Goal: Task Accomplishment & Management: Complete application form

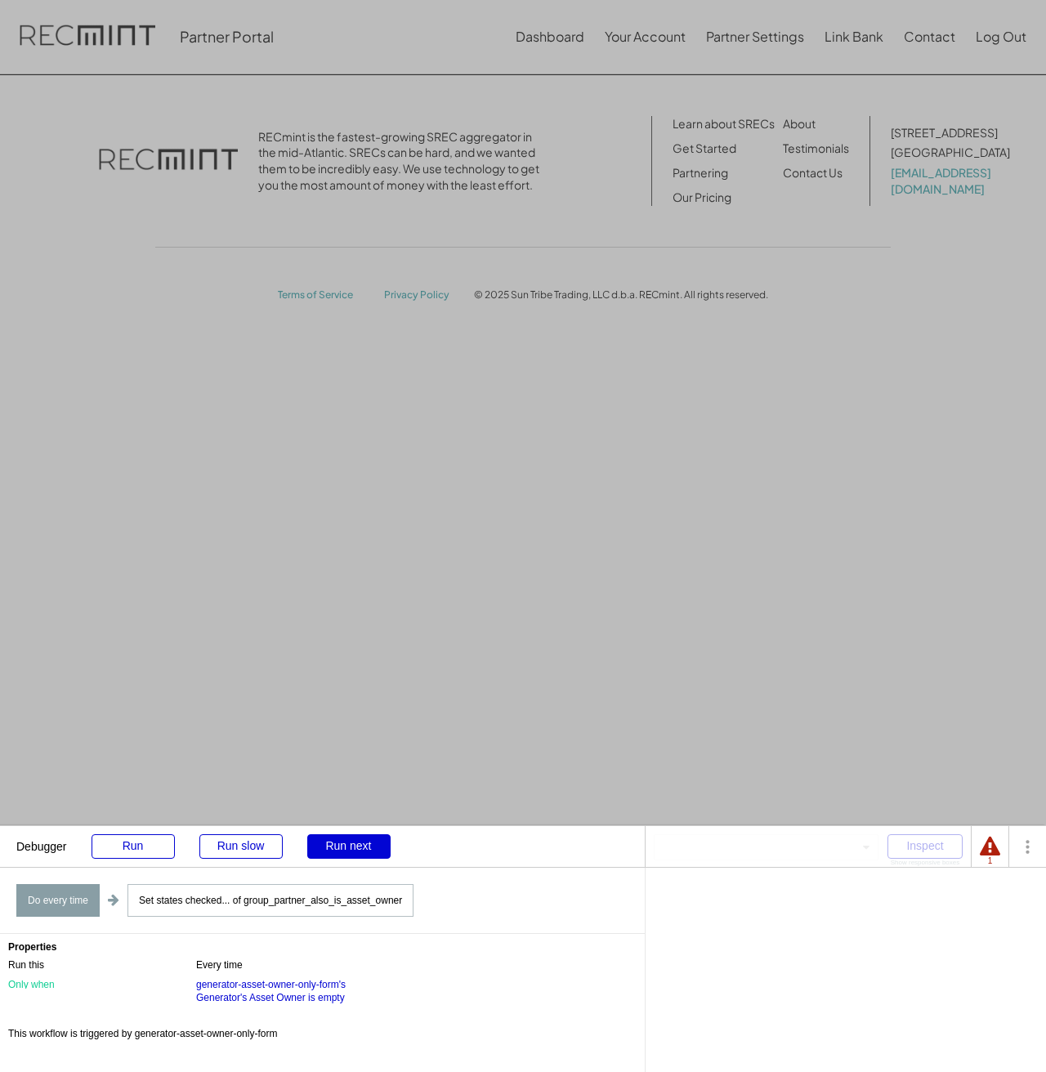
click at [100, 865] on div "Debugger Run Run slow Run next" at bounding box center [322, 846] width 645 height 41
click at [128, 849] on div "Run" at bounding box center [132, 846] width 83 height 25
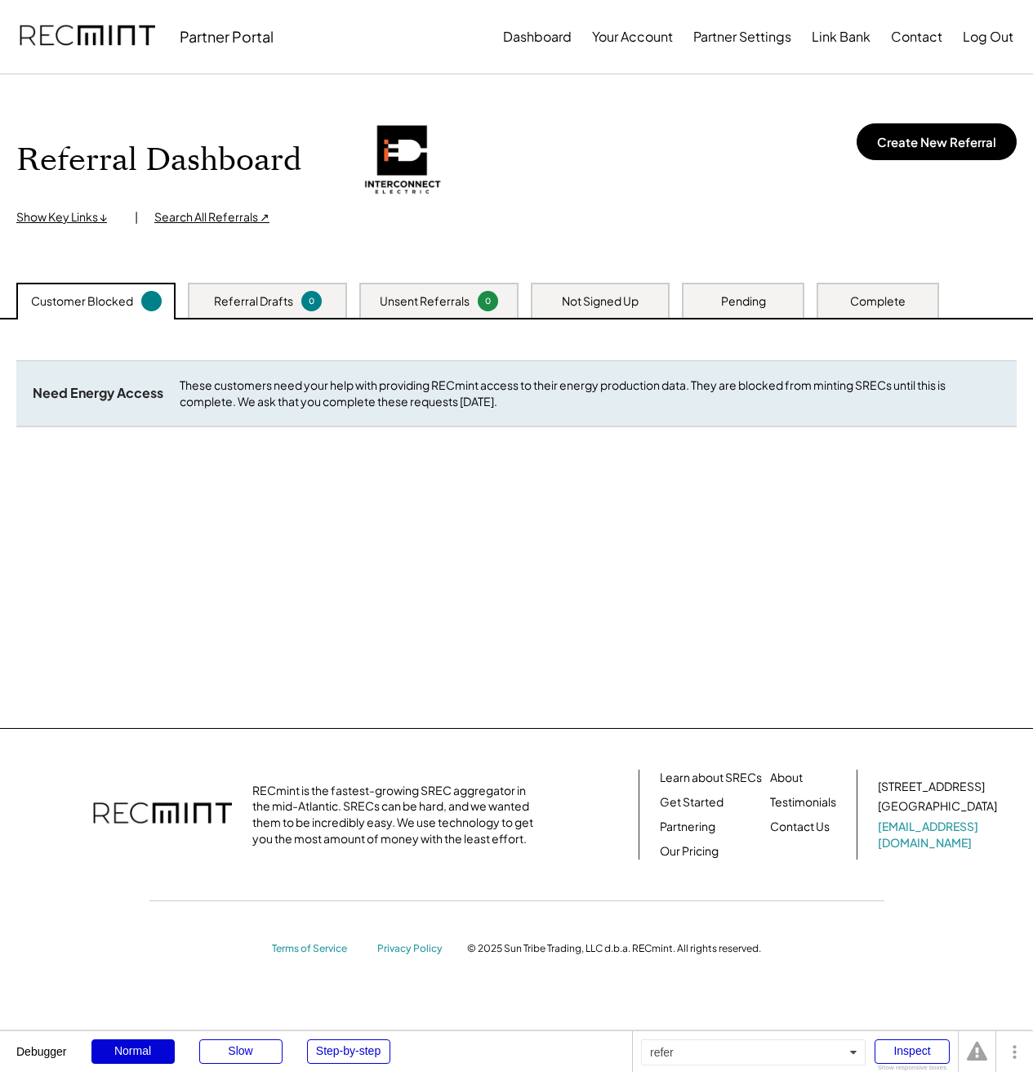
click at [257, 302] on div "Referral Drafts" at bounding box center [253, 301] width 79 height 16
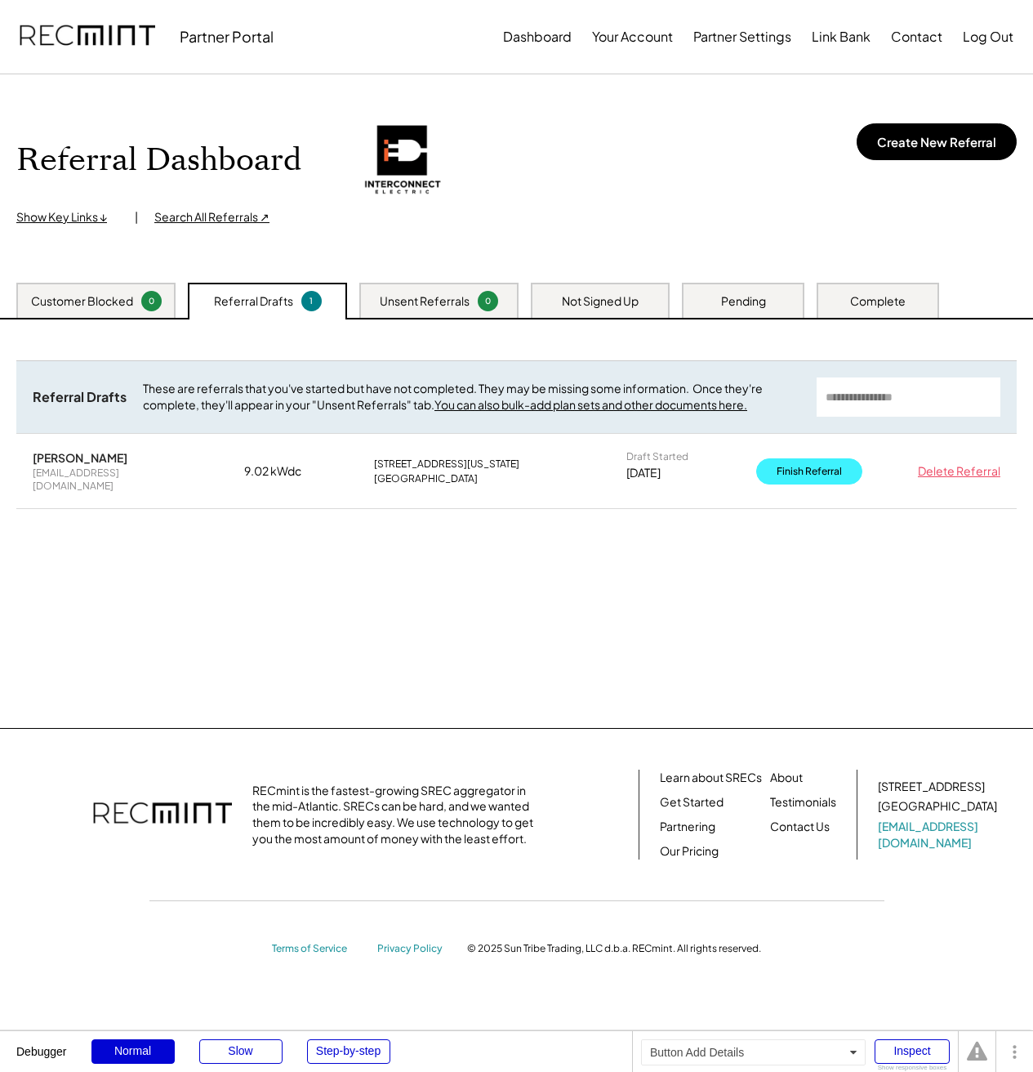
click at [802, 466] on button "Finish Referral" at bounding box center [809, 471] width 106 height 26
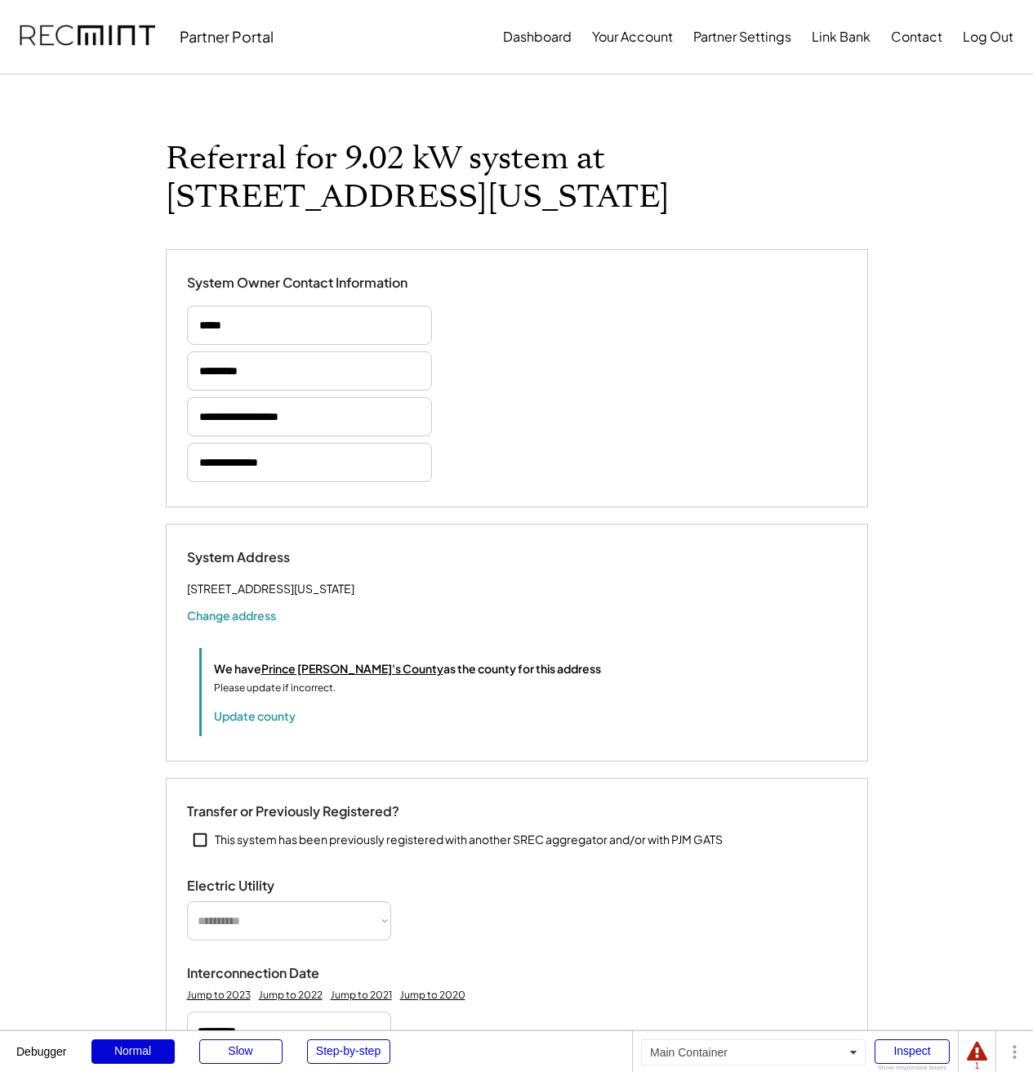
select select "*********"
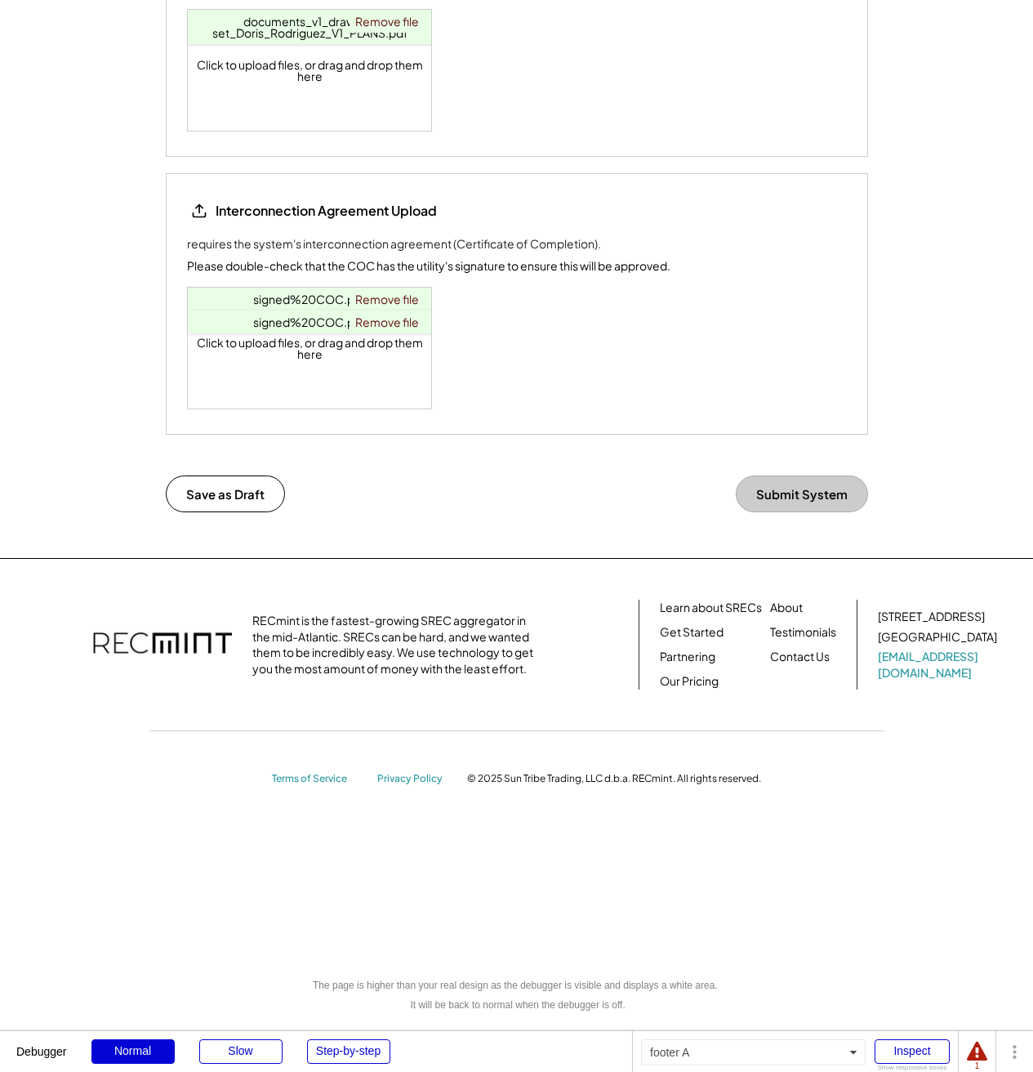
select select "**********"
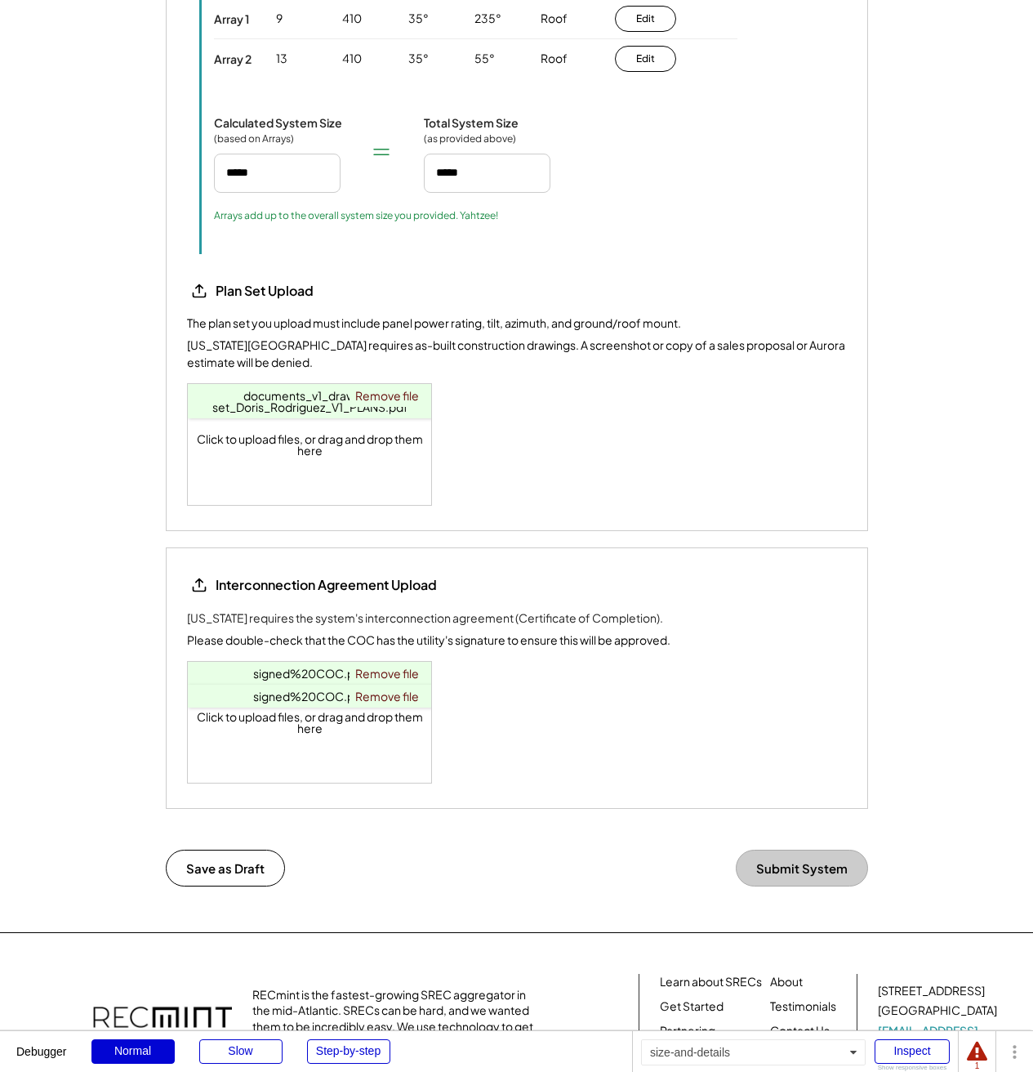
scroll to position [2393, 0]
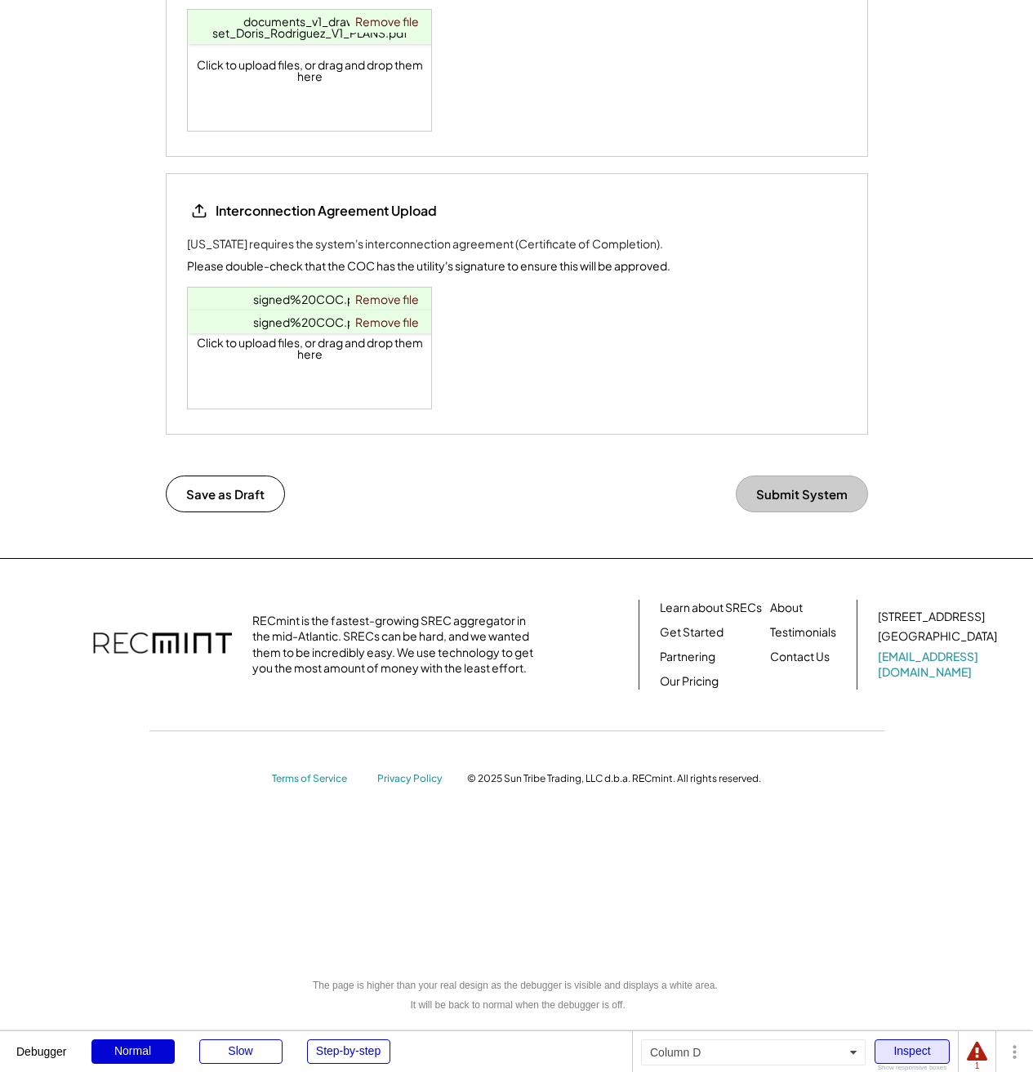
click at [910, 1046] on div "Inspect" at bounding box center [912, 1051] width 75 height 25
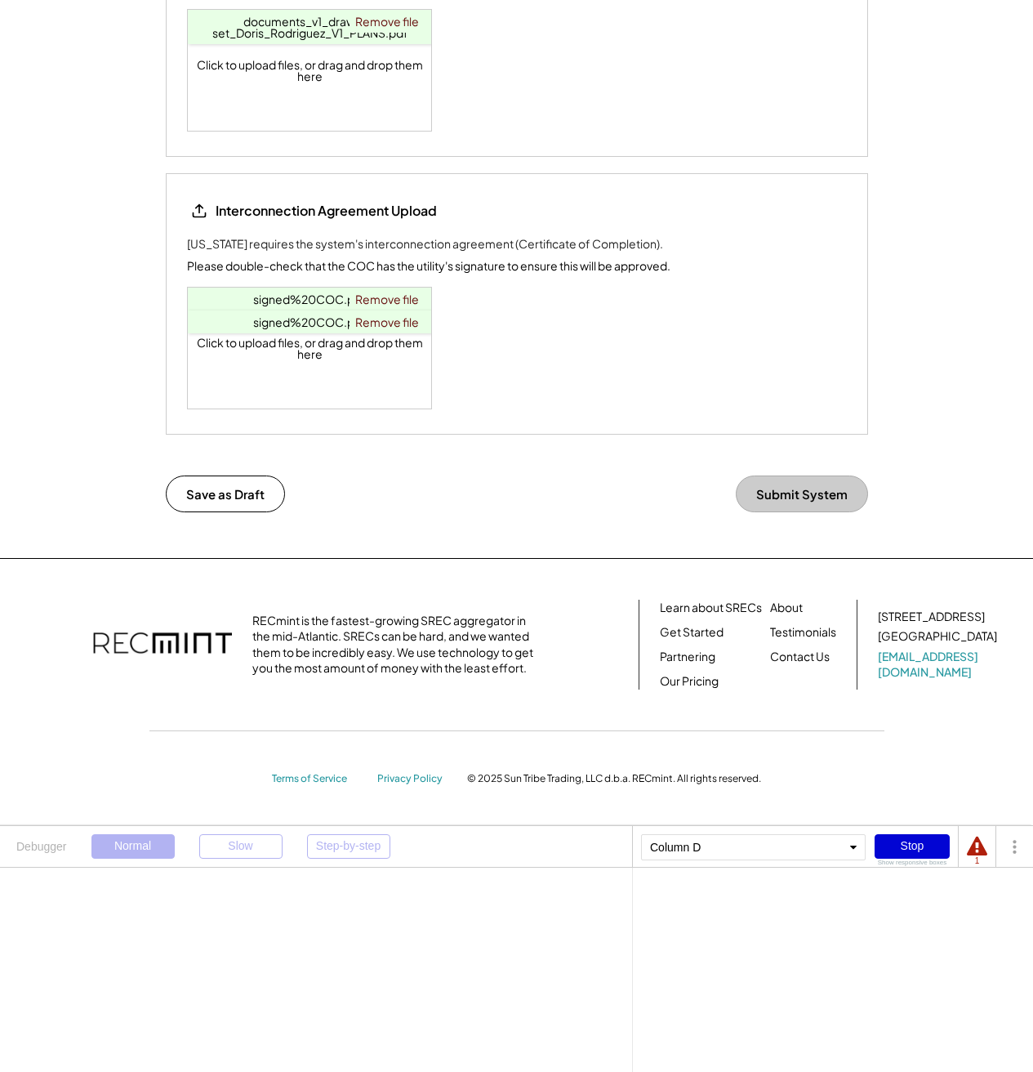
click at [795, 857] on div "Column D" at bounding box center [753, 847] width 225 height 26
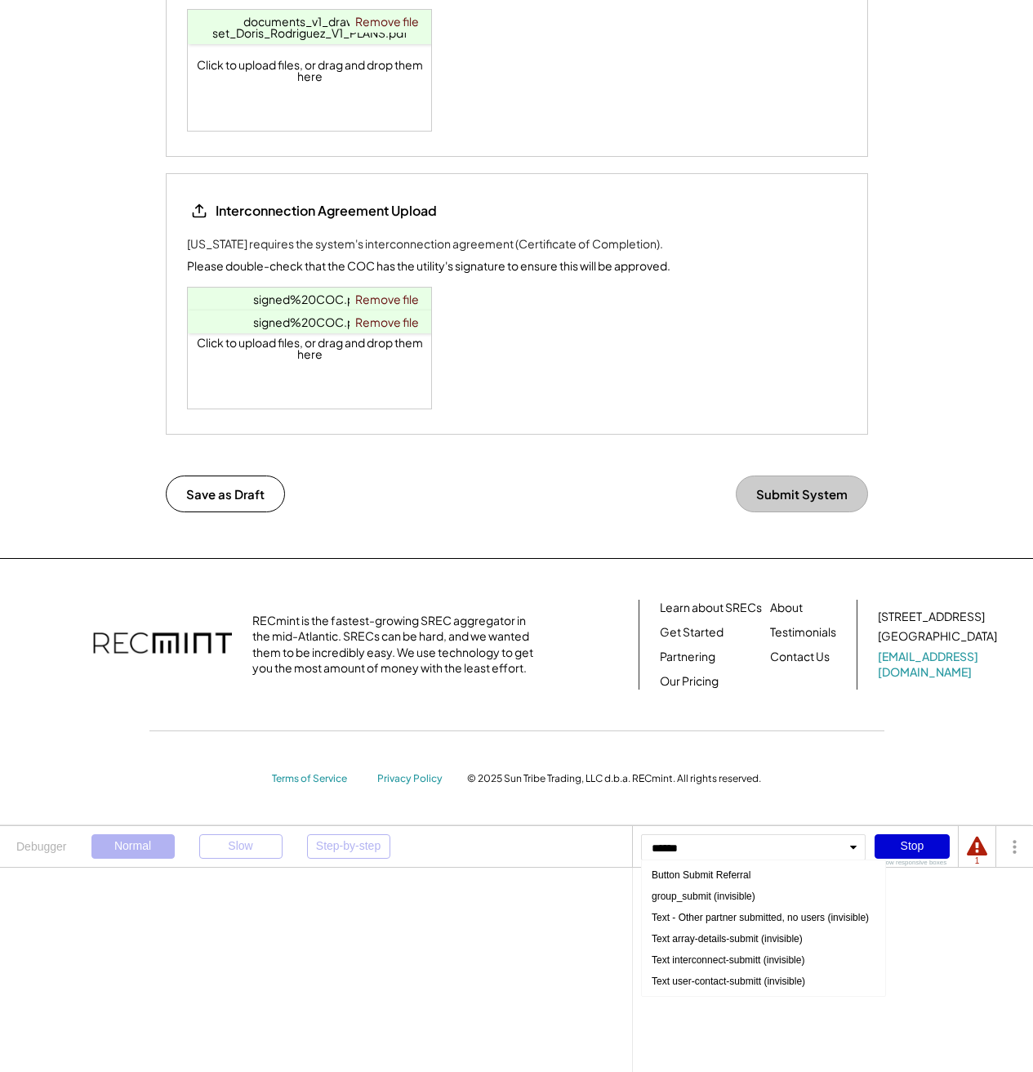
type input "******"
click at [781, 870] on div "Button Submit Referral" at bounding box center [763, 874] width 235 height 21
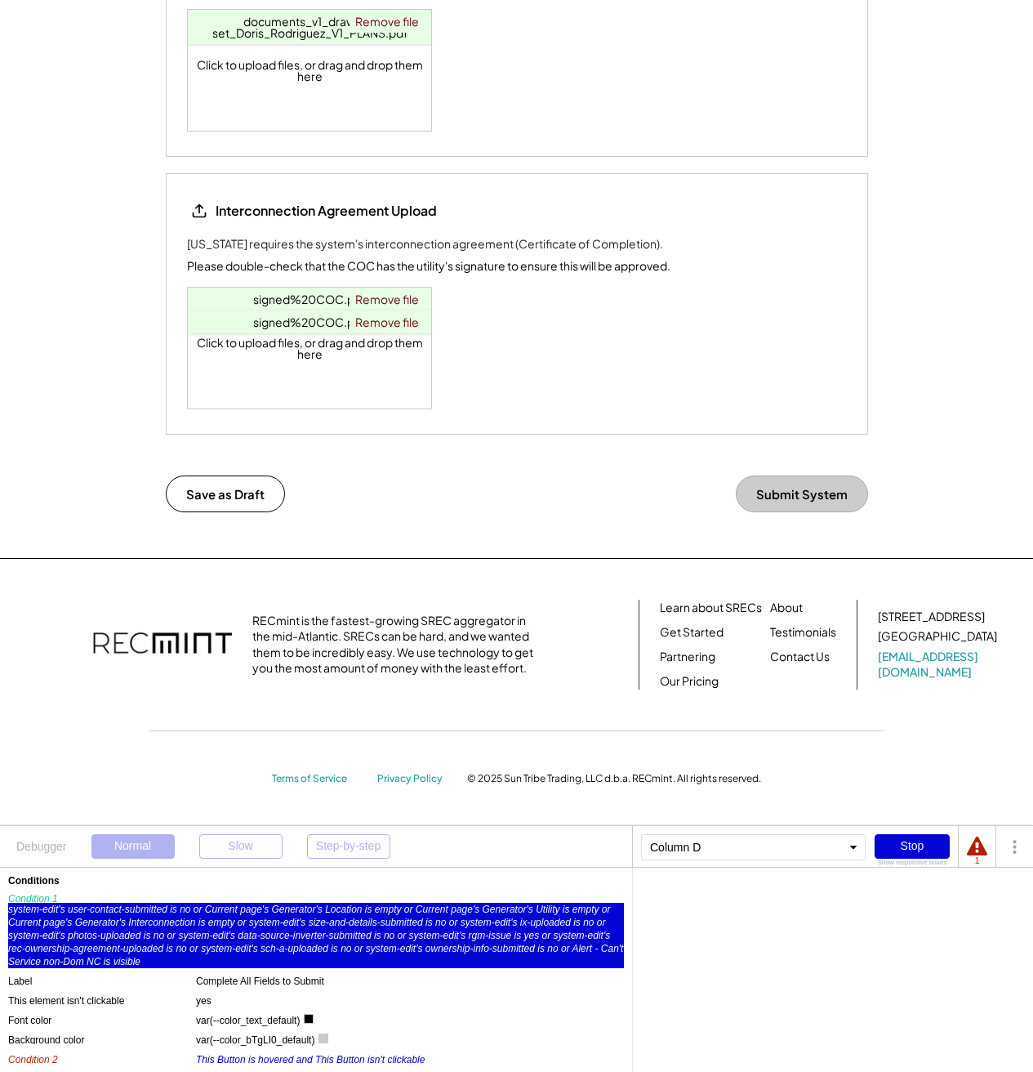
click at [149, 947] on div "system-edit's user-contact-submitted is no or Current page's Generator's Locati…" at bounding box center [316, 935] width 616 height 65
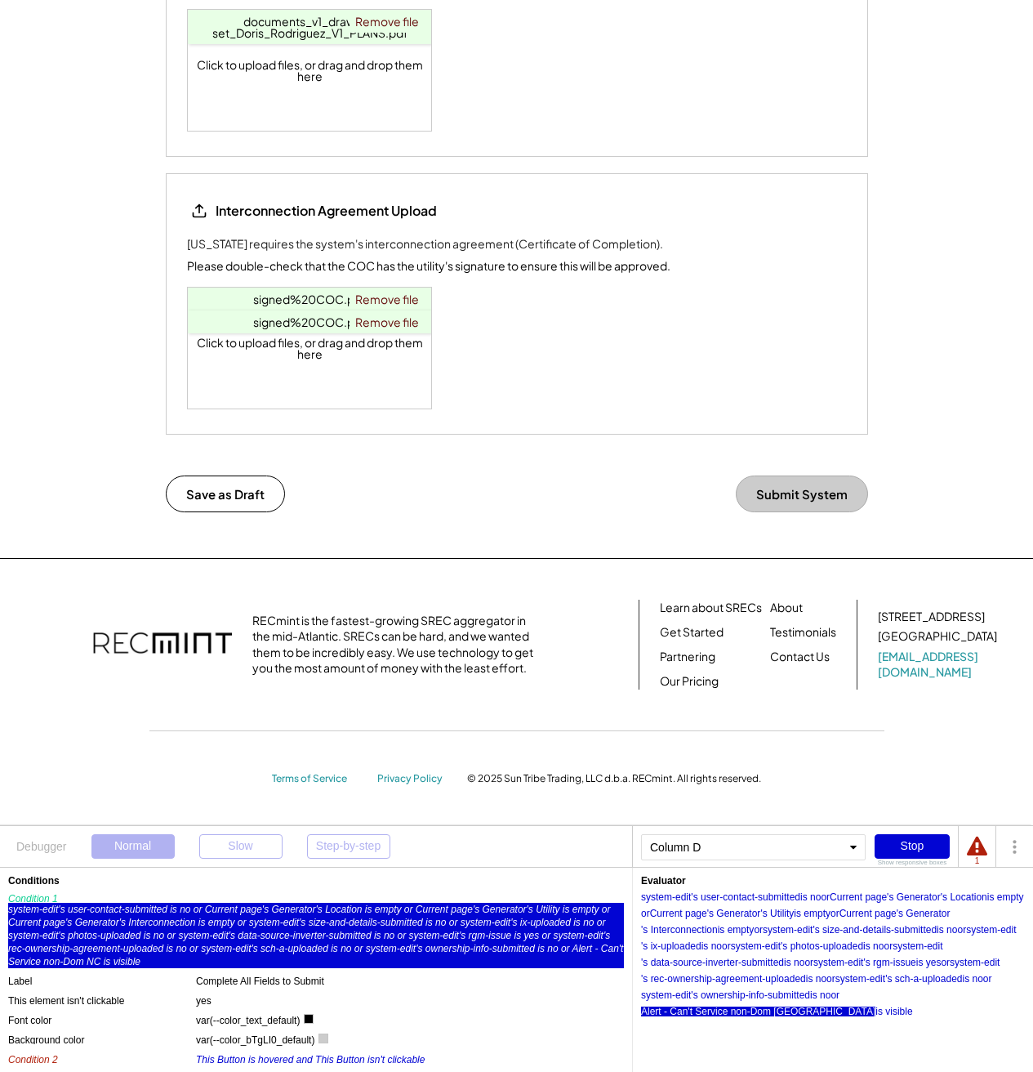
click at [876, 1006] on div "Alert - Can't Service non-Dom NC" at bounding box center [758, 1011] width 234 height 10
click at [740, 998] on div "'s ownership-info-submitted" at bounding box center [750, 995] width 119 height 10
click at [761, 977] on div "'s rec-ownership-agreement-uploaded" at bounding box center [723, 979] width 165 height 10
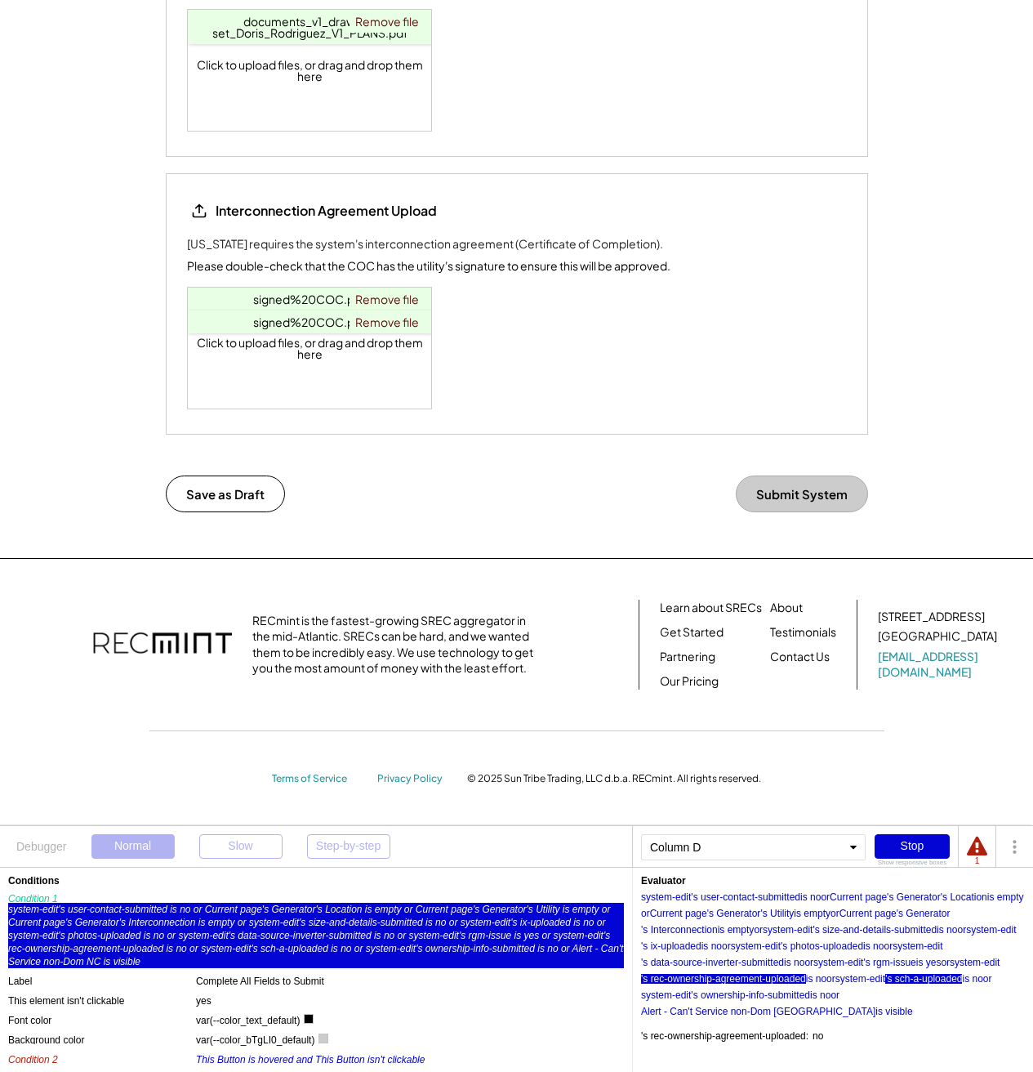
click at [912, 977] on div "'s sch-a-uploaded" at bounding box center [924, 979] width 77 height 10
click at [928, 966] on div "is yes" at bounding box center [929, 962] width 25 height 10
click at [916, 964] on div "'s rgm-issue" at bounding box center [889, 962] width 52 height 10
click at [722, 965] on div "'s data-source-inverter-submitted" at bounding box center [712, 962] width 143 height 10
click at [863, 944] on div "'s photos-uploaded" at bounding box center [822, 946] width 83 height 10
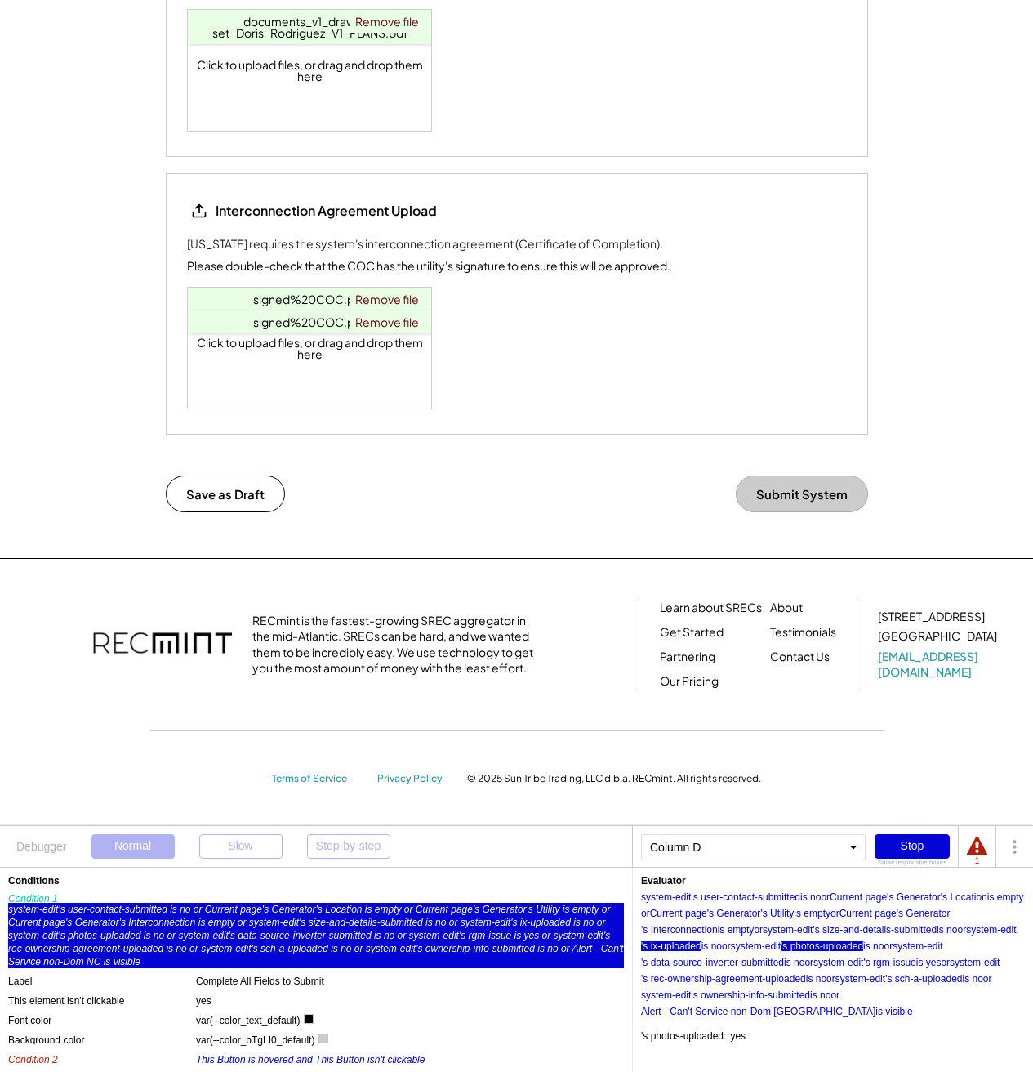
click at [702, 944] on div "'s ix-uploaded" at bounding box center [671, 946] width 60 height 10
click at [732, 928] on div "is empty" at bounding box center [736, 930] width 37 height 10
click at [698, 929] on div "'s Interconnection" at bounding box center [679, 930] width 77 height 10
click at [905, 930] on div "'s size-and-details-submitted" at bounding box center [875, 930] width 124 height 10
click at [794, 911] on div "'s Utility" at bounding box center [777, 913] width 33 height 10
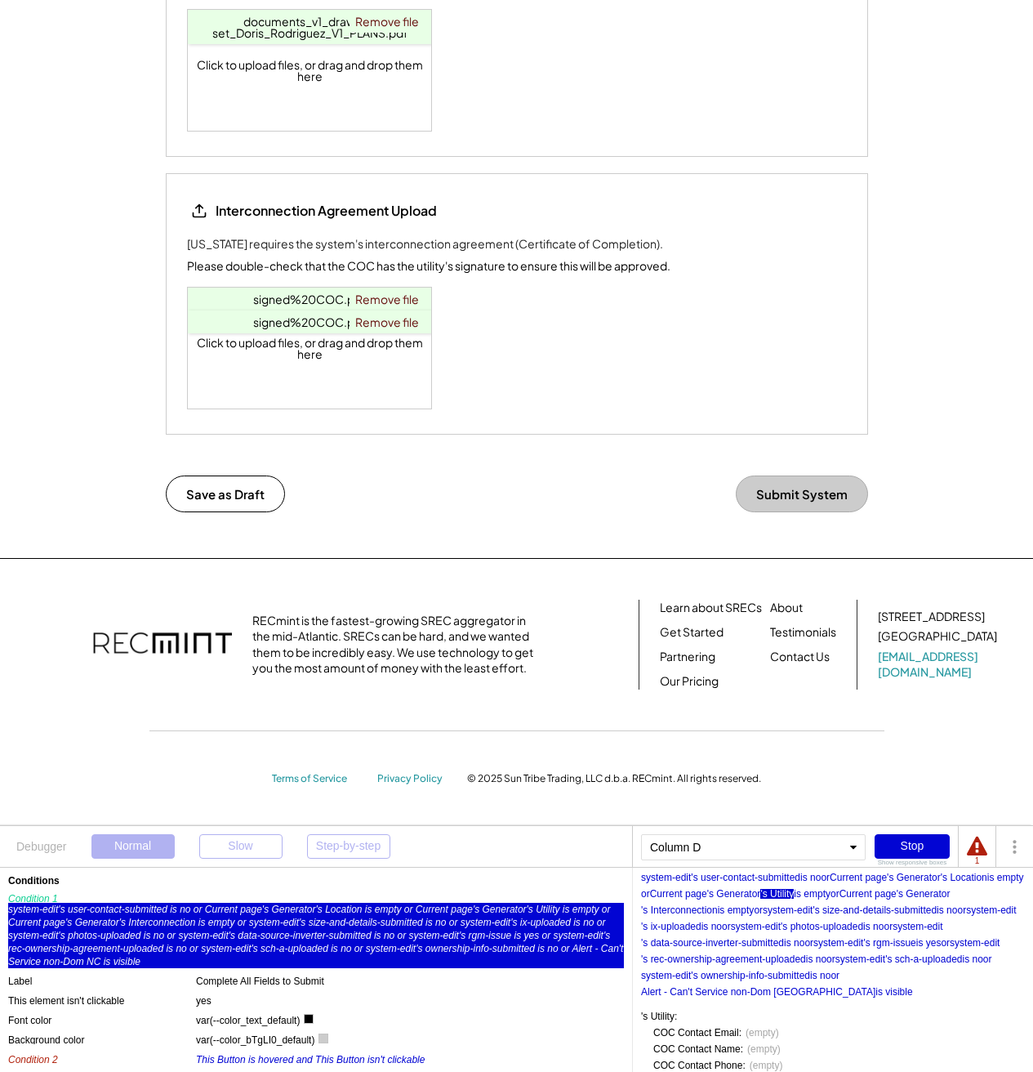
scroll to position [0, 0]
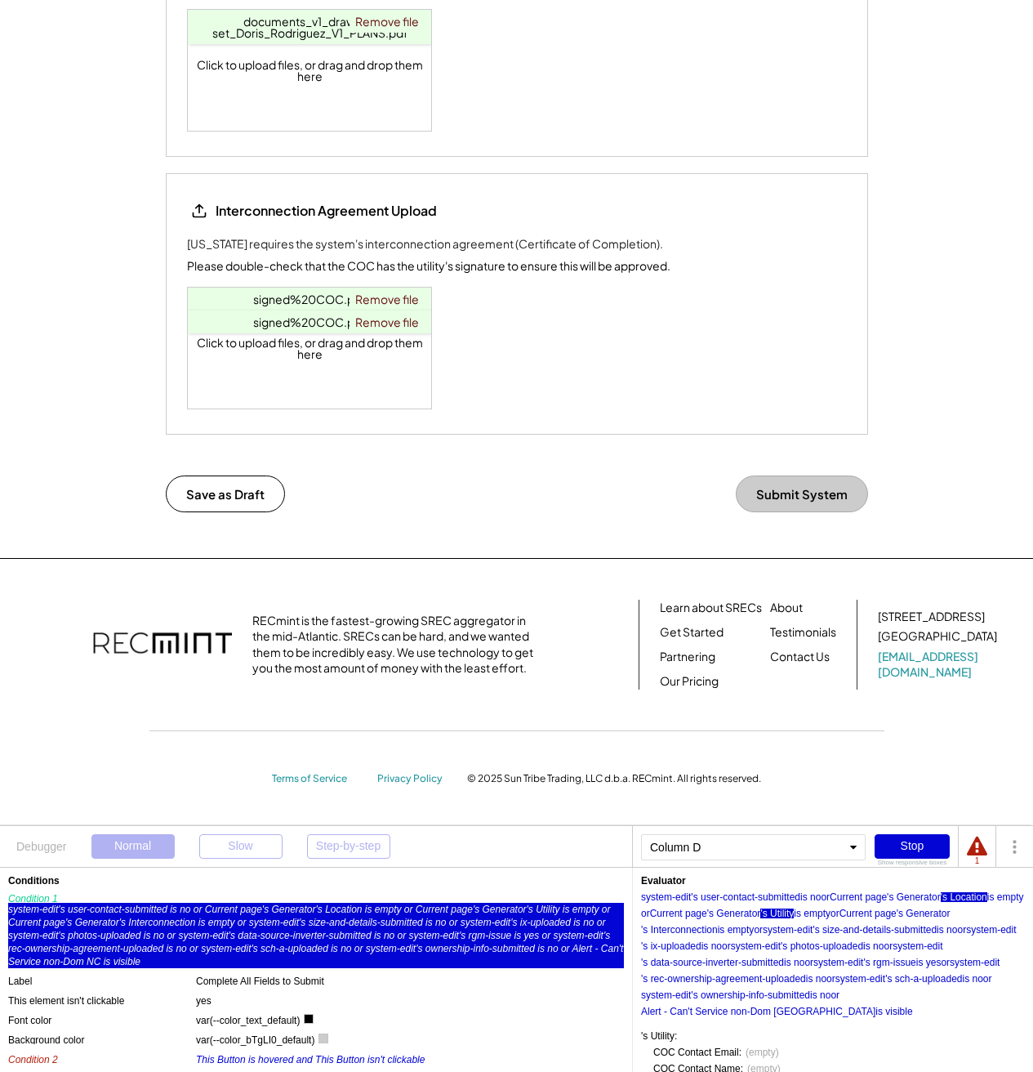
click at [953, 898] on div "'s Location" at bounding box center [964, 897] width 47 height 10
click at [786, 895] on div "'s user-contact-submitted" at bounding box center [745, 897] width 109 height 10
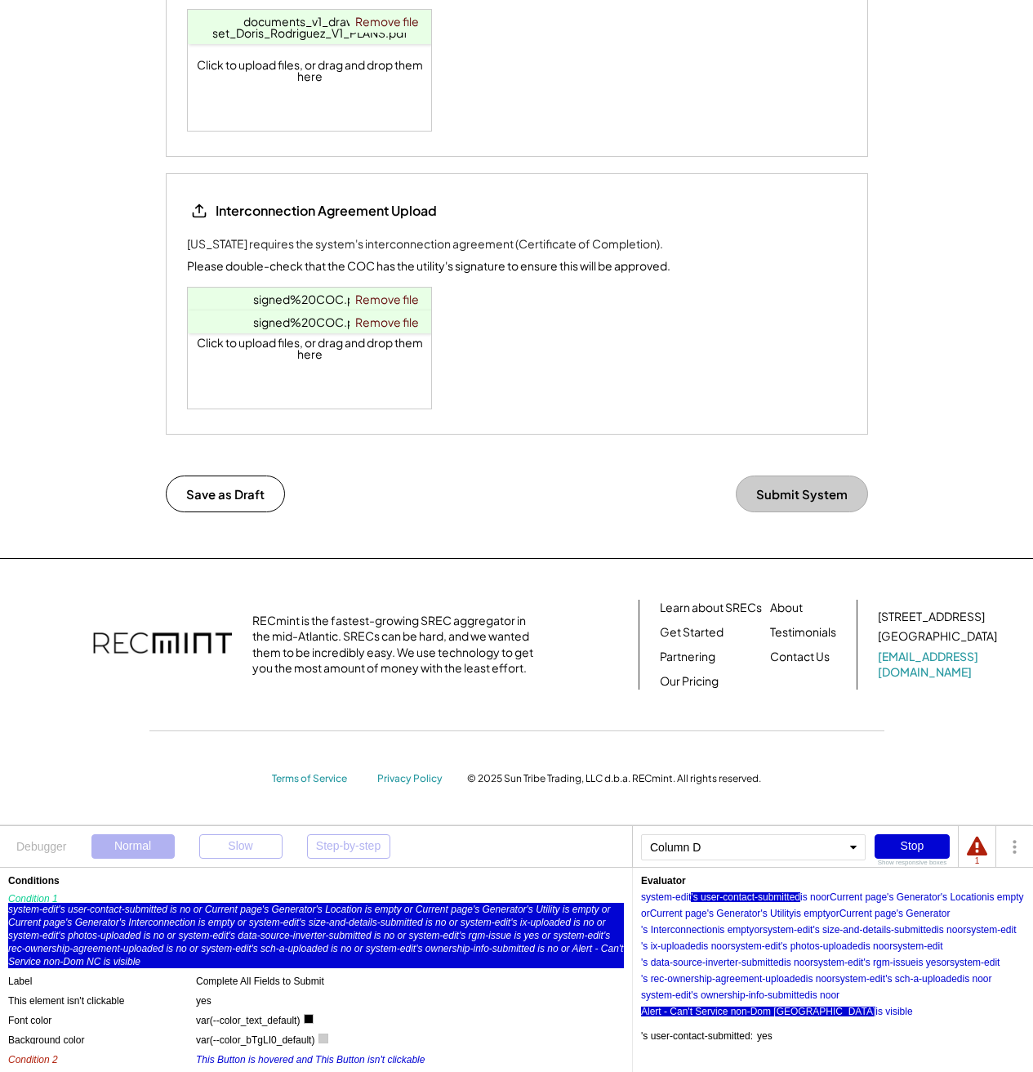
click at [876, 1006] on div "Alert - Can't Service non-Dom NC" at bounding box center [758, 1011] width 234 height 10
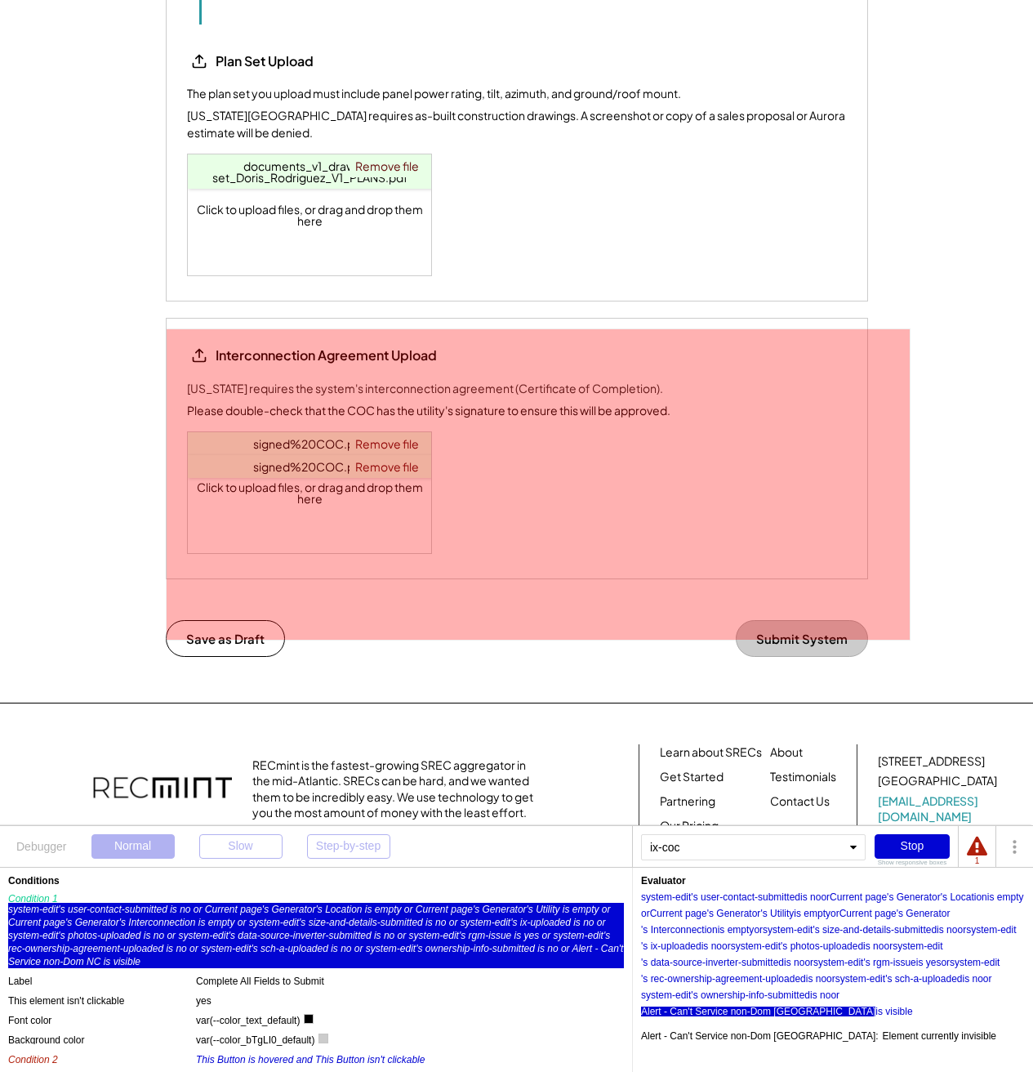
scroll to position [2206, 0]
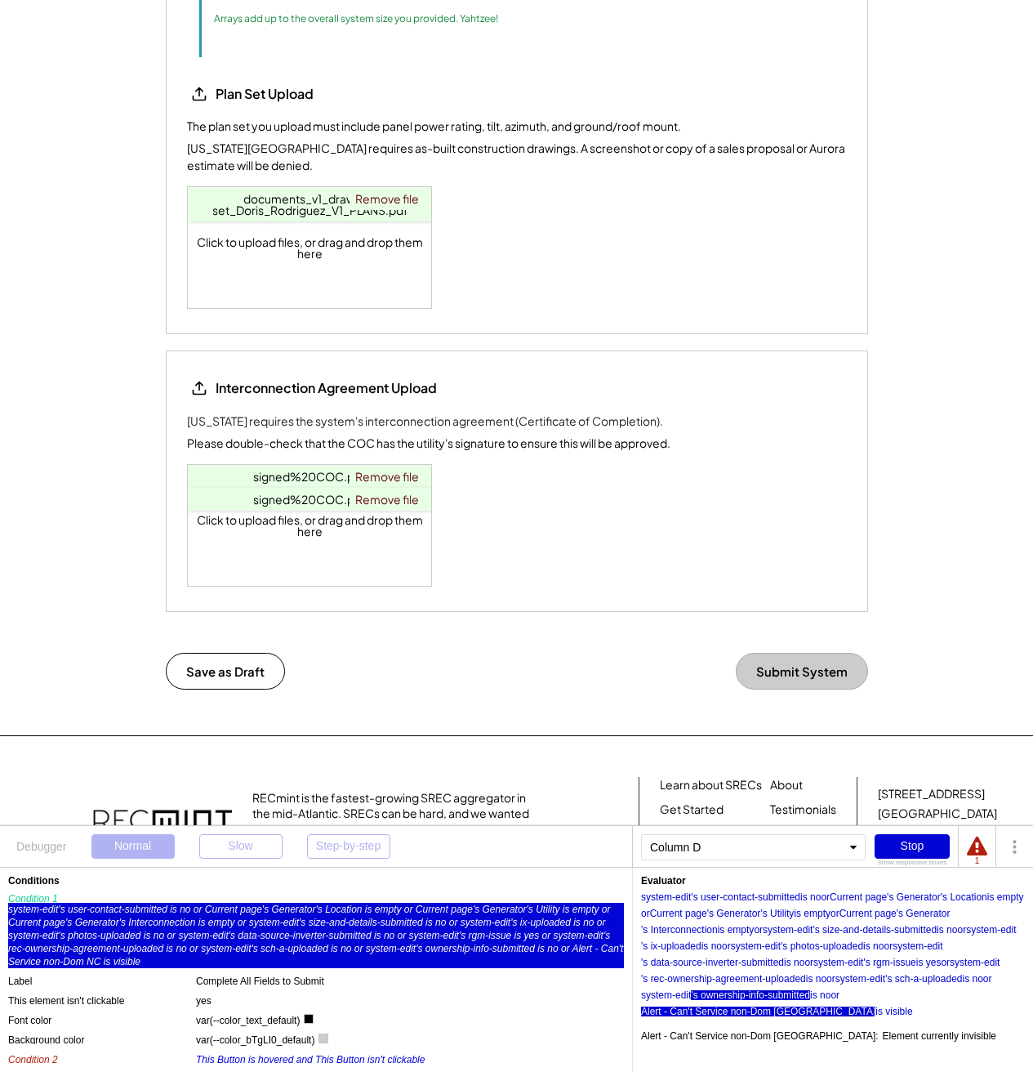
click at [742, 997] on div "'s ownership-info-submitted" at bounding box center [750, 995] width 119 height 10
click at [789, 994] on div "'s ownership-info-submitted" at bounding box center [750, 995] width 119 height 10
click at [955, 981] on div "'s sch-a-uploaded" at bounding box center [924, 979] width 77 height 10
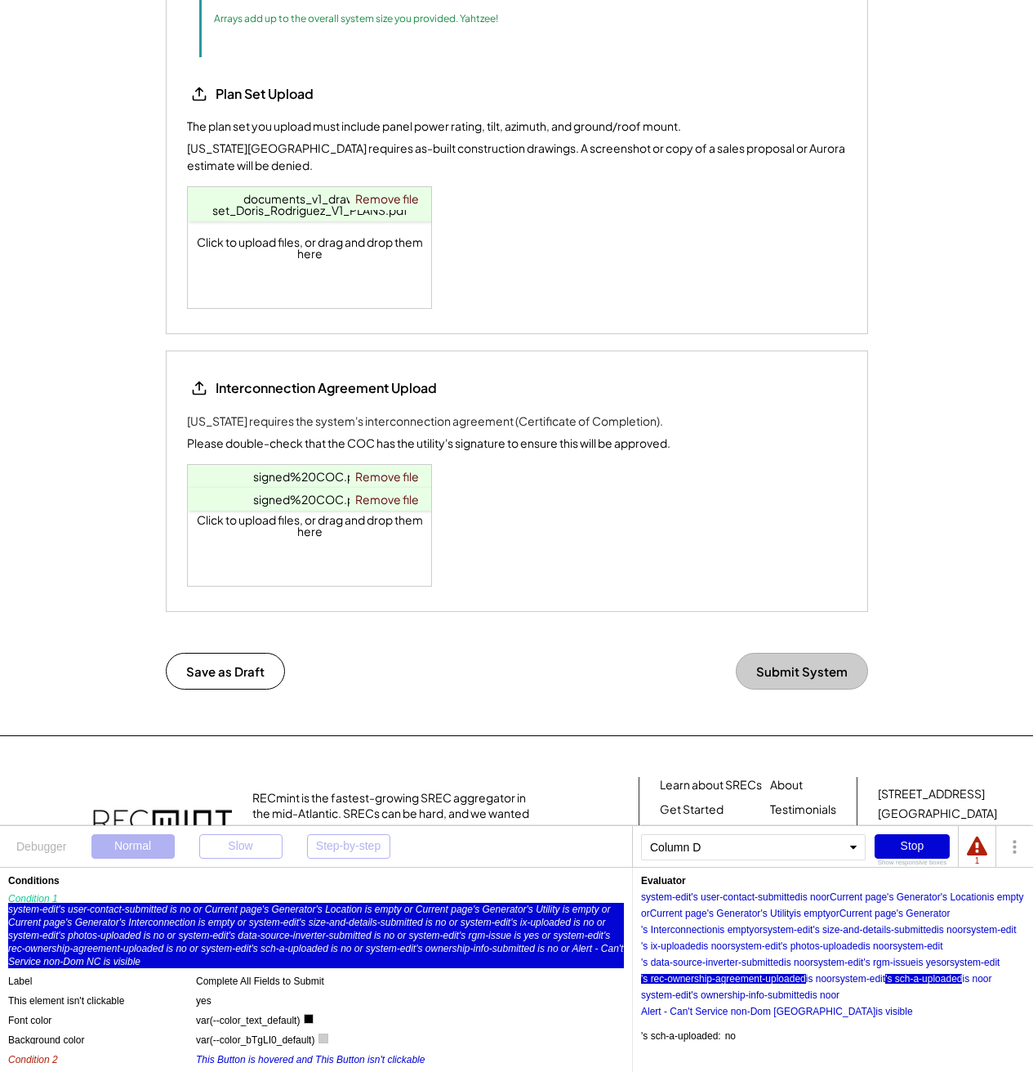
click at [759, 979] on div "'s rec-ownership-agreement-uploaded" at bounding box center [723, 979] width 165 height 10
click at [912, 964] on div "'s rgm-issue" at bounding box center [889, 962] width 52 height 10
click at [736, 962] on div "'s data-source-inverter-submitted" at bounding box center [712, 962] width 143 height 10
click at [863, 945] on div "'s photos-uploaded" at bounding box center [822, 946] width 83 height 10
click at [702, 945] on div "'s ix-uploaded" at bounding box center [671, 946] width 60 height 10
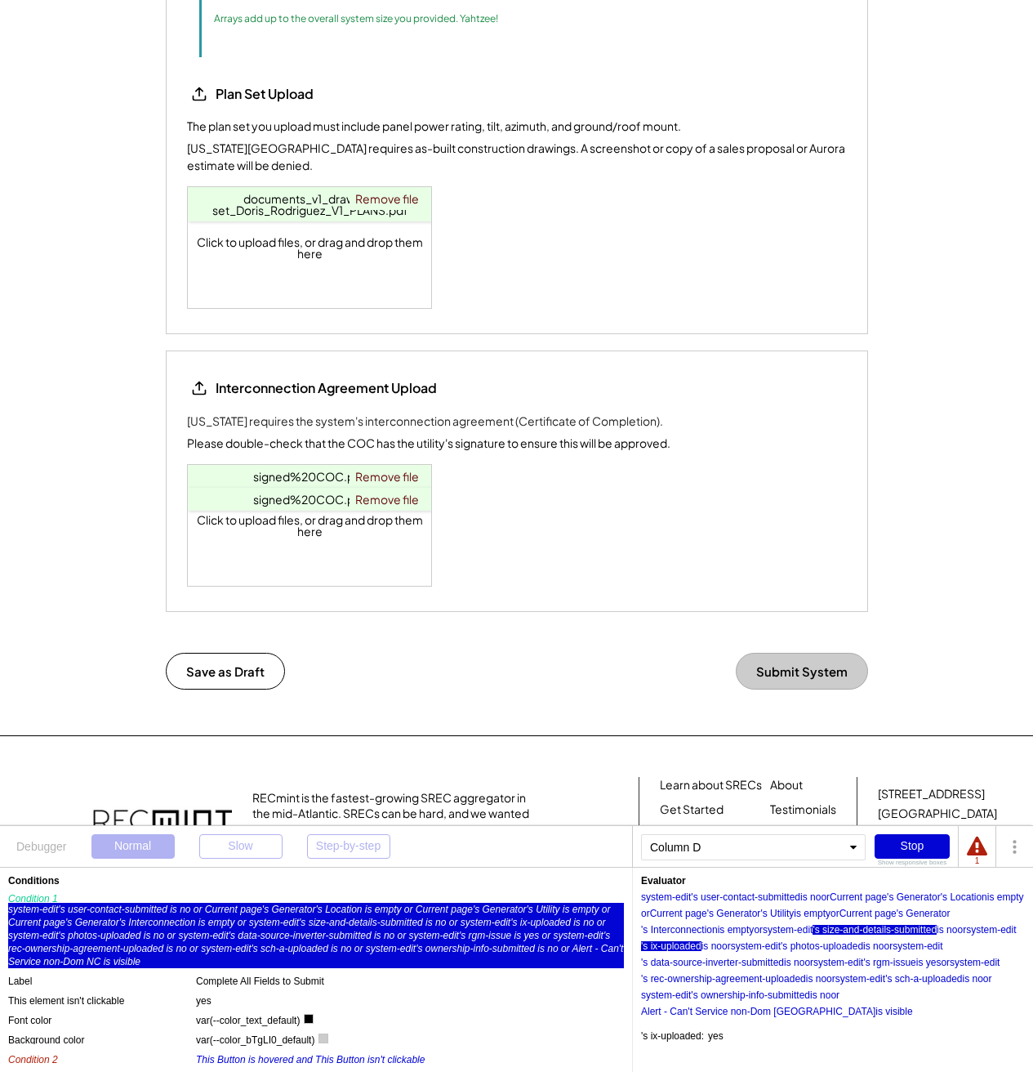
click at [917, 930] on div "'s size-and-details-submitted" at bounding box center [875, 930] width 124 height 10
click at [695, 930] on div "'s Interconnection" at bounding box center [679, 930] width 77 height 10
click at [794, 912] on div "'s Utility" at bounding box center [777, 913] width 33 height 10
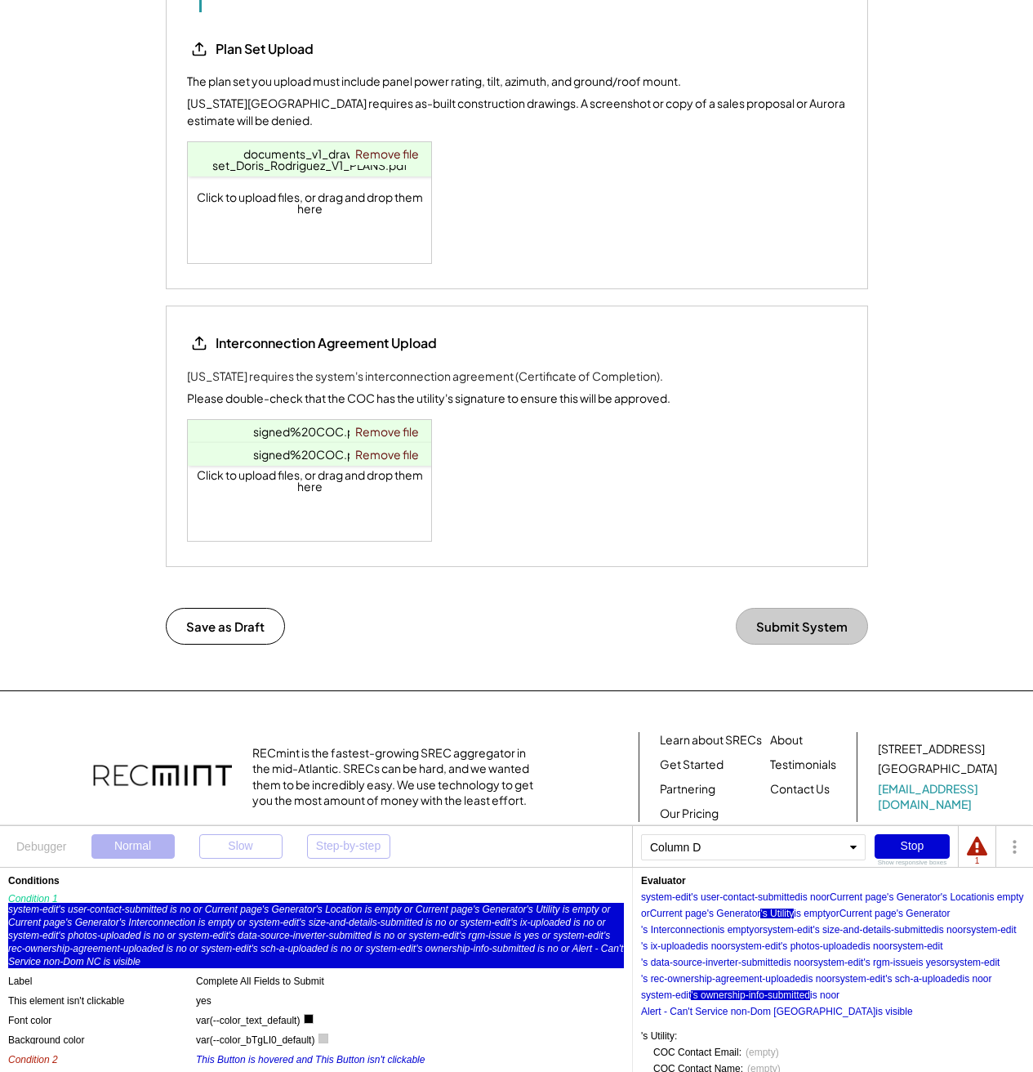
scroll to position [1834, 0]
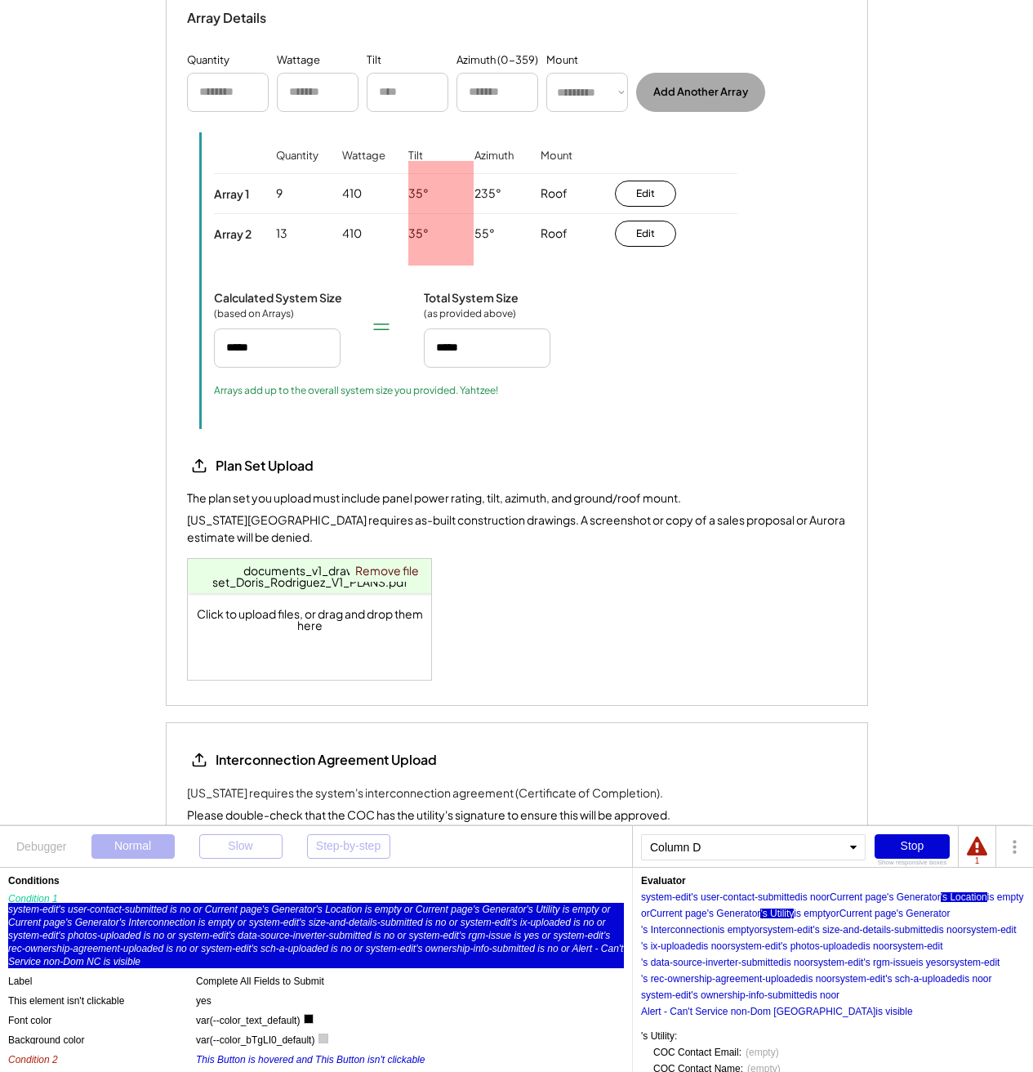
click at [976, 894] on div "'s Location" at bounding box center [964, 897] width 47 height 10
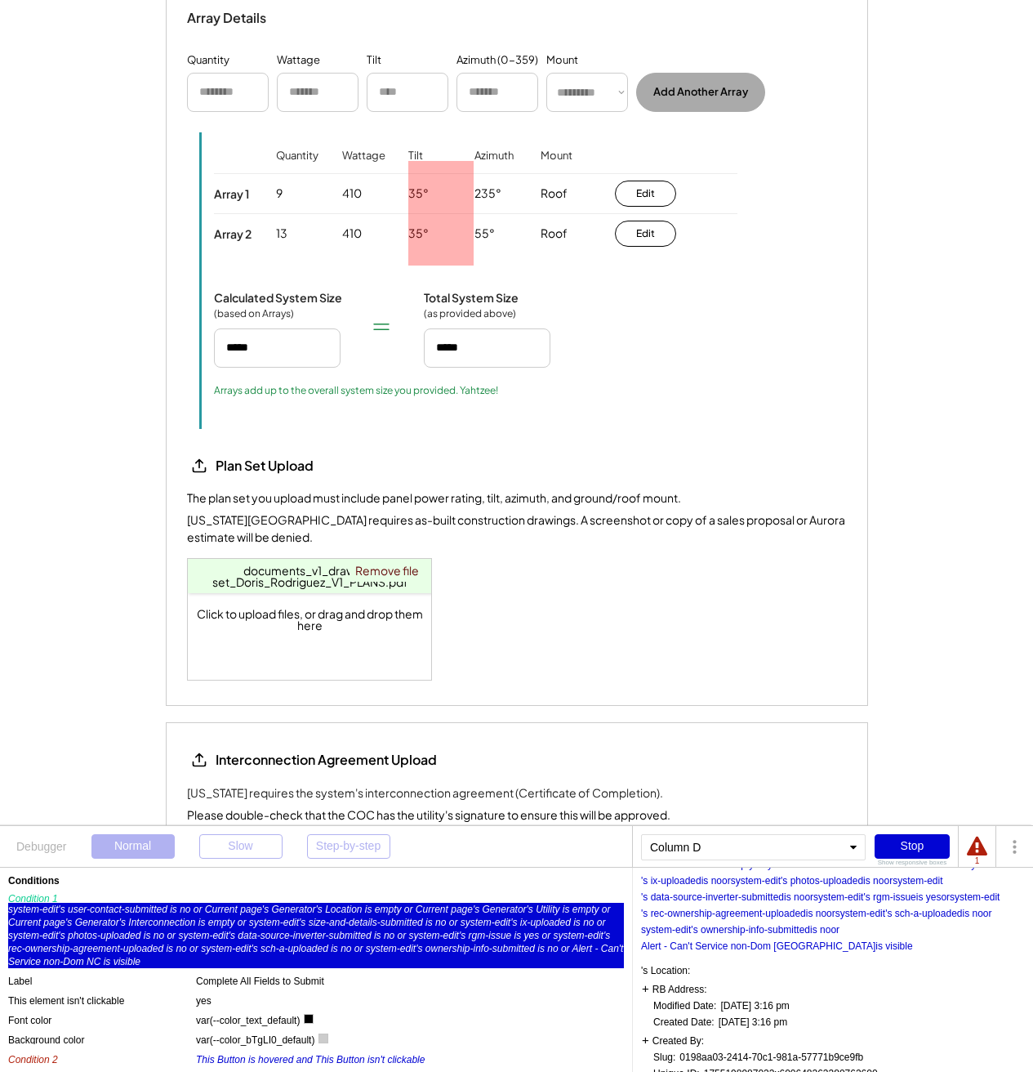
scroll to position [69, 0]
click at [676, 985] on div "RB Address:" at bounding box center [674, 985] width 65 height 12
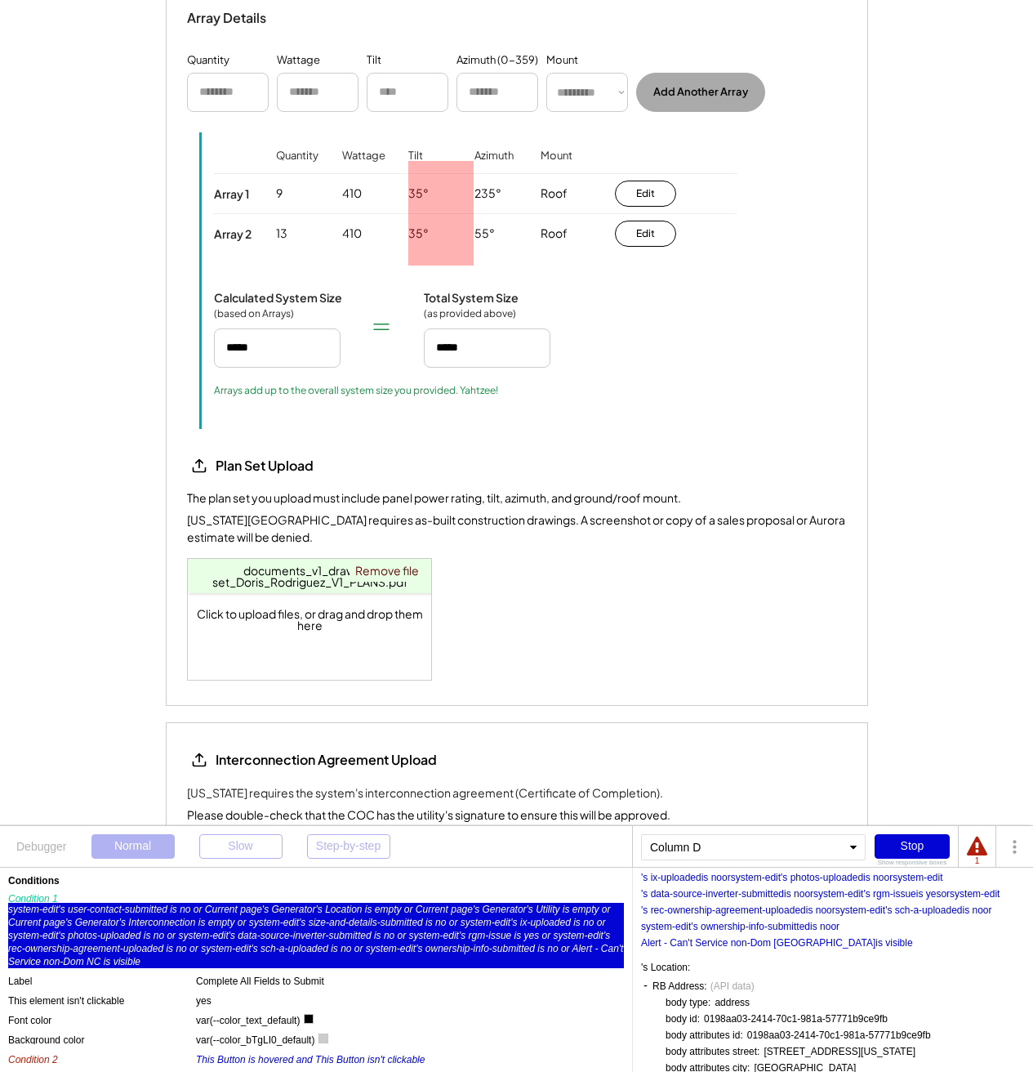
scroll to position [1448, 0]
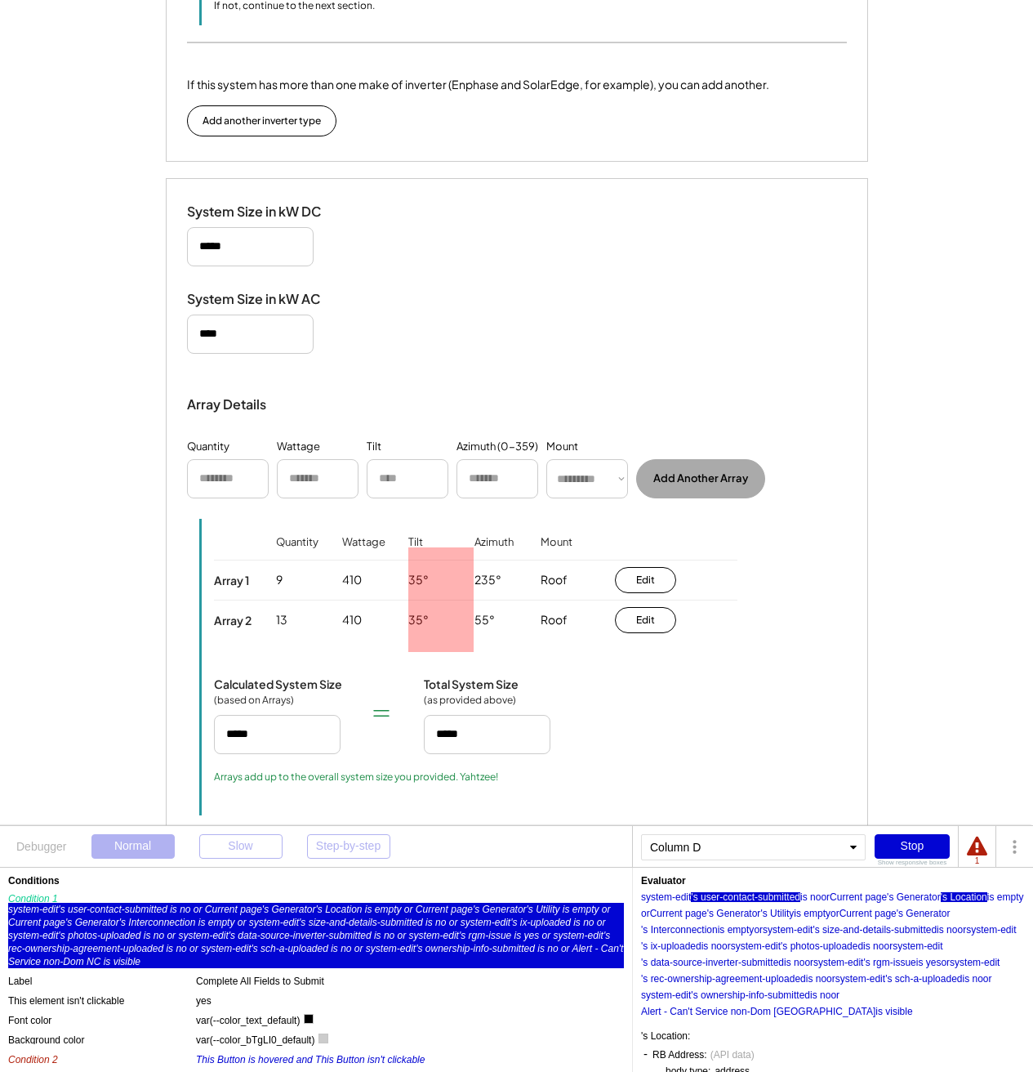
click at [754, 892] on div "'s user-contact-submitted" at bounding box center [745, 897] width 109 height 10
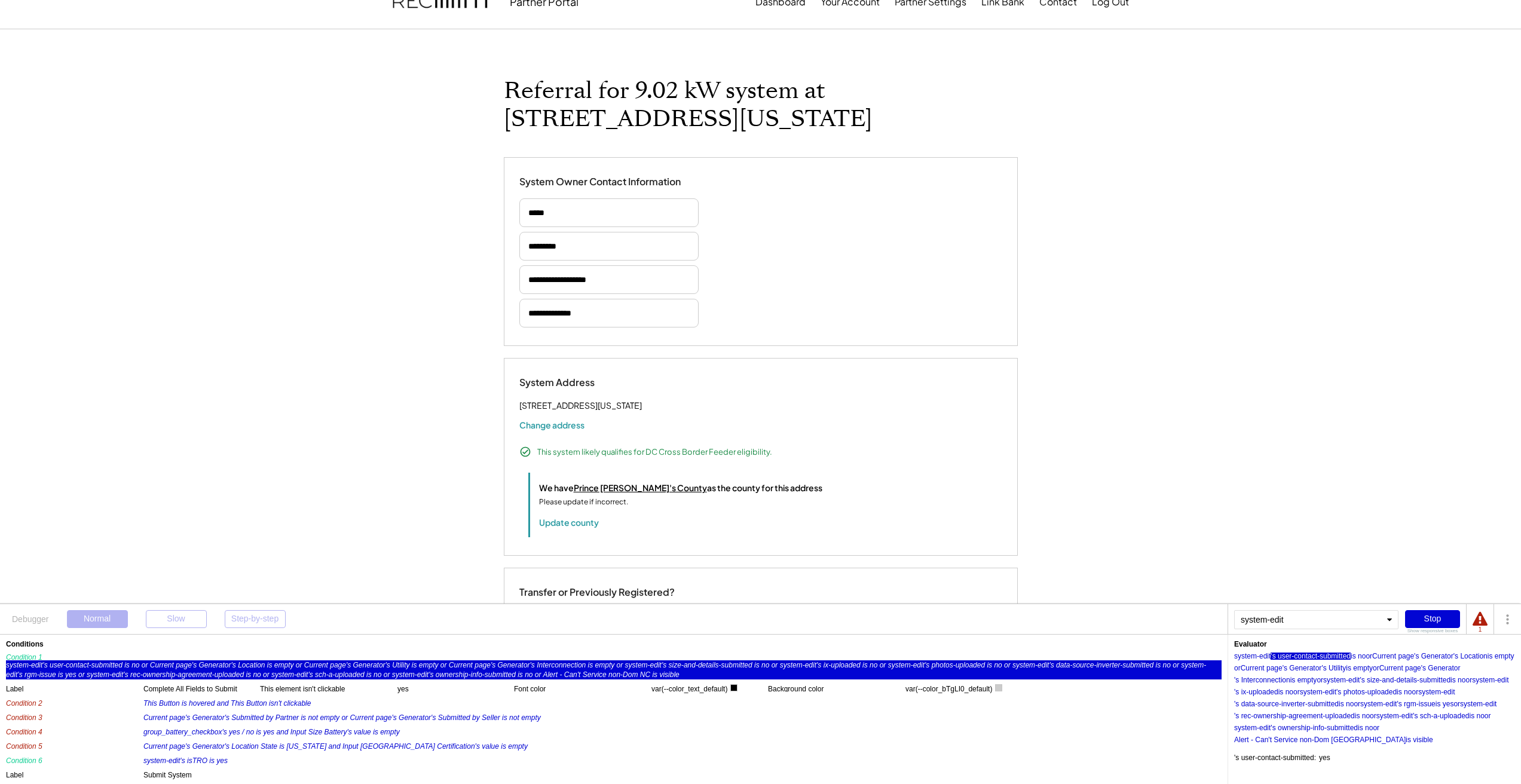
scroll to position [56, 0]
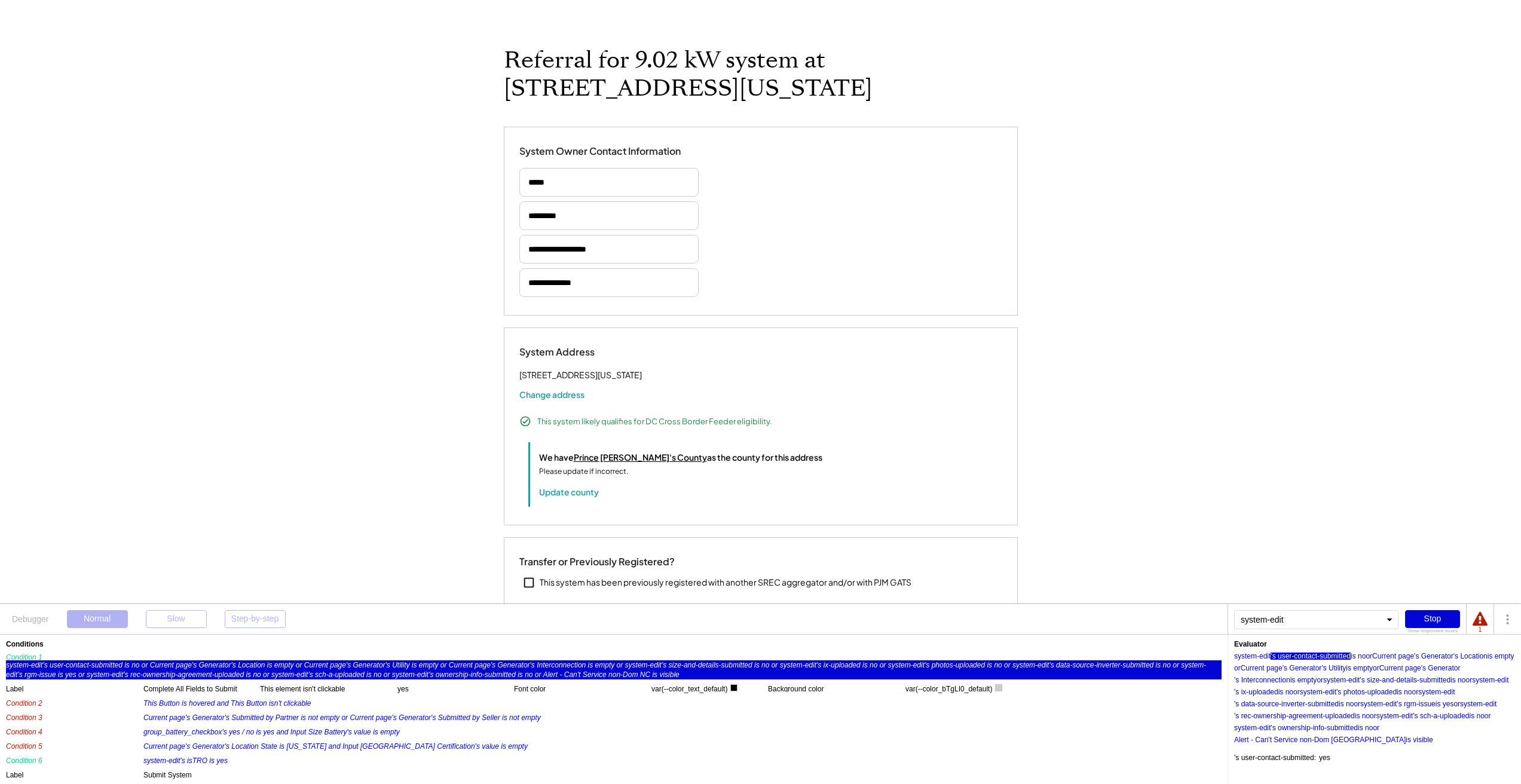
click at [765, 661] on div "system-edit 's user-contact-submitted is no or Current page's Generator 's Loca…" at bounding box center [1375, 696] width 281 height 96
click at [765, 657] on div "'s user-contact-submitted" at bounding box center [1310, 656] width 80 height 7
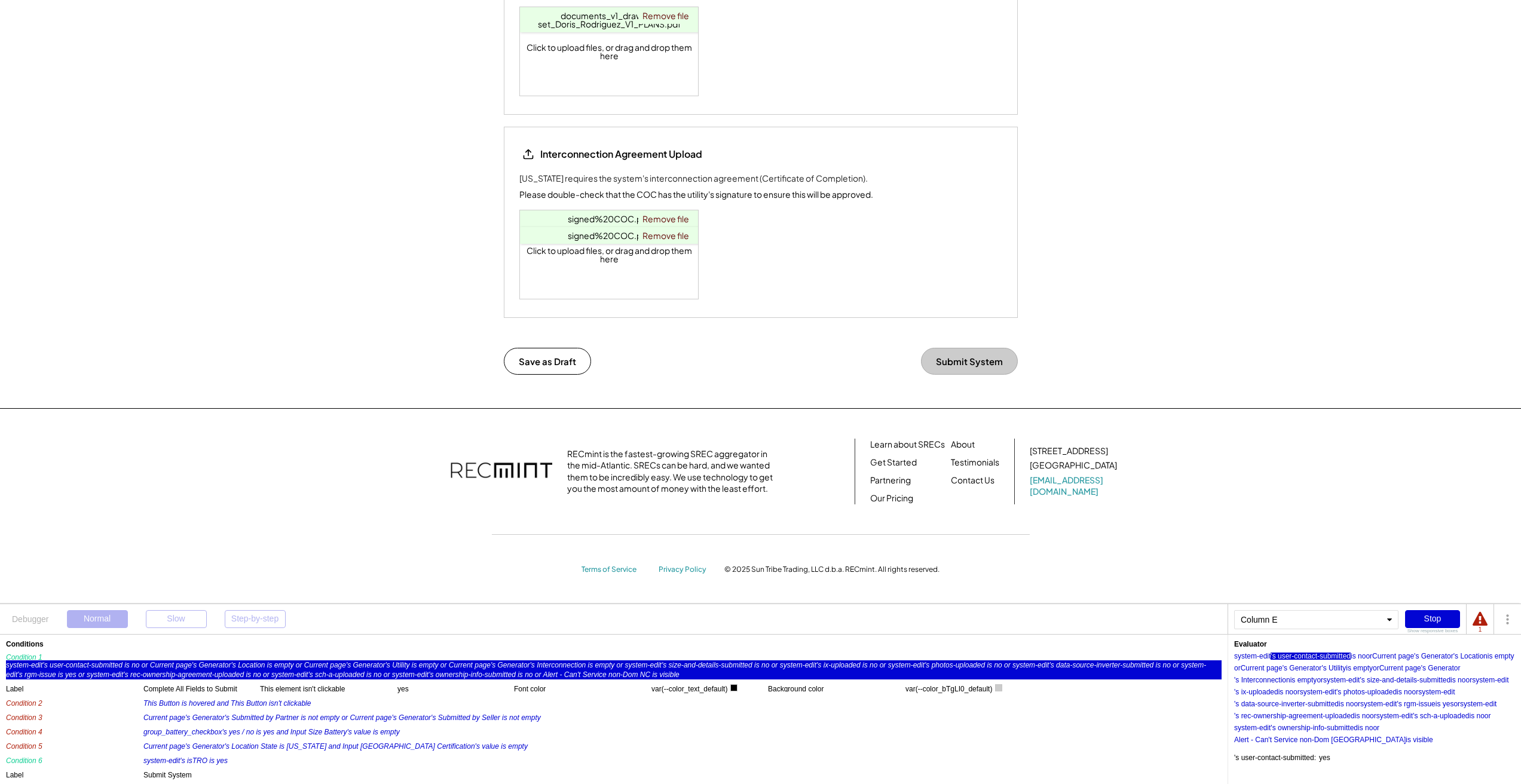
scroll to position [335, 0]
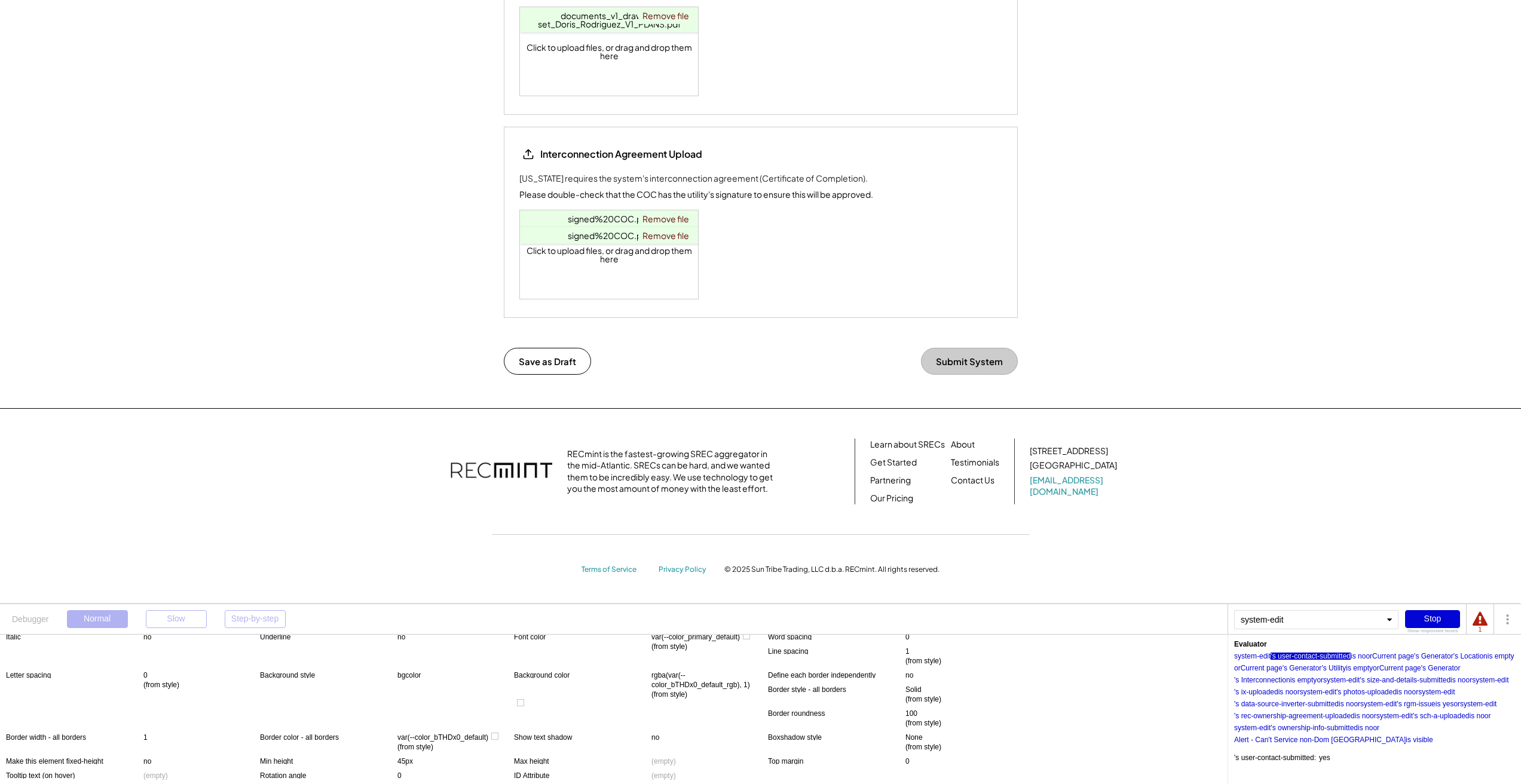
click at [765, 655] on div "'s user-contact-submitted" at bounding box center [1310, 656] width 80 height 7
click at [765, 655] on div "'s Location" at bounding box center [1471, 656] width 34 height 7
click at [765, 652] on div "'s user-contact-submitted" at bounding box center [1310, 656] width 80 height 7
drag, startPoint x: 1024, startPoint y: 488, endPoint x: 1476, endPoint y: 655, distance: 481.9
click at [765, 655] on div "'s Location" at bounding box center [1471, 656] width 34 height 7
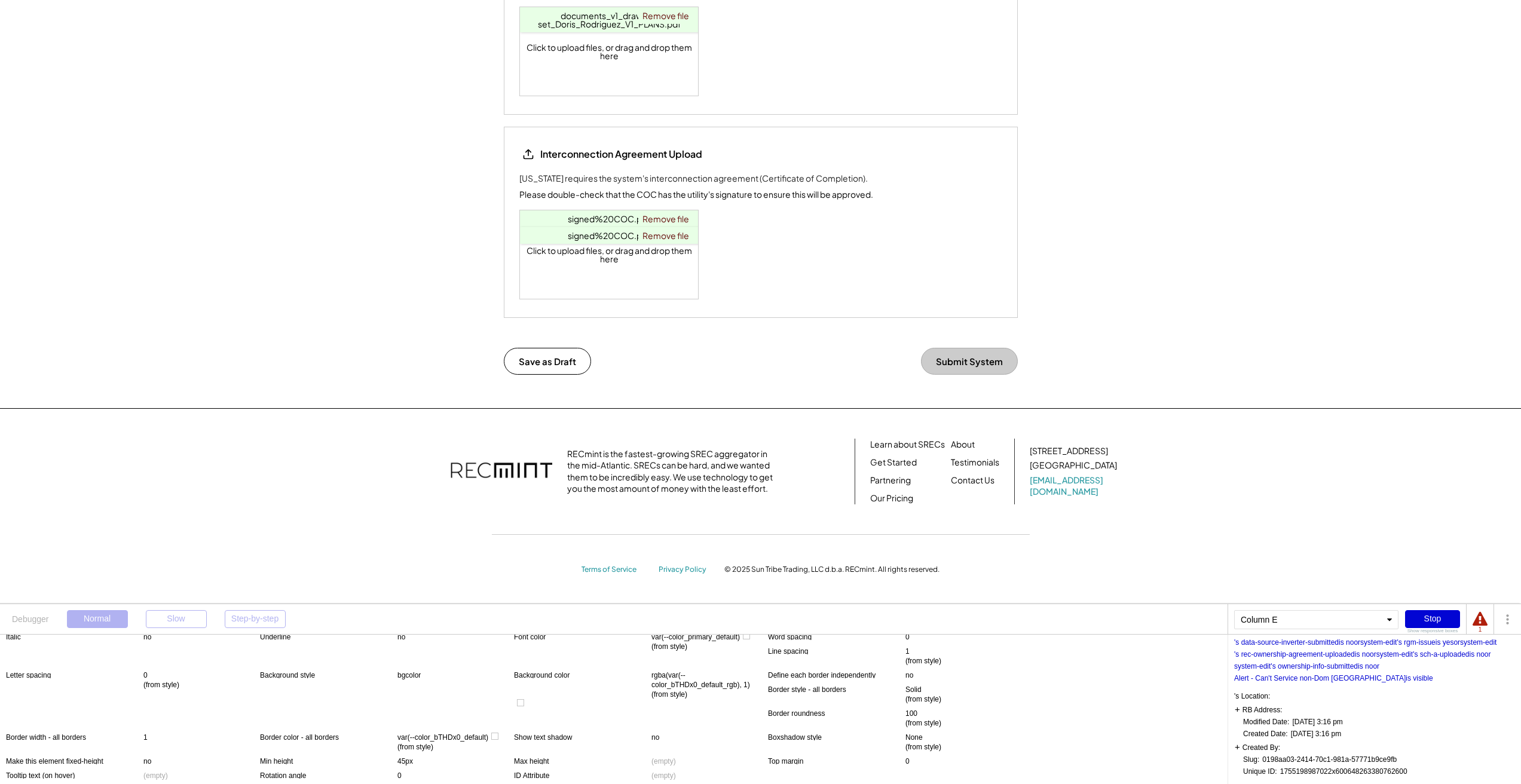
scroll to position [0, 0]
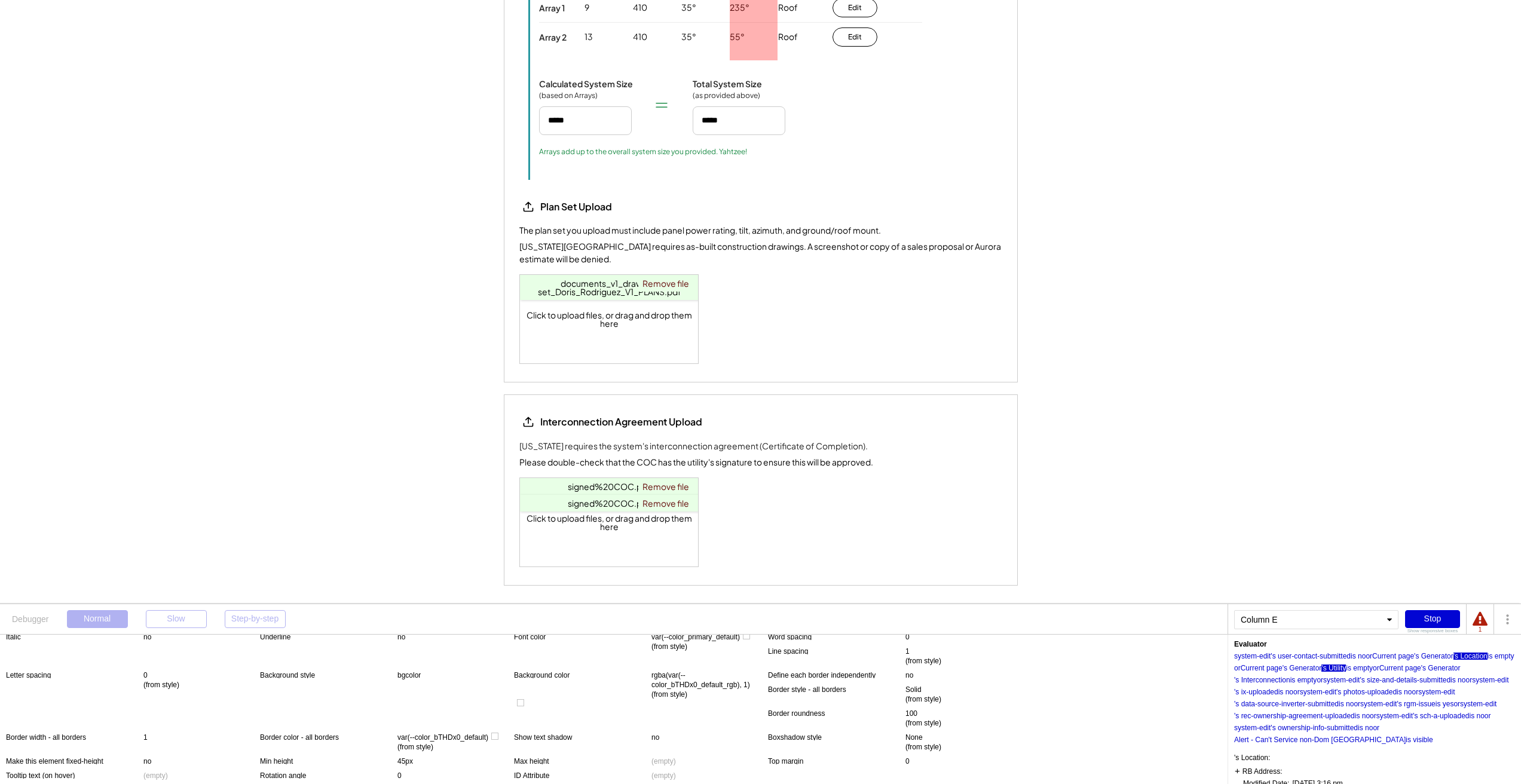
drag, startPoint x: 1435, startPoint y: 727, endPoint x: 1372, endPoint y: 668, distance: 86.3
click at [765, 668] on div "'s Utility" at bounding box center [1333, 668] width 24 height 7
drag, startPoint x: 1408, startPoint y: 754, endPoint x: 1271, endPoint y: 667, distance: 162.3
click at [765, 667] on div "or" at bounding box center [1237, 668] width 7 height 7
drag, startPoint x: 1271, startPoint y: 667, endPoint x: 1274, endPoint y: 677, distance: 10.4
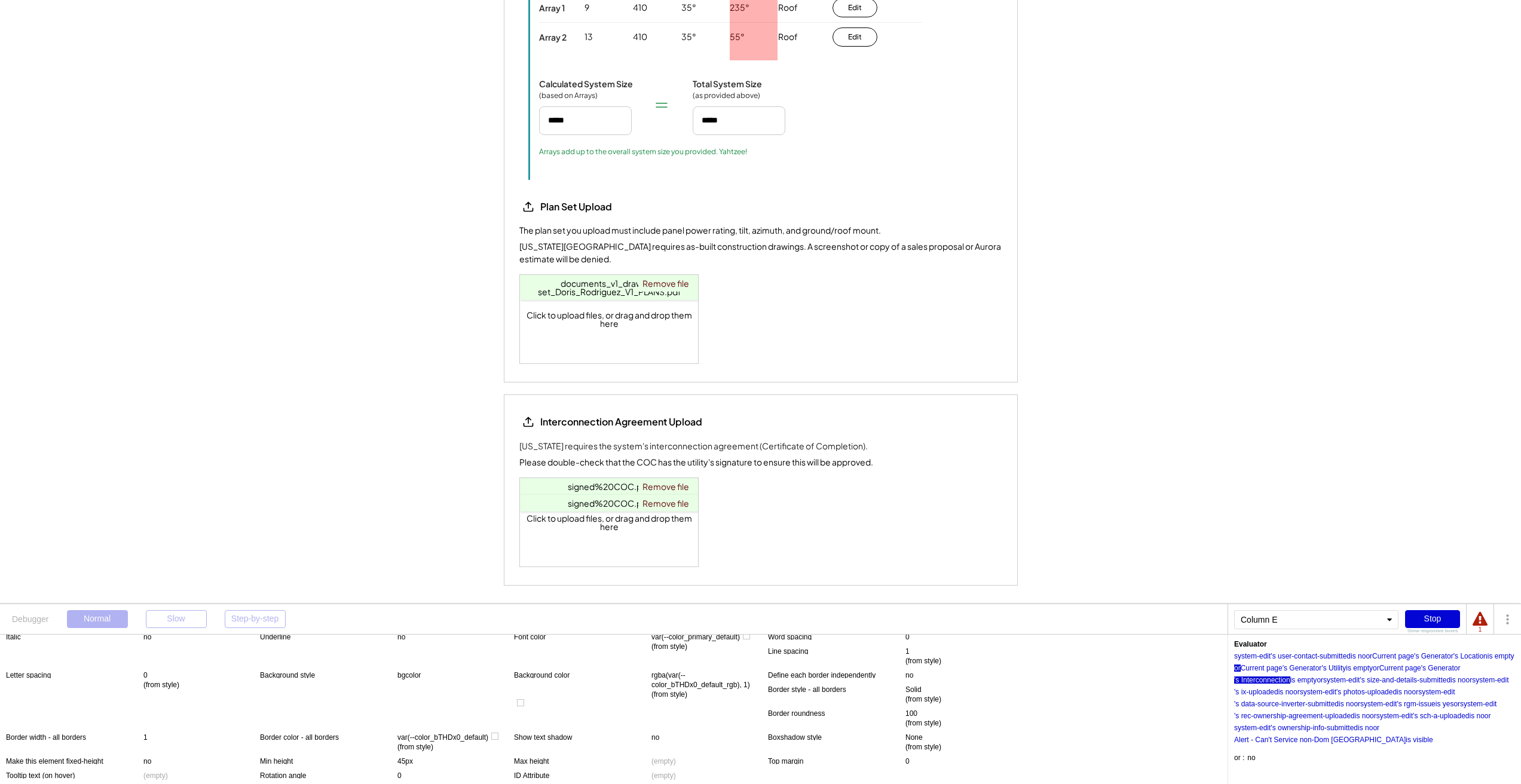
click at [765, 677] on div "'s Interconnection" at bounding box center [1262, 680] width 56 height 7
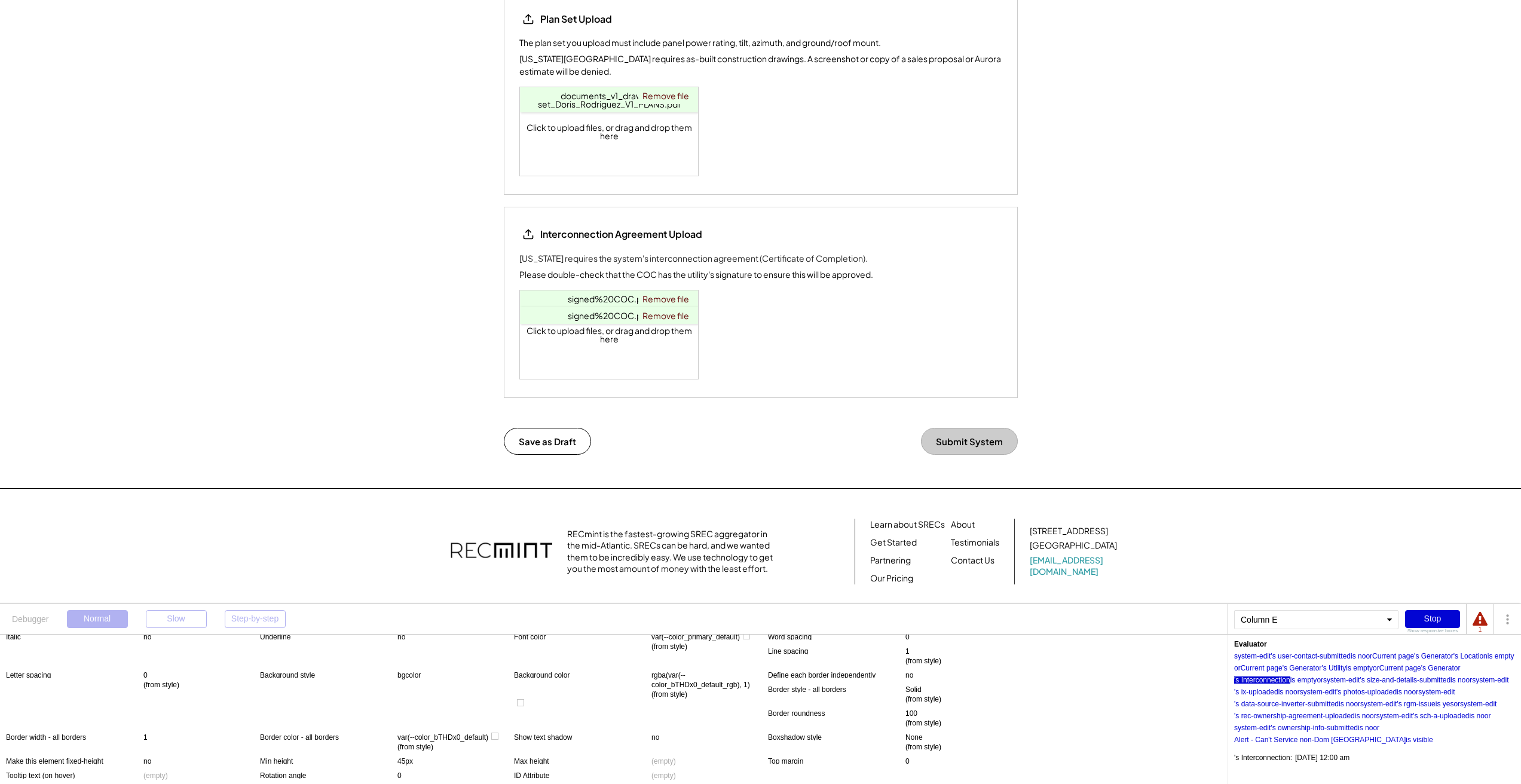
click at [765, 679] on div "'s size-and-details-submitted" at bounding box center [1405, 680] width 91 height 7
drag, startPoint x: 1392, startPoint y: 736, endPoint x: 1282, endPoint y: 693, distance: 118.1
click at [765, 693] on div "'s ix-uploaded" at bounding box center [1256, 692] width 44 height 7
click at [765, 693] on div "'s photos-uploaded" at bounding box center [1367, 692] width 61 height 7
click at [765, 704] on div "'s data-source-inverter-submitted" at bounding box center [1286, 704] width 105 height 7
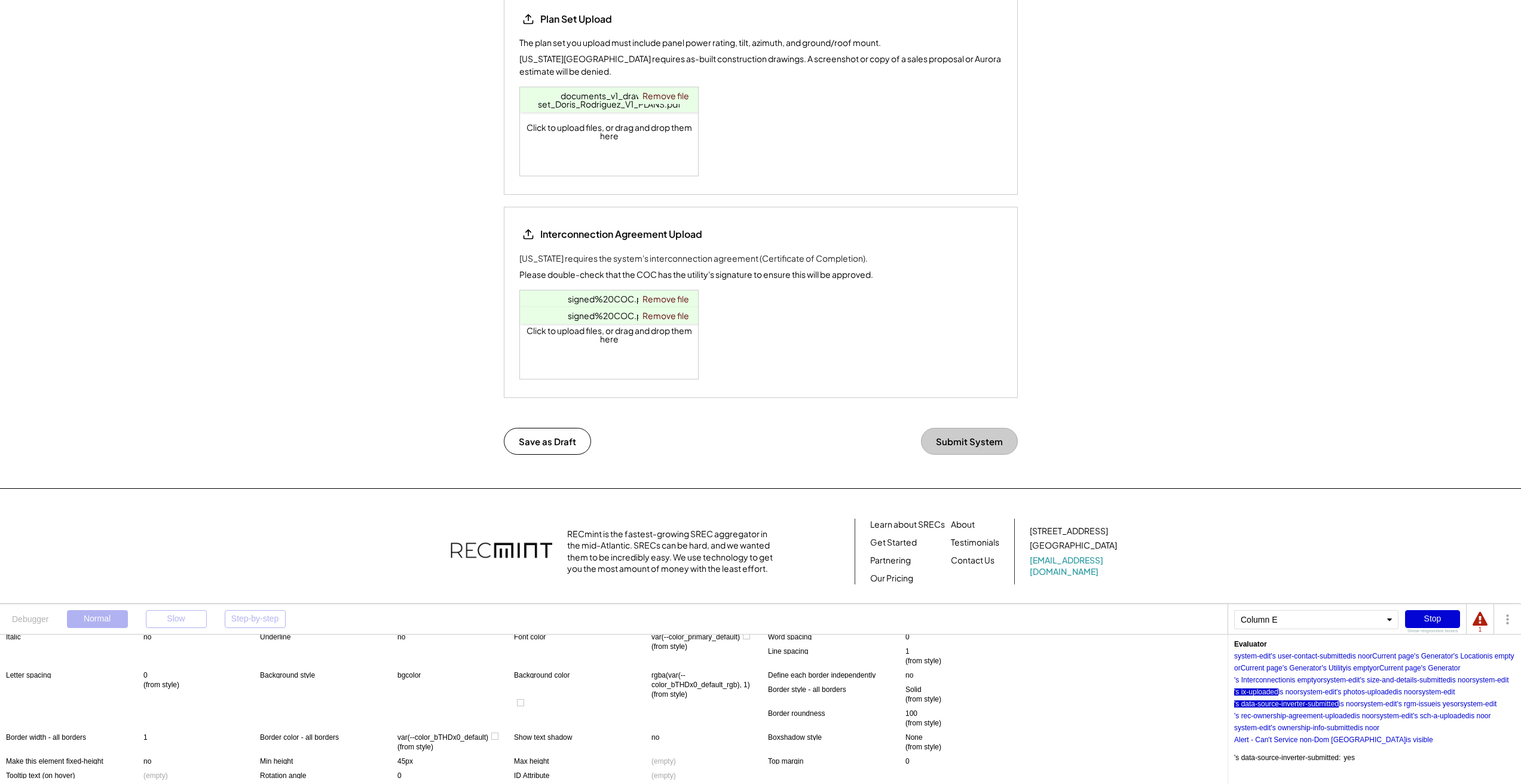
click at [765, 705] on div "'s rgm-issue" at bounding box center [1416, 704] width 38 height 7
click at [765, 715] on div "'s rec-ownership-agreement-uploaded" at bounding box center [1294, 716] width 121 height 7
click at [765, 716] on div "'s sch-a-uploaded" at bounding box center [1441, 716] width 56 height 7
drag, startPoint x: 1282, startPoint y: 693, endPoint x: 1353, endPoint y: 729, distance: 79.6
click at [765, 729] on div "'s ownership-info-submitted" at bounding box center [1314, 728] width 87 height 7
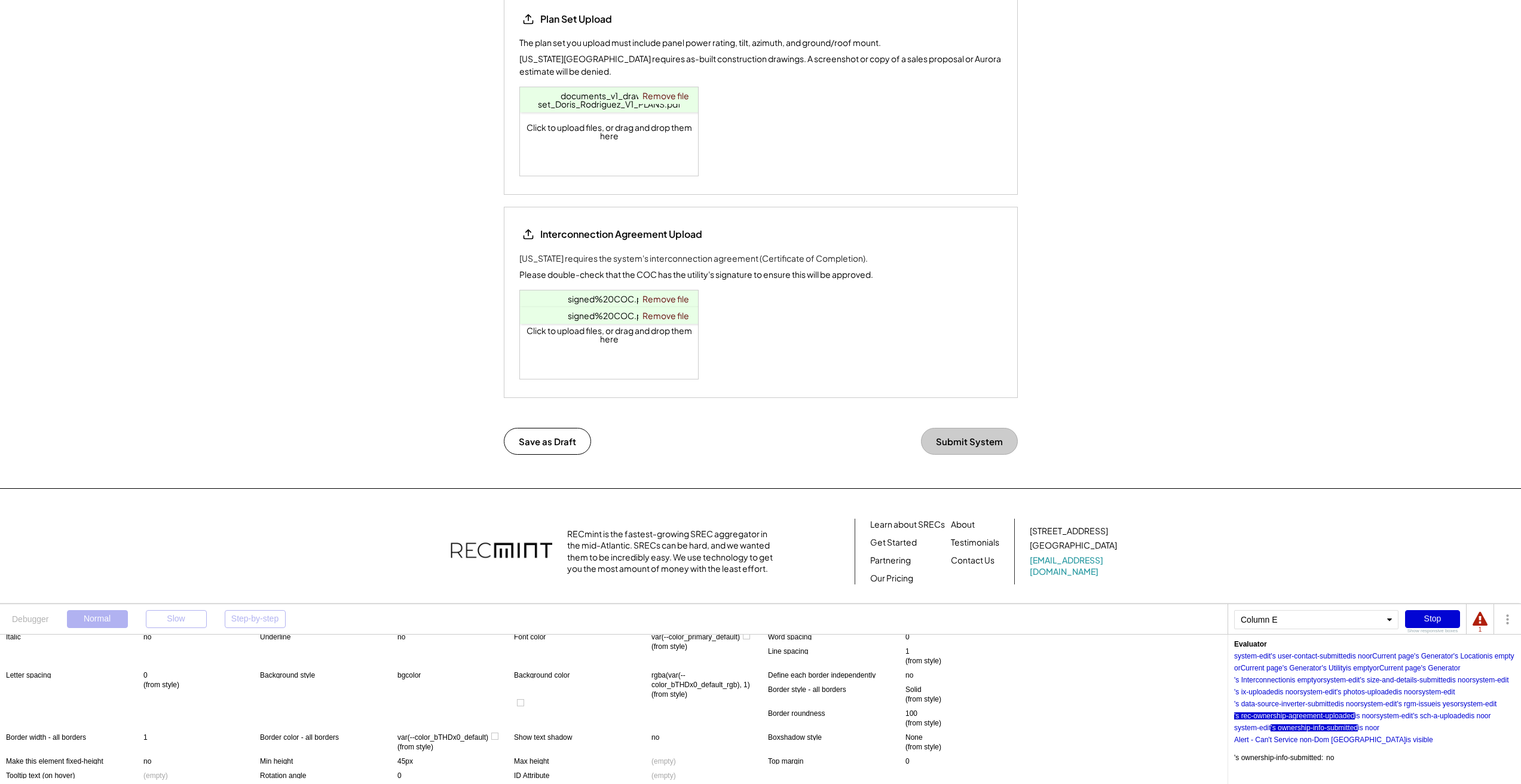
drag, startPoint x: 1353, startPoint y: 729, endPoint x: 1304, endPoint y: 713, distance: 51.5
click at [765, 713] on div "'s rec-ownership-agreement-uploaded" at bounding box center [1294, 716] width 121 height 7
drag, startPoint x: 1304, startPoint y: 713, endPoint x: 263, endPoint y: 206, distance: 1157.9
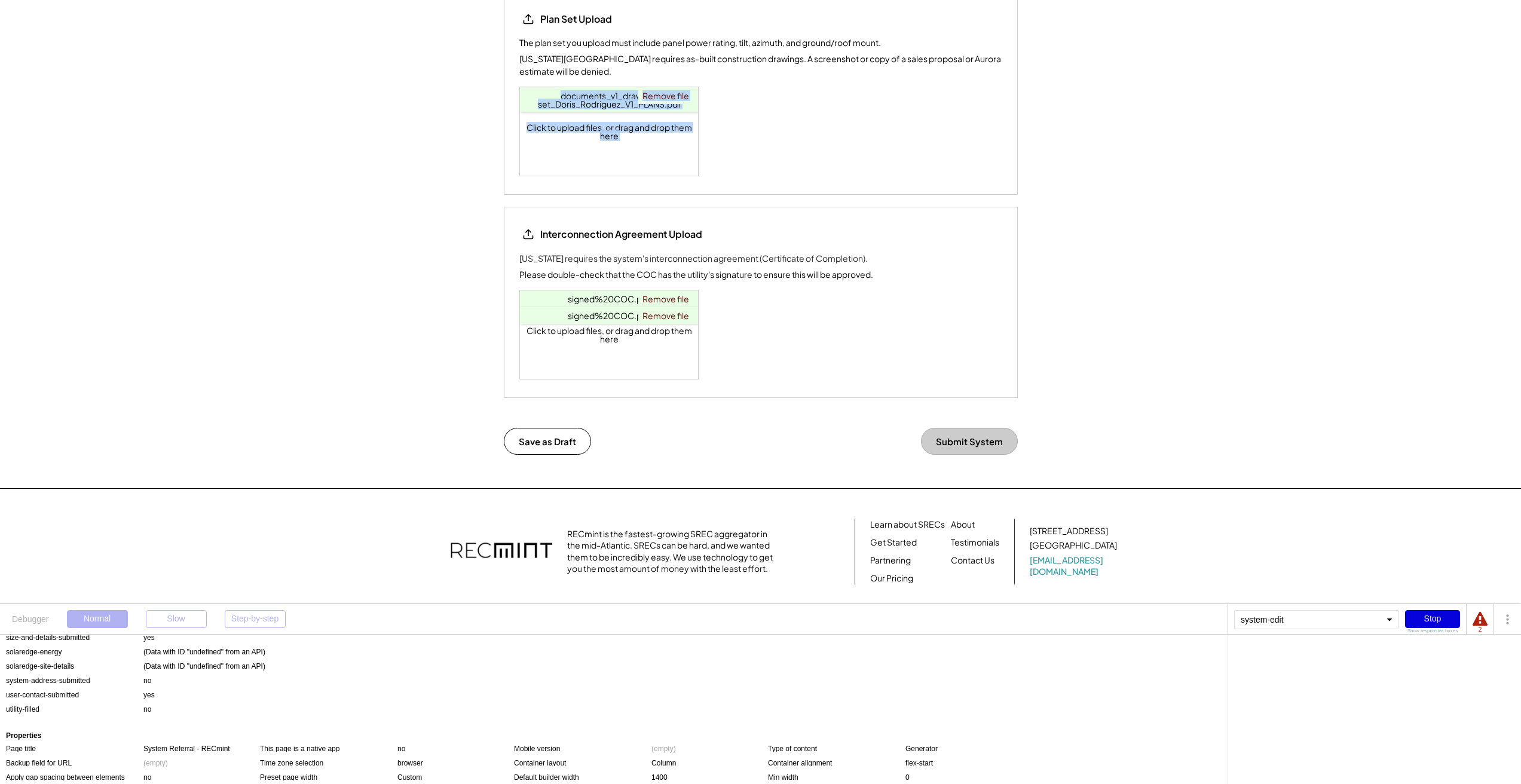
click at [765, 625] on div "Stop" at bounding box center [1432, 619] width 55 height 18
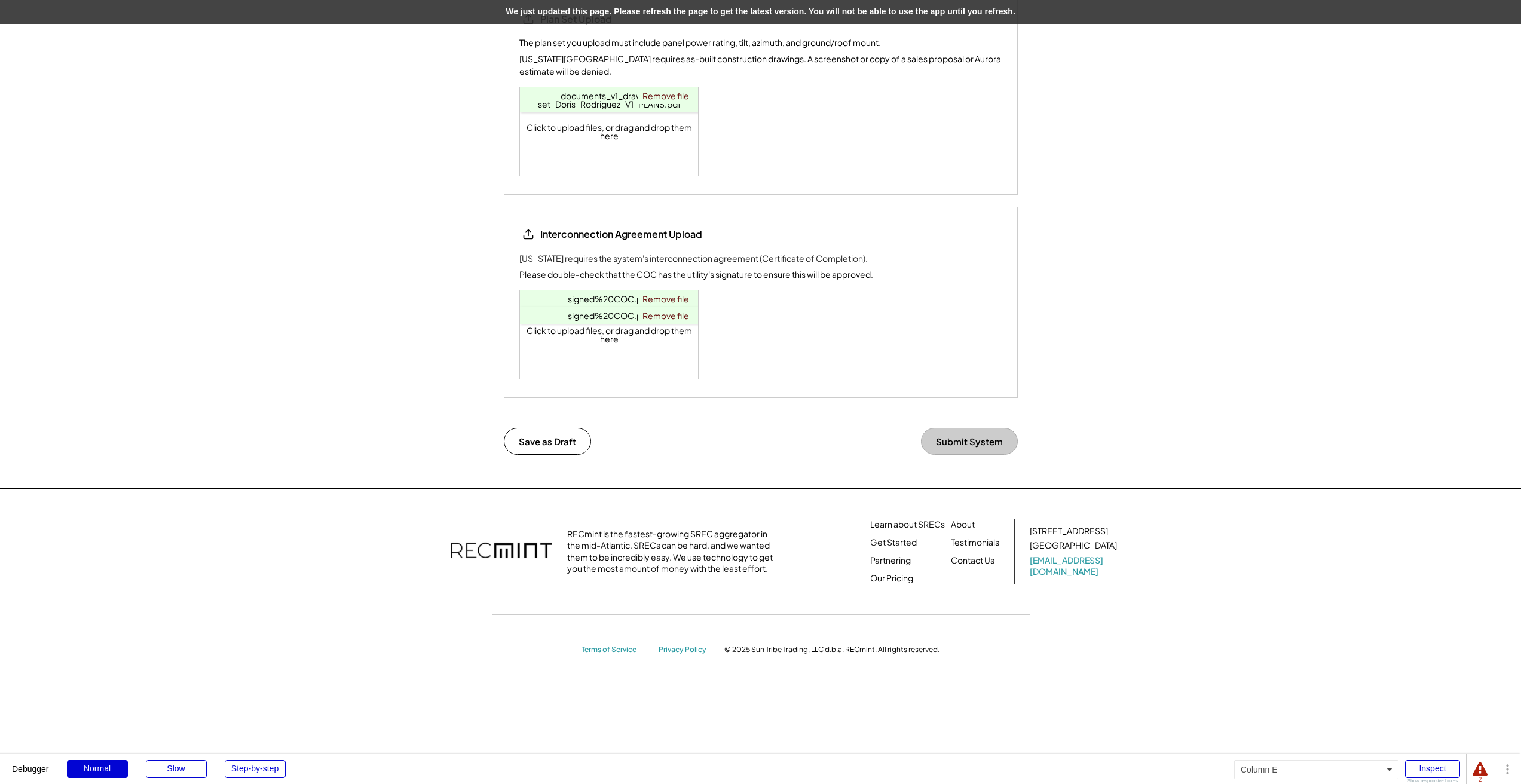
click at [765, 15] on div "We just updated this page. Please refresh the page to get the latest version. Y…" at bounding box center [760, 12] width 1521 height 24
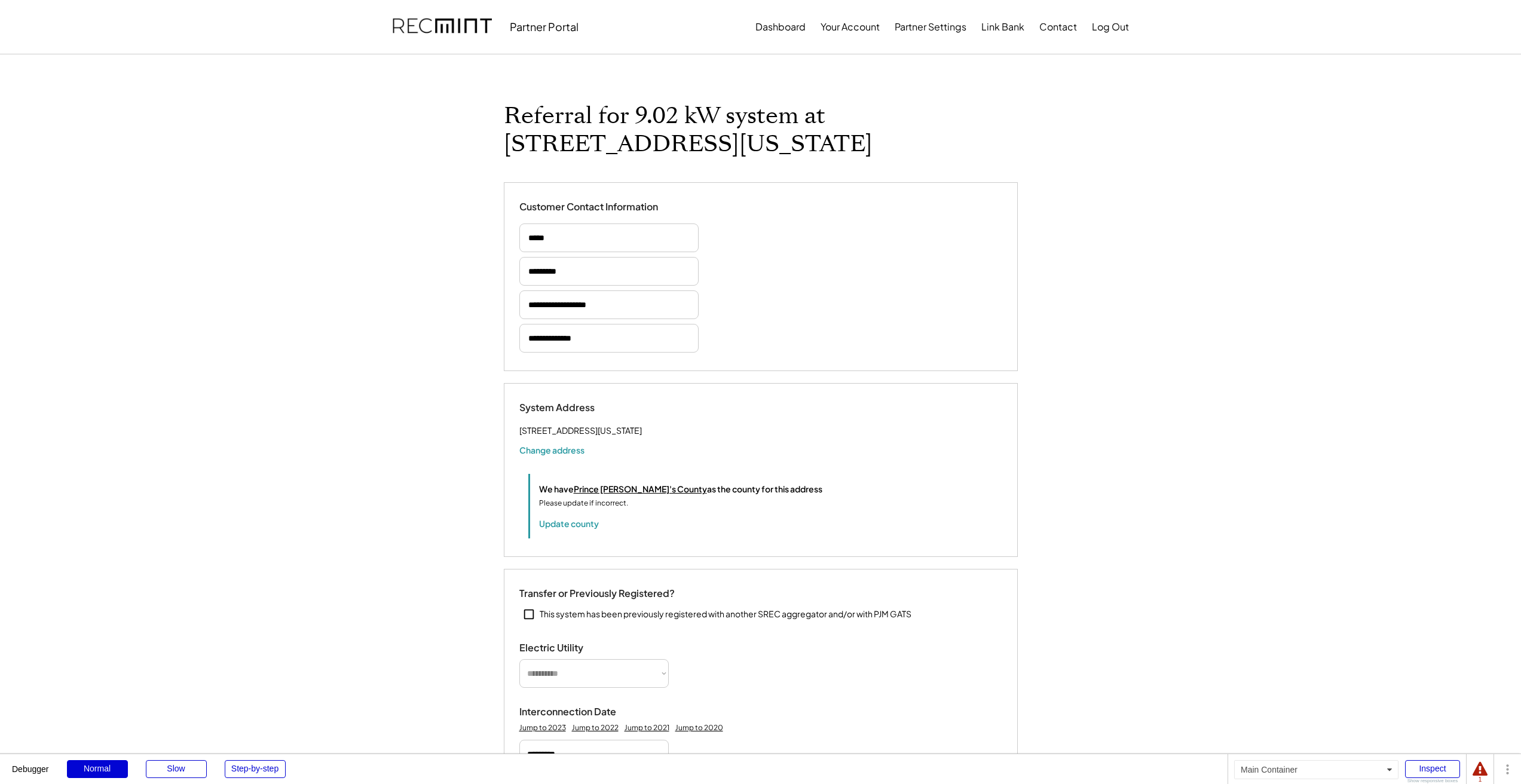
select select "*********"
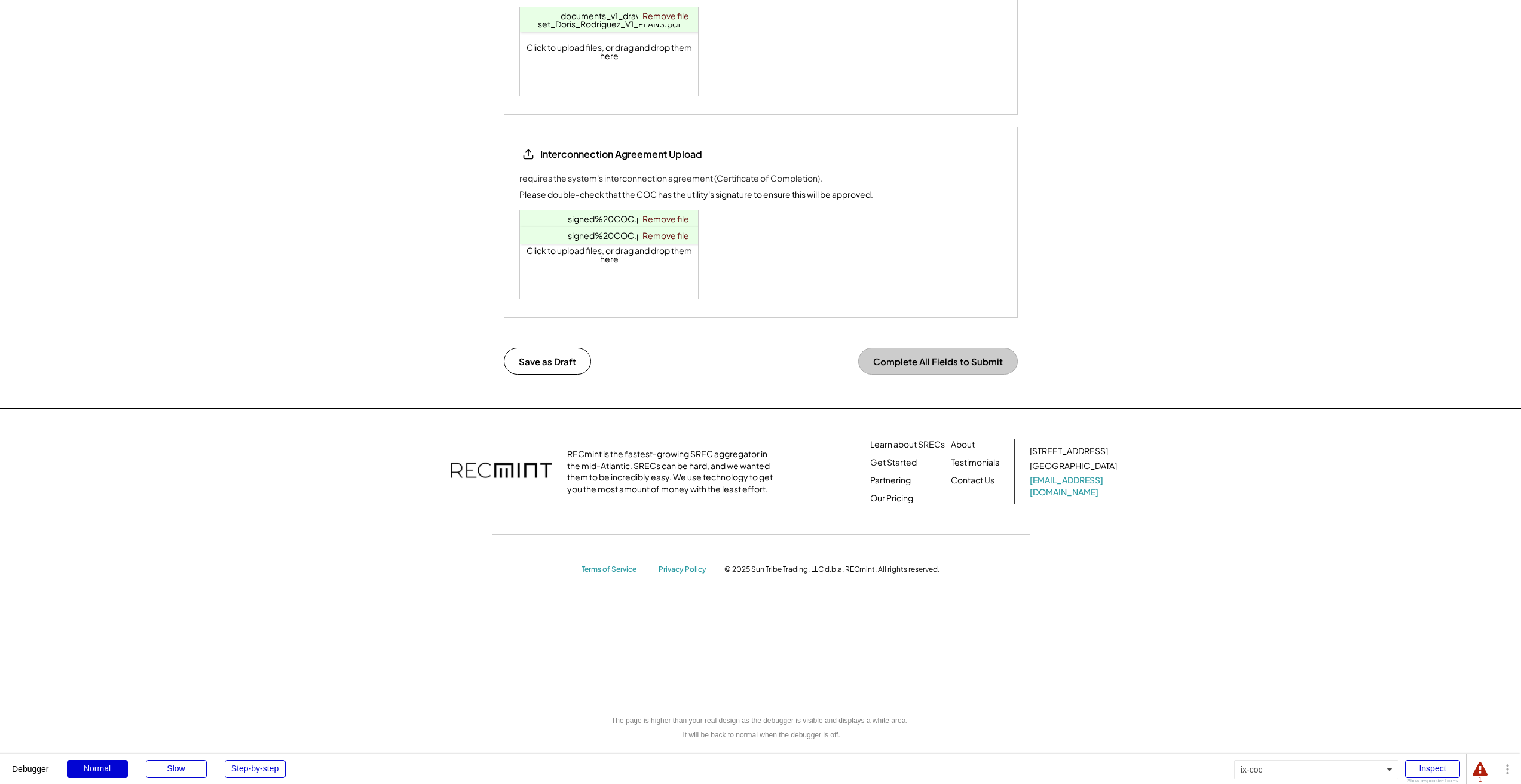
select select "**********"
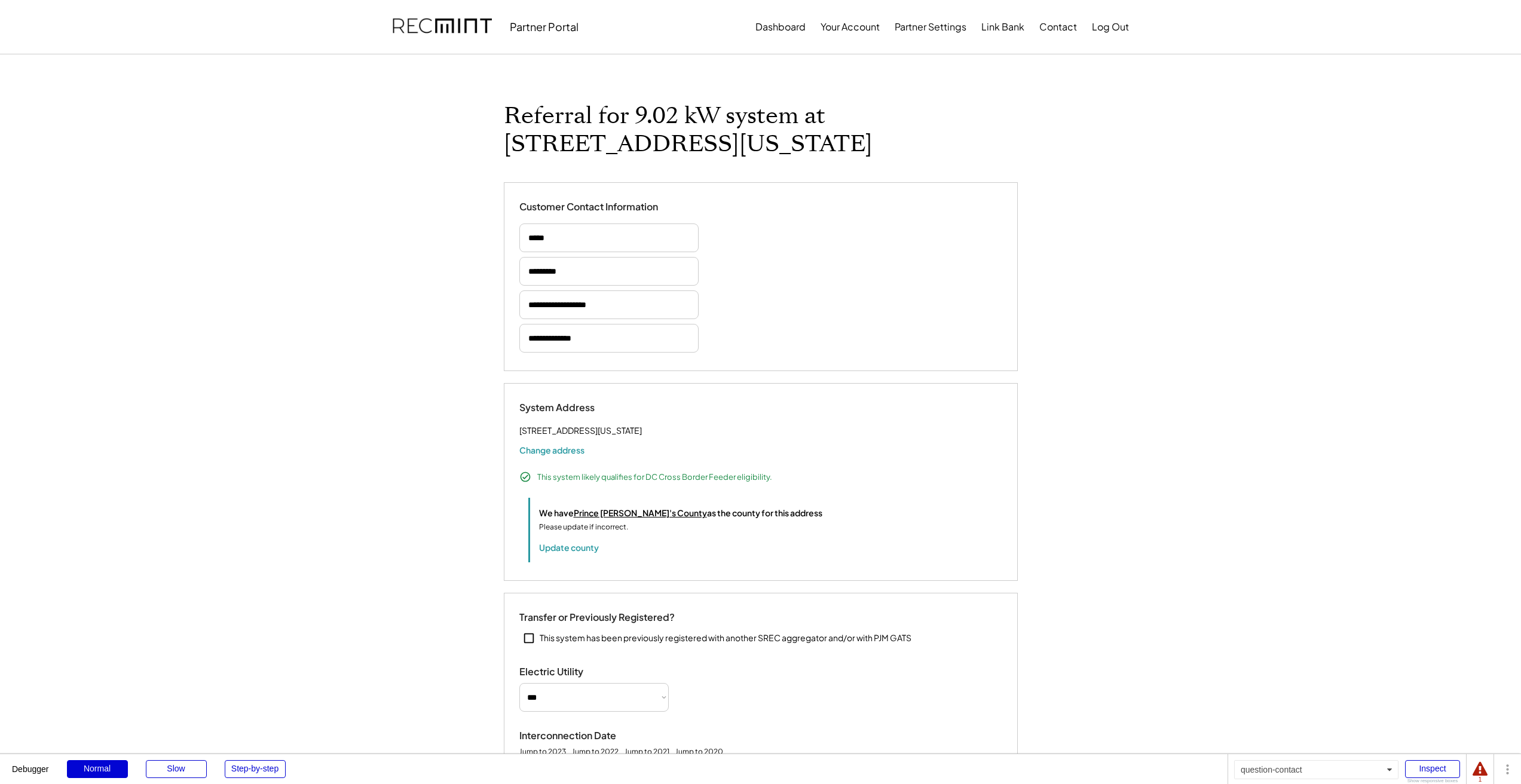
scroll to position [1750, 0]
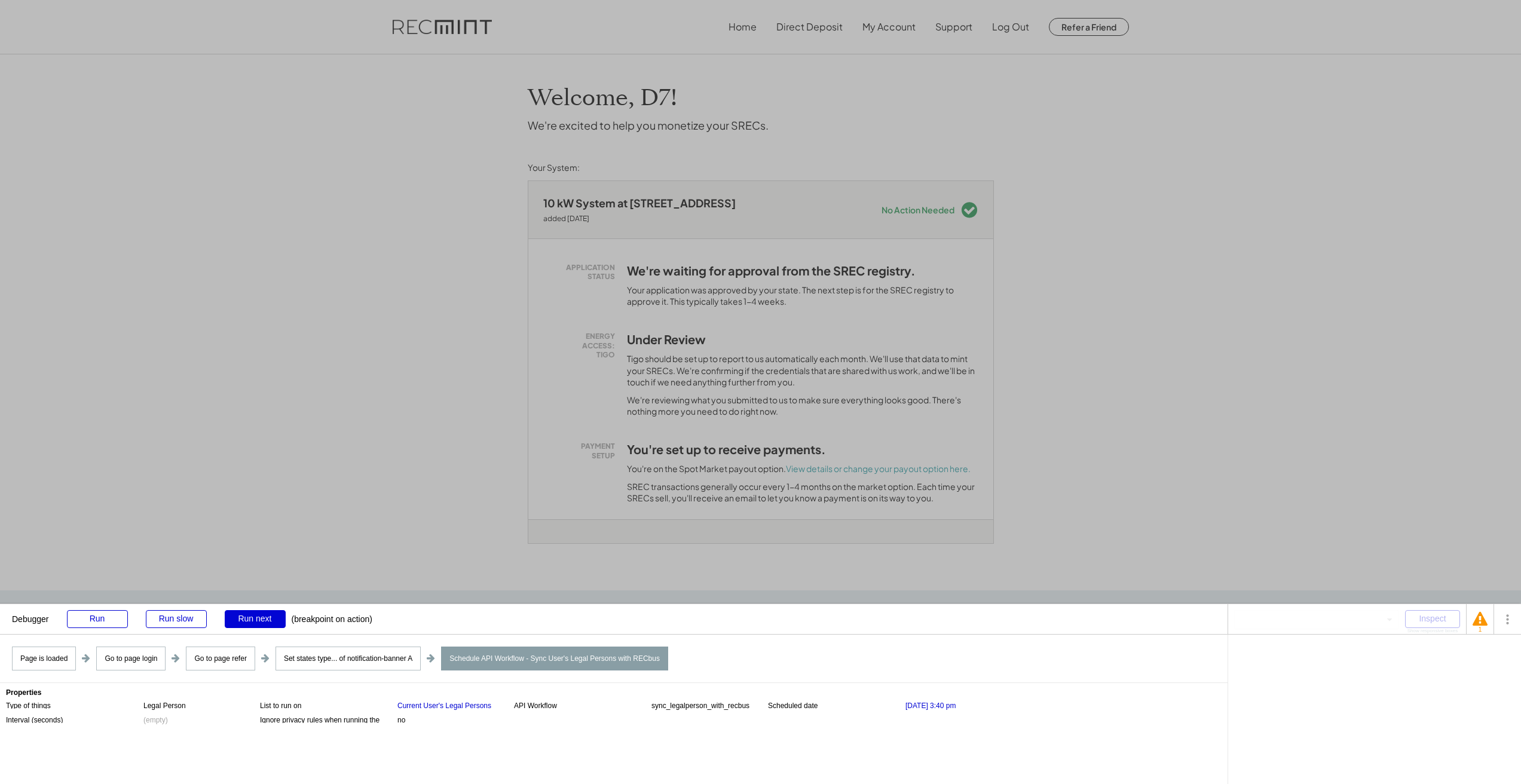
click at [789, 306] on div at bounding box center [760, 392] width 1521 height 784
click at [111, 629] on div "Debugger Run Run slow Run next (breakpoint on action)" at bounding box center [614, 619] width 1228 height 30
click at [102, 620] on div "Run" at bounding box center [97, 619] width 61 height 18
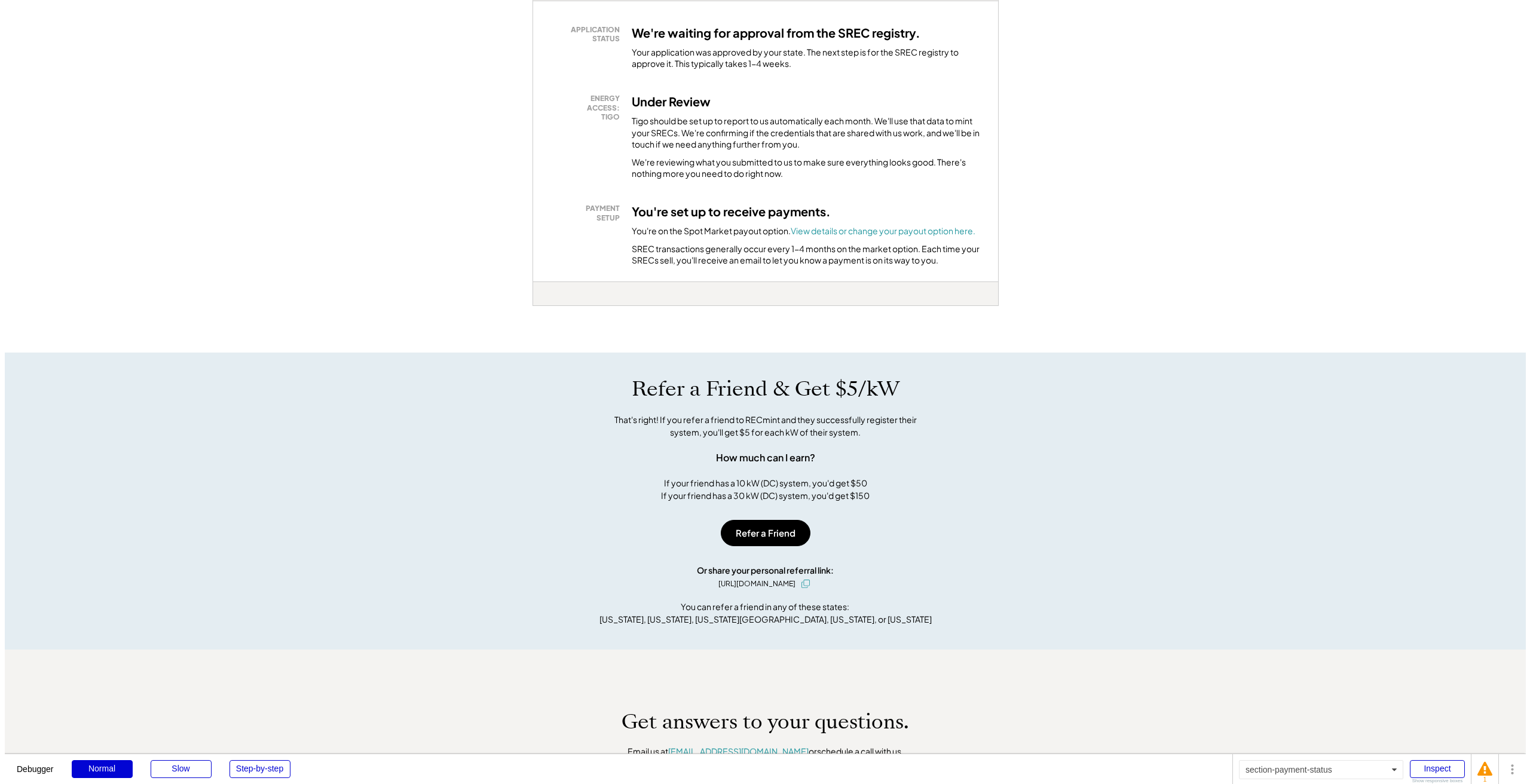
scroll to position [739, 0]
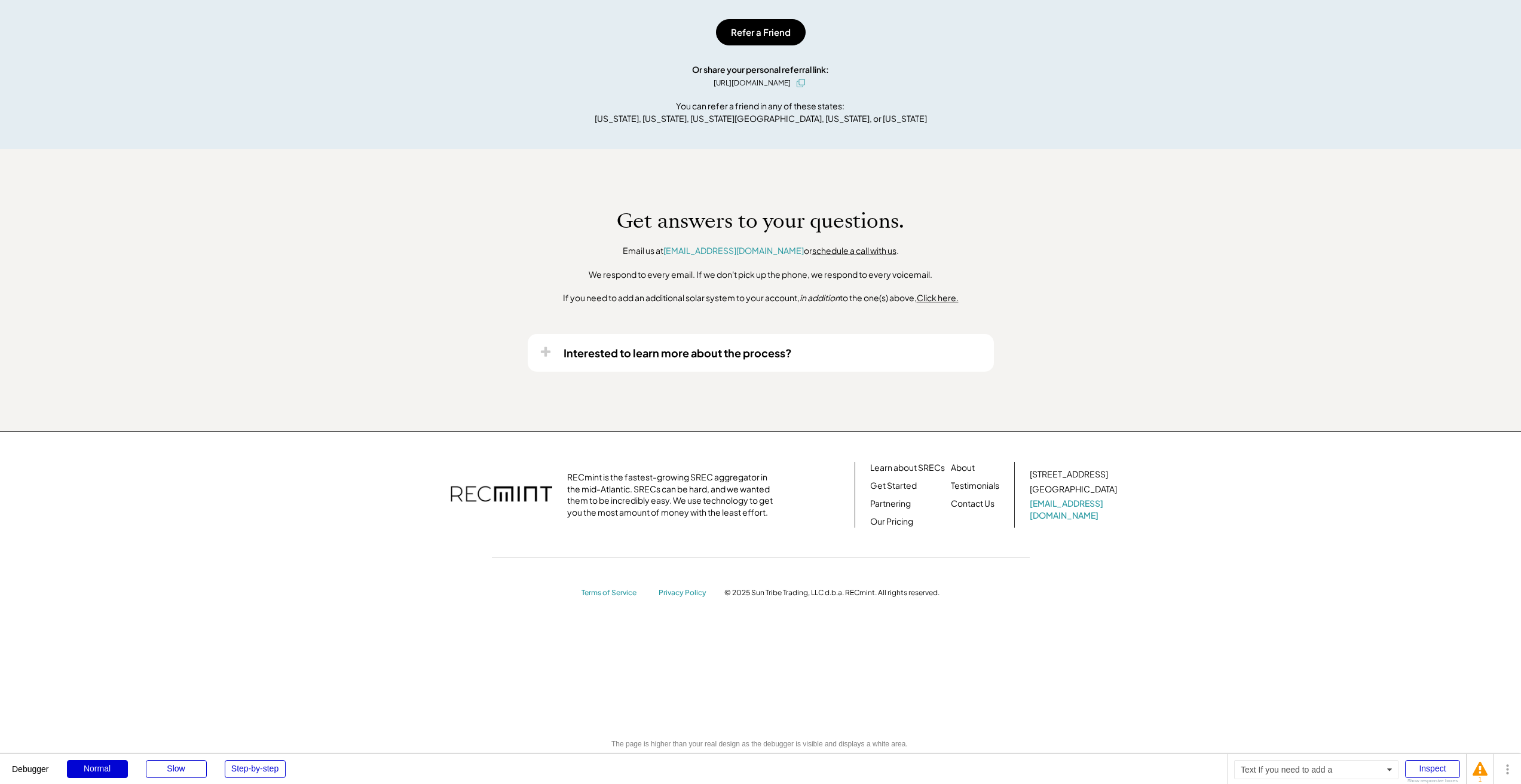
click at [944, 292] on u "Click here." at bounding box center [937, 297] width 42 height 11
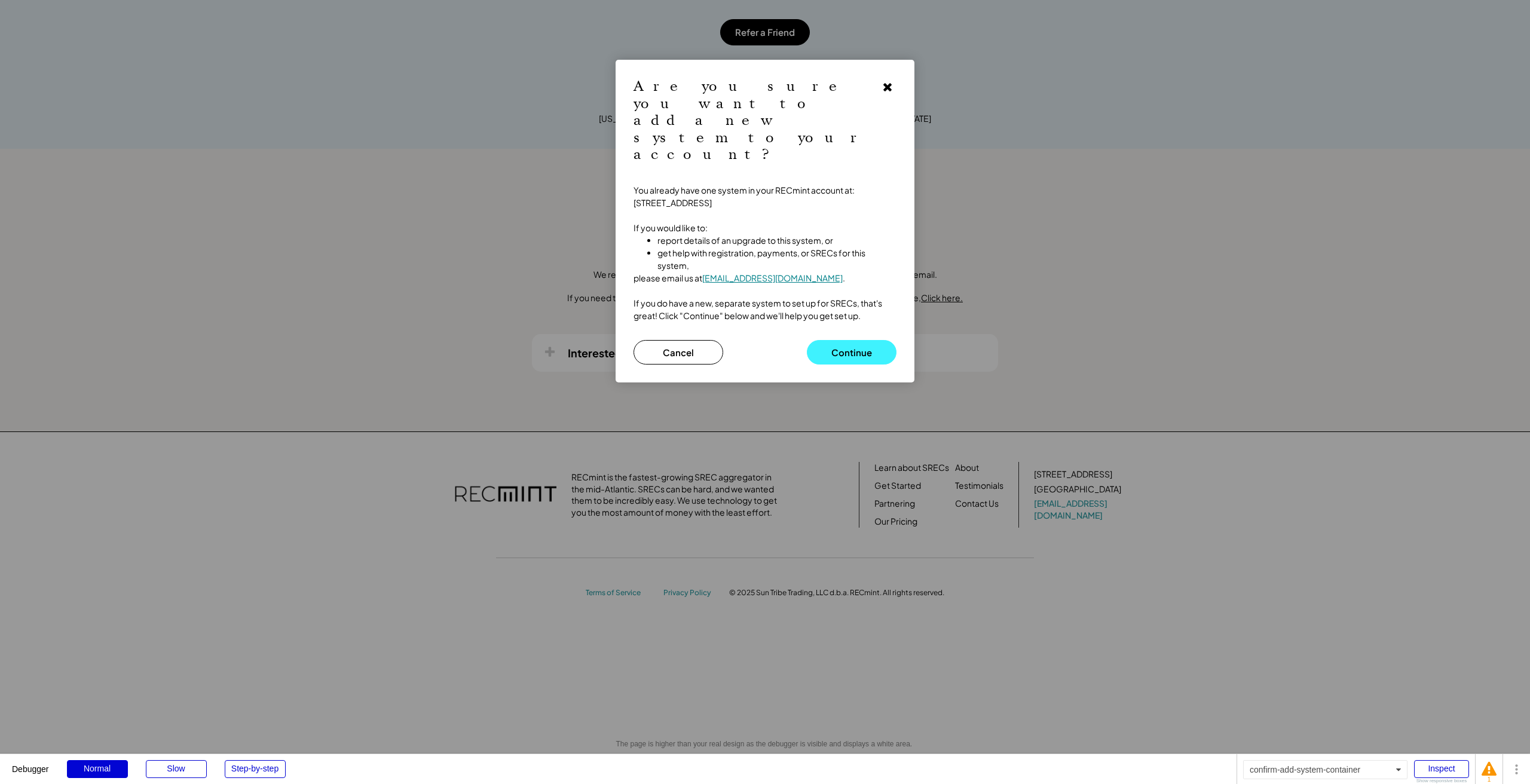
click at [851, 340] on button "Continue" at bounding box center [852, 352] width 90 height 24
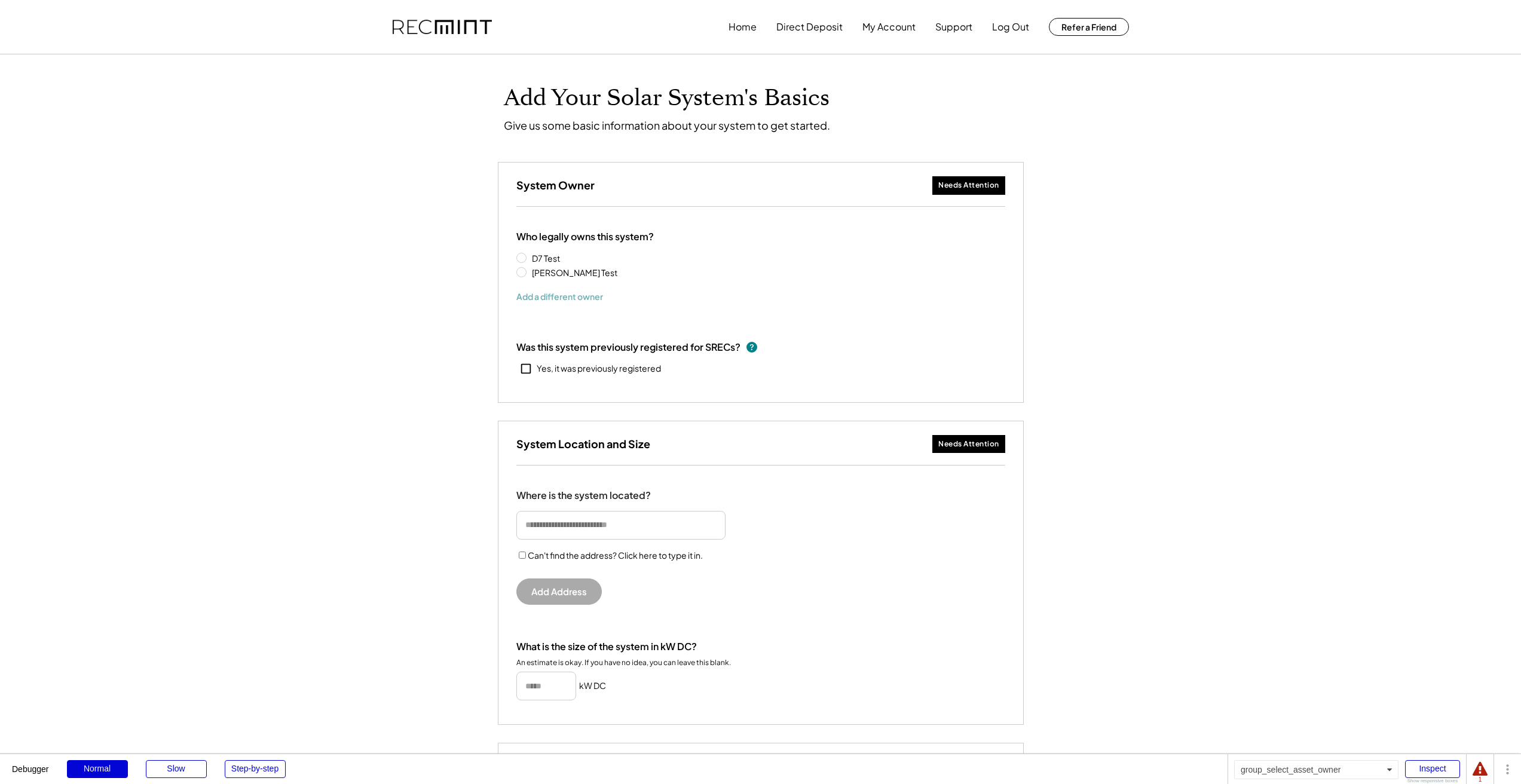
click at [553, 303] on button "Add a different owner" at bounding box center [560, 296] width 86 height 18
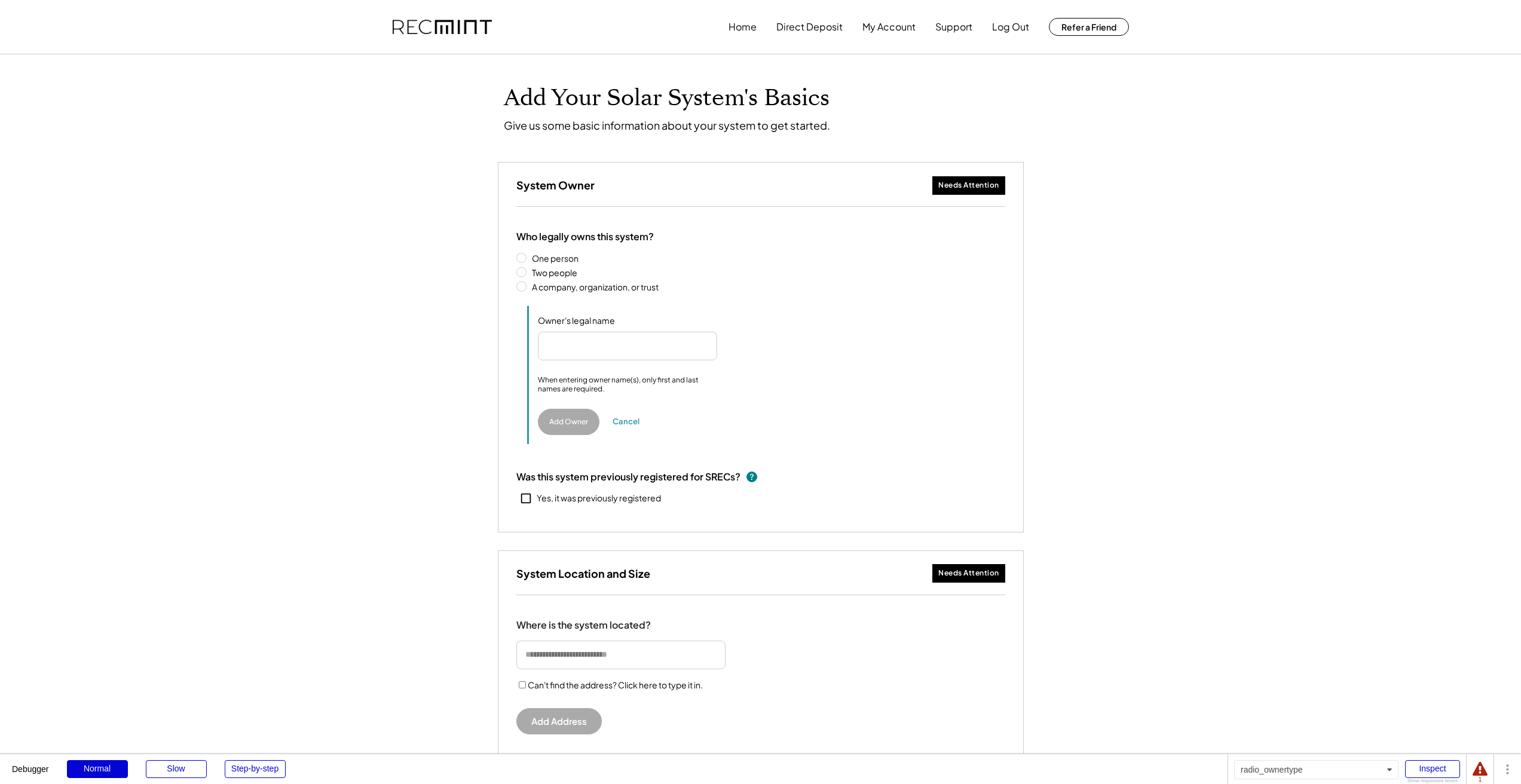
click at [571, 276] on label "Two people" at bounding box center [767, 272] width 477 height 8
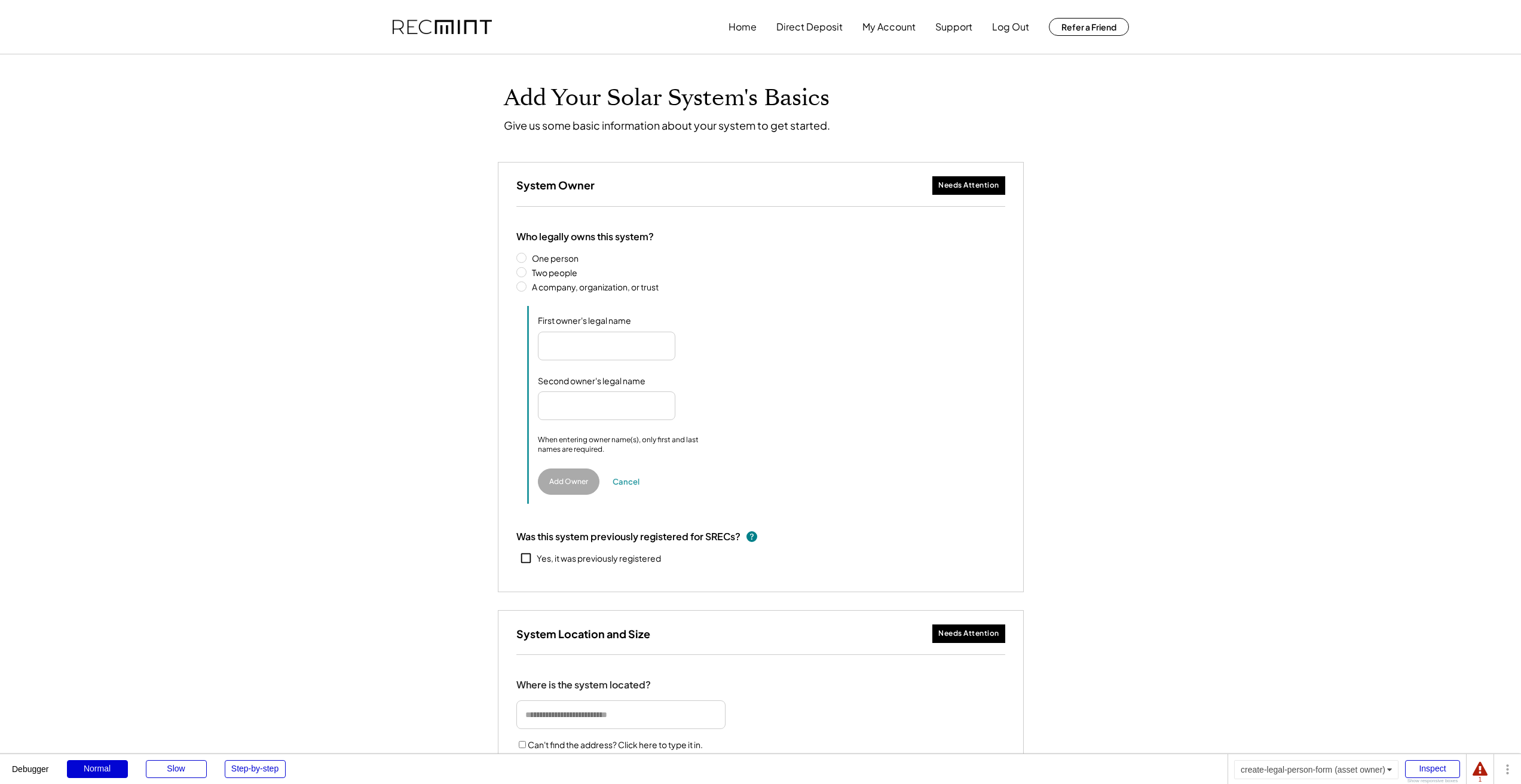
click at [607, 338] on input "input" at bounding box center [606, 345] width 138 height 29
type input "**********"
click at [555, 406] on input "input" at bounding box center [606, 405] width 138 height 29
type input "**********"
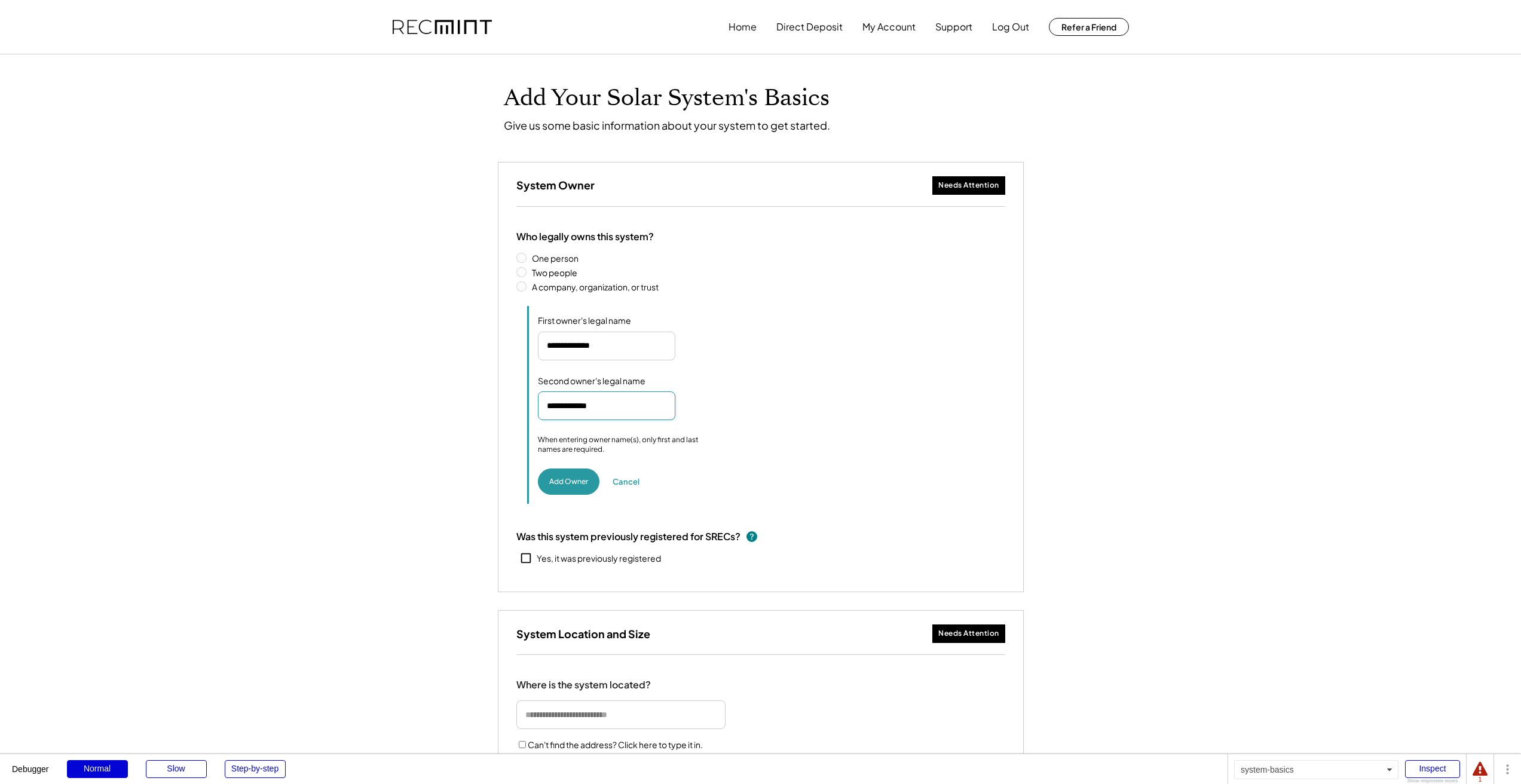
click at [560, 347] on input "input" at bounding box center [606, 345] width 138 height 29
type input "*"
type input "********"
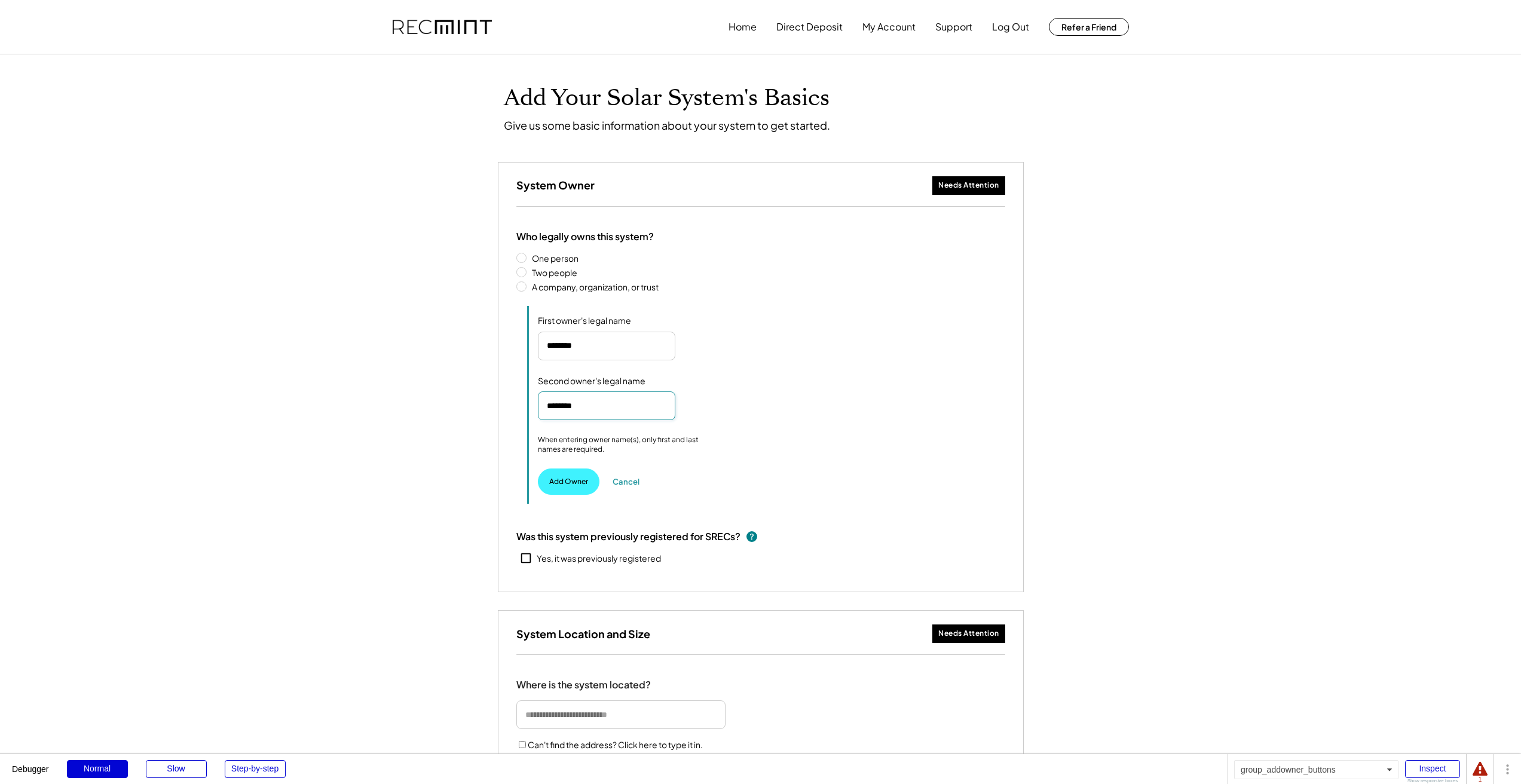
click at [567, 472] on button "Add Owner" at bounding box center [568, 481] width 61 height 26
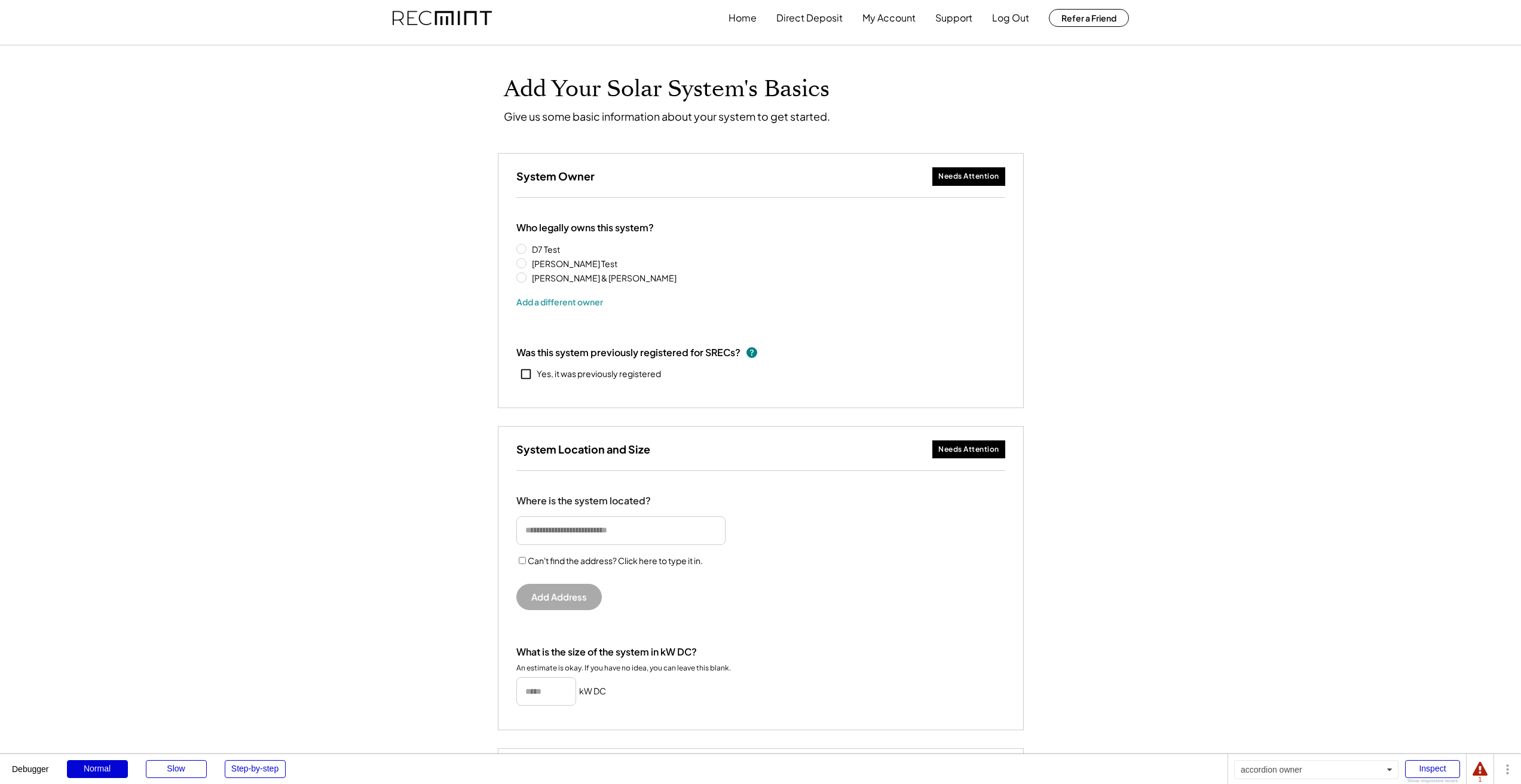
scroll to position [122, 0]
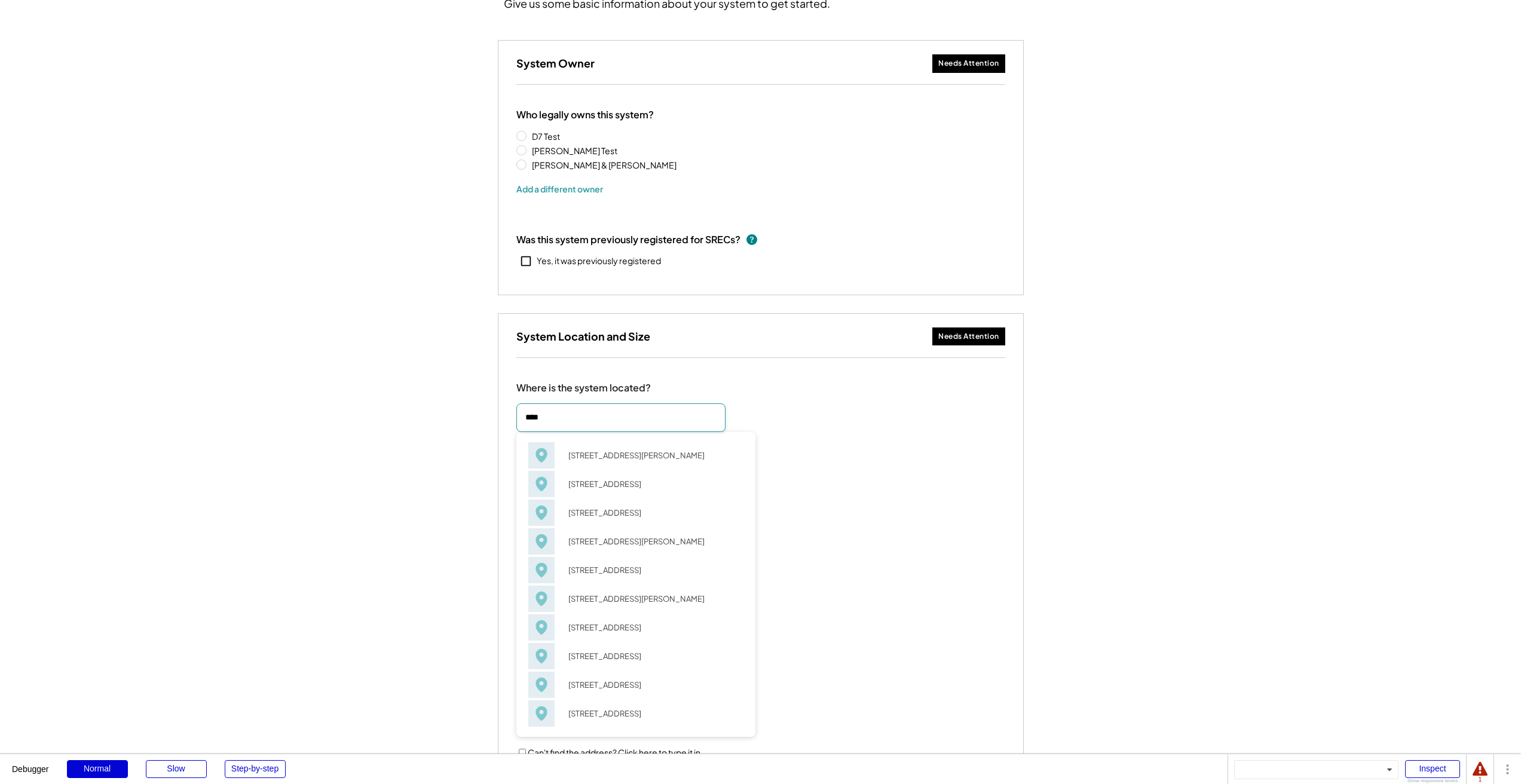
click at [612, 459] on div "3456 Garth Rd Charlottesville, VA 22901" at bounding box center [652, 455] width 183 height 17
type input "**********"
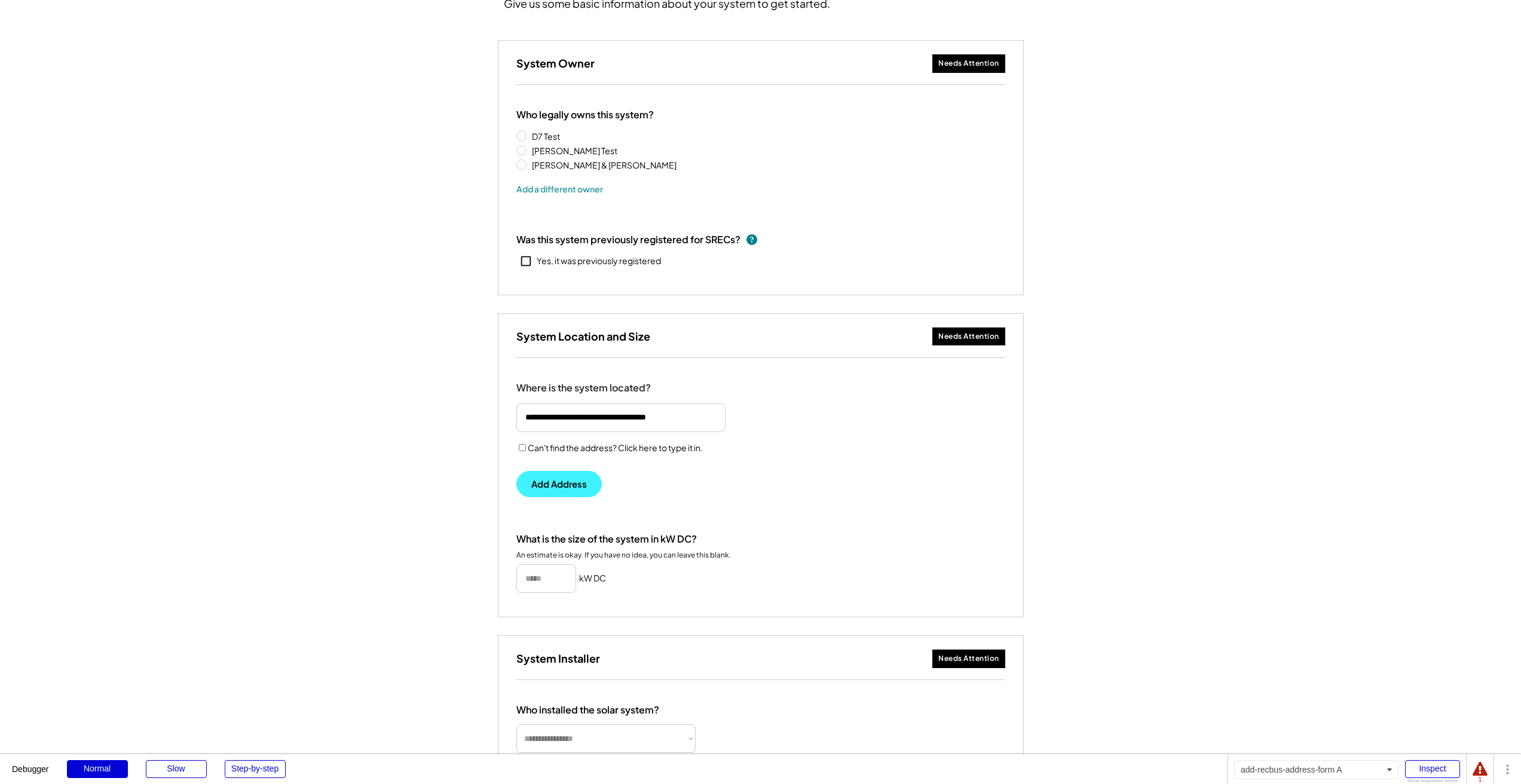
click at [549, 478] on button "Add Address" at bounding box center [559, 484] width 86 height 26
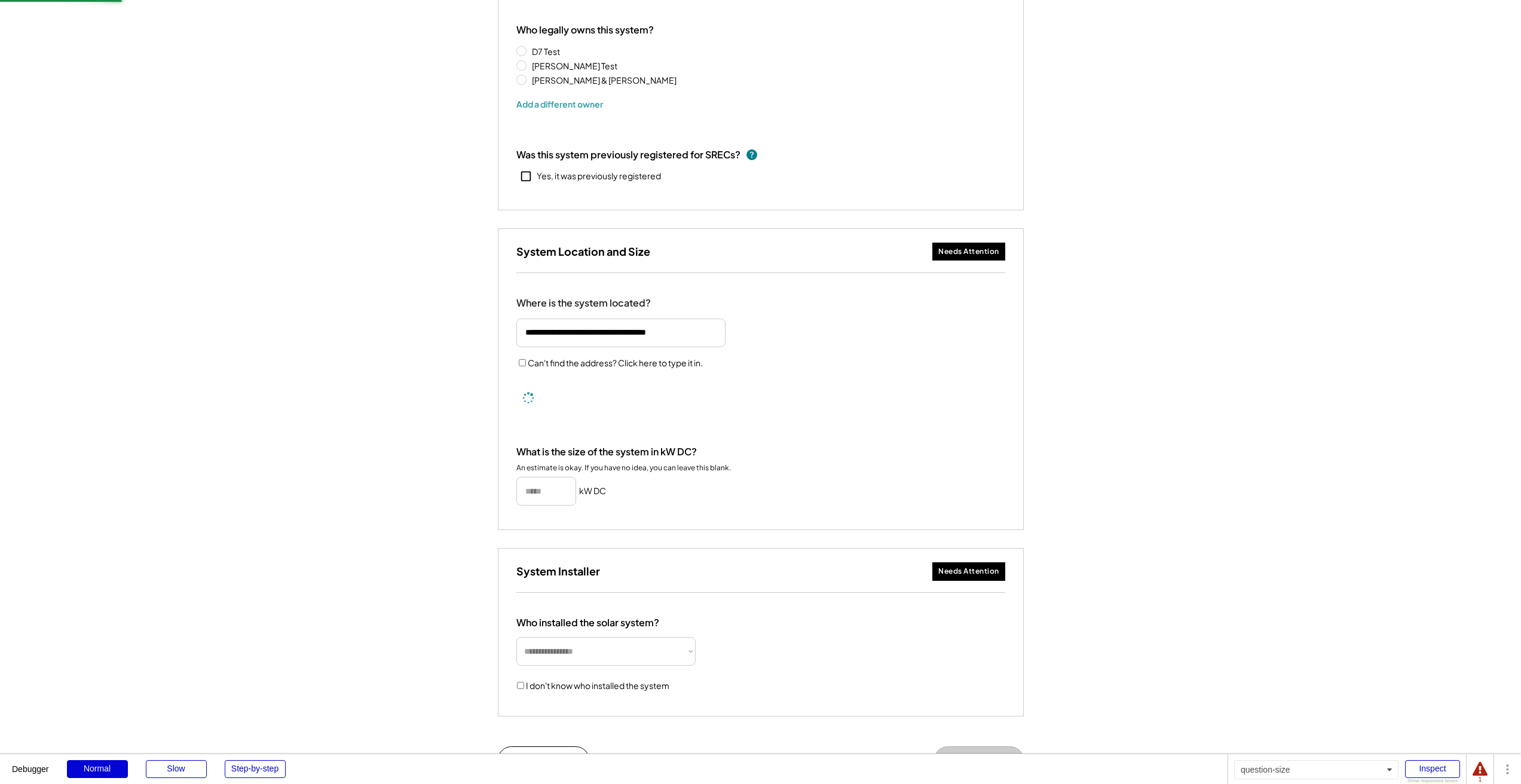
scroll to position [277, 0]
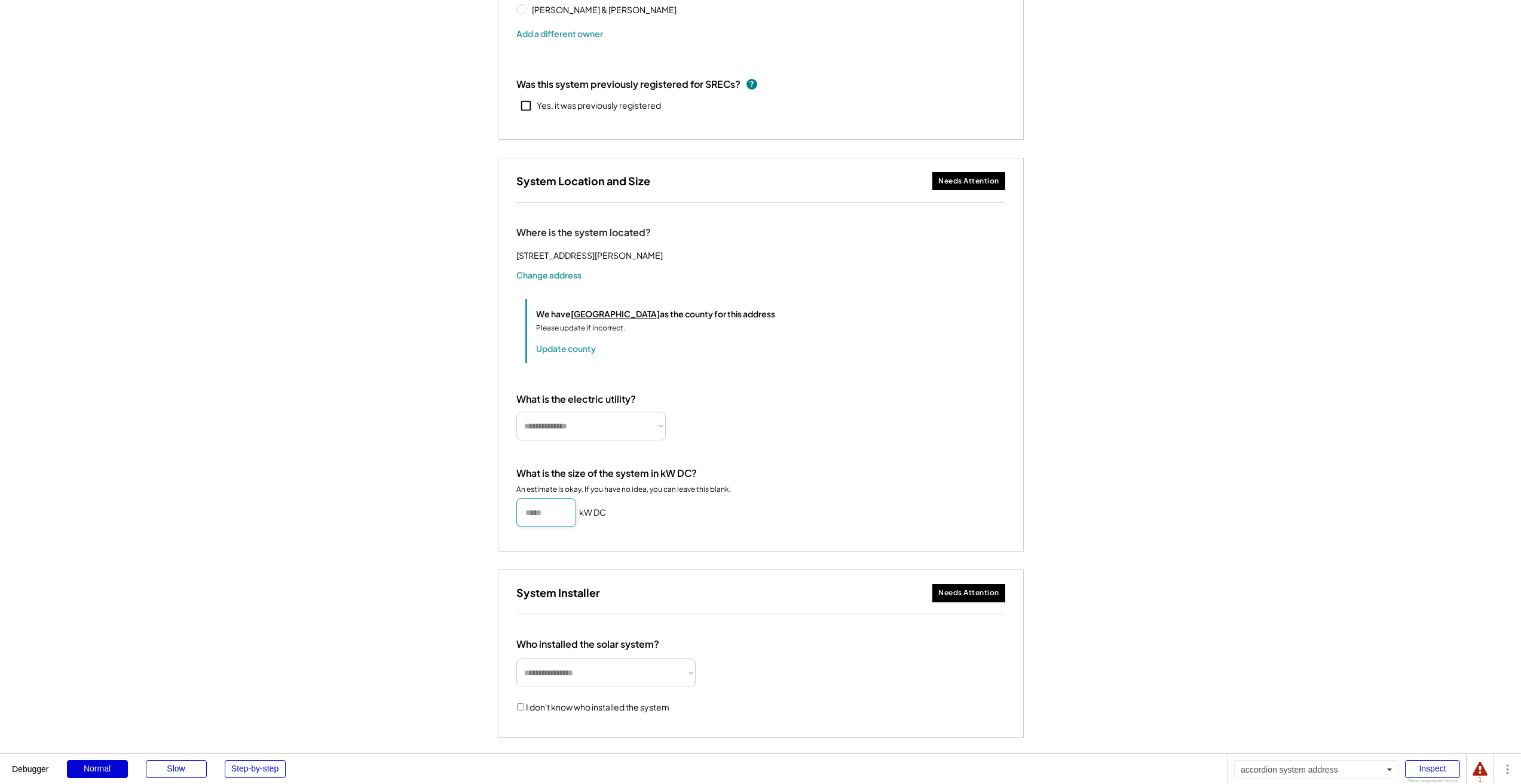
click at [570, 453] on div "**********" at bounding box center [760, 377] width 525 height 348
select select "**********"
click at [530, 527] on input "input" at bounding box center [547, 512] width 60 height 29
type input "******"
click at [446, 585] on div "Add Your Solar System's Basics Give us some basic information about your system…" at bounding box center [760, 332] width 1521 height 1110
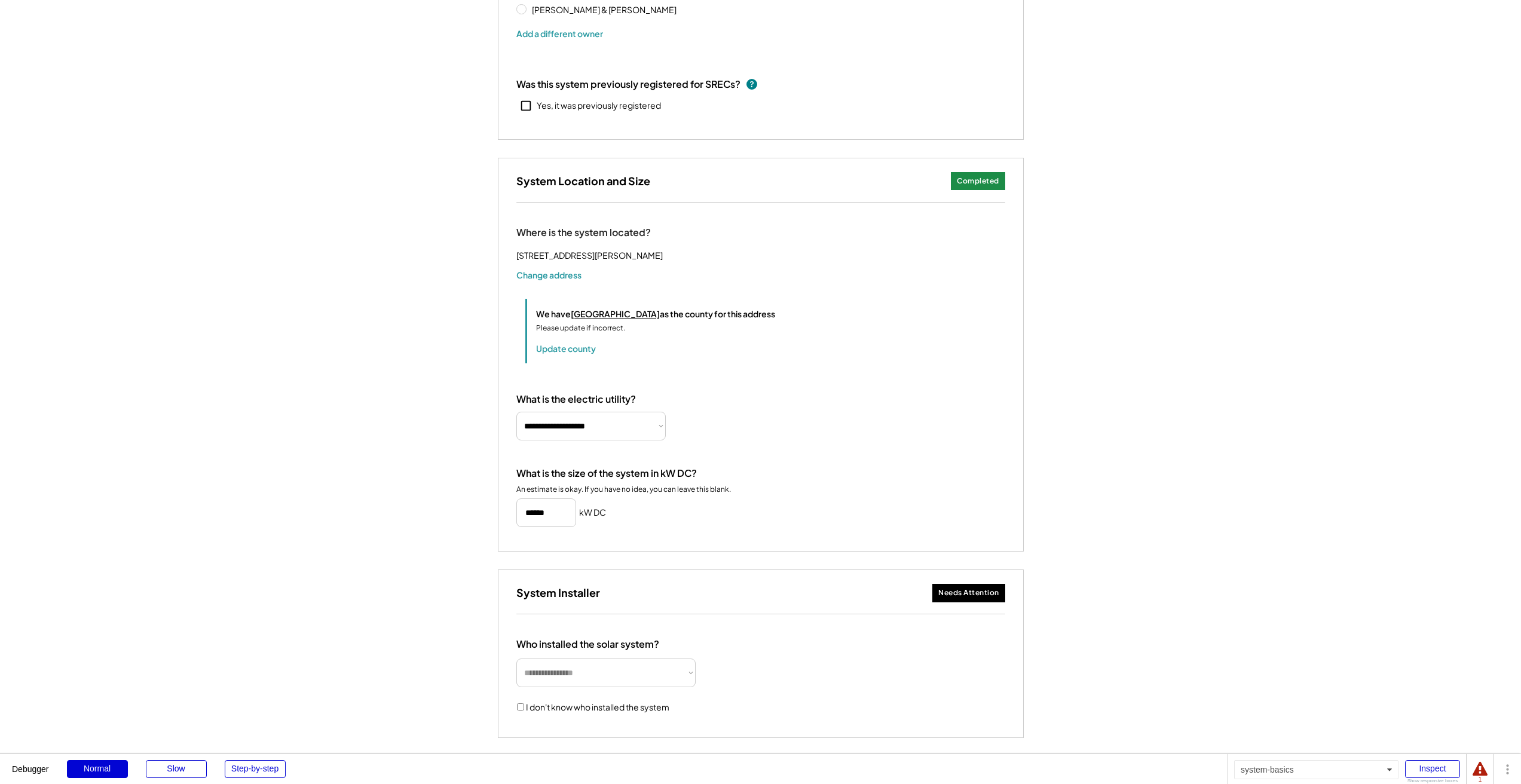
scroll to position [478, 0]
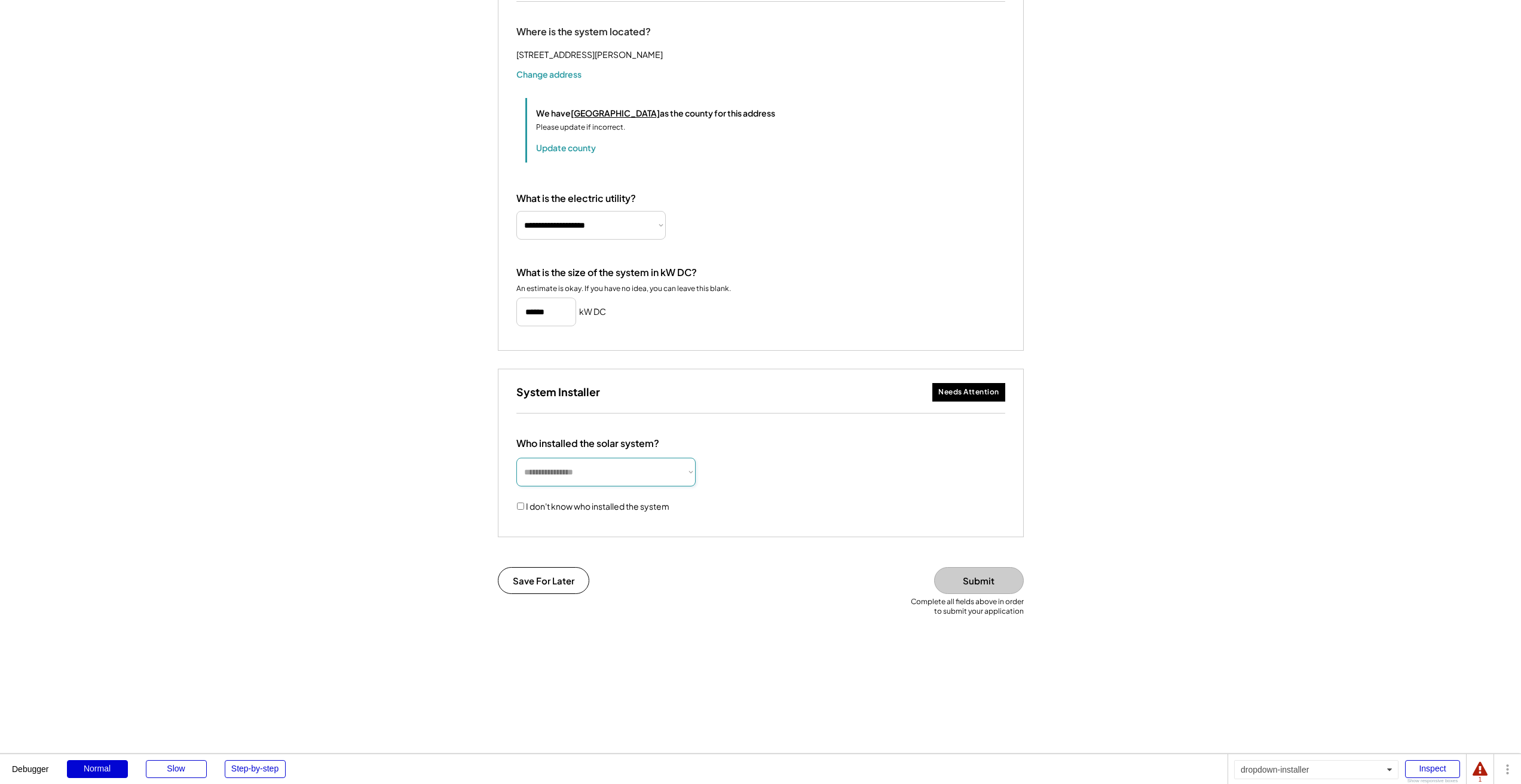
select select "**********"
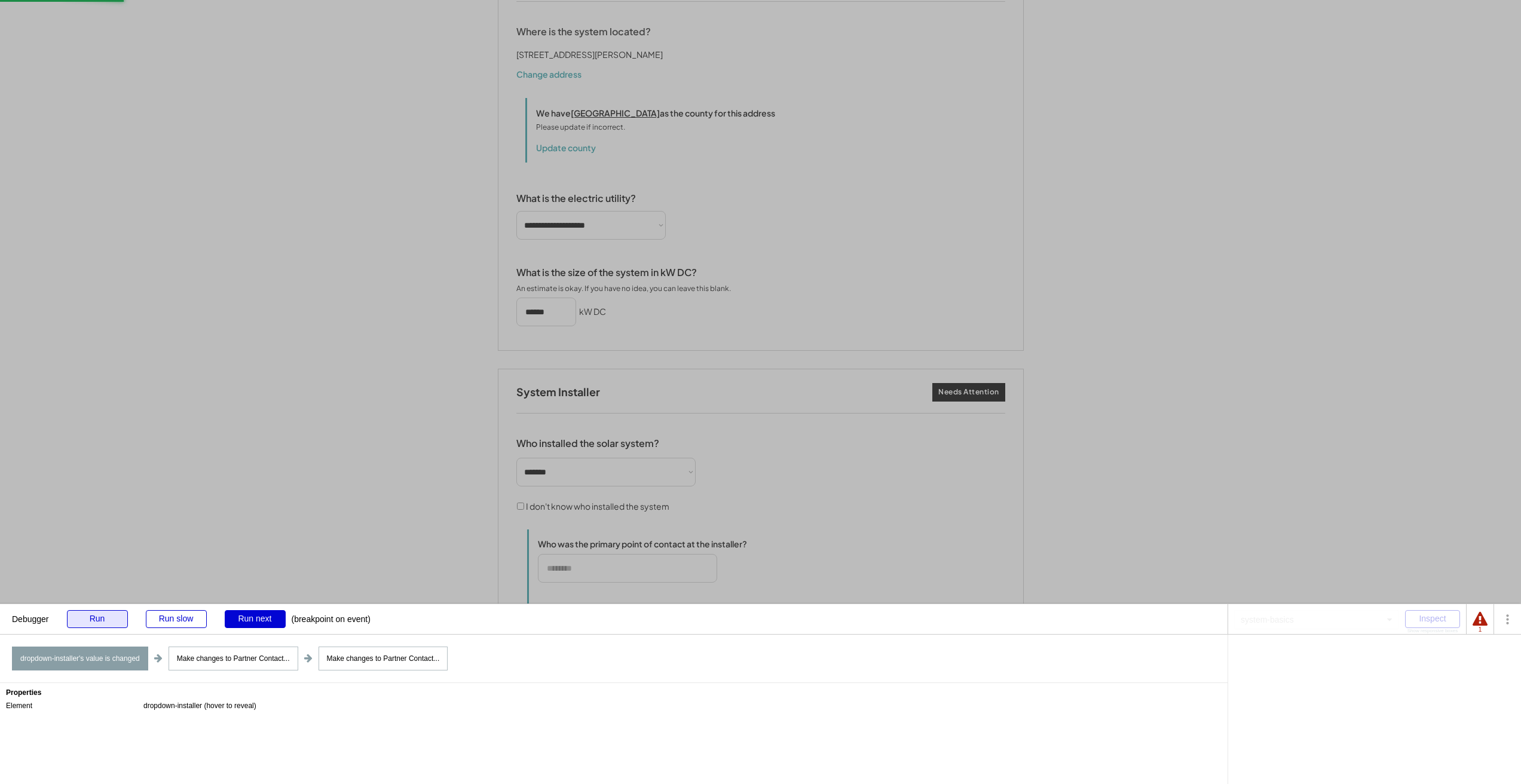
click at [101, 617] on div "Run" at bounding box center [97, 619] width 61 height 18
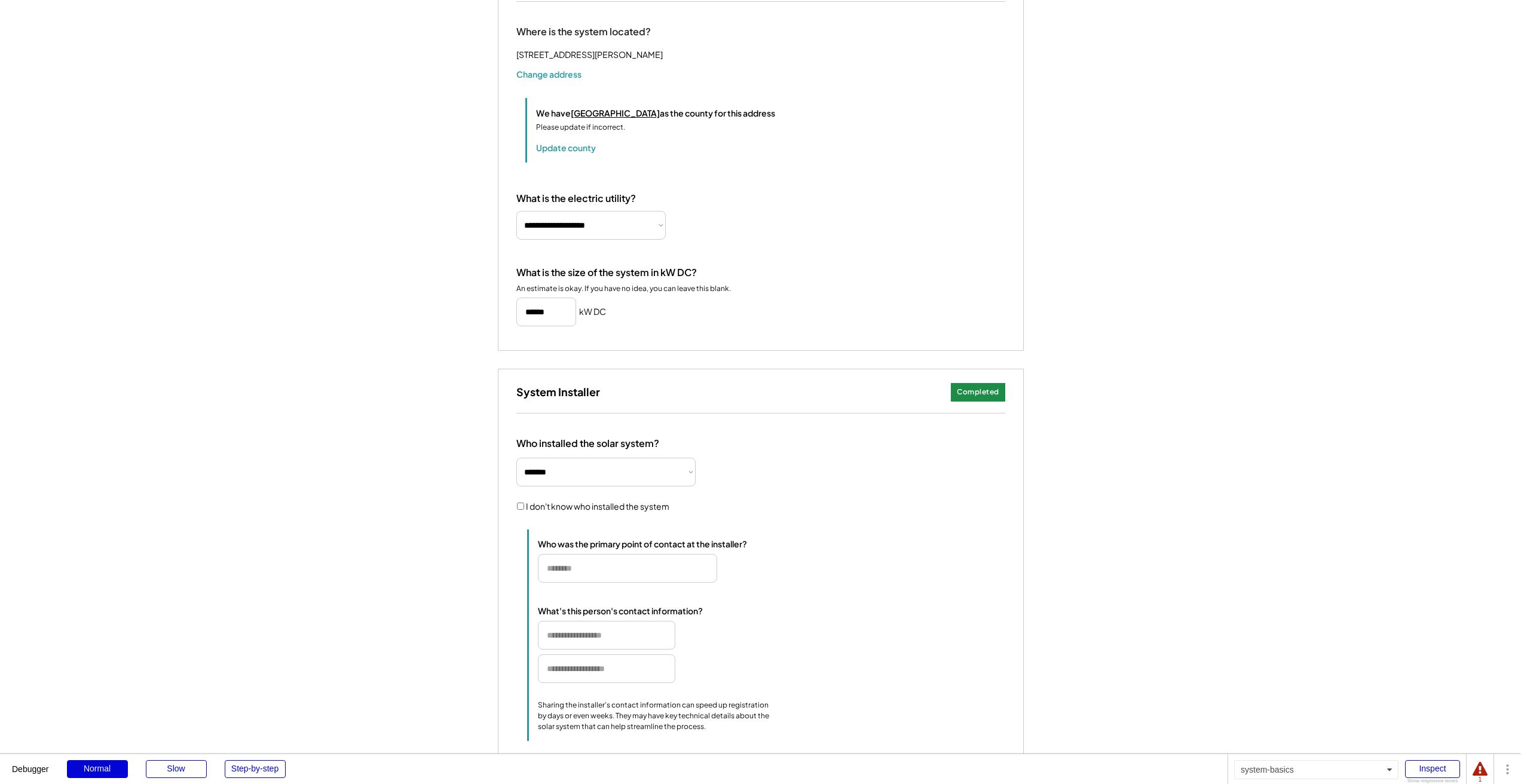
click at [387, 563] on div "Add Your Solar System's Basics Give us some basic information about your system…" at bounding box center [760, 246] width 1521 height 1338
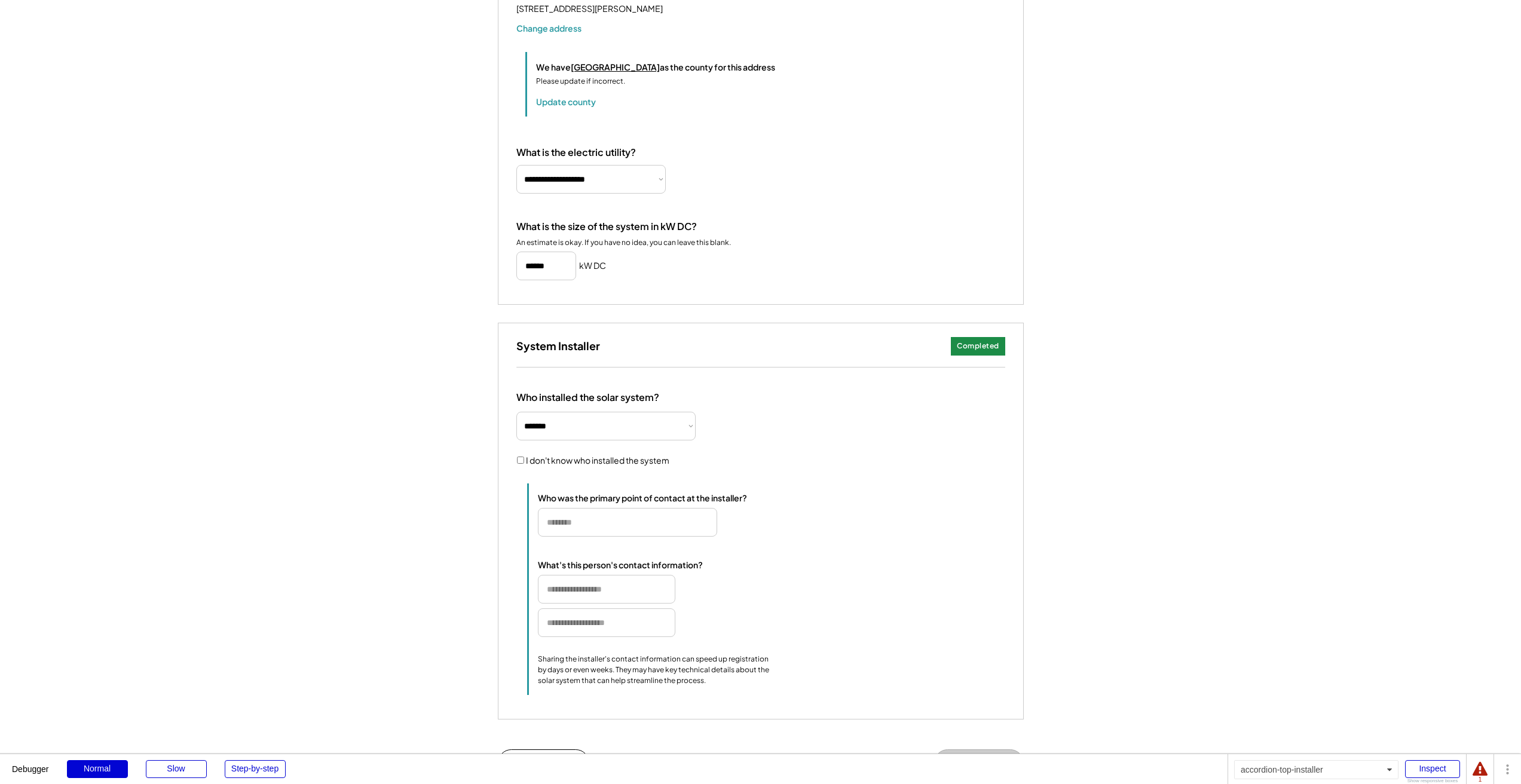
scroll to position [671, 0]
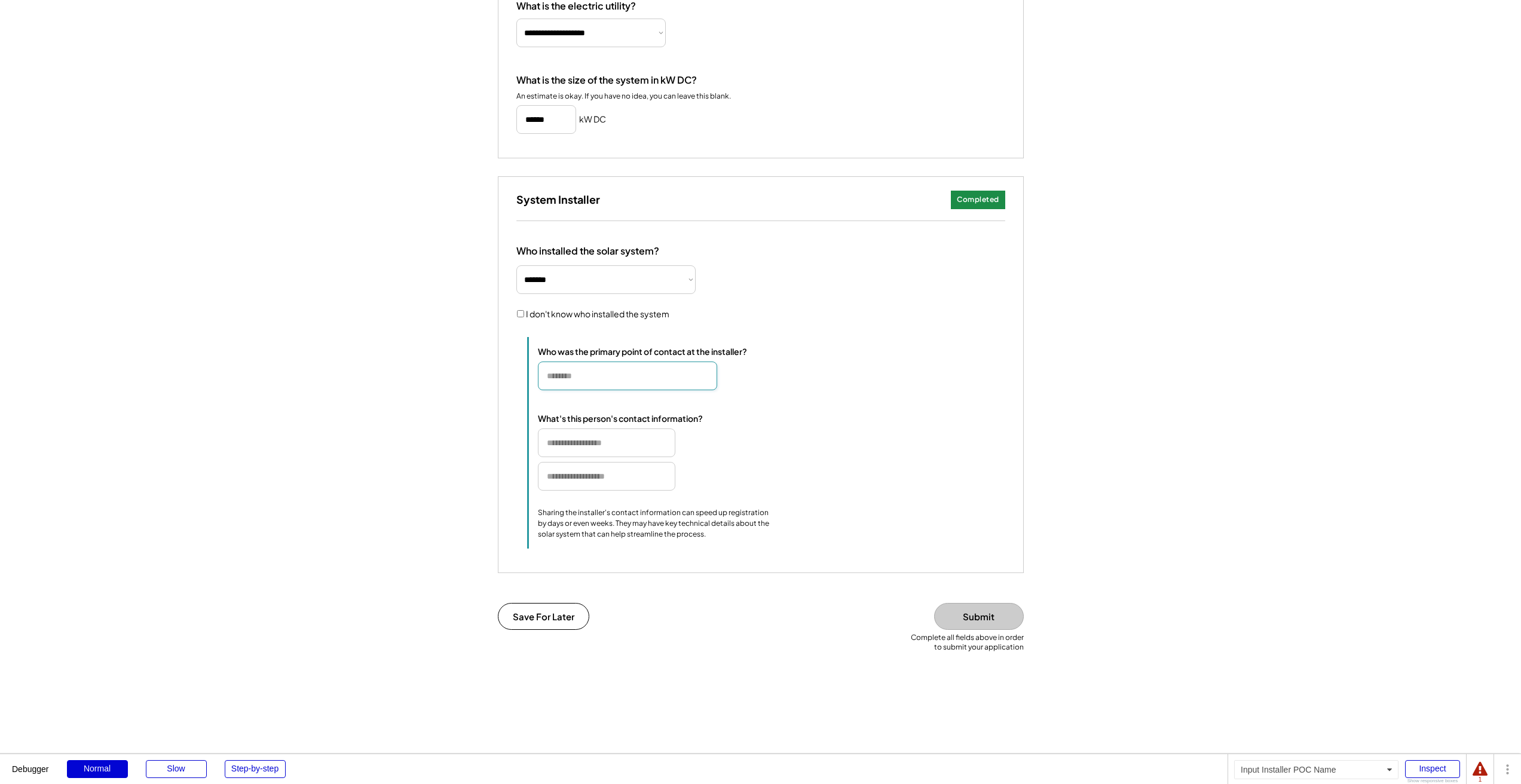
click at [606, 390] on input "input" at bounding box center [627, 375] width 179 height 29
type input "***"
click at [691, 420] on div "Who was the primary point of contact at the installer? What's this person's con…" at bounding box center [771, 442] width 467 height 194
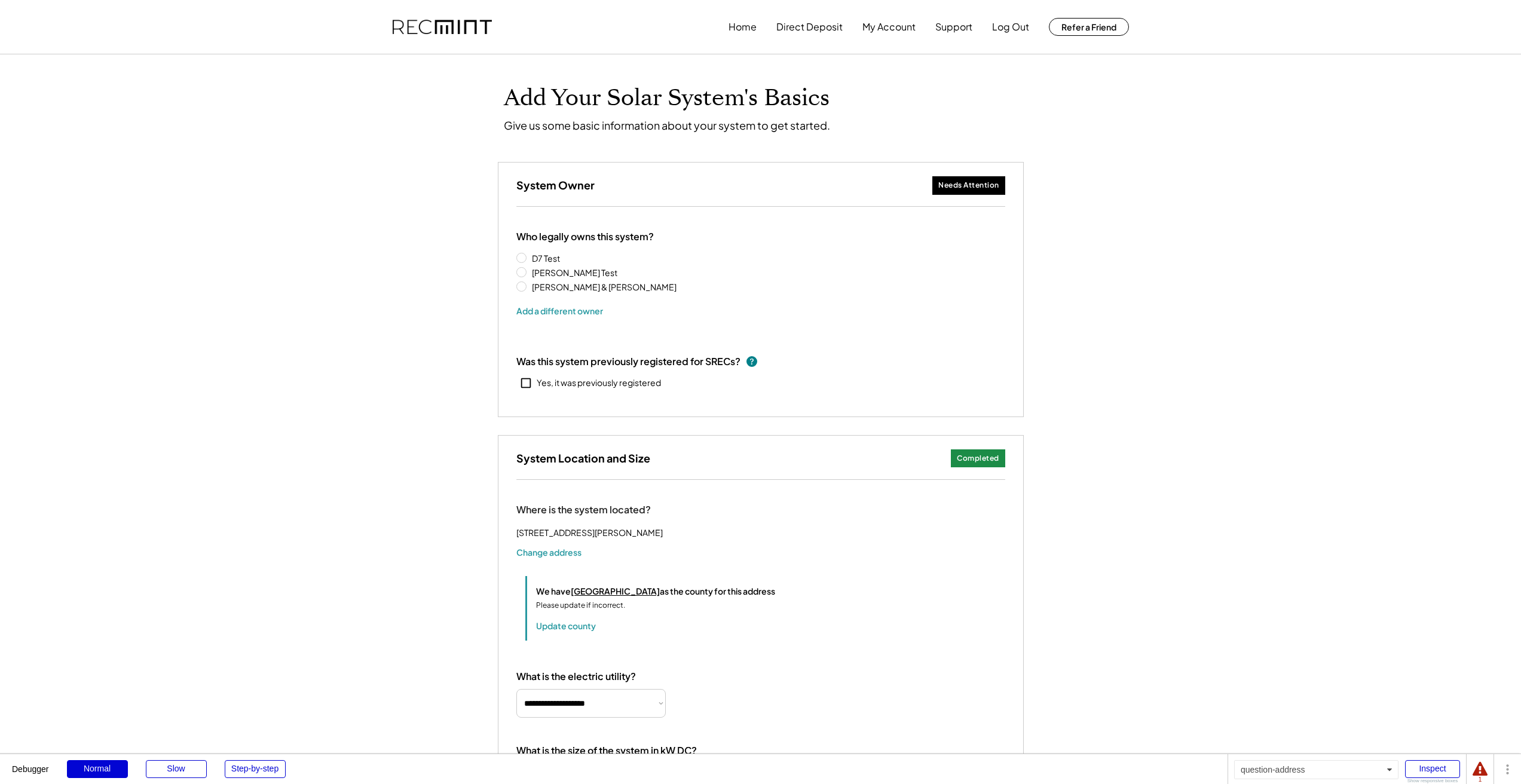
scroll to position [749, 0]
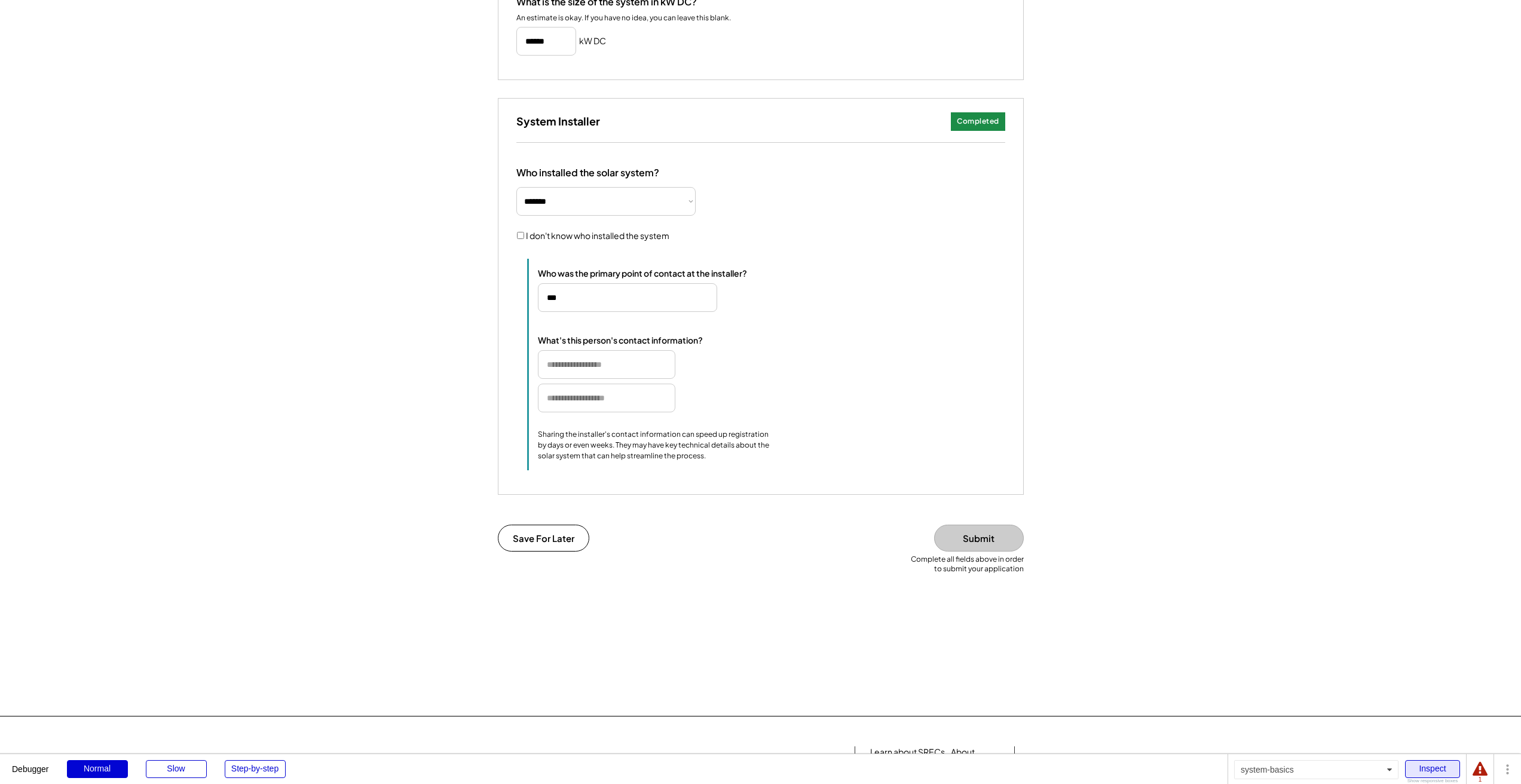
click at [1438, 762] on div "Inspect" at bounding box center [1432, 769] width 55 height 18
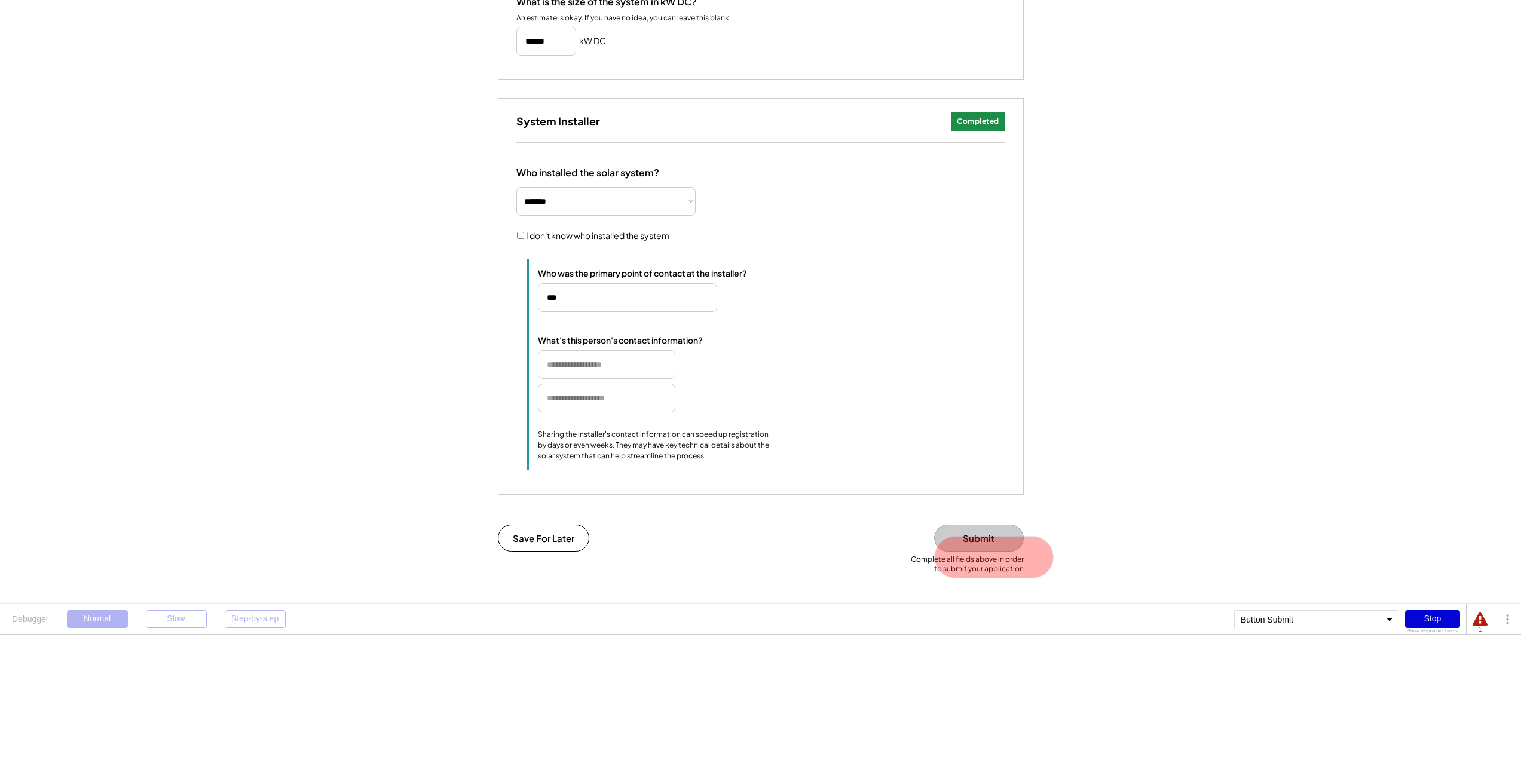
click at [954, 551] on button "Submit" at bounding box center [979, 538] width 90 height 27
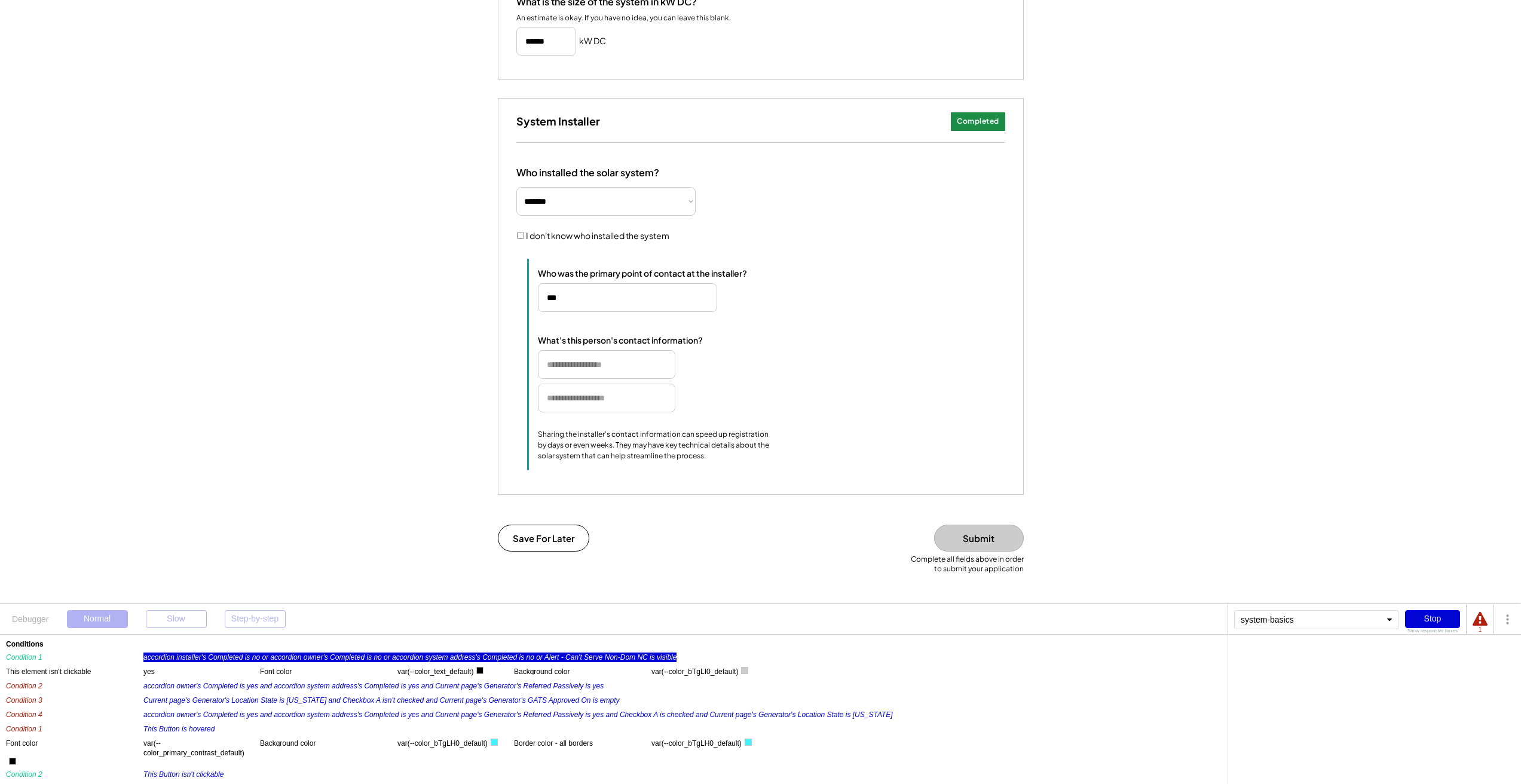
click at [233, 657] on div "accordion installer's Completed is no or accordion owner's Completed is no or a…" at bounding box center [410, 657] width 533 height 10
click at [1281, 649] on div "accordion installer 's Completed is no or accordion owner 's Completed is no or…" at bounding box center [1375, 666] width 281 height 36
click at [1323, 655] on div "'s Completed" at bounding box center [1312, 656] width 42 height 7
click at [1435, 657] on div "'s Completed" at bounding box center [1428, 656] width 42 height 7
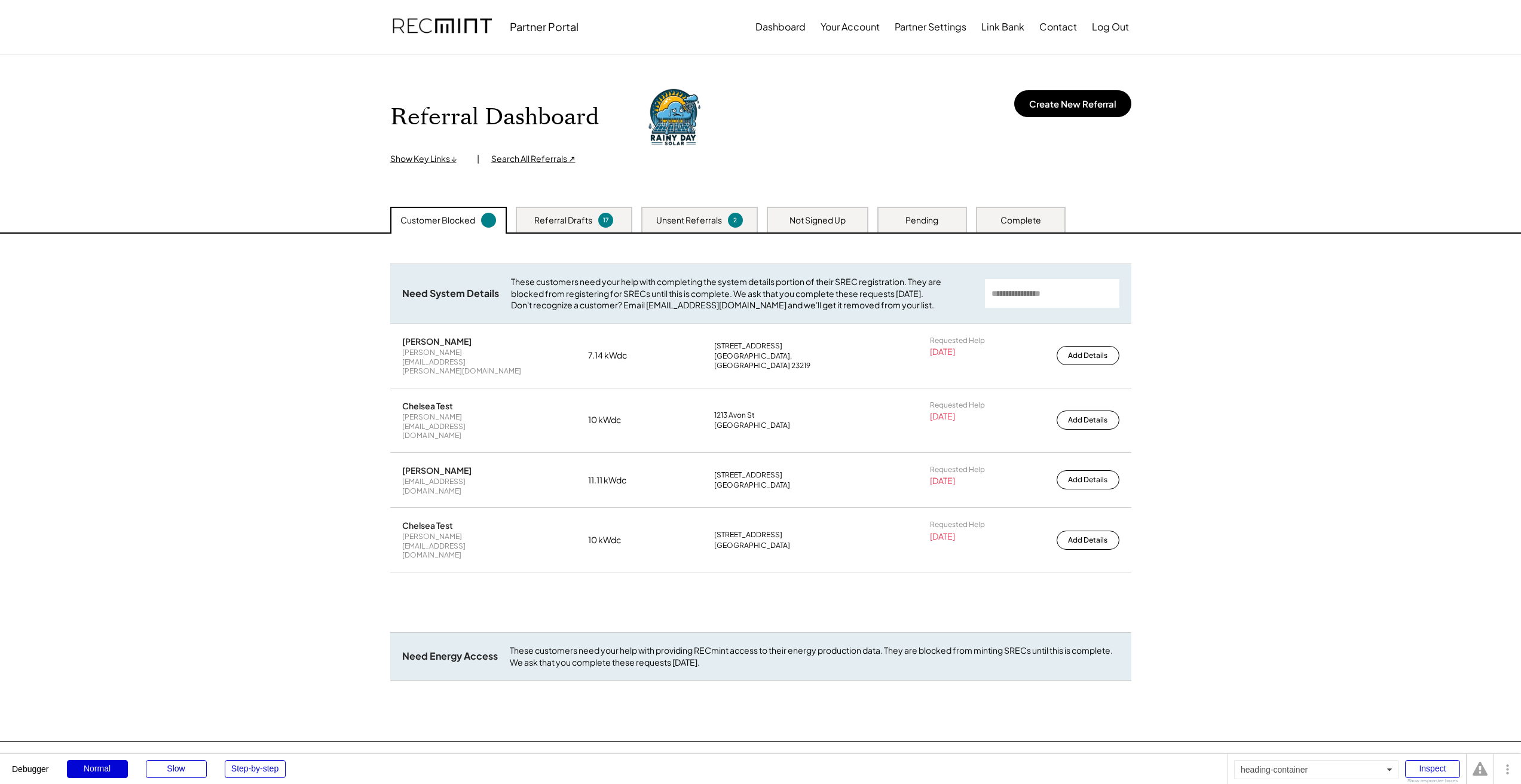
click at [904, 149] on div "Referral Dashboard Show Key Links ↓ | Search All Referrals ↗ Create New Referral" at bounding box center [760, 124] width 741 height 80
click at [1113, 102] on button "Create New Referral" at bounding box center [1073, 103] width 117 height 27
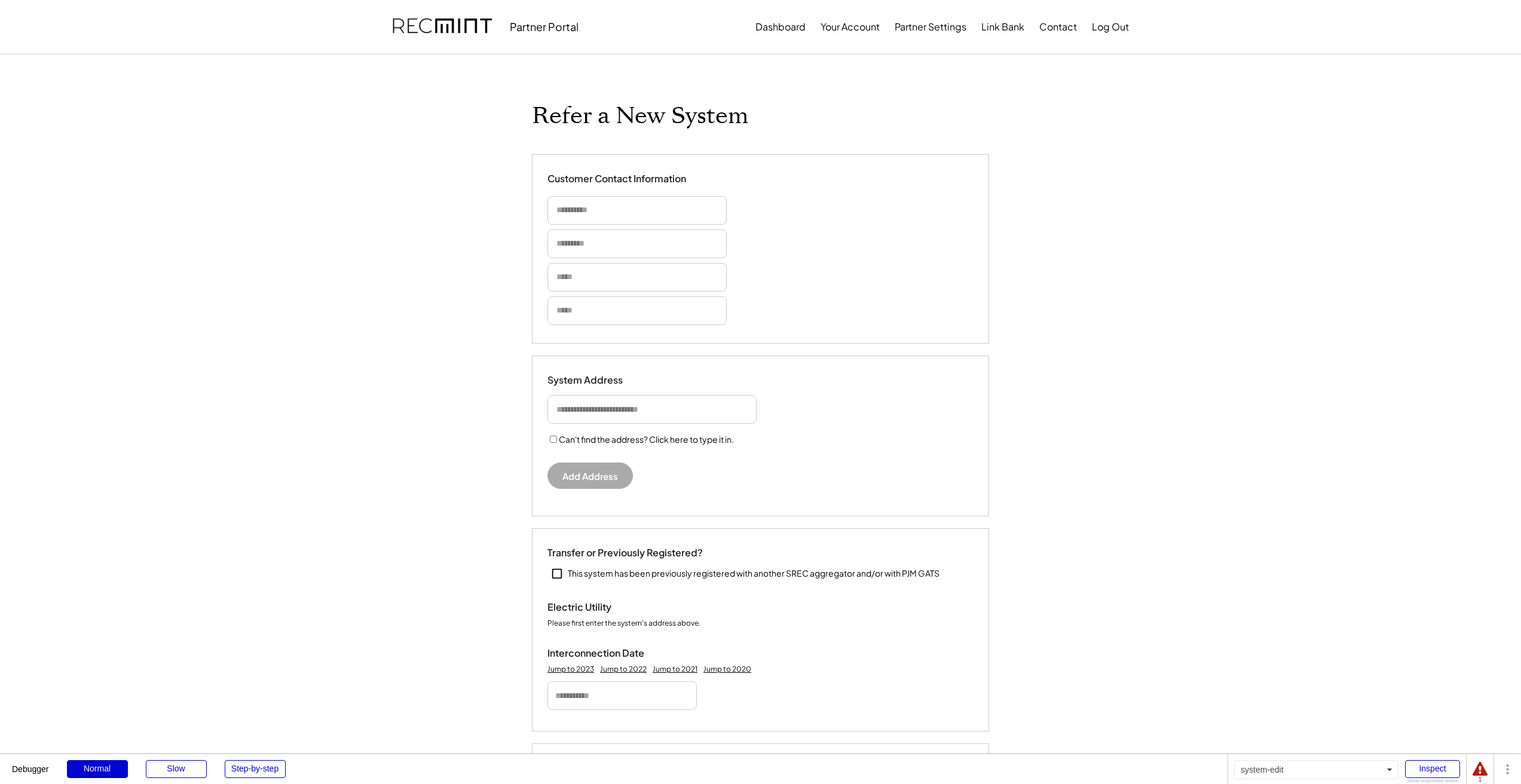
select select "**********"
type input "********"
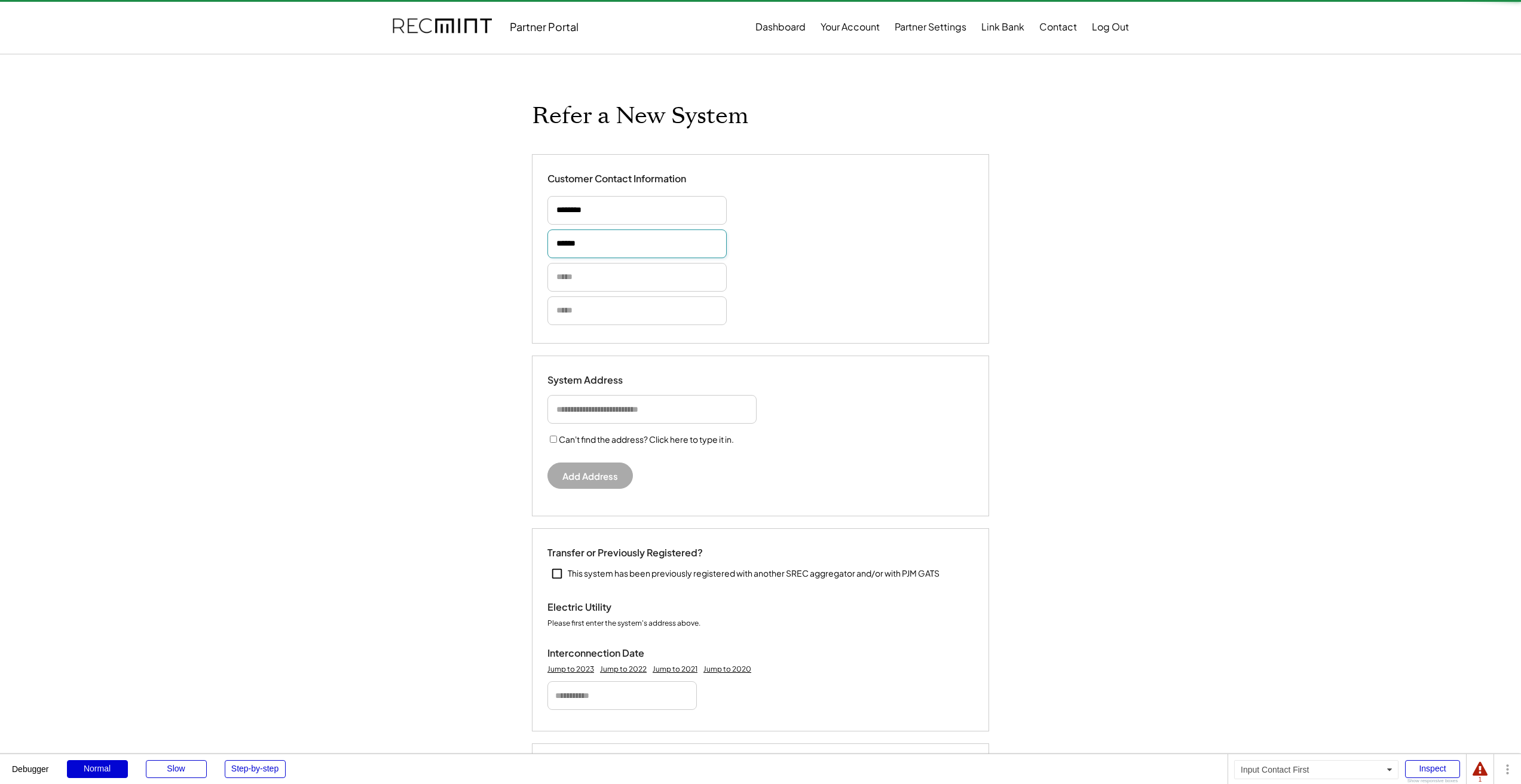
type input "*******"
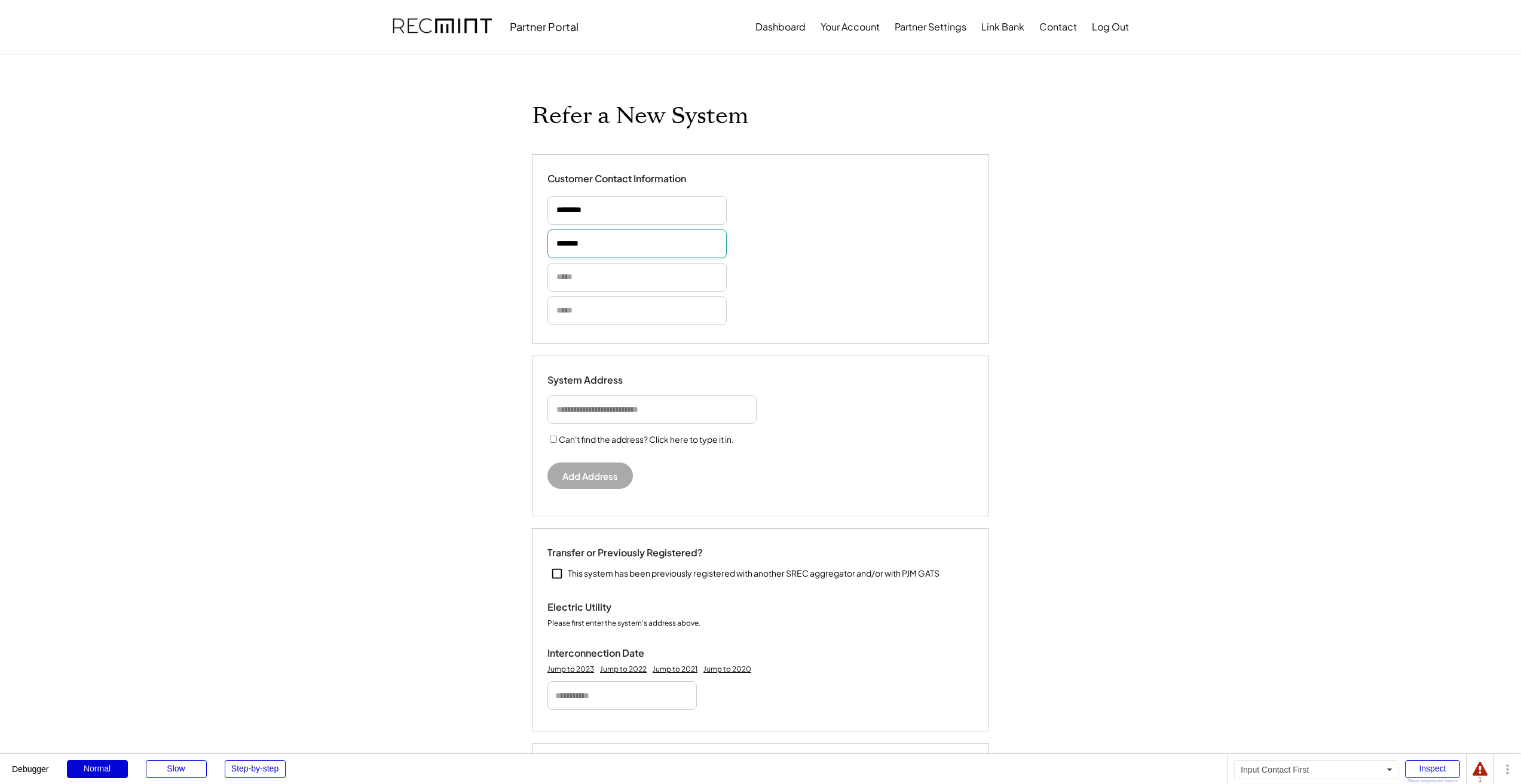
type input "*******"
type input "**********"
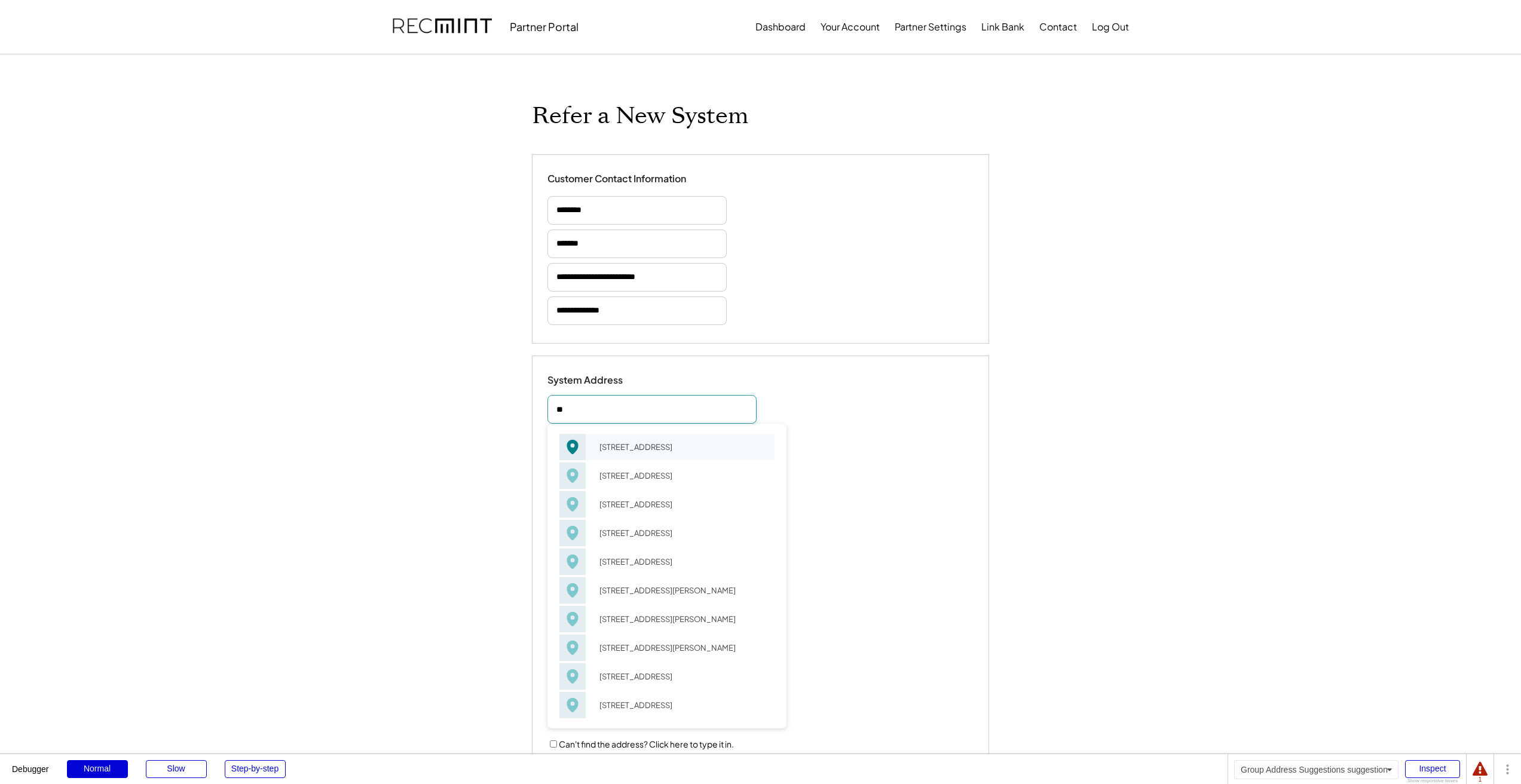
click at [674, 445] on div "56 Albemarle Sq Charlottesville, VA 22901" at bounding box center [683, 447] width 183 height 17
type input "**********"
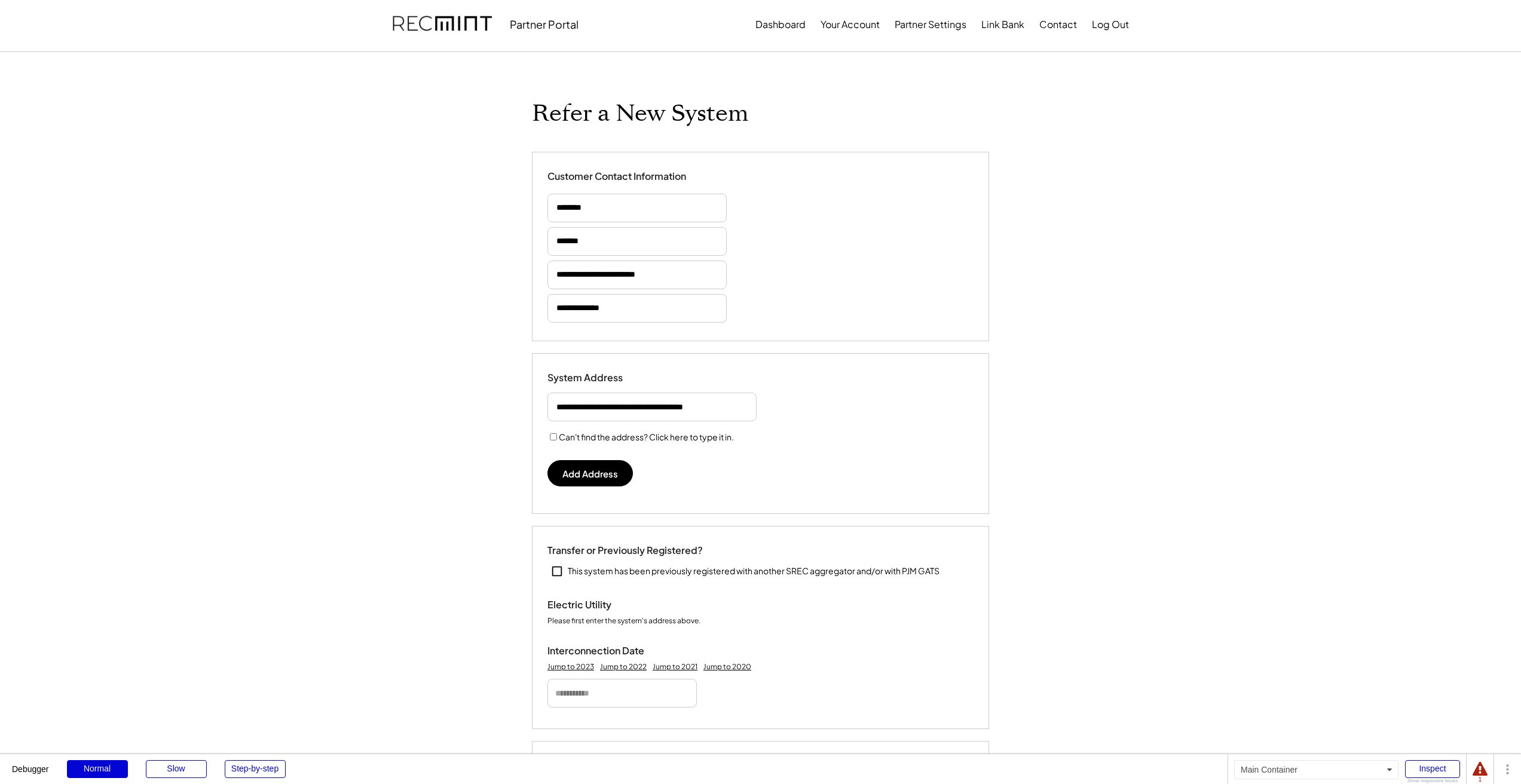
click at [570, 468] on button "Add Address" at bounding box center [590, 473] width 86 height 26
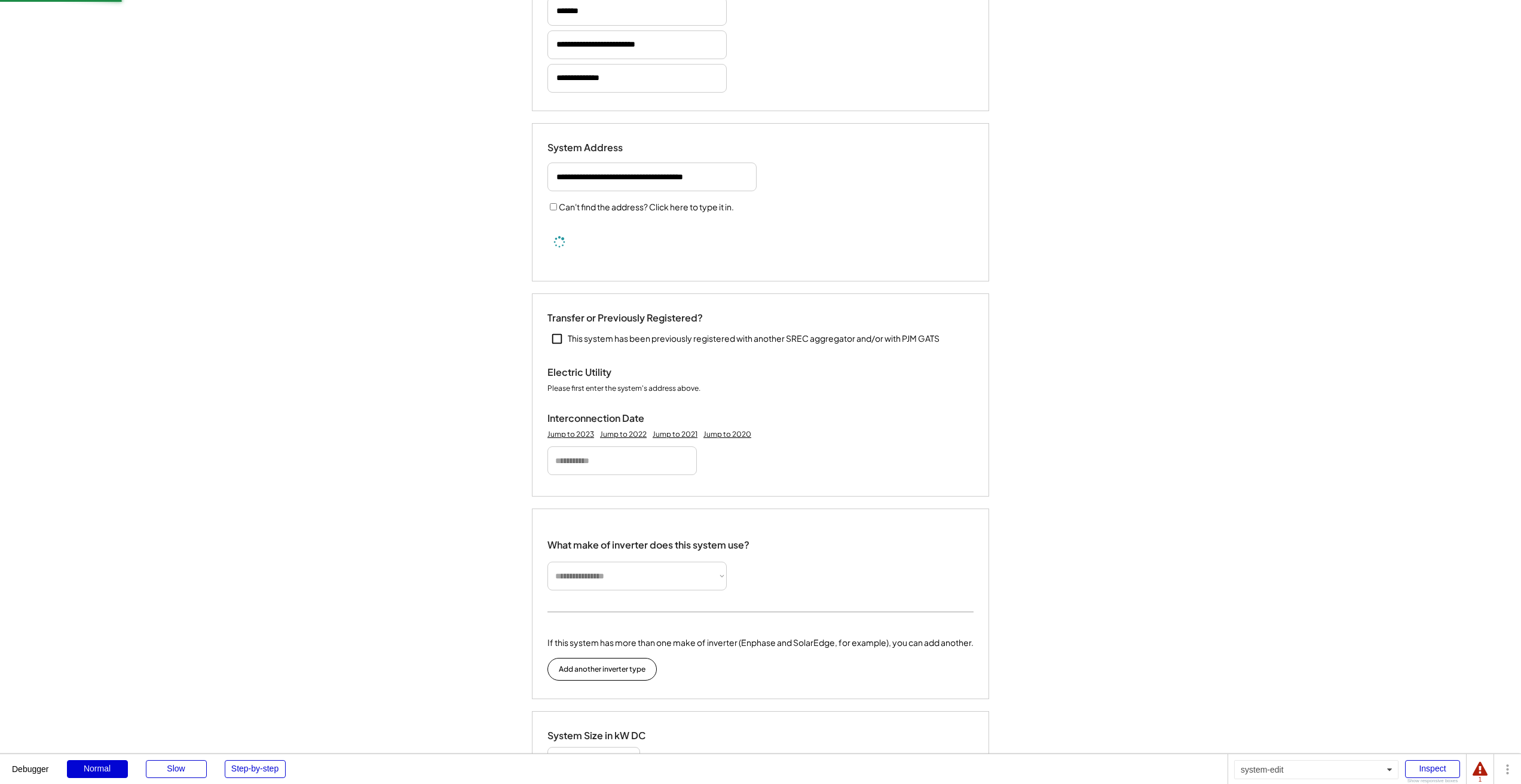
scroll to position [377, 0]
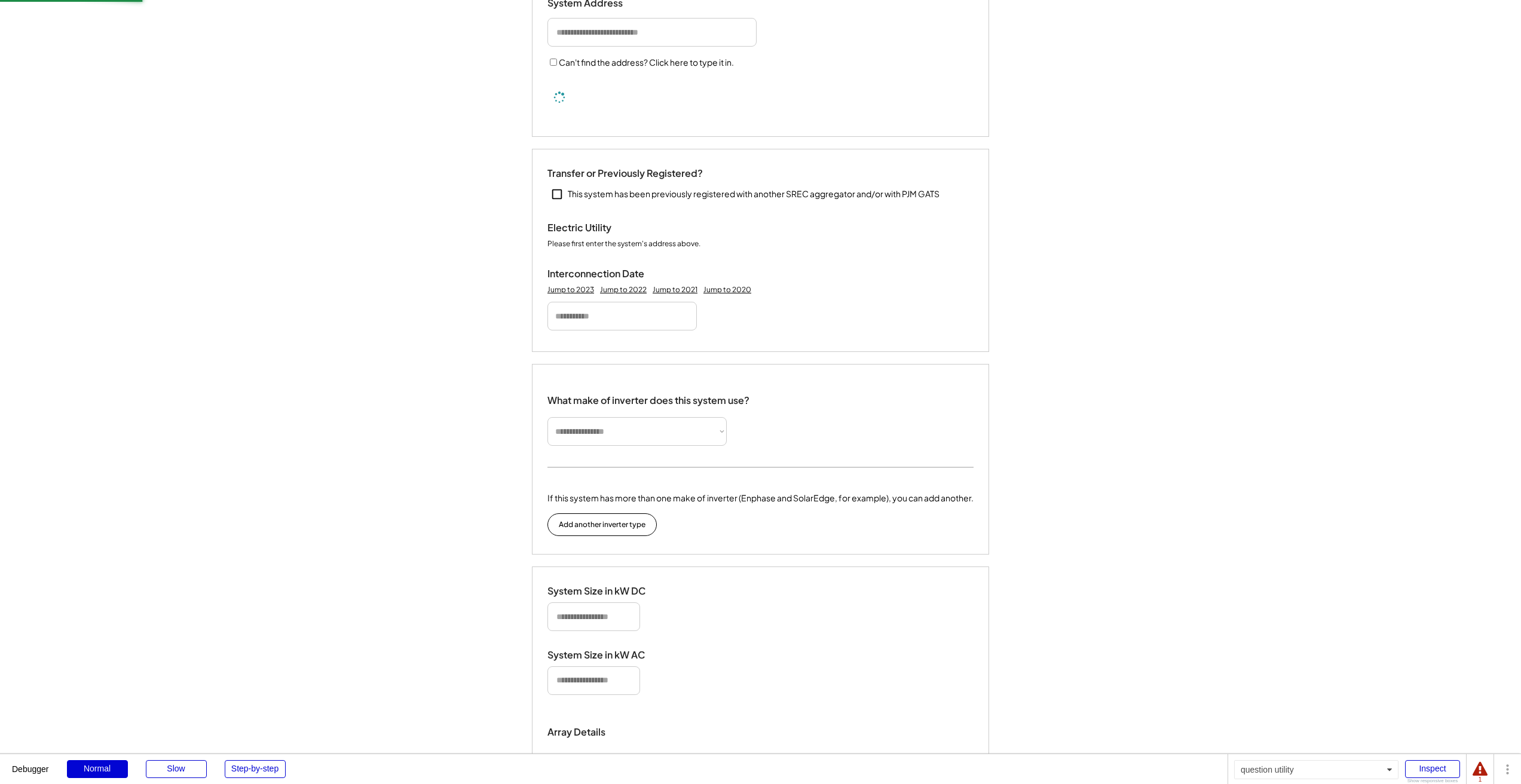
select select "**********"
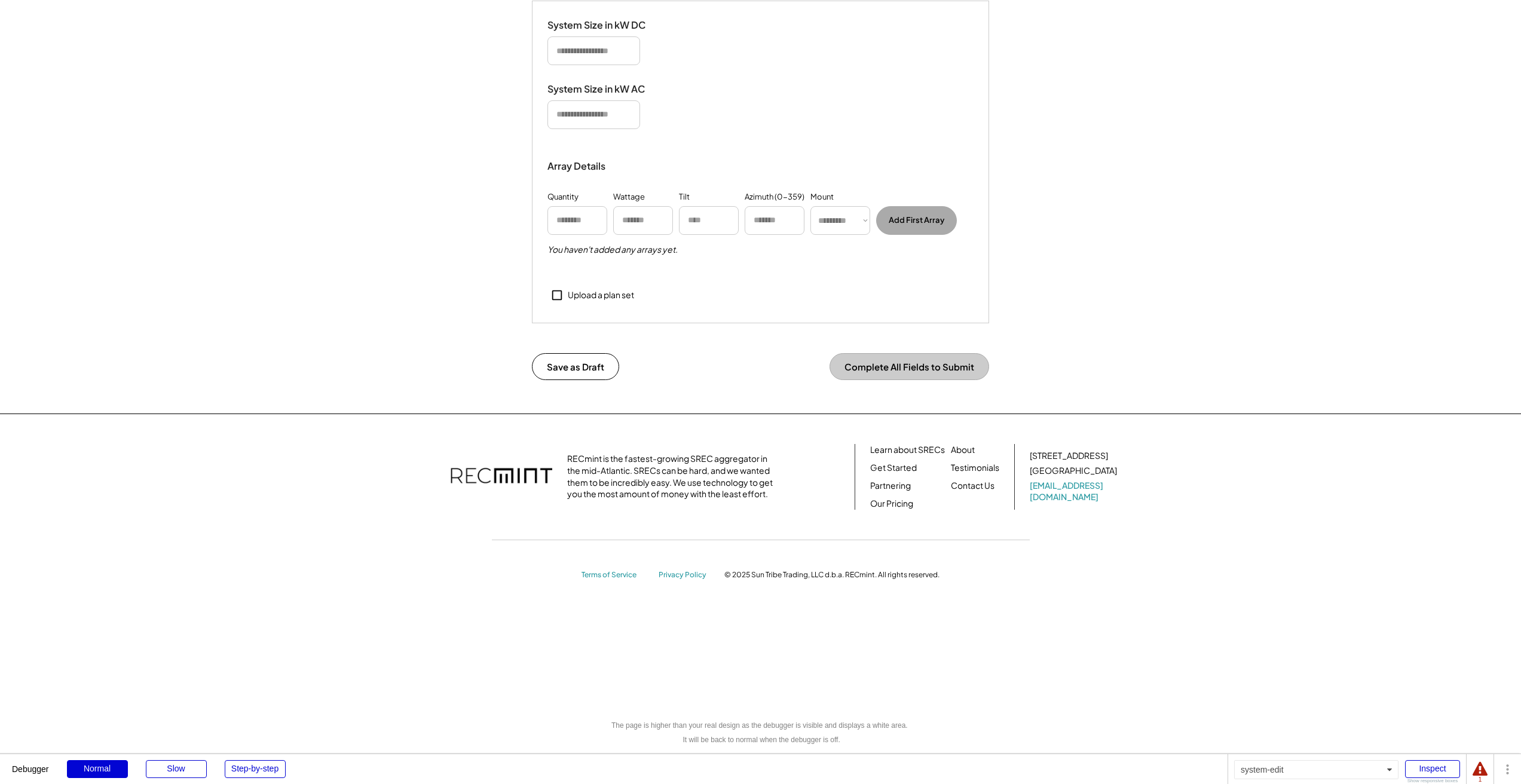
scroll to position [377, 0]
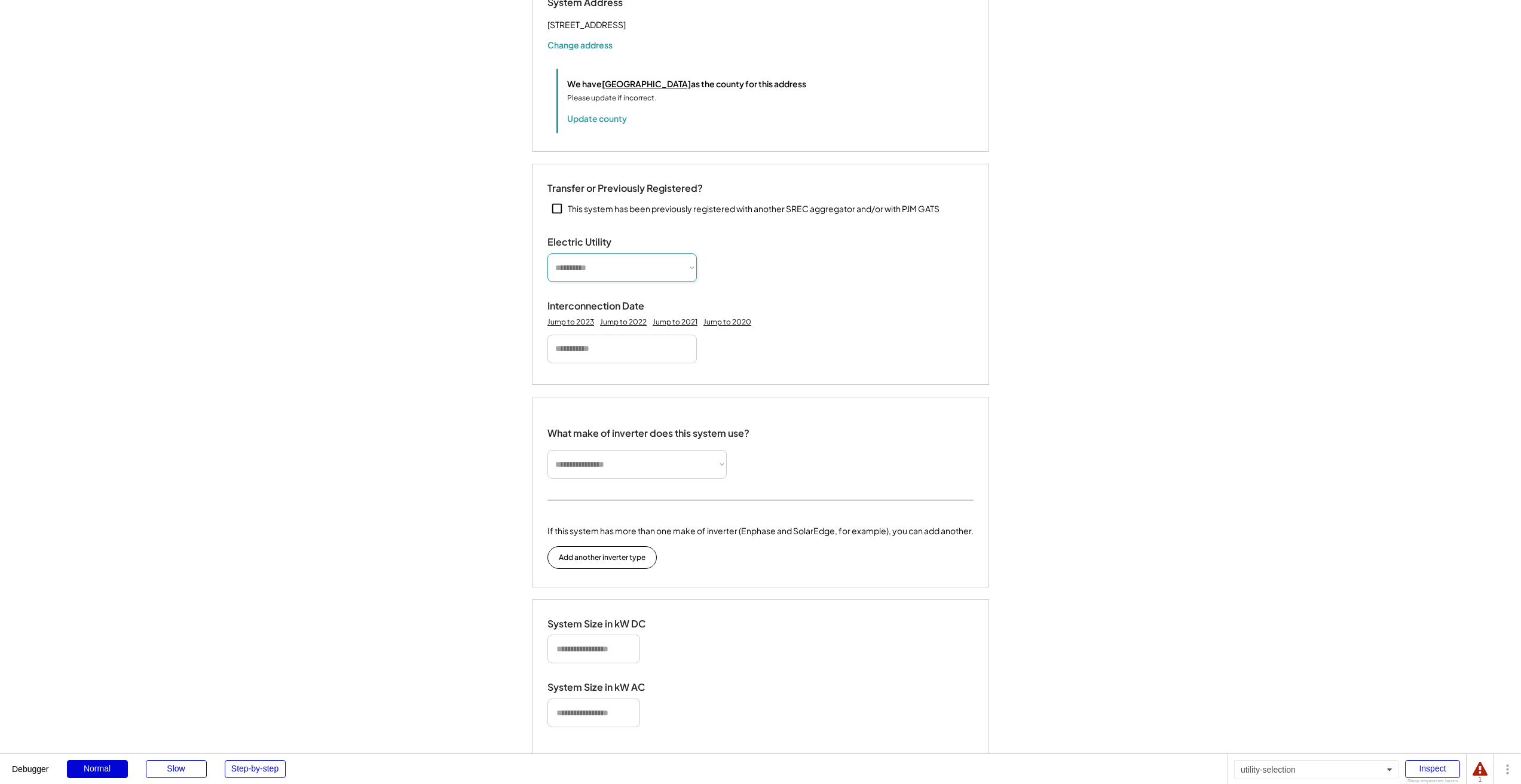
select select "**********"
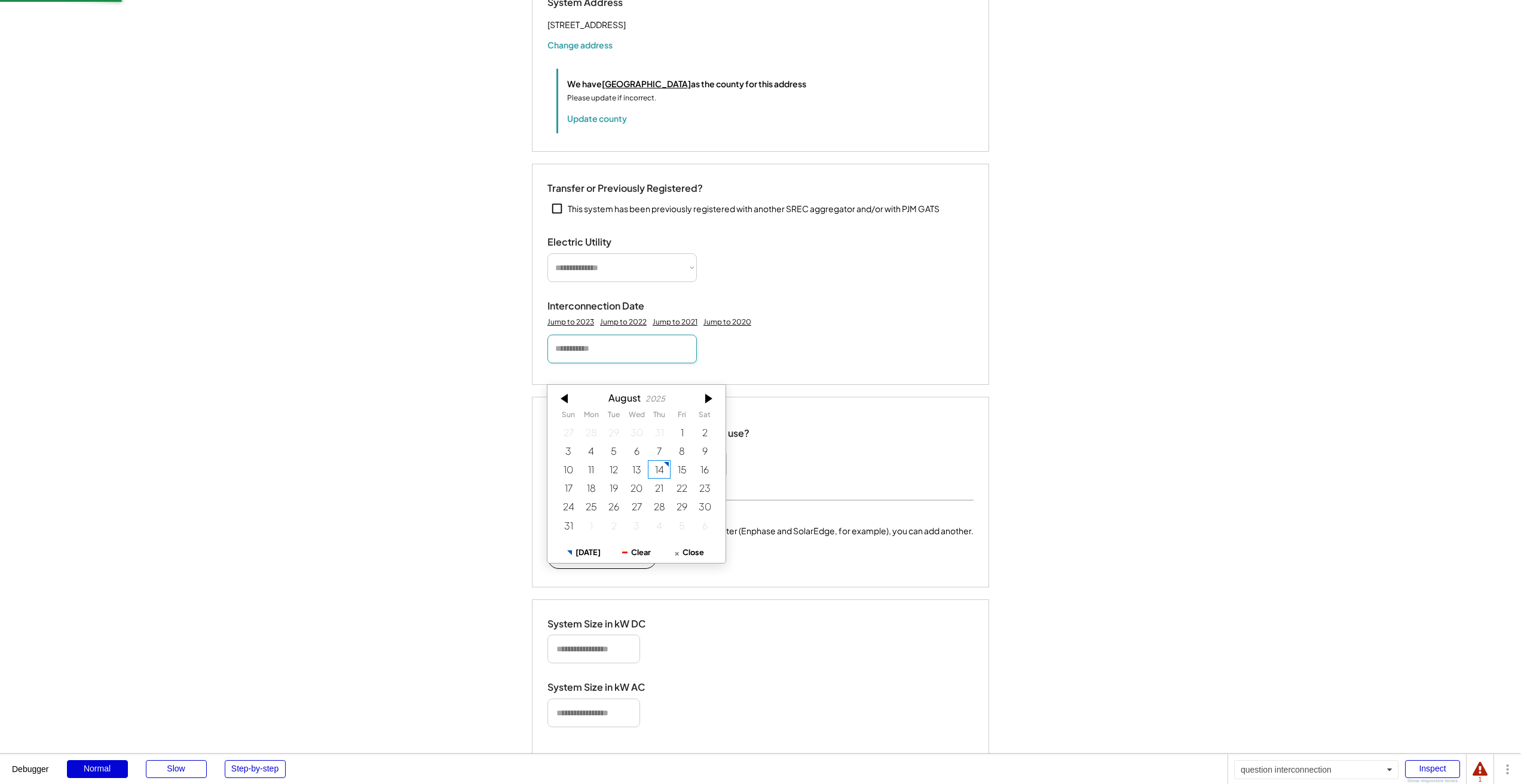
click at [616, 363] on input "text" at bounding box center [622, 348] width 149 height 29
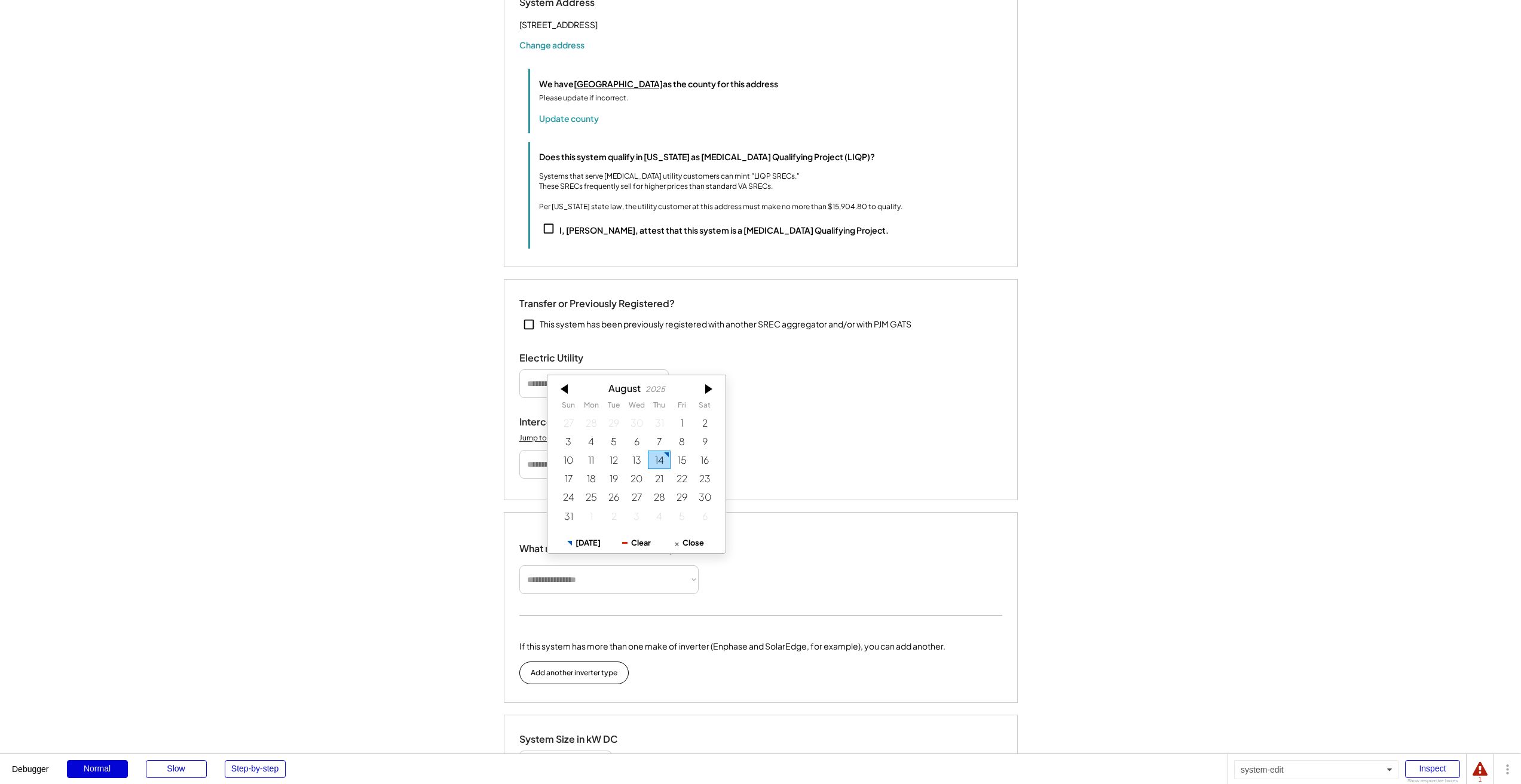
click at [677, 475] on div "22" at bounding box center [682, 478] width 23 height 18
type input "*********"
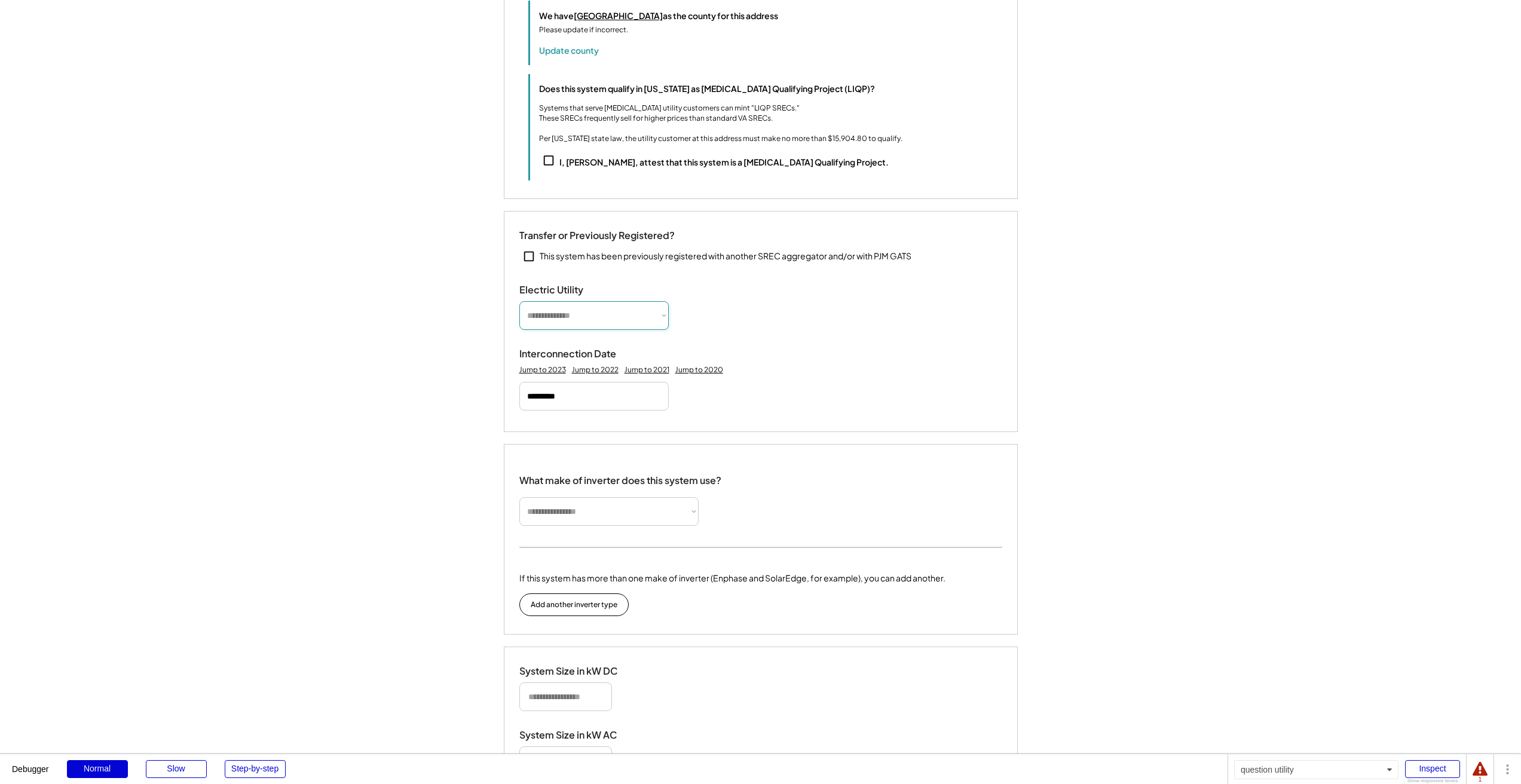
select select "**********"
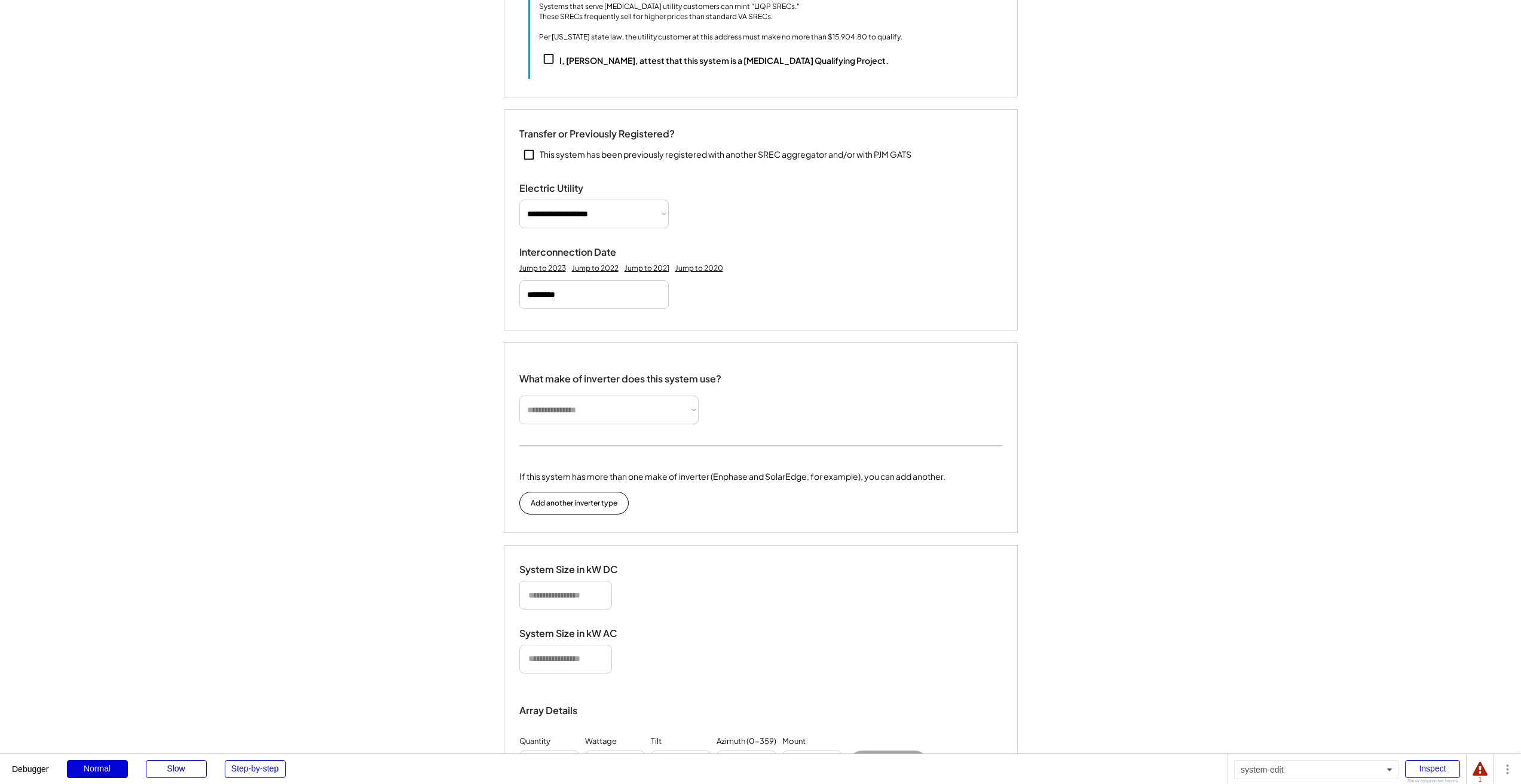
scroll to position [790, 0]
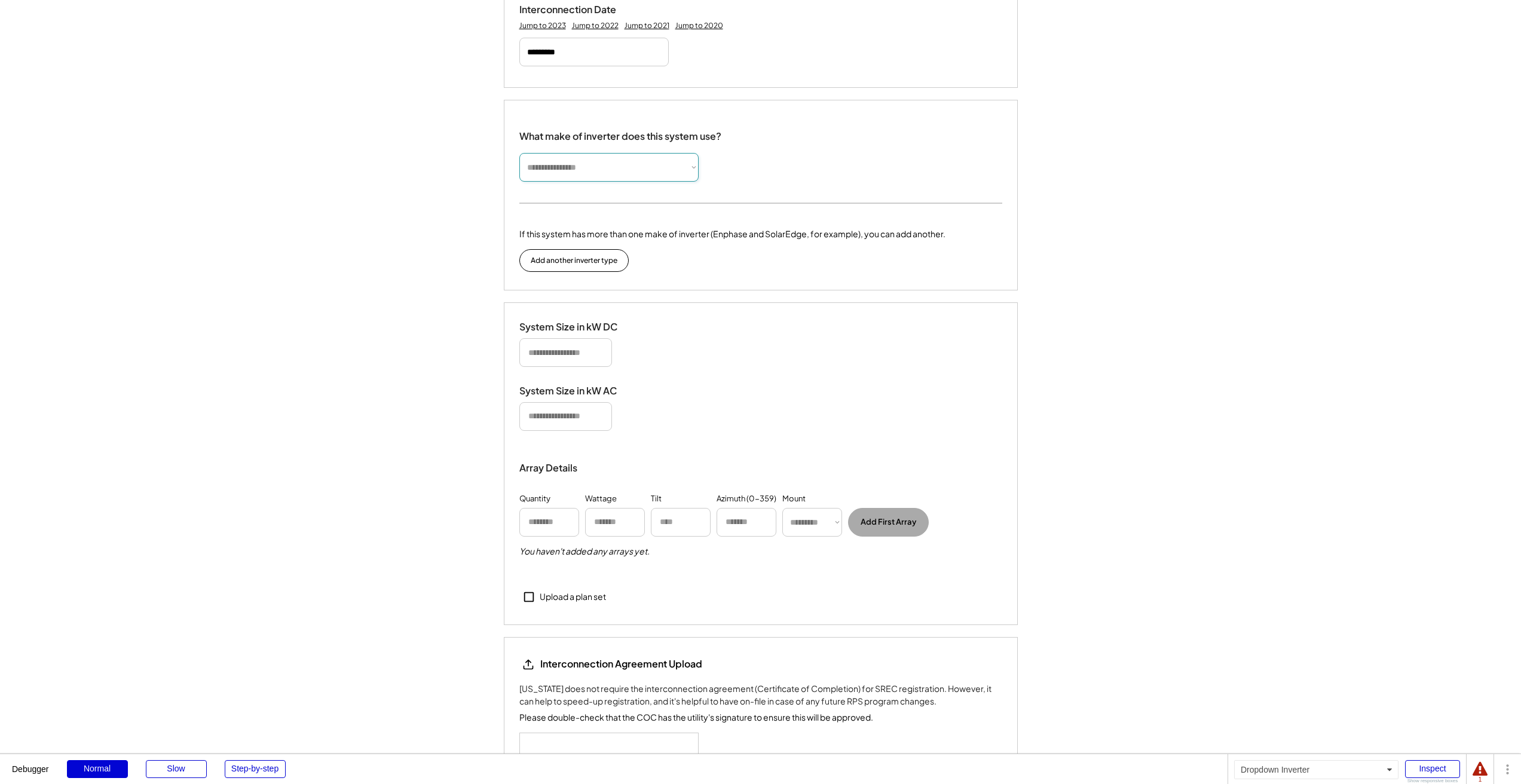
select select "**********"
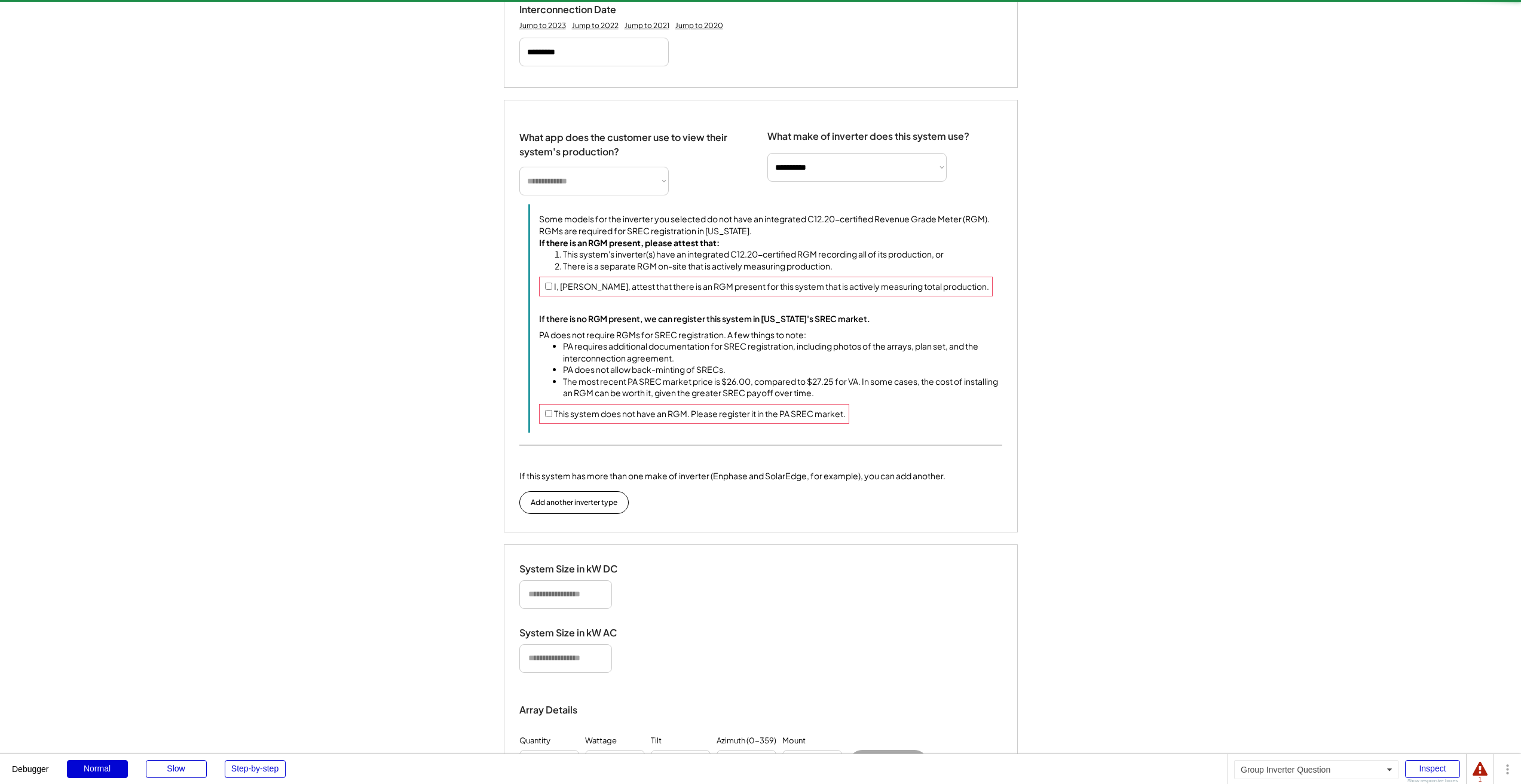
select select "**********"
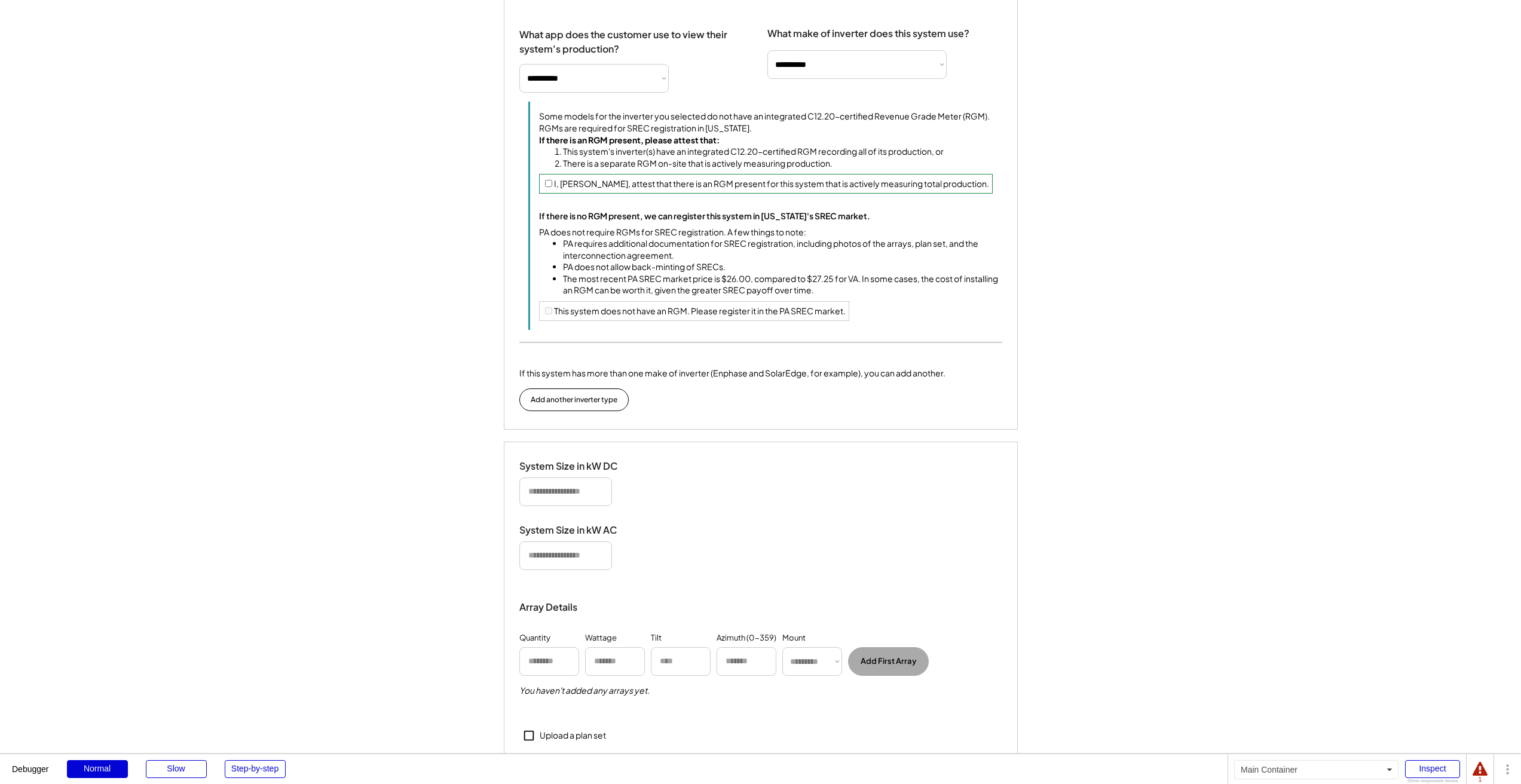
scroll to position [997, 0]
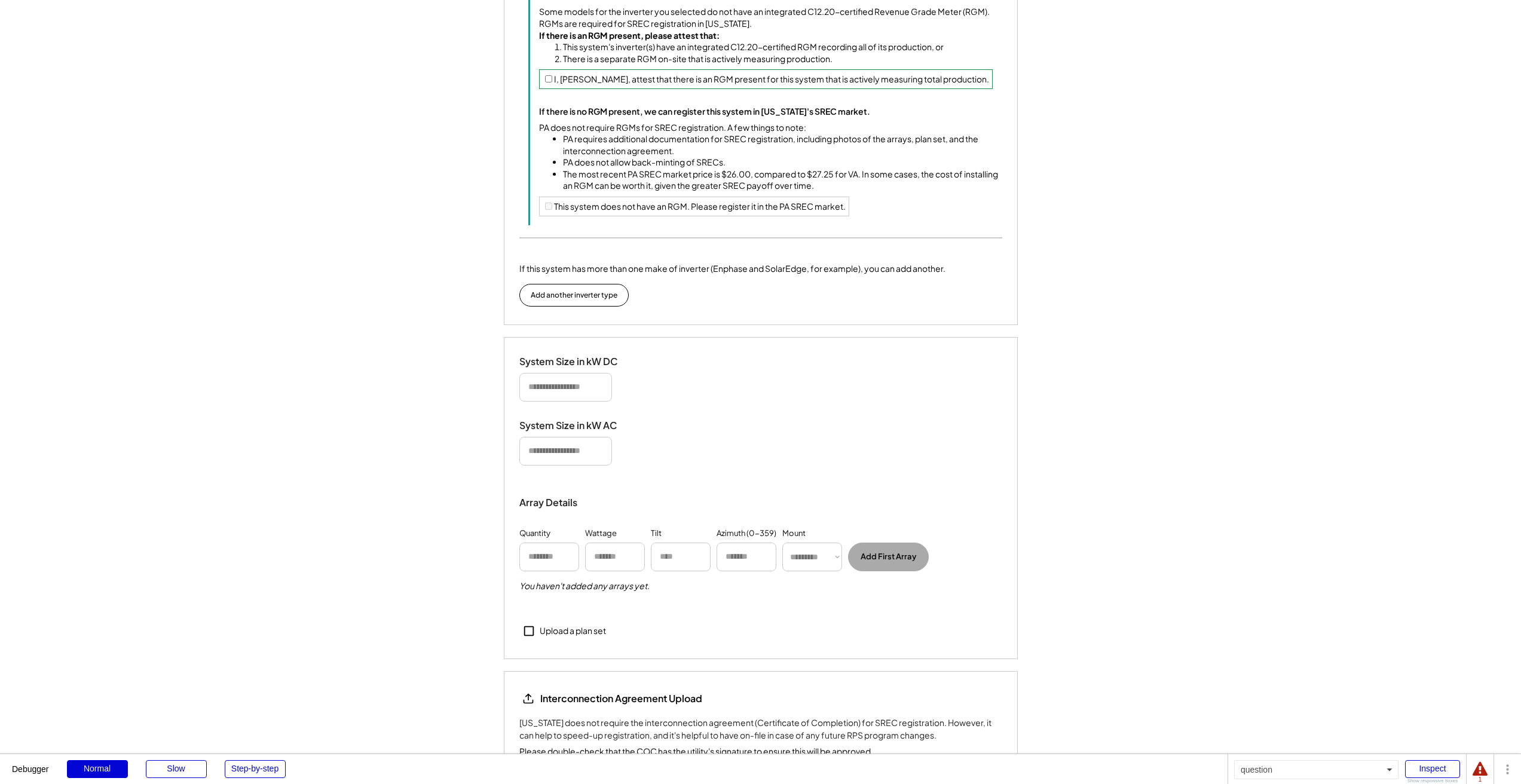
click at [557, 402] on input "input" at bounding box center [566, 387] width 93 height 29
type input "******"
click at [541, 465] on input "input" at bounding box center [566, 451] width 93 height 29
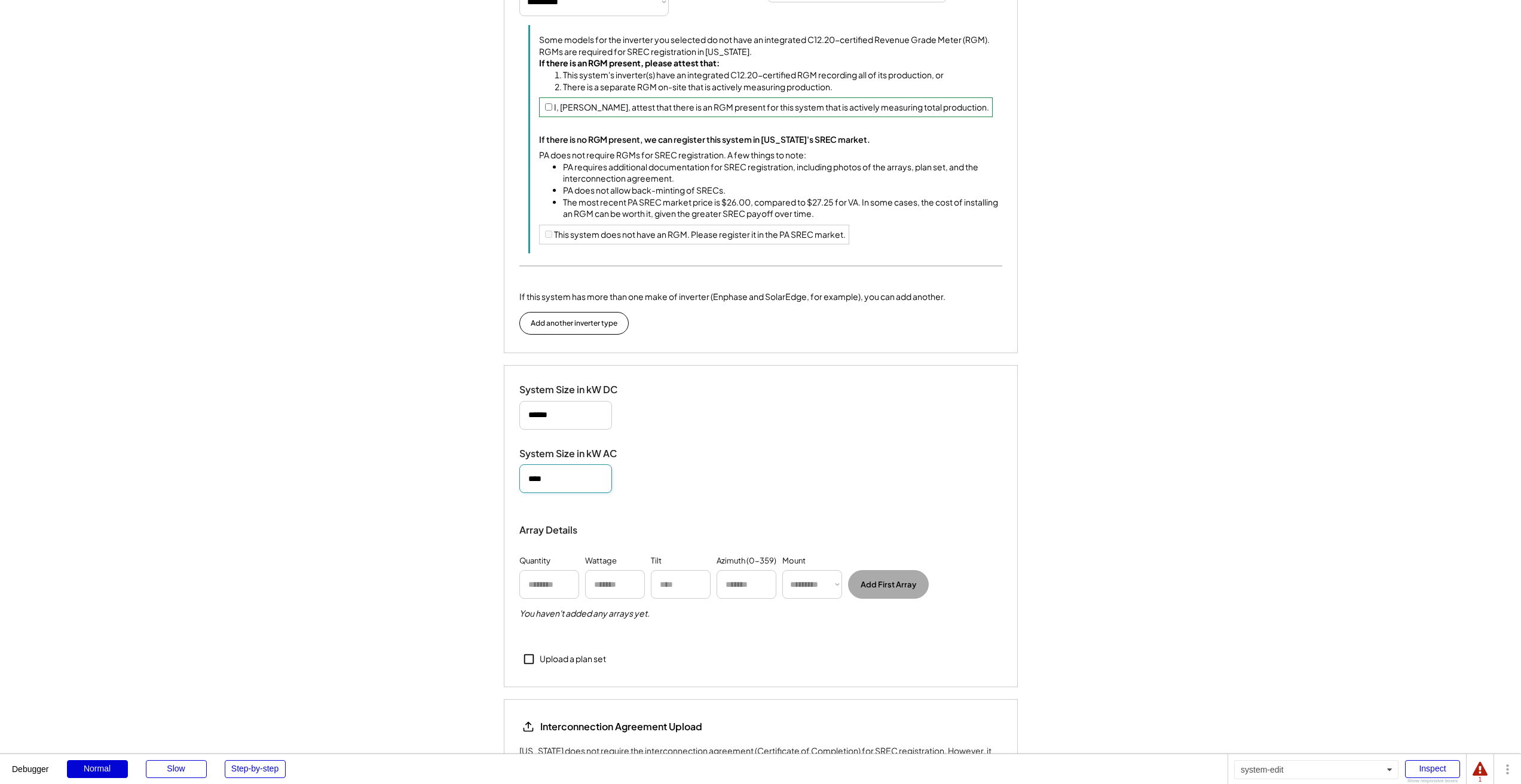
type input "*****"
click at [546, 581] on input "input" at bounding box center [549, 584] width 60 height 29
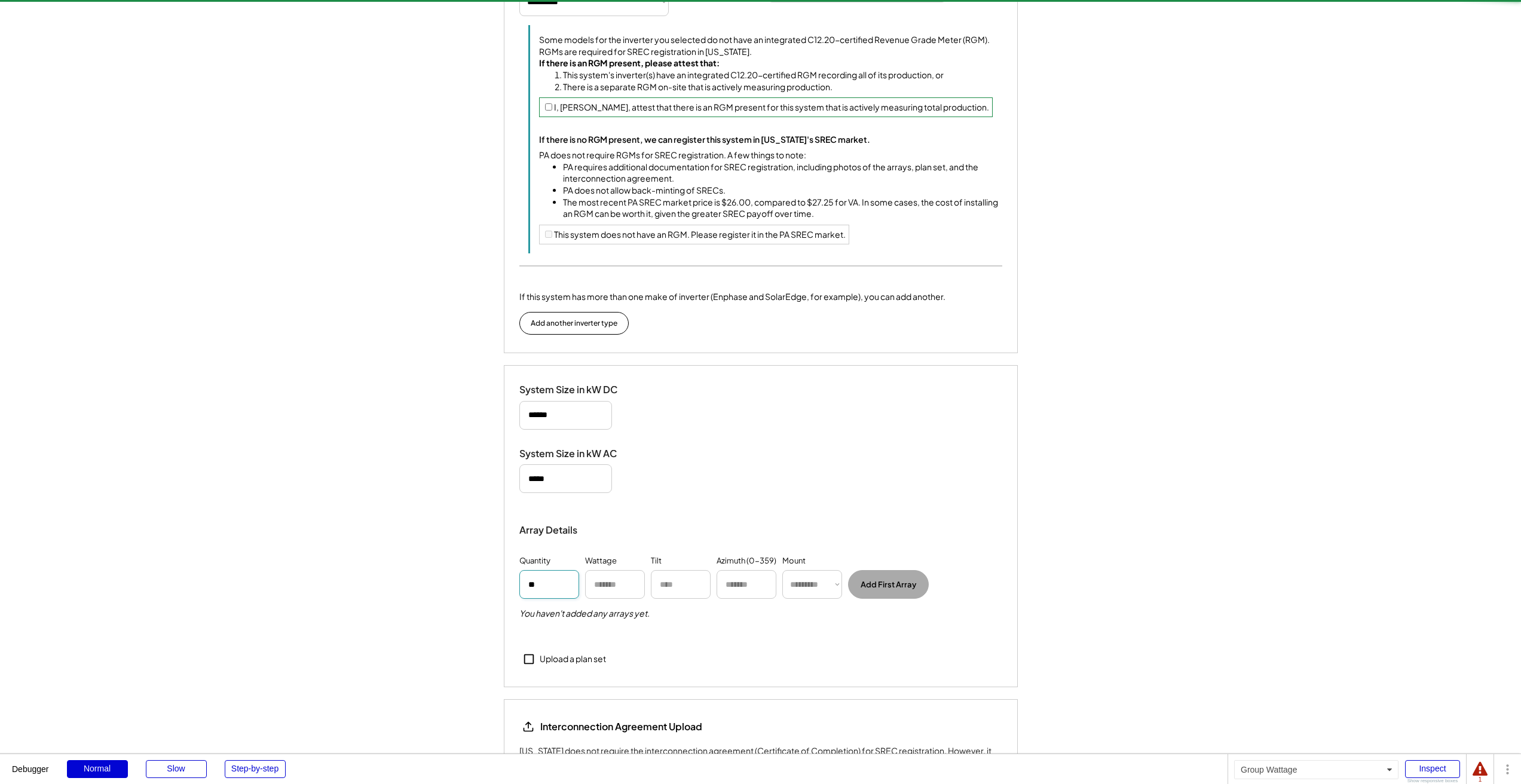
type input "**"
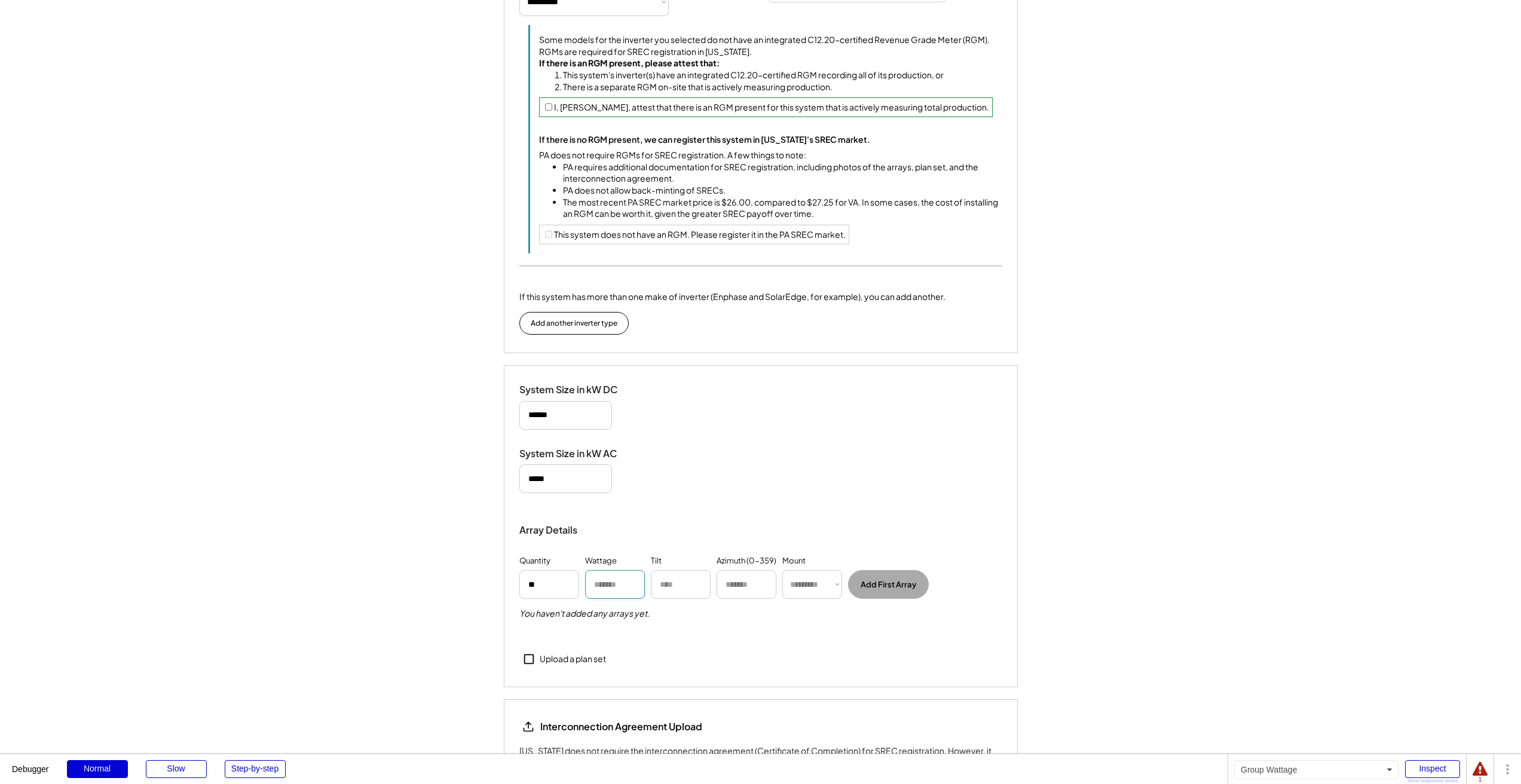
click at [609, 577] on input "input" at bounding box center [615, 584] width 60 height 29
type input "****"
type input "**"
select select "******"
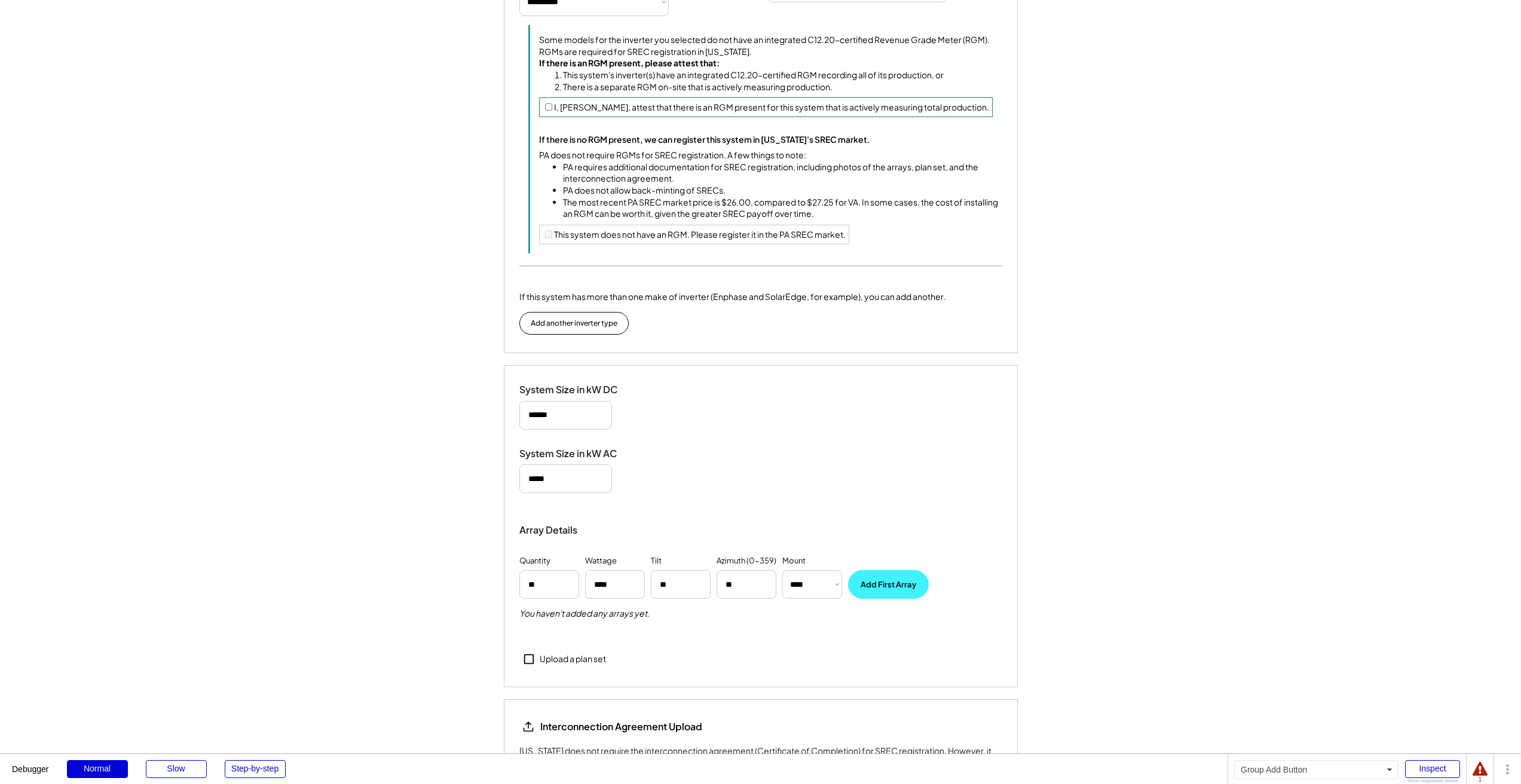
click at [889, 579] on button "Add First Array" at bounding box center [888, 584] width 80 height 29
select select "**********"
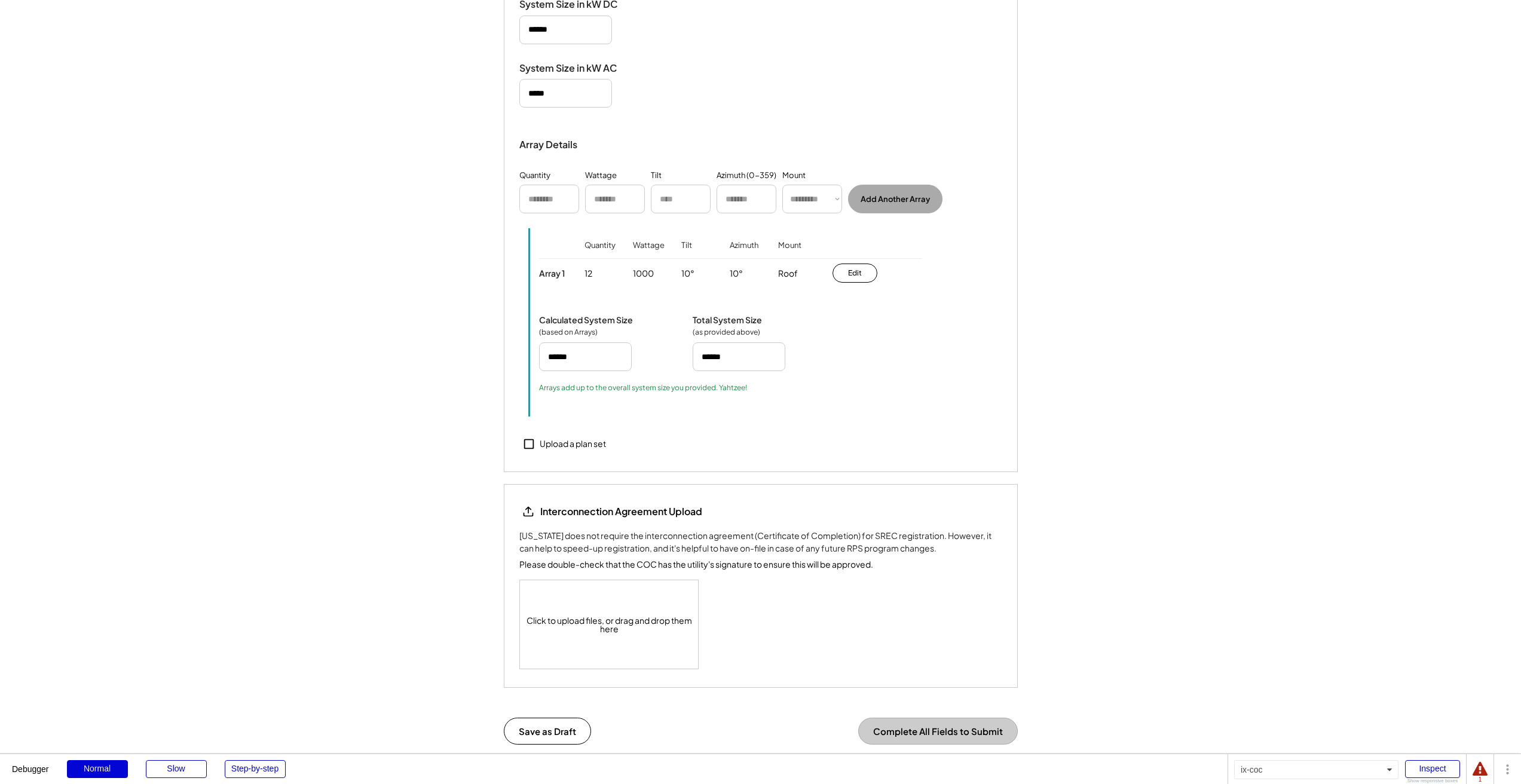
scroll to position [1542, 0]
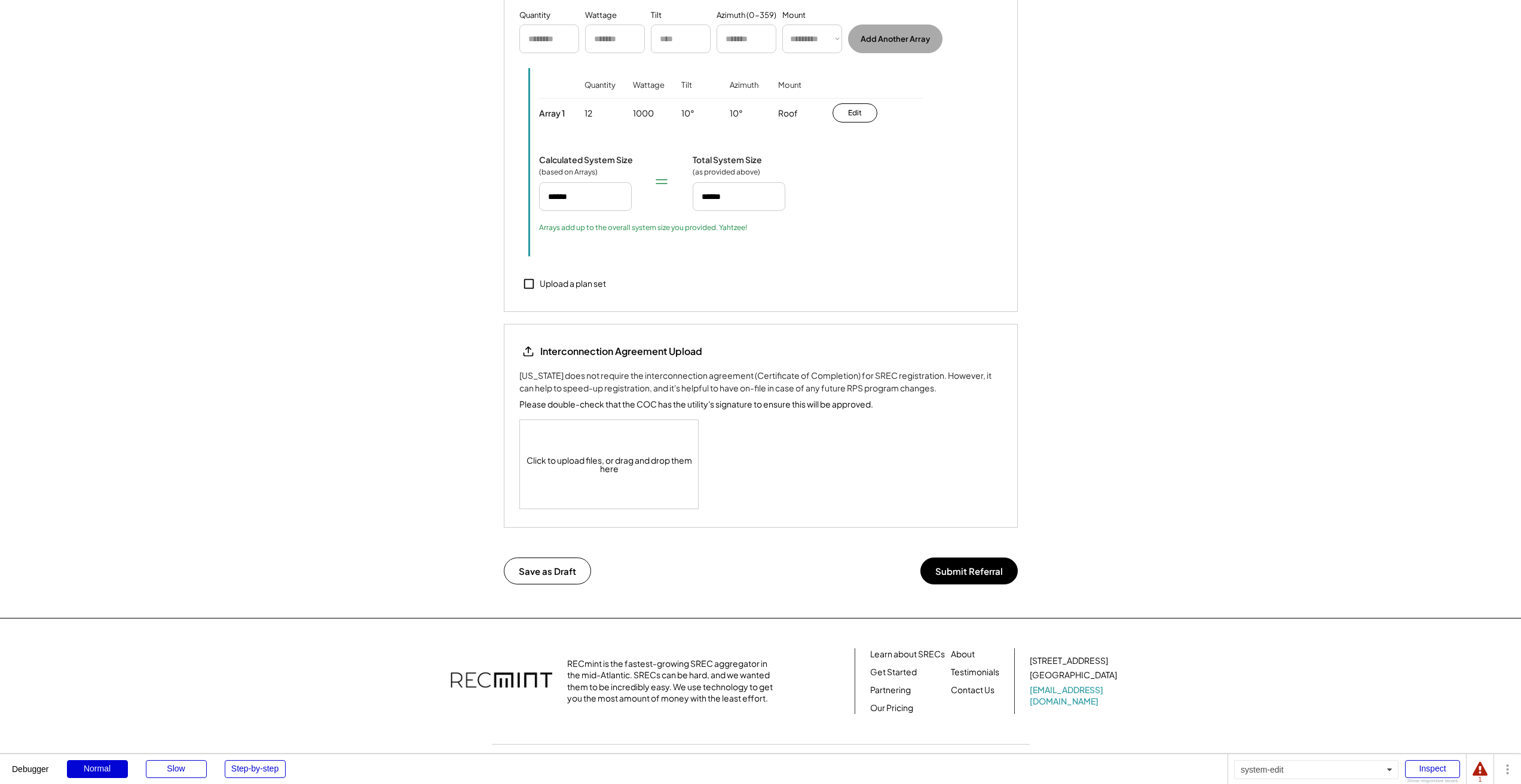
click at [961, 572] on button "Submit Referral" at bounding box center [969, 570] width 97 height 27
type input "********"
type input "*******"
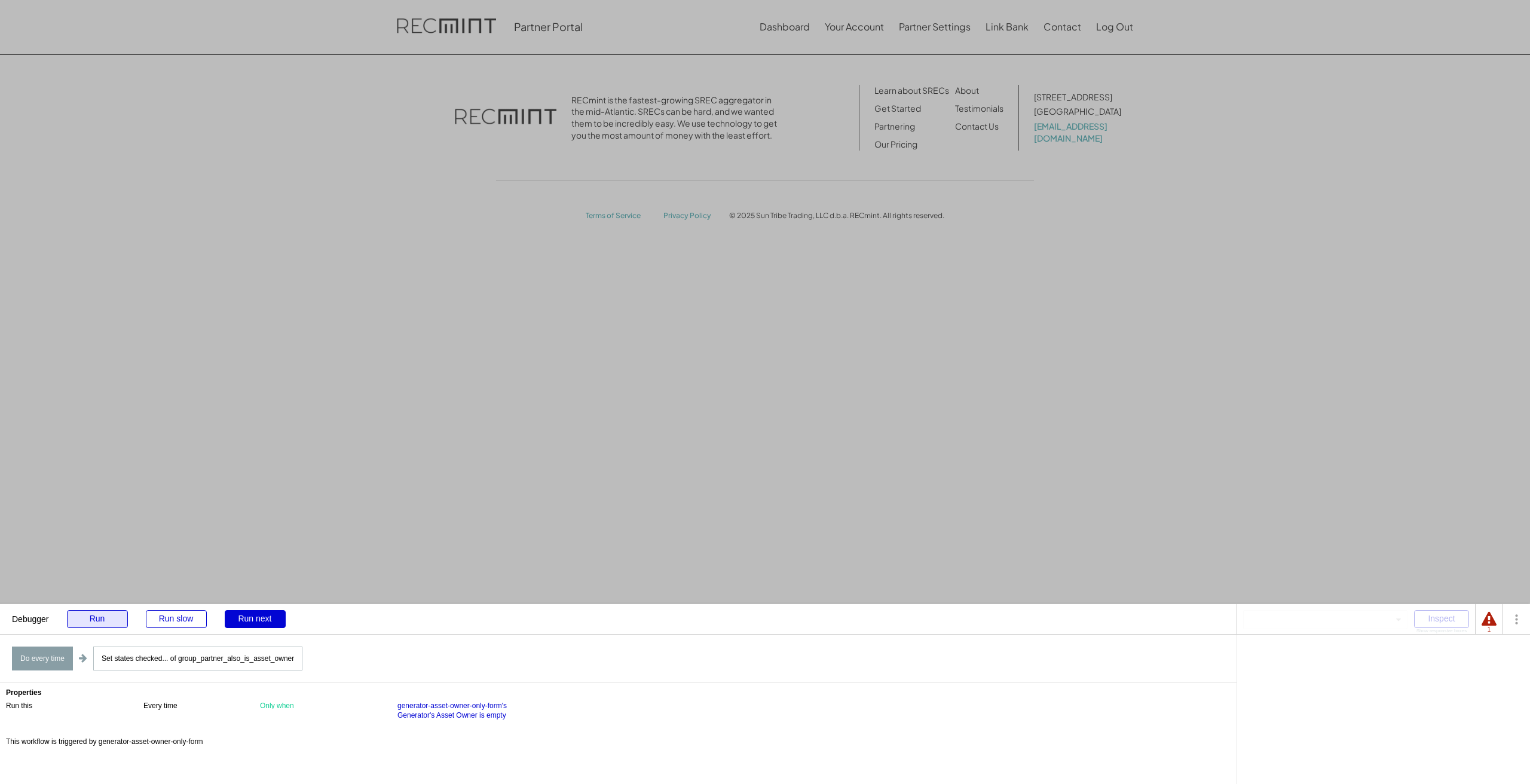
click at [95, 625] on div "Run" at bounding box center [97, 619] width 61 height 18
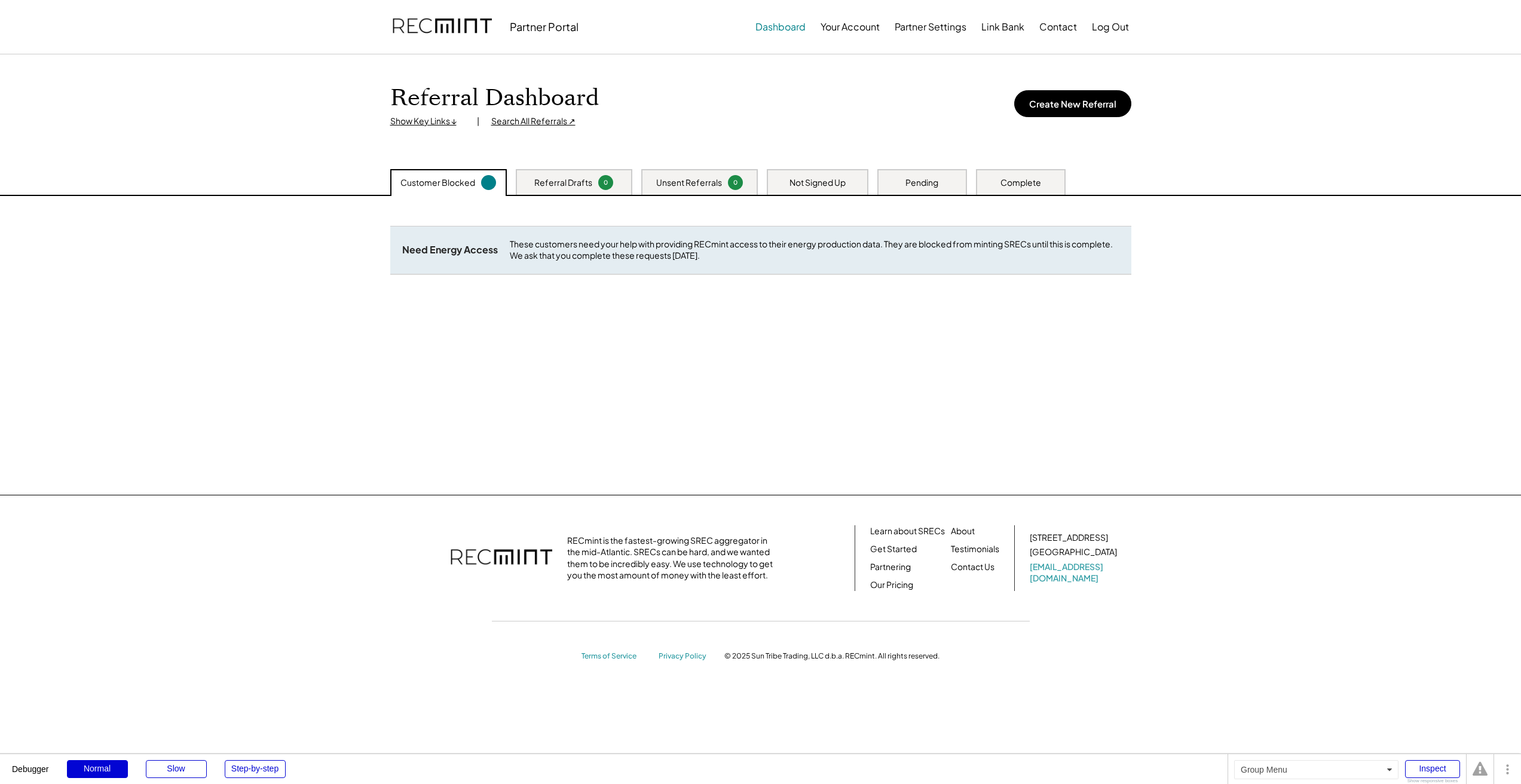
click at [775, 29] on button "Dashboard" at bounding box center [781, 26] width 50 height 24
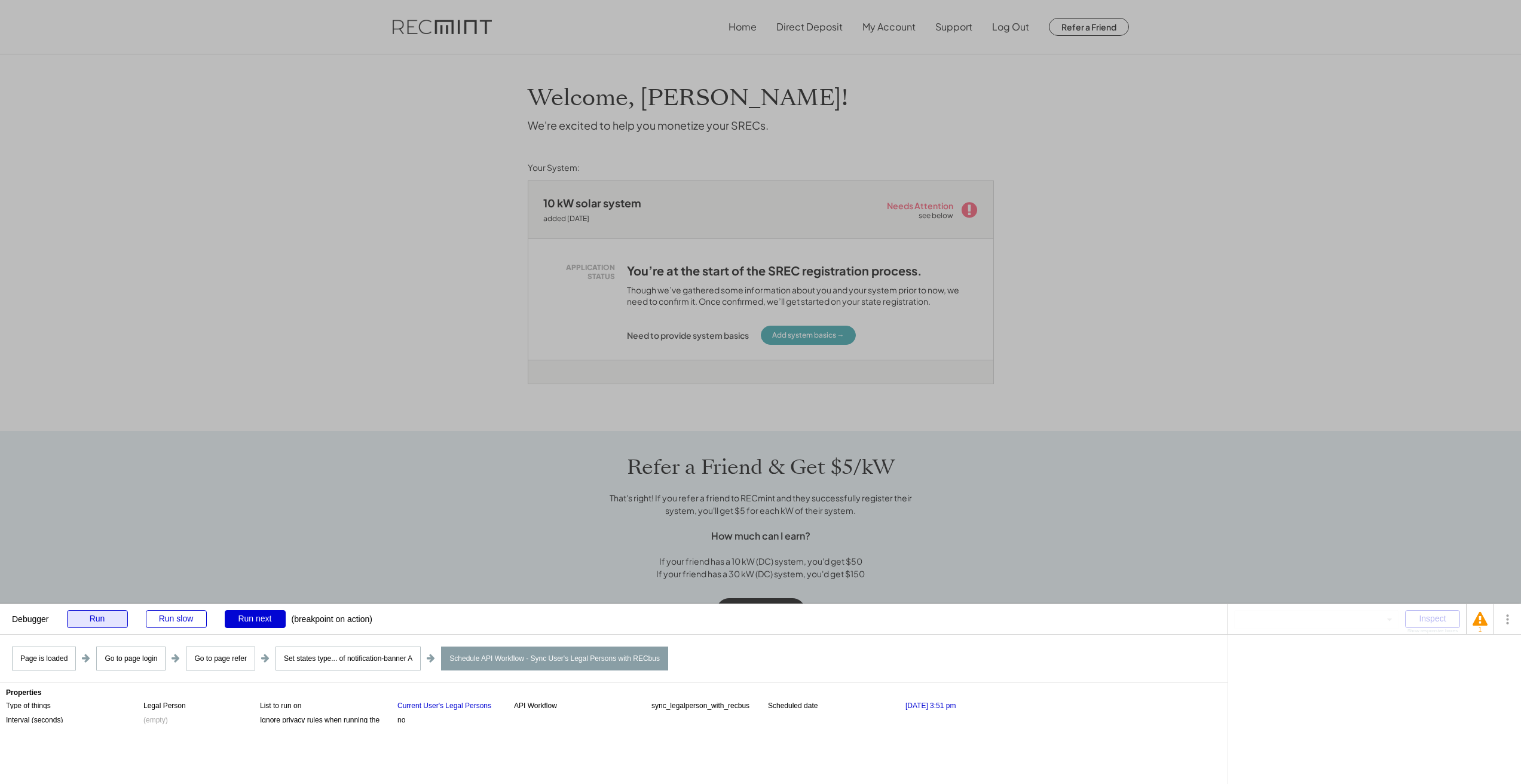
click at [91, 620] on div "Run" at bounding box center [97, 619] width 61 height 18
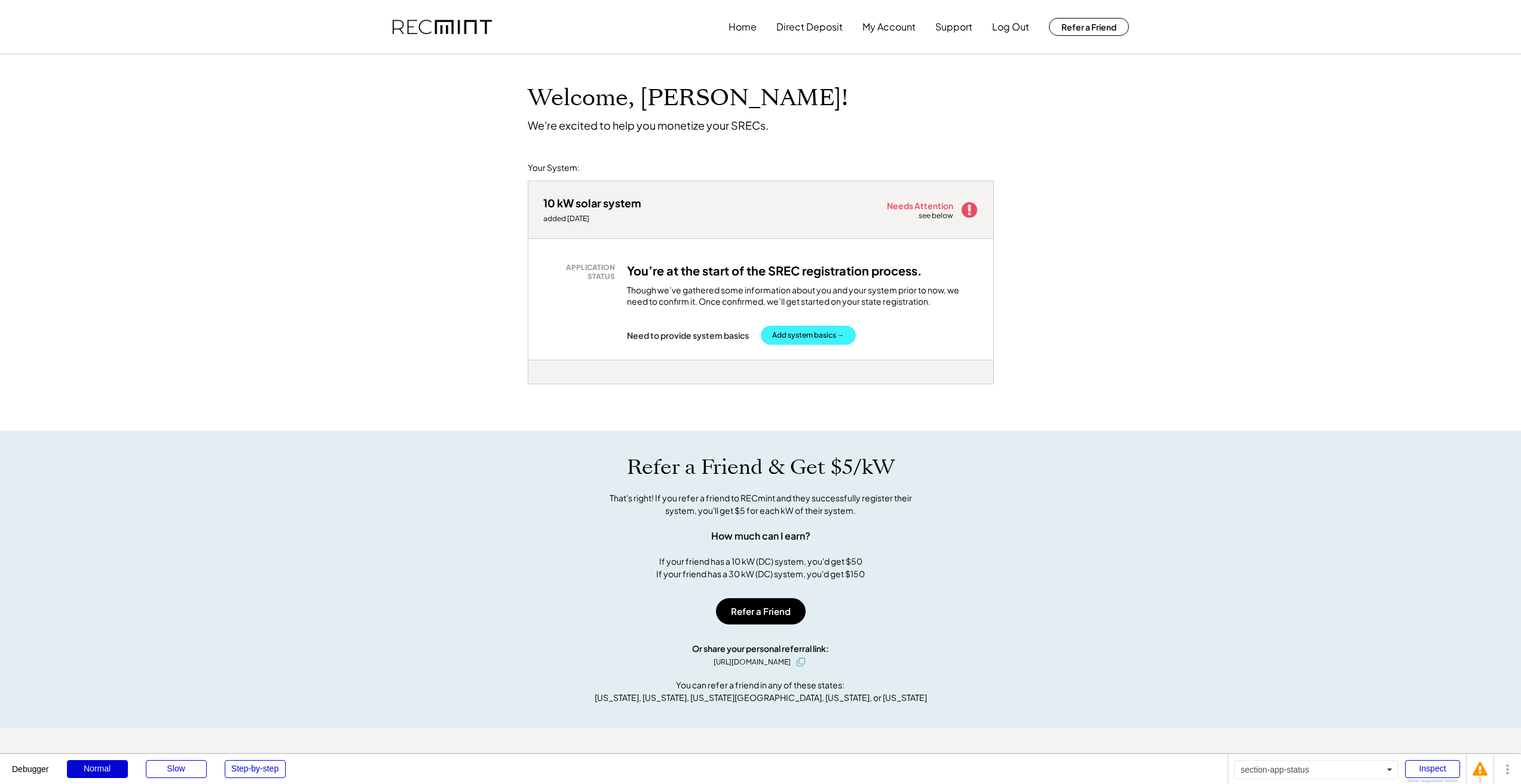
click at [784, 337] on button "Add system basics →" at bounding box center [808, 335] width 95 height 19
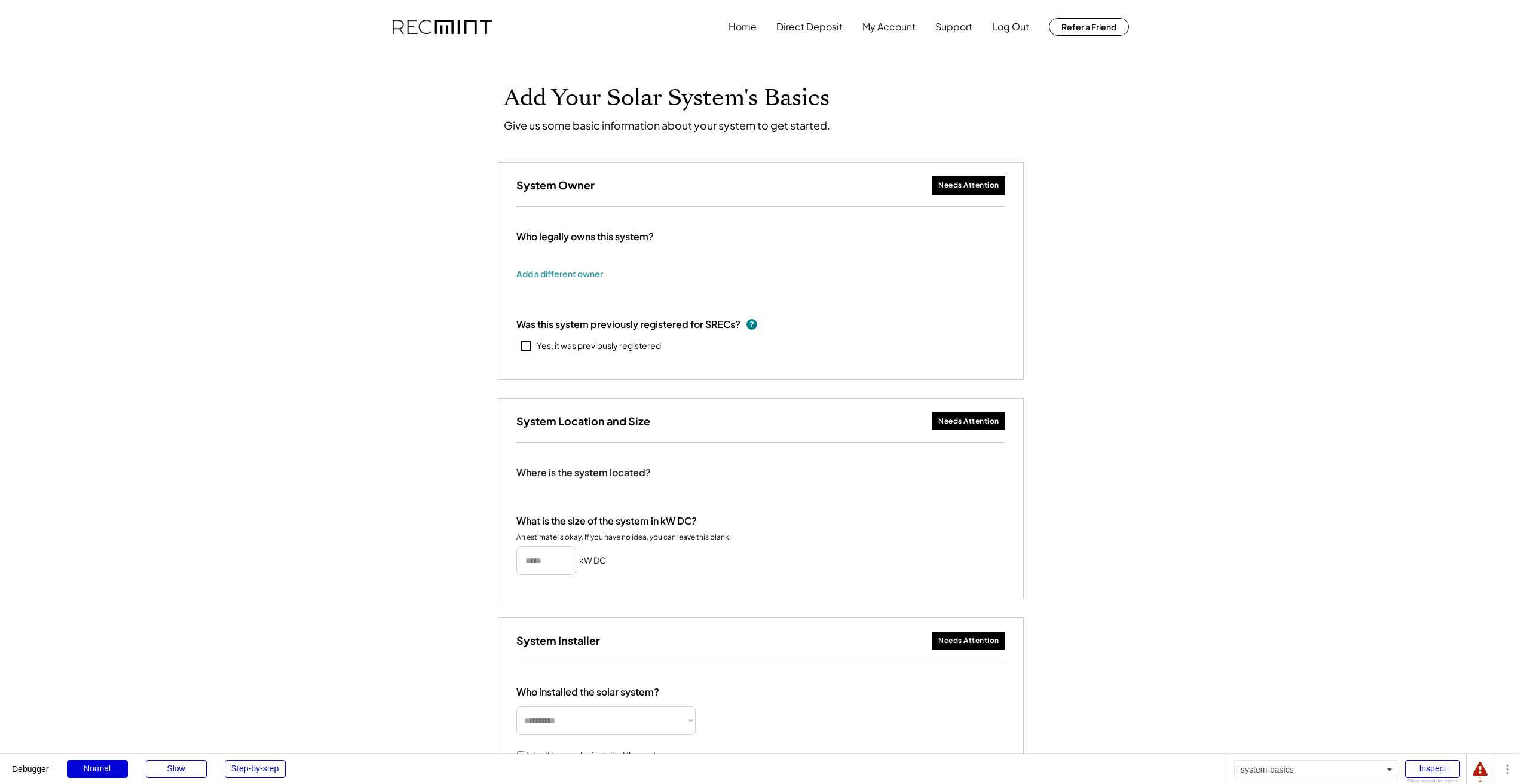
type input "******"
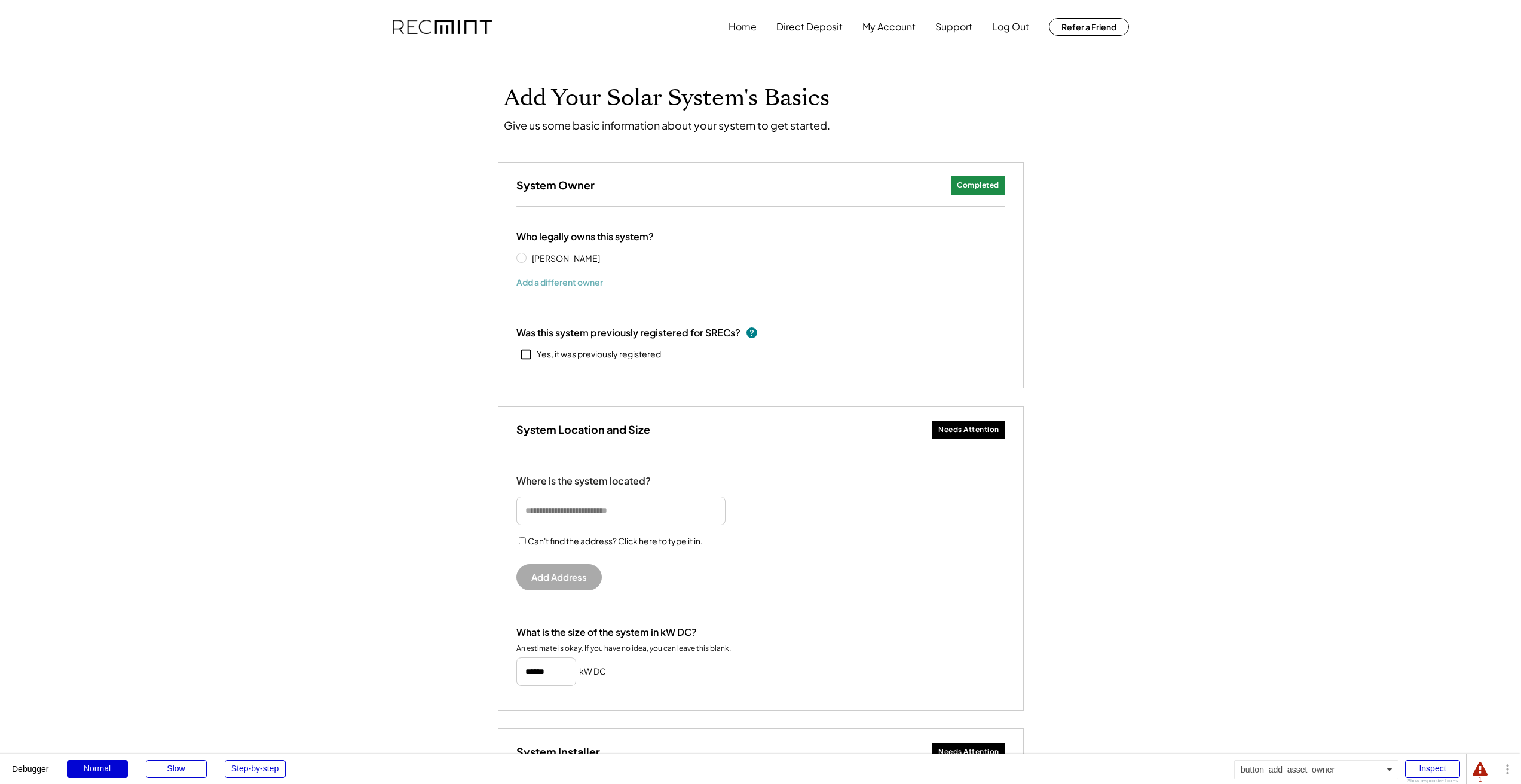
click at [577, 279] on button "Add a different owner" at bounding box center [560, 282] width 86 height 18
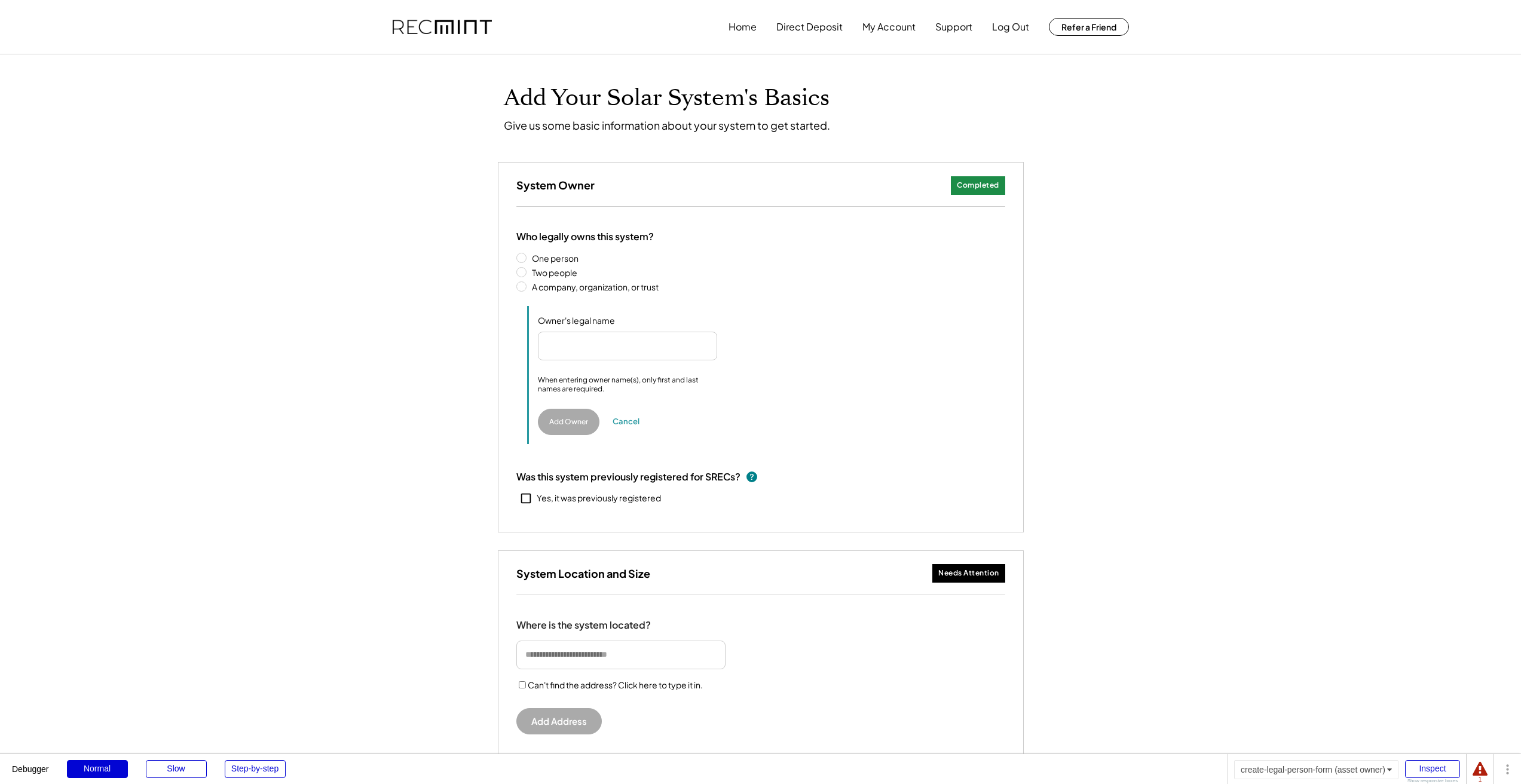
click at [562, 275] on label "Two people" at bounding box center [767, 272] width 477 height 8
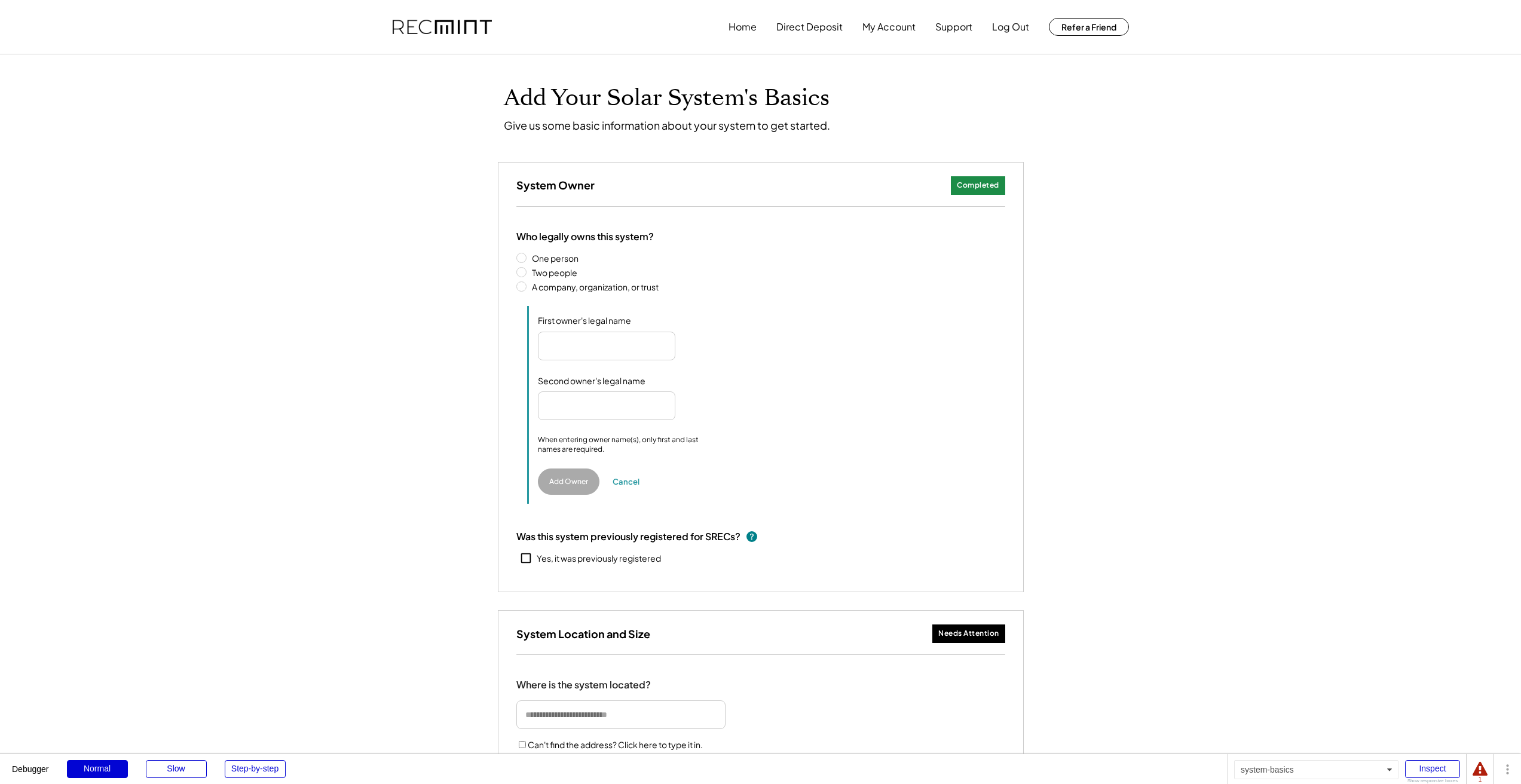
click at [612, 363] on div "Owner's legal name First owner's legal name Second owner's legal name When ente…" at bounding box center [767, 404] width 478 height 197
click at [615, 356] on input "input" at bounding box center [606, 345] width 138 height 29
click at [628, 407] on input "input" at bounding box center [606, 405] width 138 height 29
click at [581, 483] on button "Add Owner" at bounding box center [568, 481] width 61 height 26
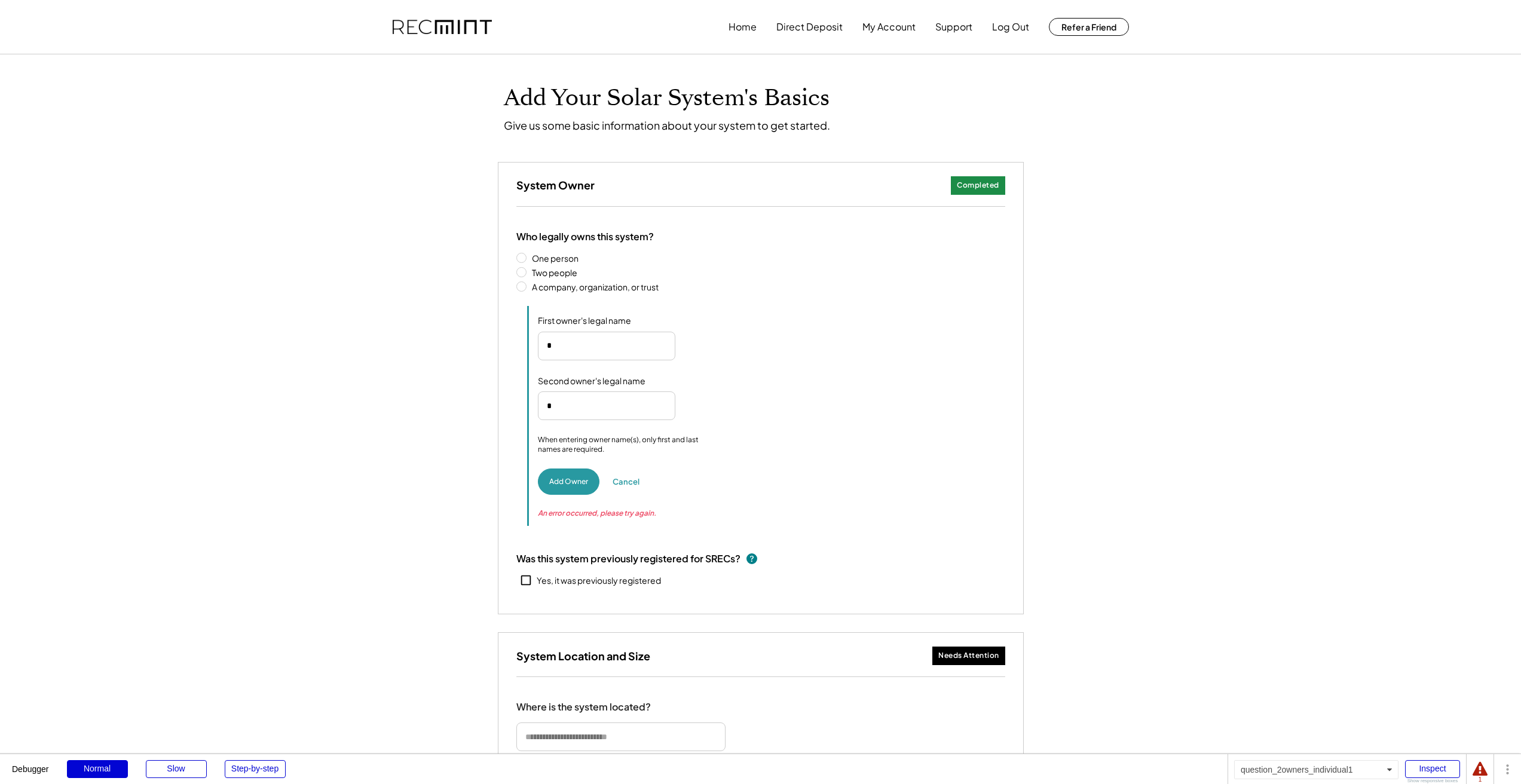
click at [605, 347] on input "input" at bounding box center [606, 345] width 138 height 29
type input "********"
click at [557, 483] on button "Add Owner" at bounding box center [568, 481] width 61 height 26
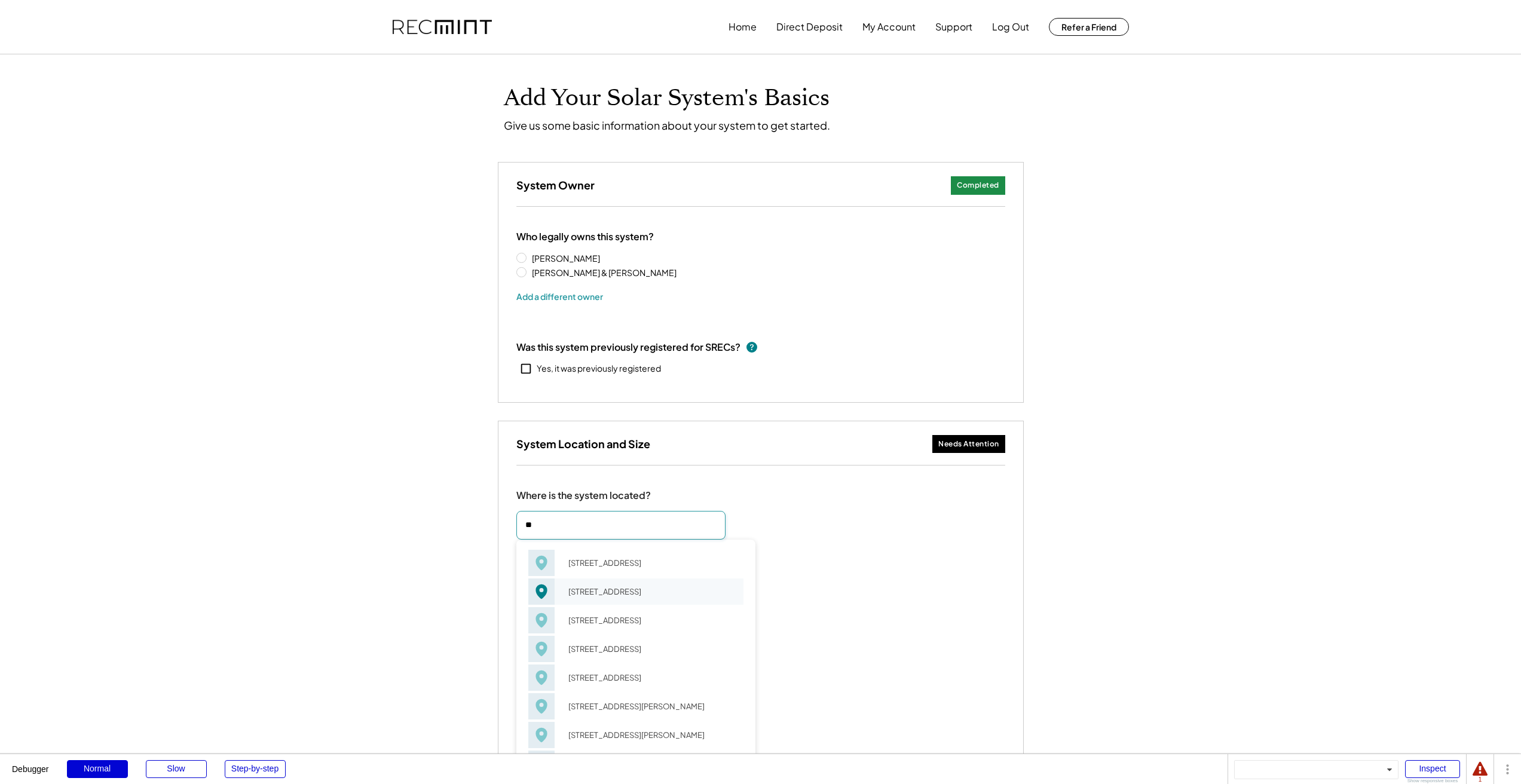
click at [650, 576] on div "56 Albemarle Sq Charlottesville, VA 22901" at bounding box center [636, 562] width 215 height 29
click at [635, 678] on div "56 Court Pl Charlottesville, VA 22901" at bounding box center [652, 677] width 183 height 17
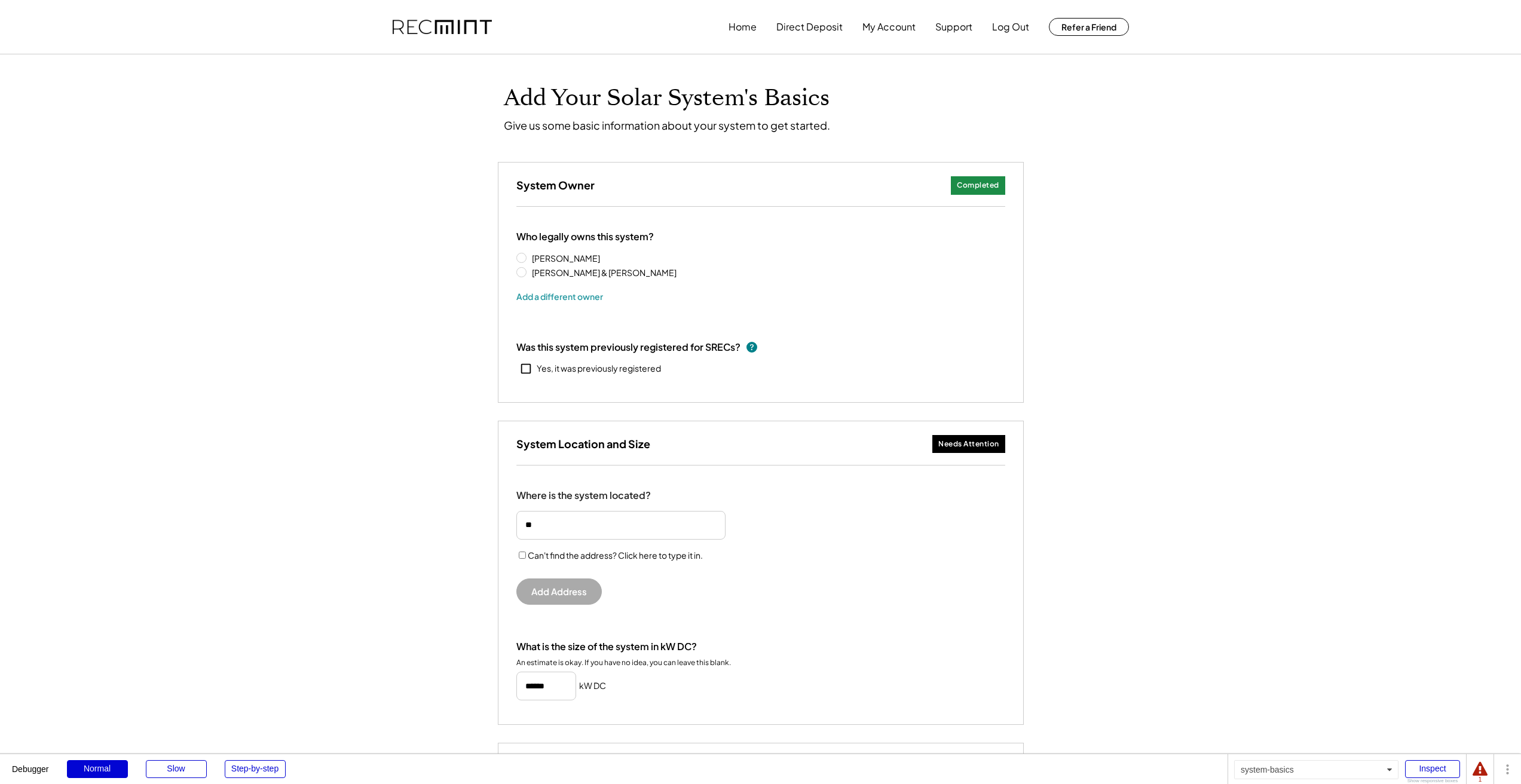
type input "**********"
click at [579, 589] on button "Add Address" at bounding box center [559, 592] width 86 height 26
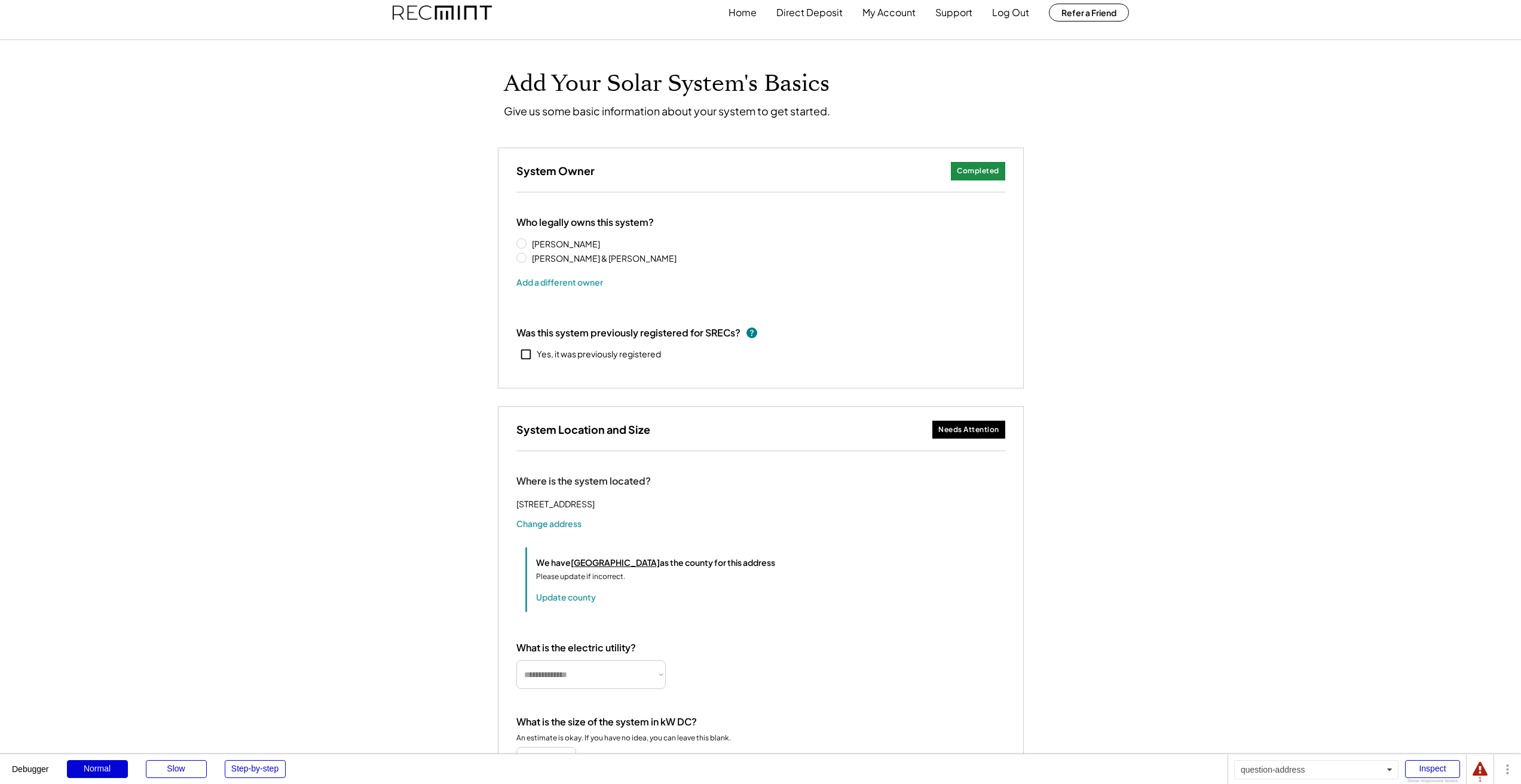
scroll to position [293, 0]
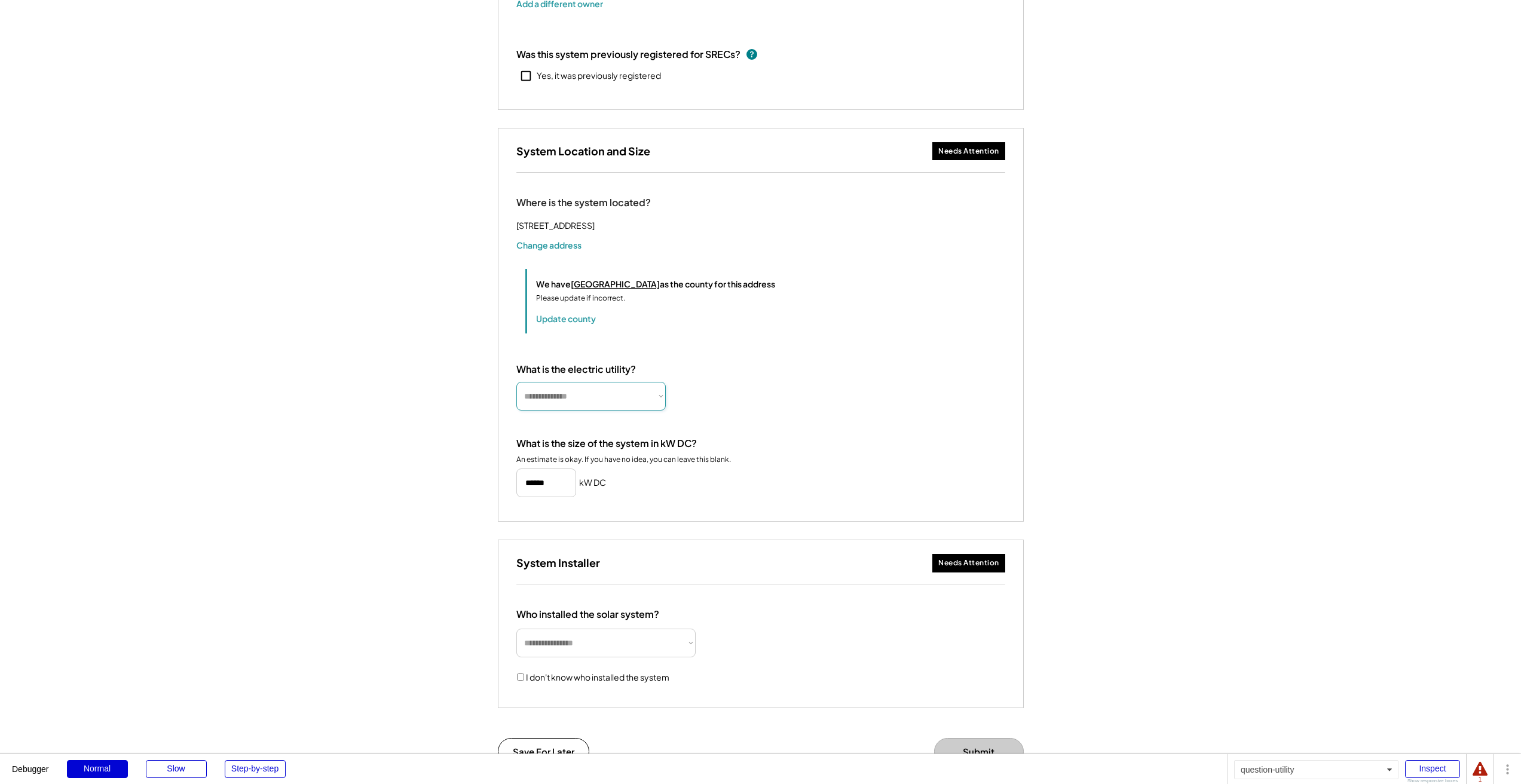
select select "**********"
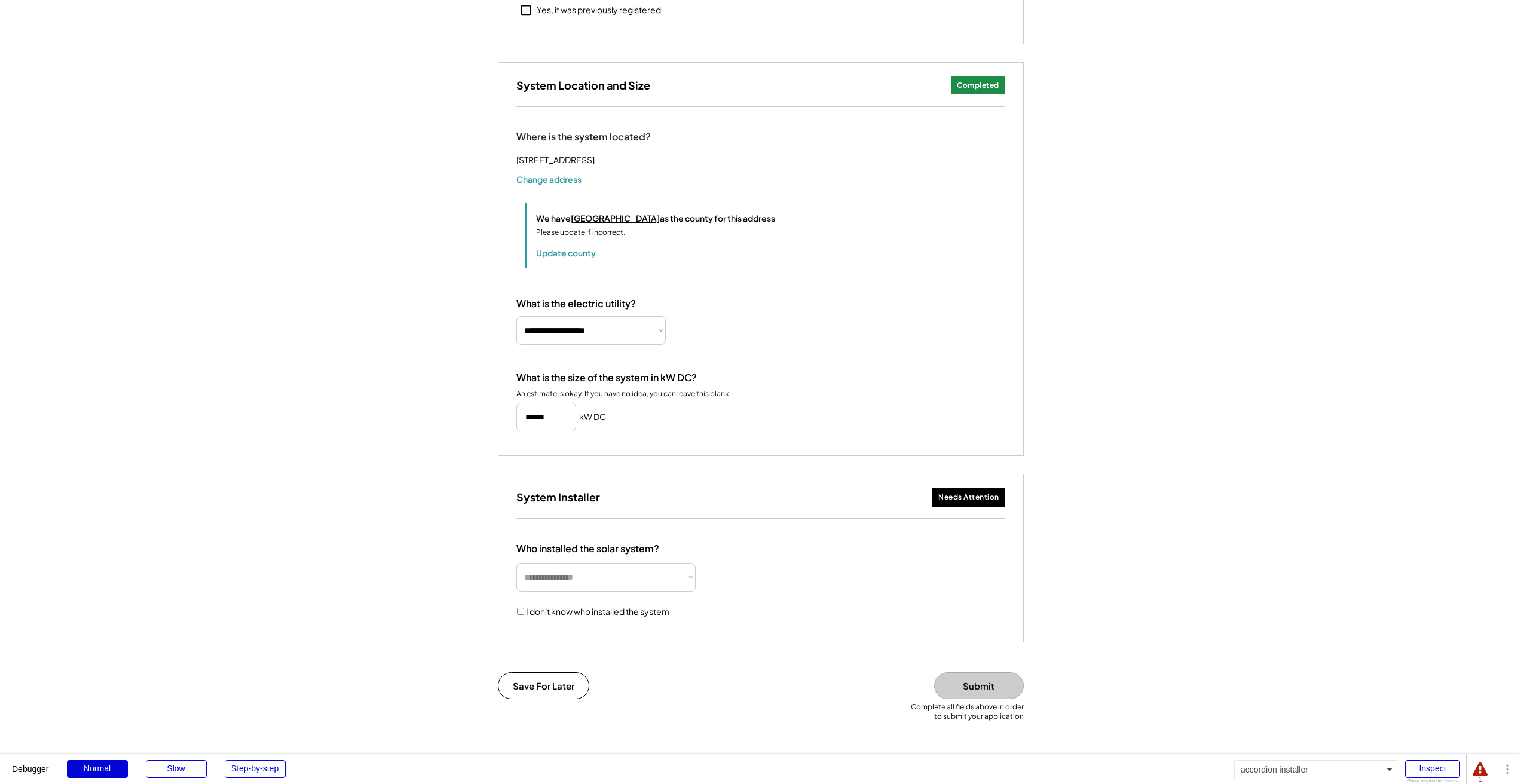
scroll to position [725, 0]
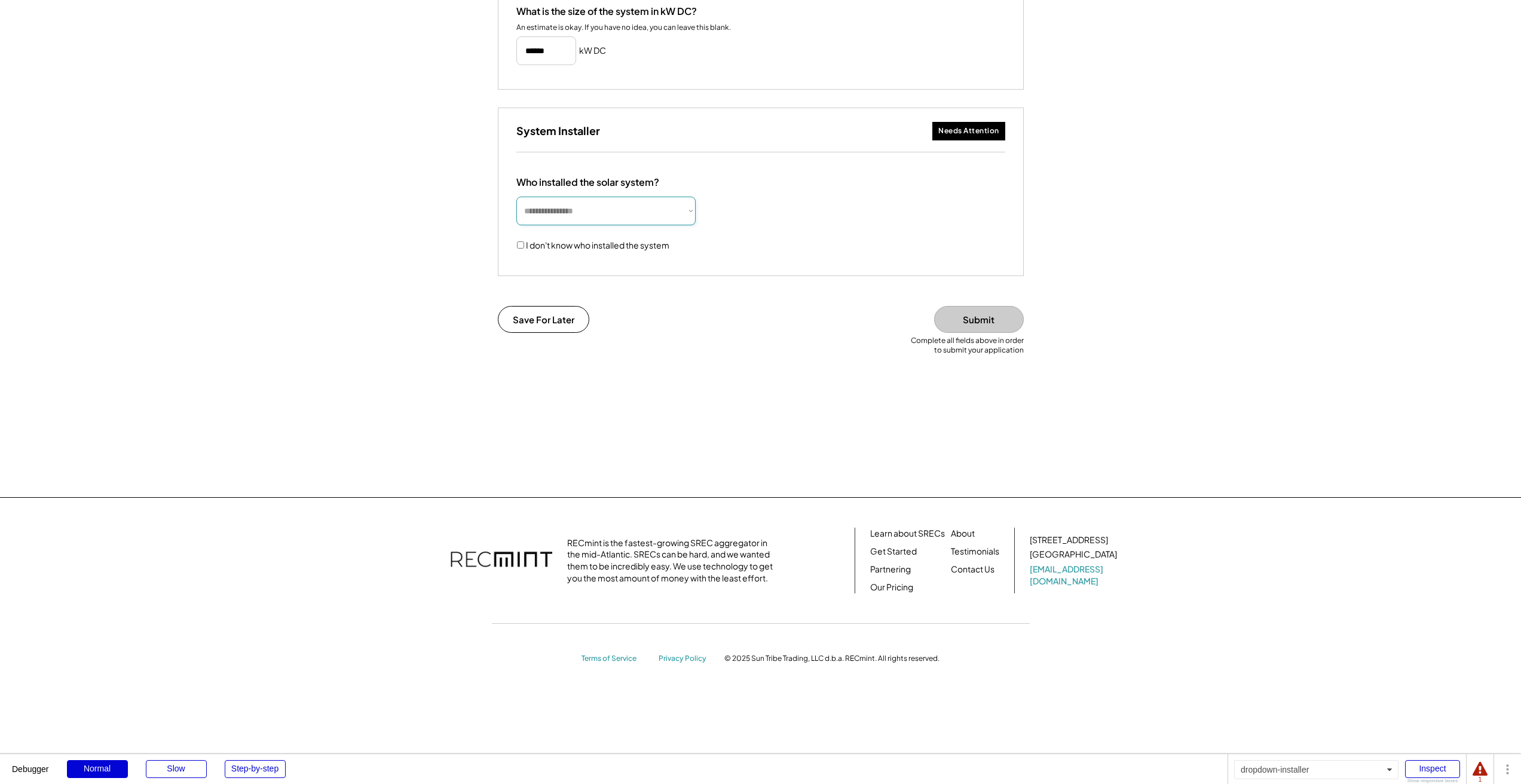
select select "**********"
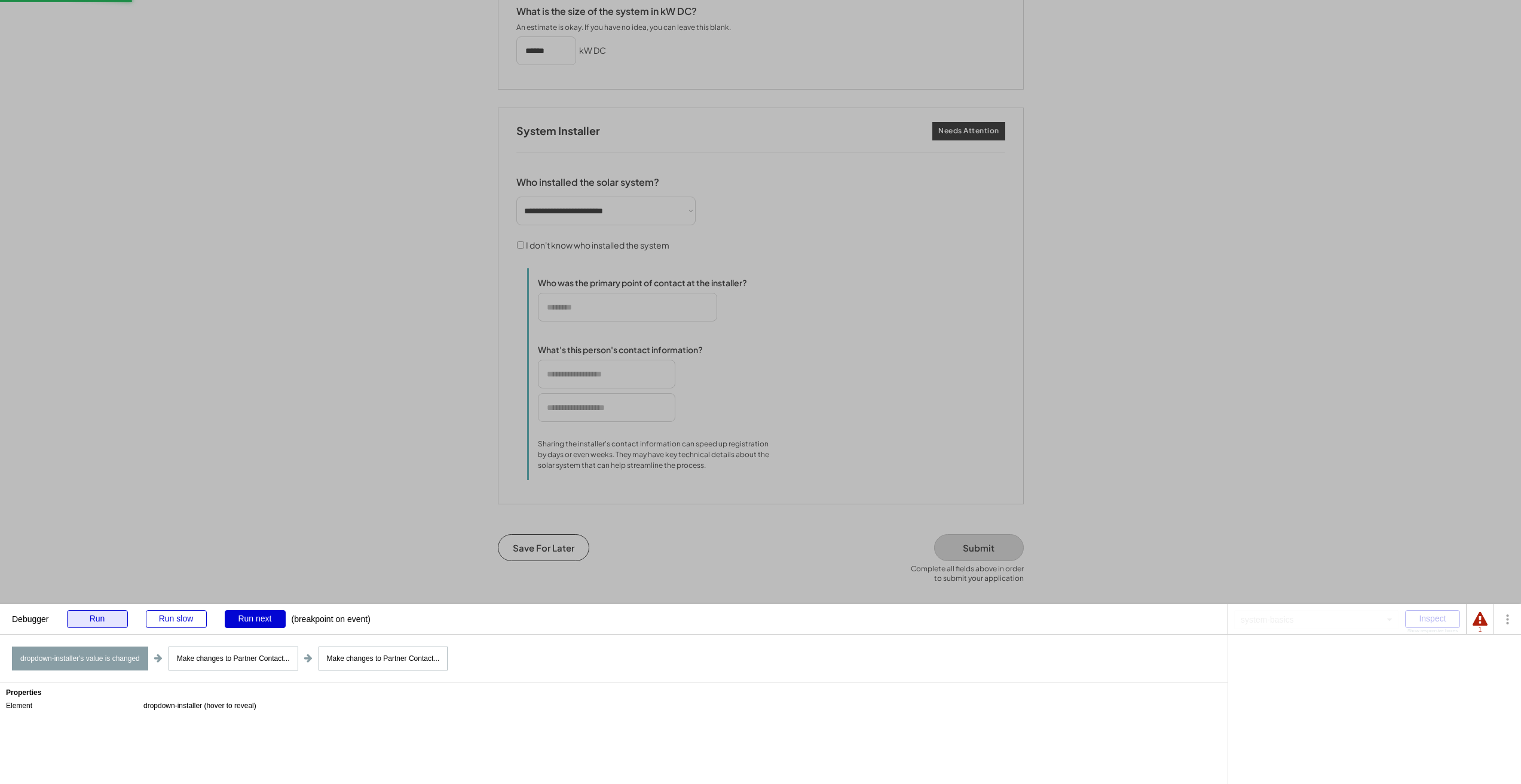
click at [97, 620] on div "Run" at bounding box center [97, 619] width 61 height 18
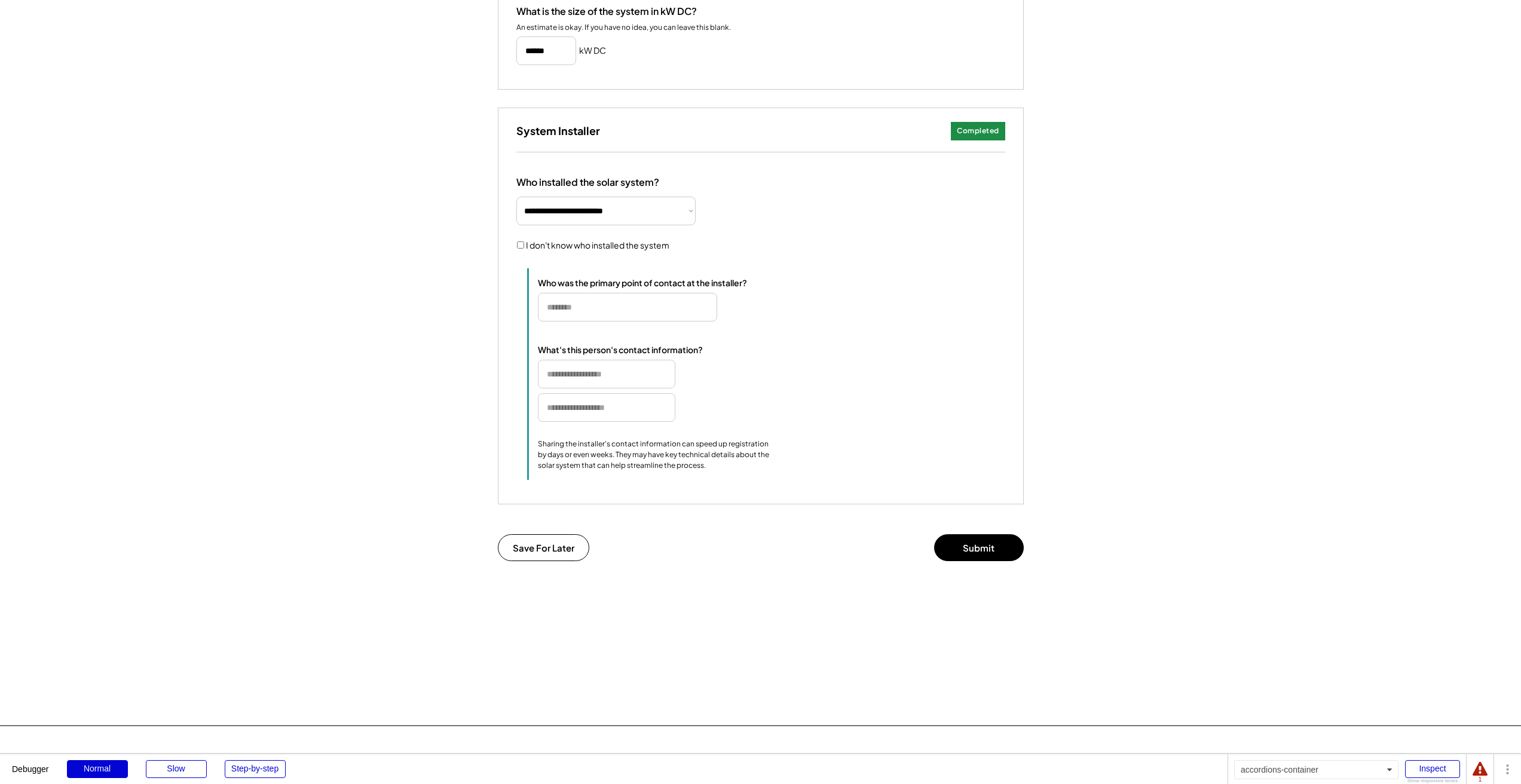
click at [989, 557] on button "Submit" at bounding box center [979, 547] width 90 height 27
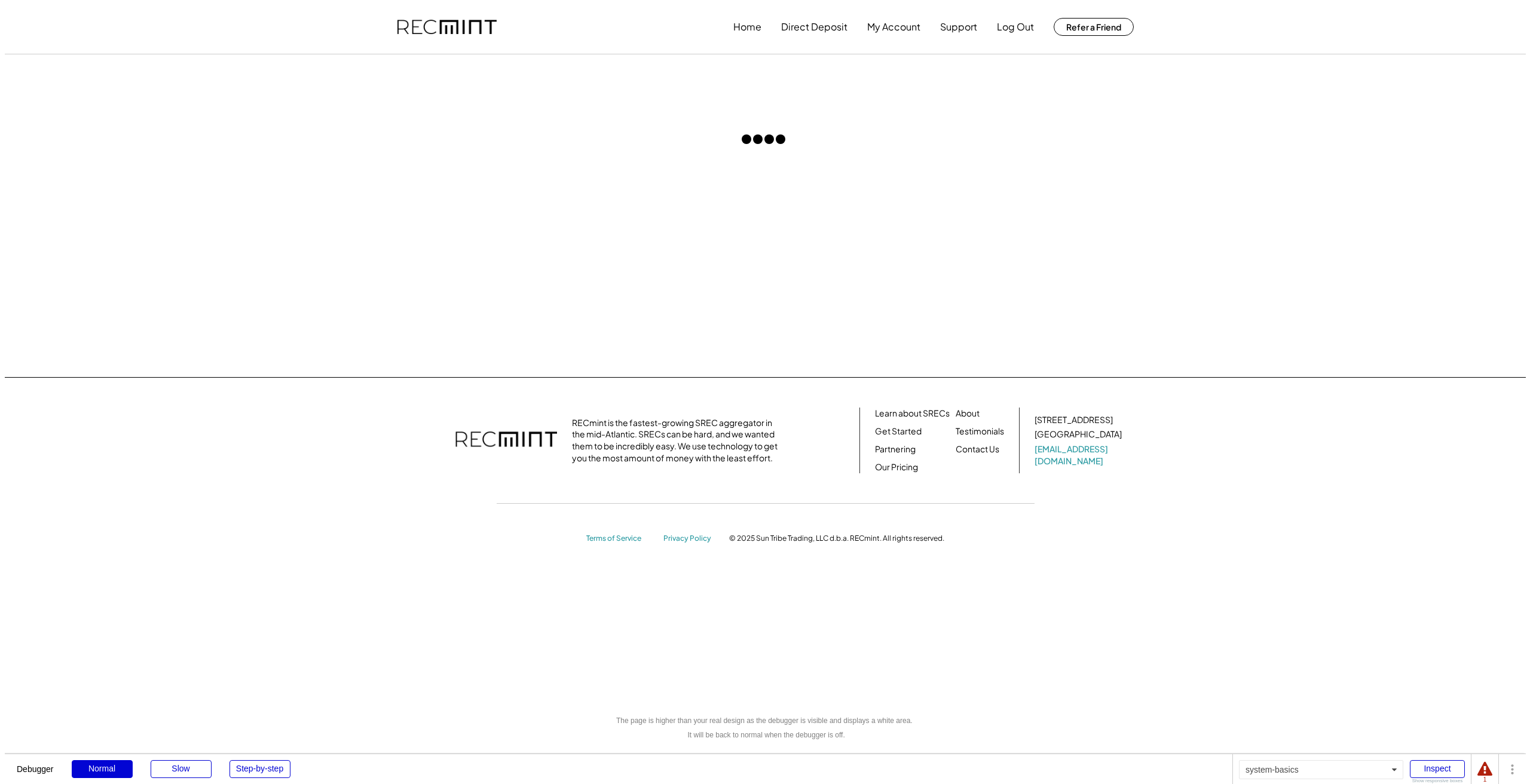
scroll to position [0, 0]
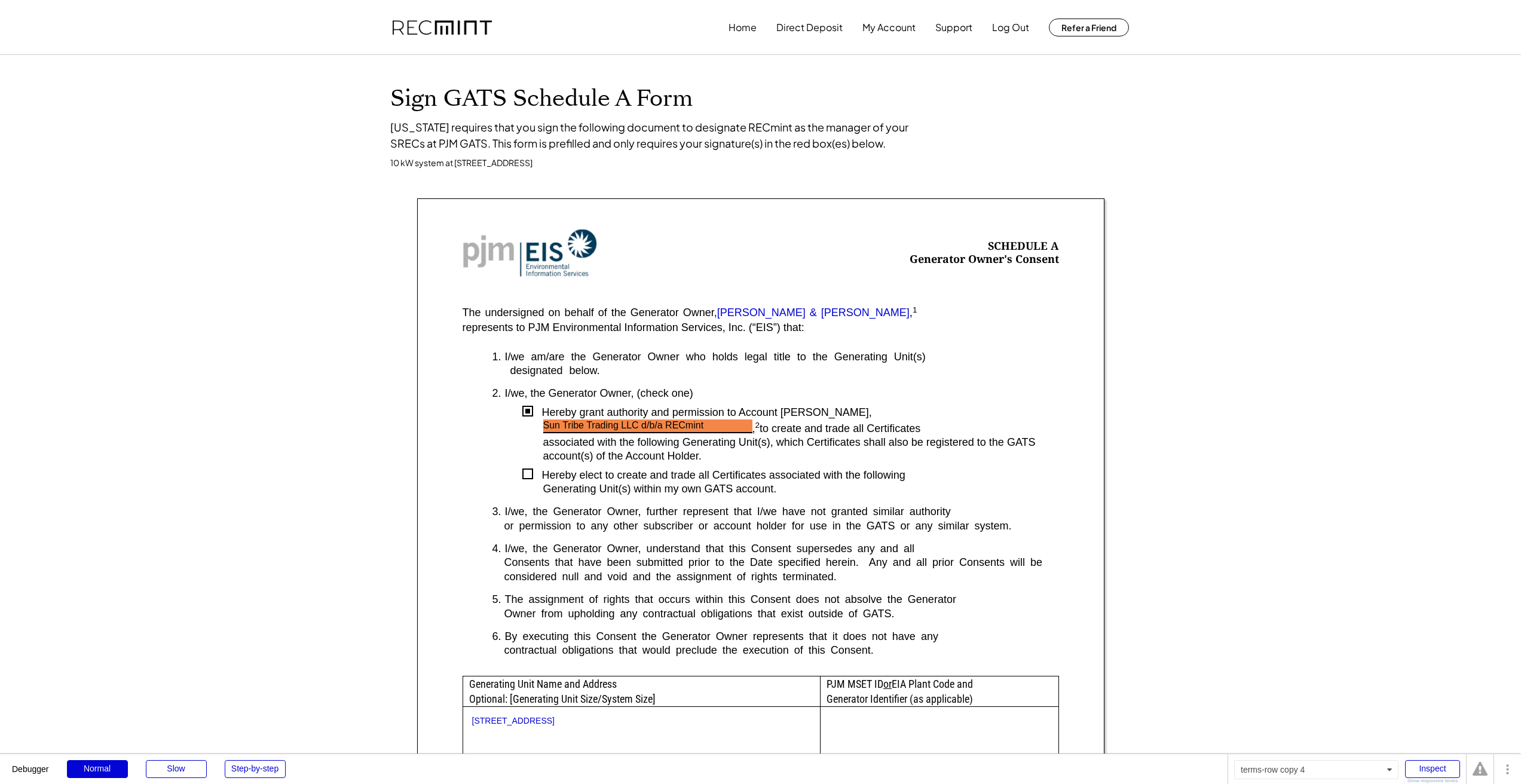
scroll to position [446, 0]
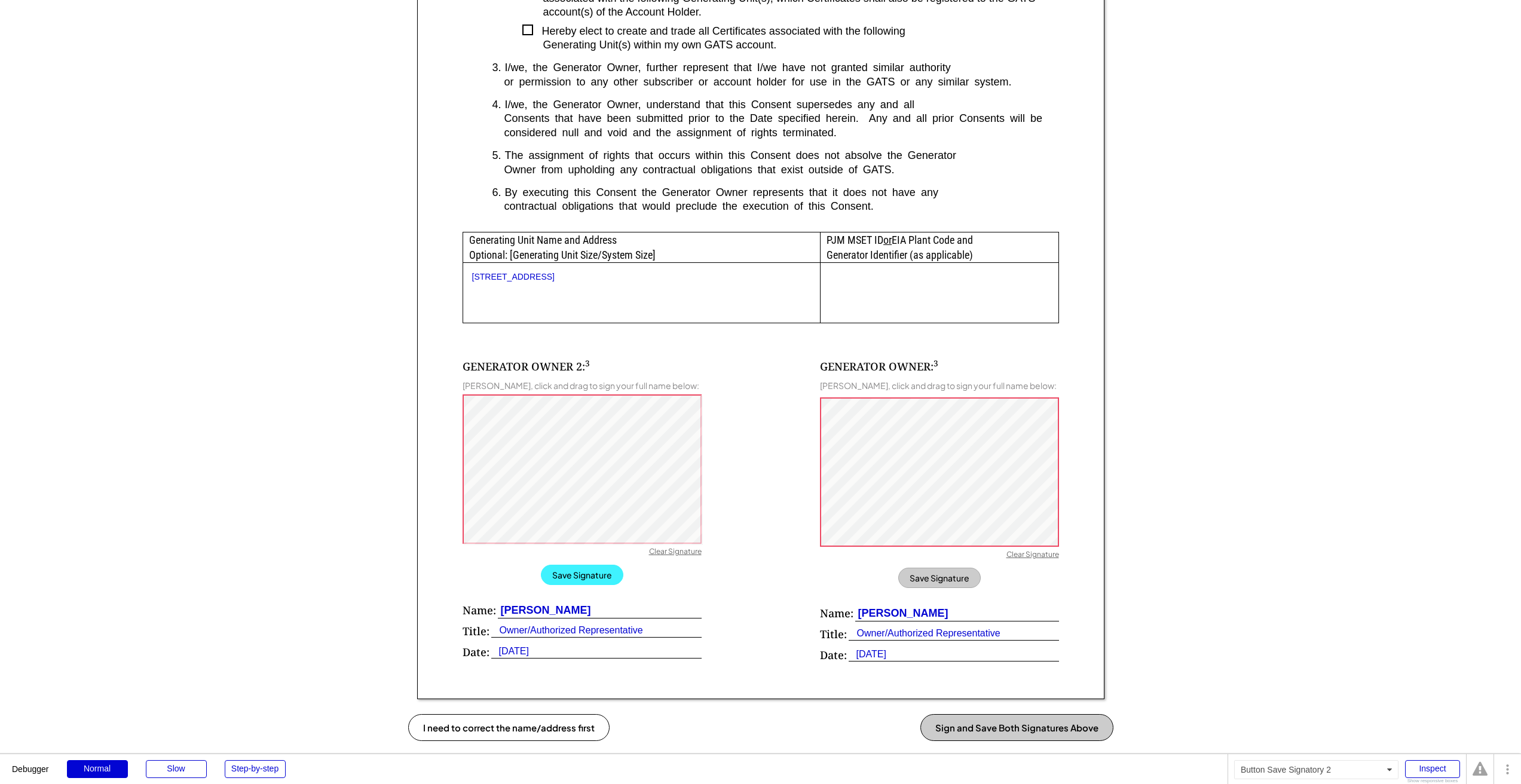
click at [589, 568] on button "Save Signature" at bounding box center [582, 575] width 83 height 20
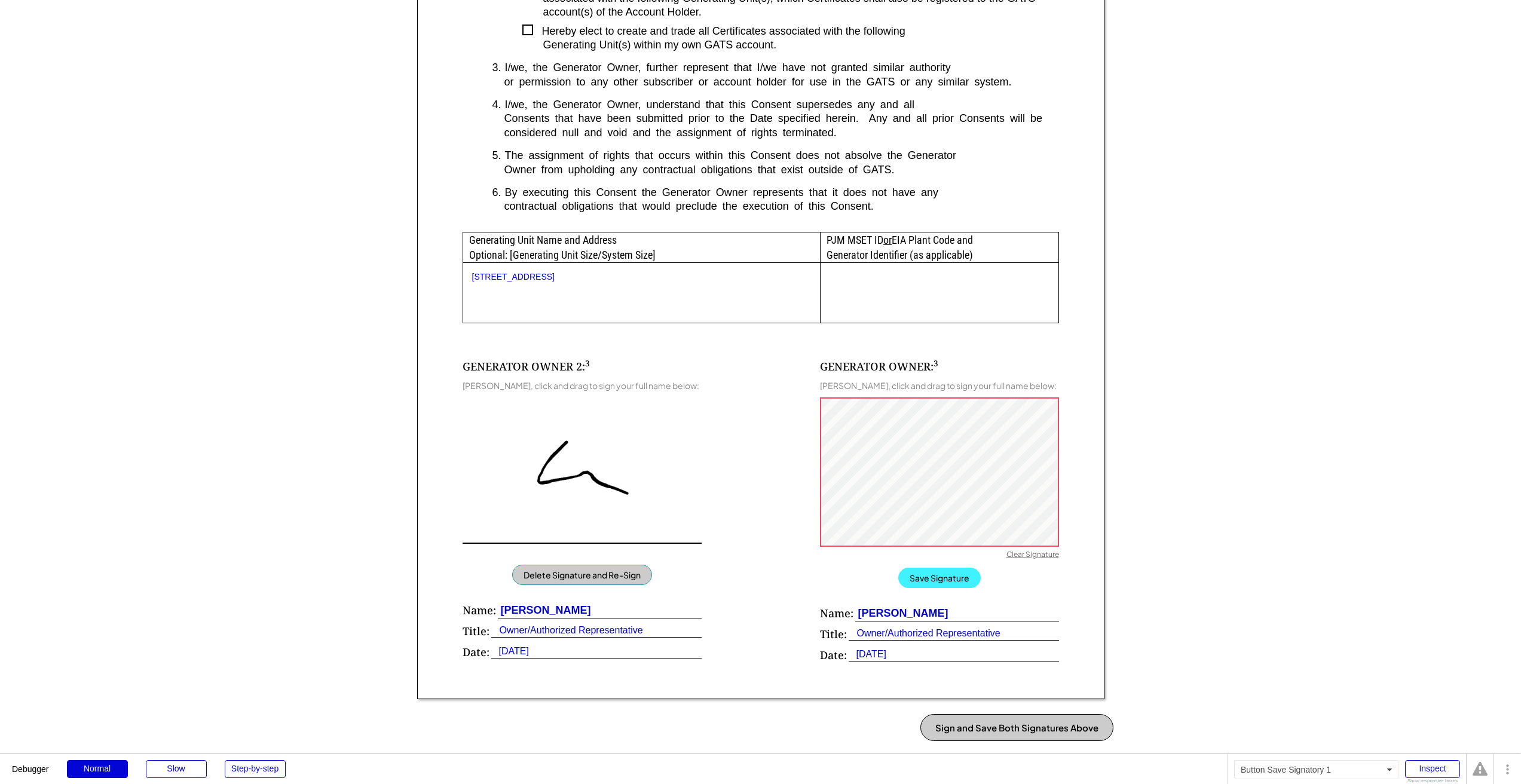
click at [957, 570] on button "Save Signature" at bounding box center [939, 578] width 83 height 20
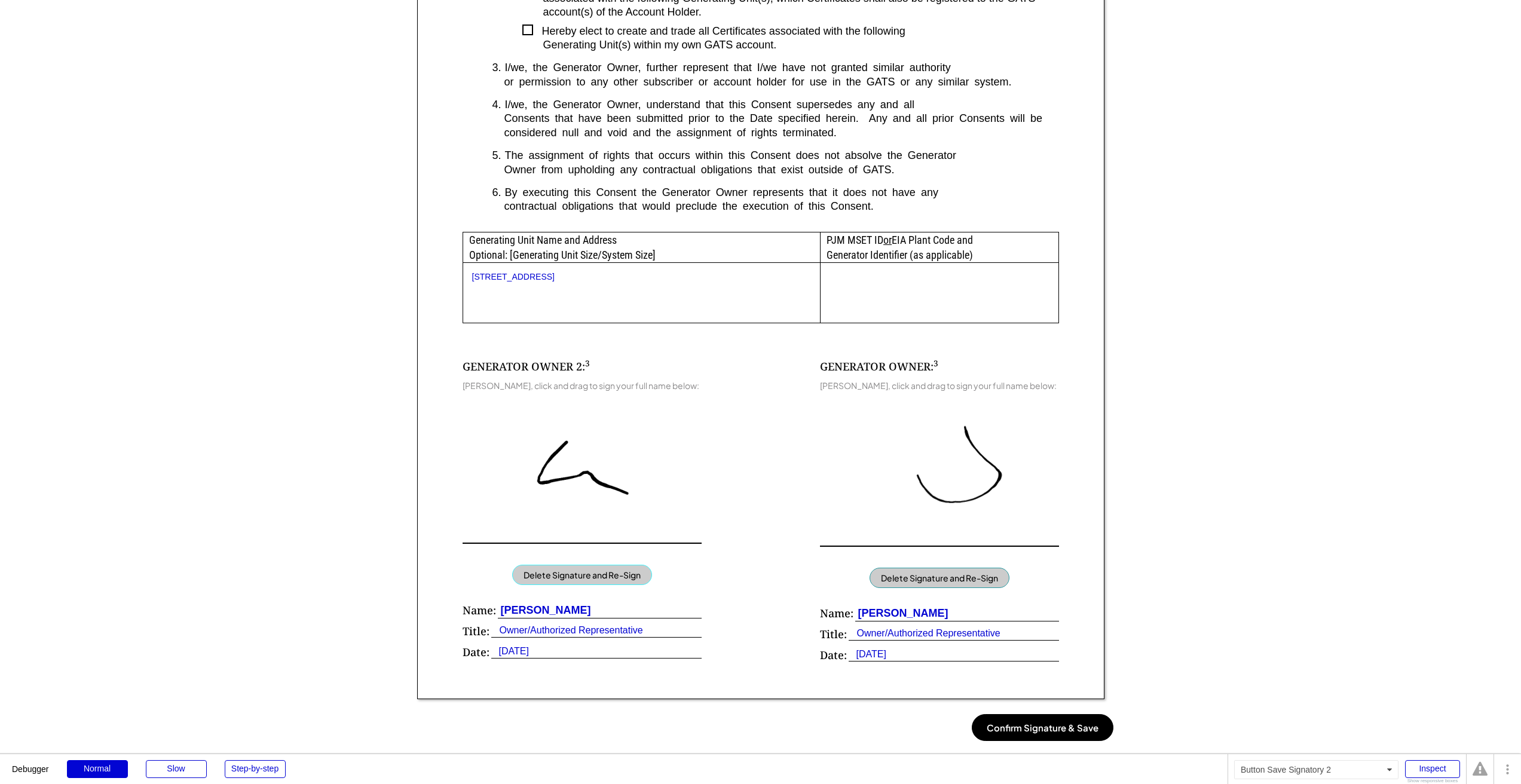
click at [560, 568] on button "Delete Signature and Re-Sign" at bounding box center [582, 575] width 140 height 20
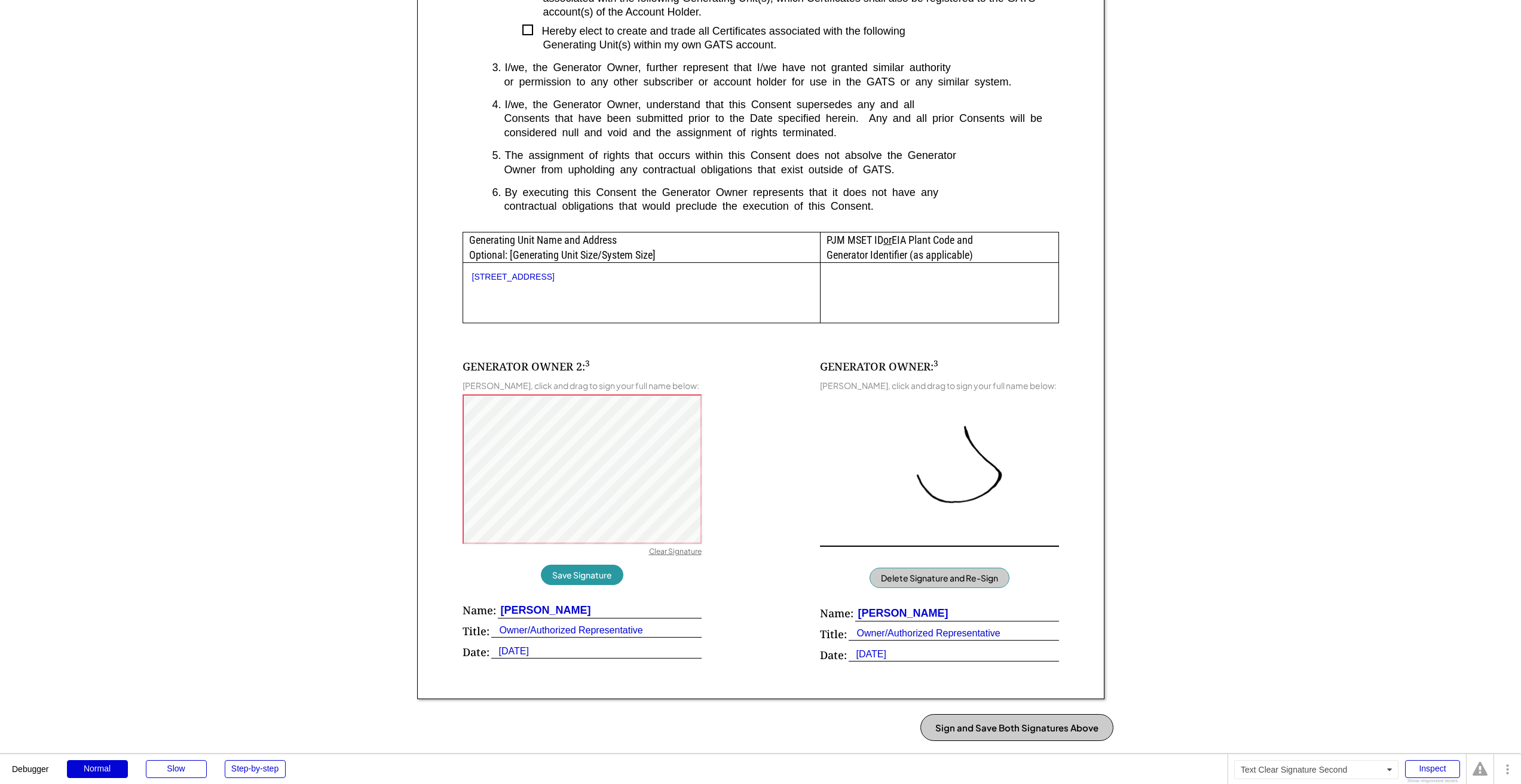
click at [664, 546] on div "Clear Signature" at bounding box center [675, 552] width 53 height 12
click at [548, 575] on button "Save Signature" at bounding box center [582, 575] width 83 height 20
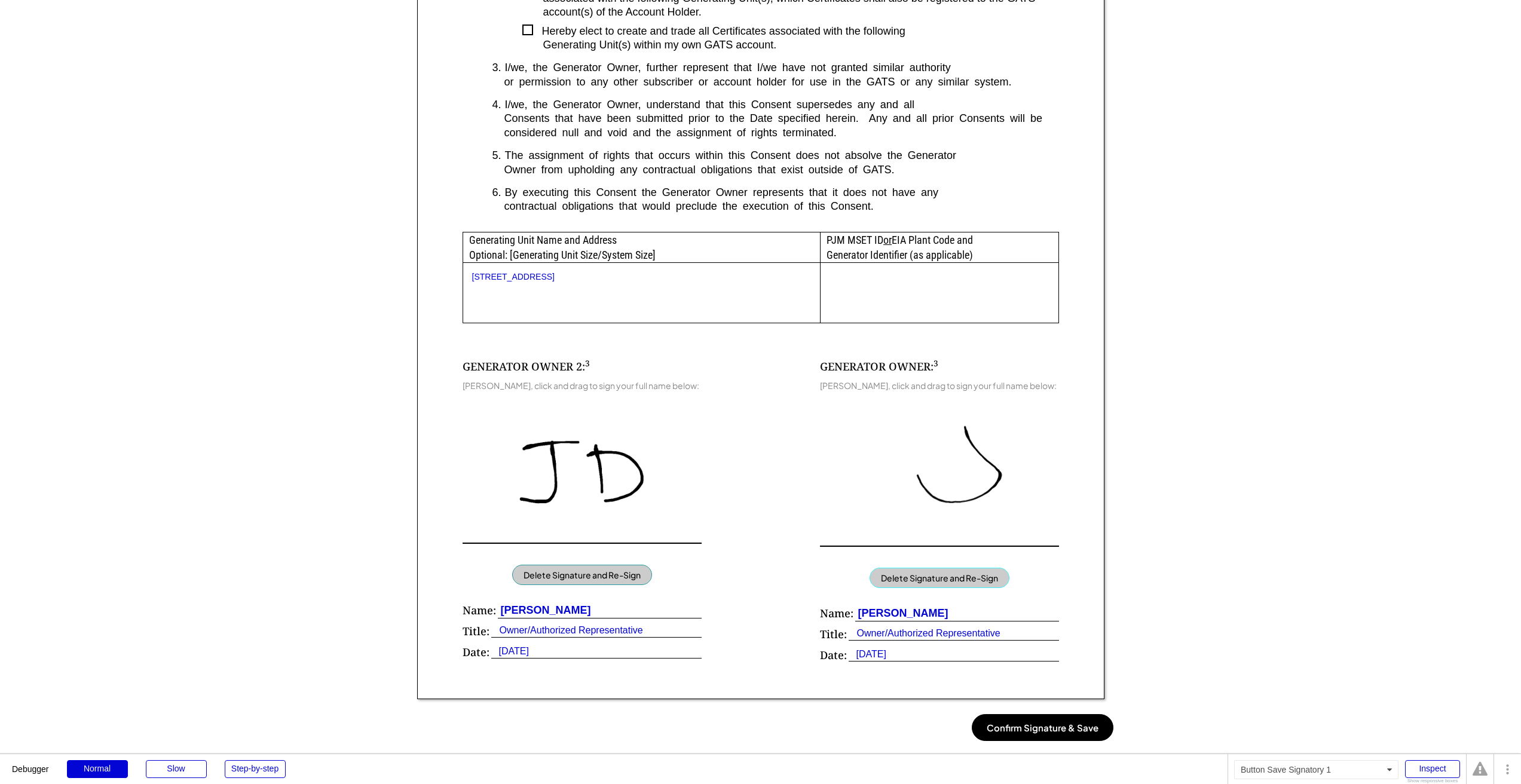
click at [969, 571] on button "Delete Signature and Re-Sign" at bounding box center [939, 578] width 140 height 20
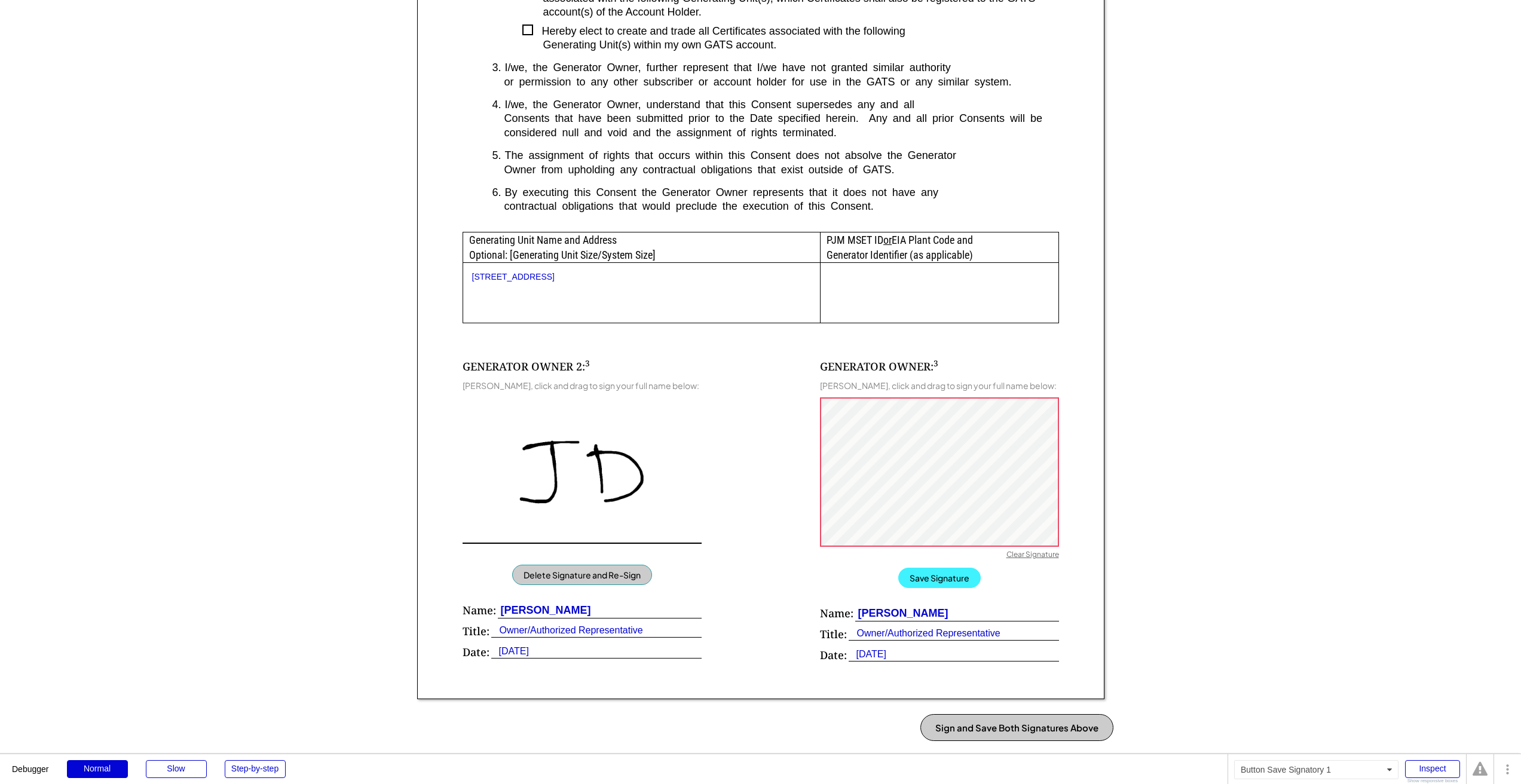
click at [943, 571] on button "Save Signature" at bounding box center [939, 578] width 83 height 20
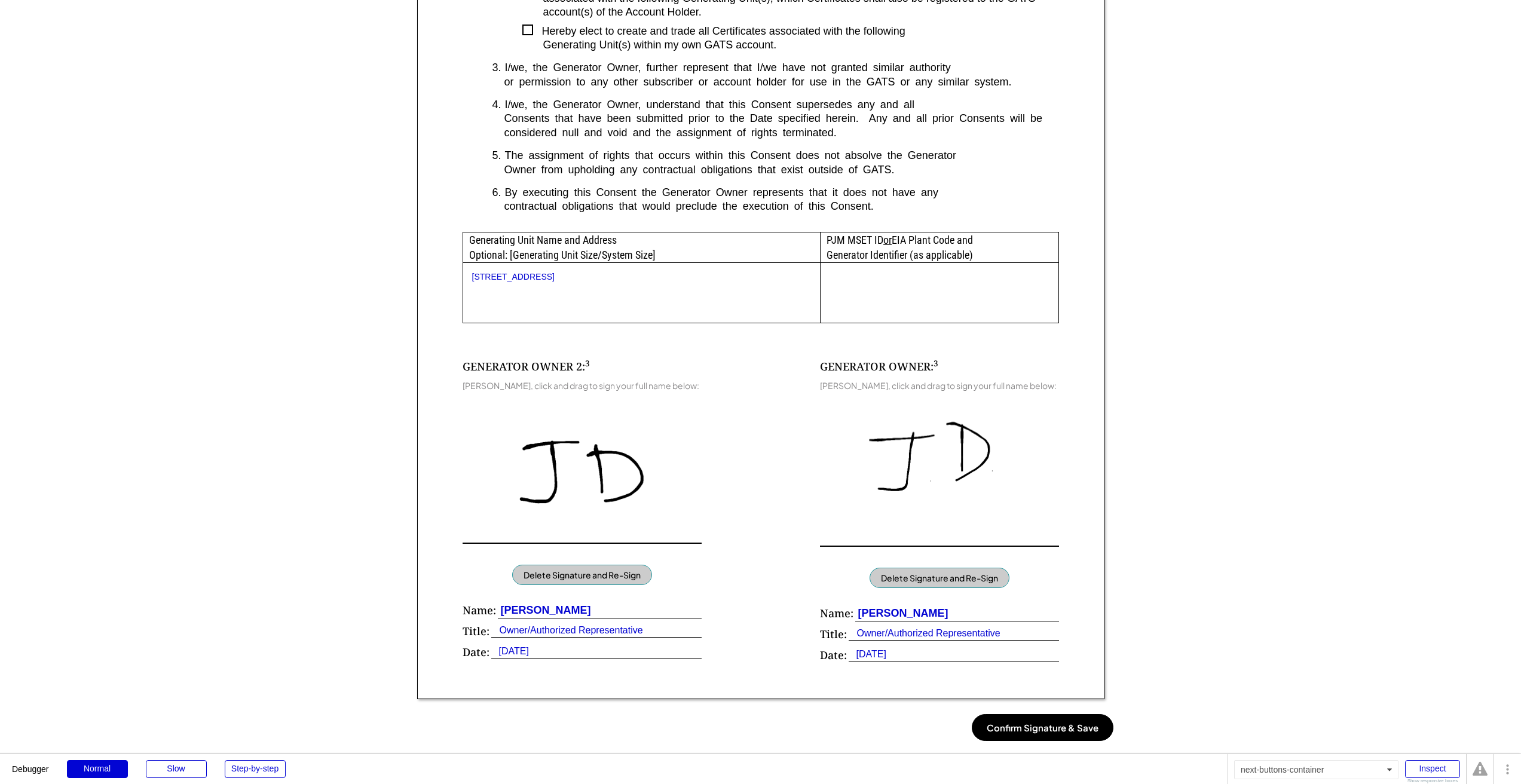
click at [1062, 719] on button "Confirm Signature & Save" at bounding box center [1043, 727] width 142 height 27
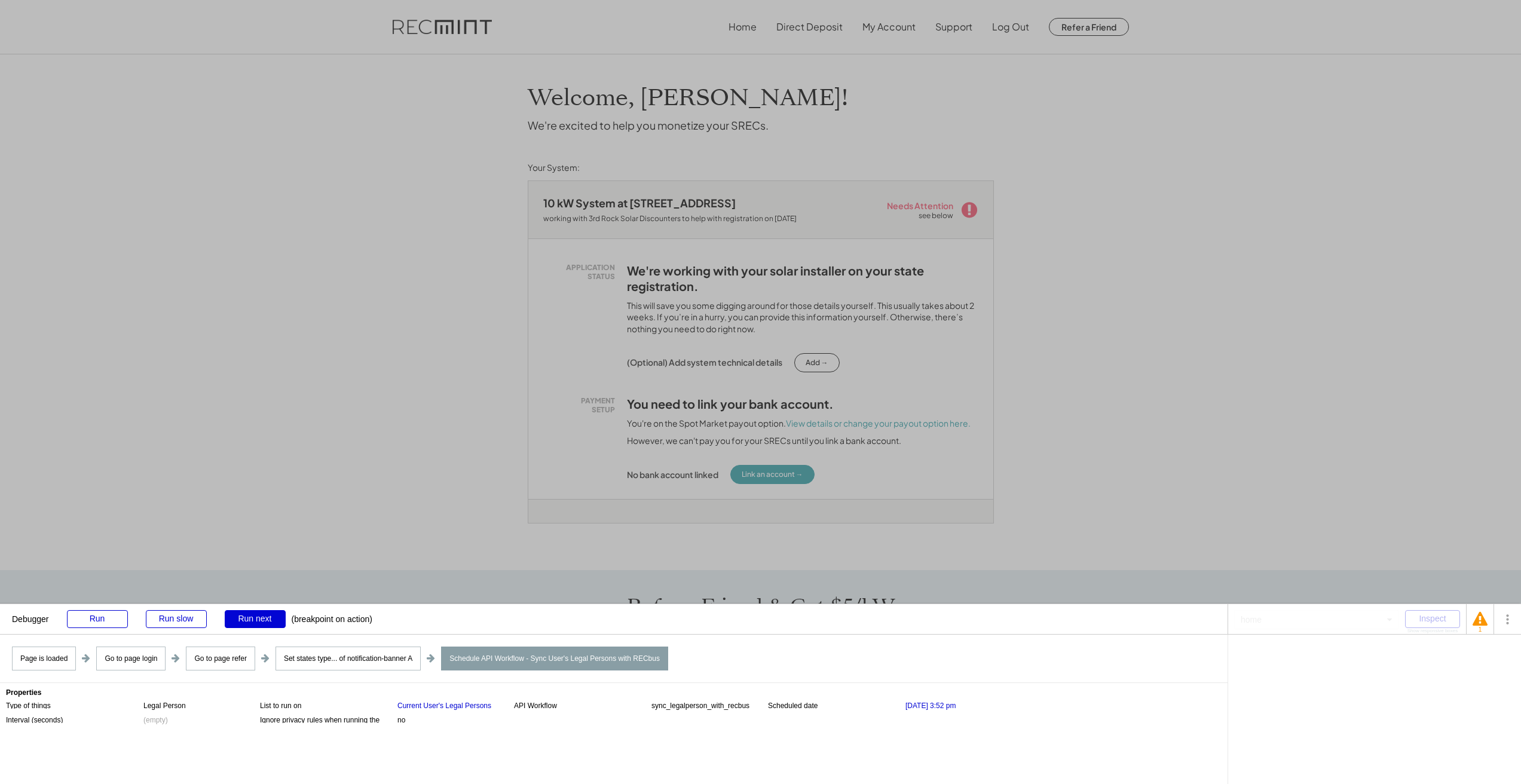
click at [609, 380] on div at bounding box center [760, 392] width 1521 height 784
click at [101, 618] on div "Run" at bounding box center [97, 619] width 61 height 18
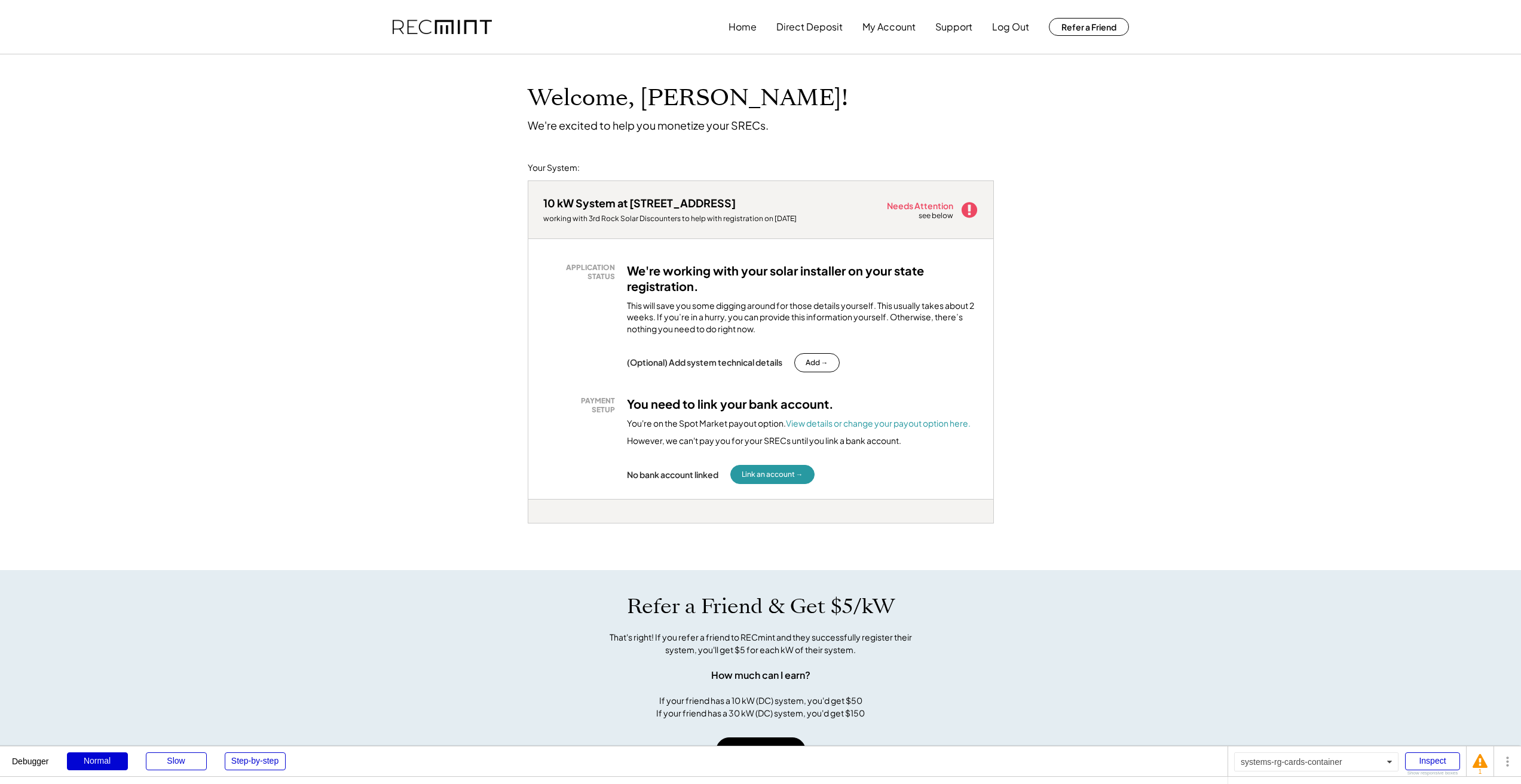
click at [607, 527] on div "10 kW System at [STREET_ADDRESS] working with 3rd Rock Solar Discounters to hel…" at bounding box center [760, 374] width 466 height 390
click at [535, 524] on div "l5jap2yh - VA Distributed" at bounding box center [547, 526] width 40 height 5
copy div "l5jap2yh"
click at [814, 218] on div "10 kW System at [STREET_ADDRESS] working with 3rd Rock Solar Discounters to hel…" at bounding box center [761, 210] width 465 height 57
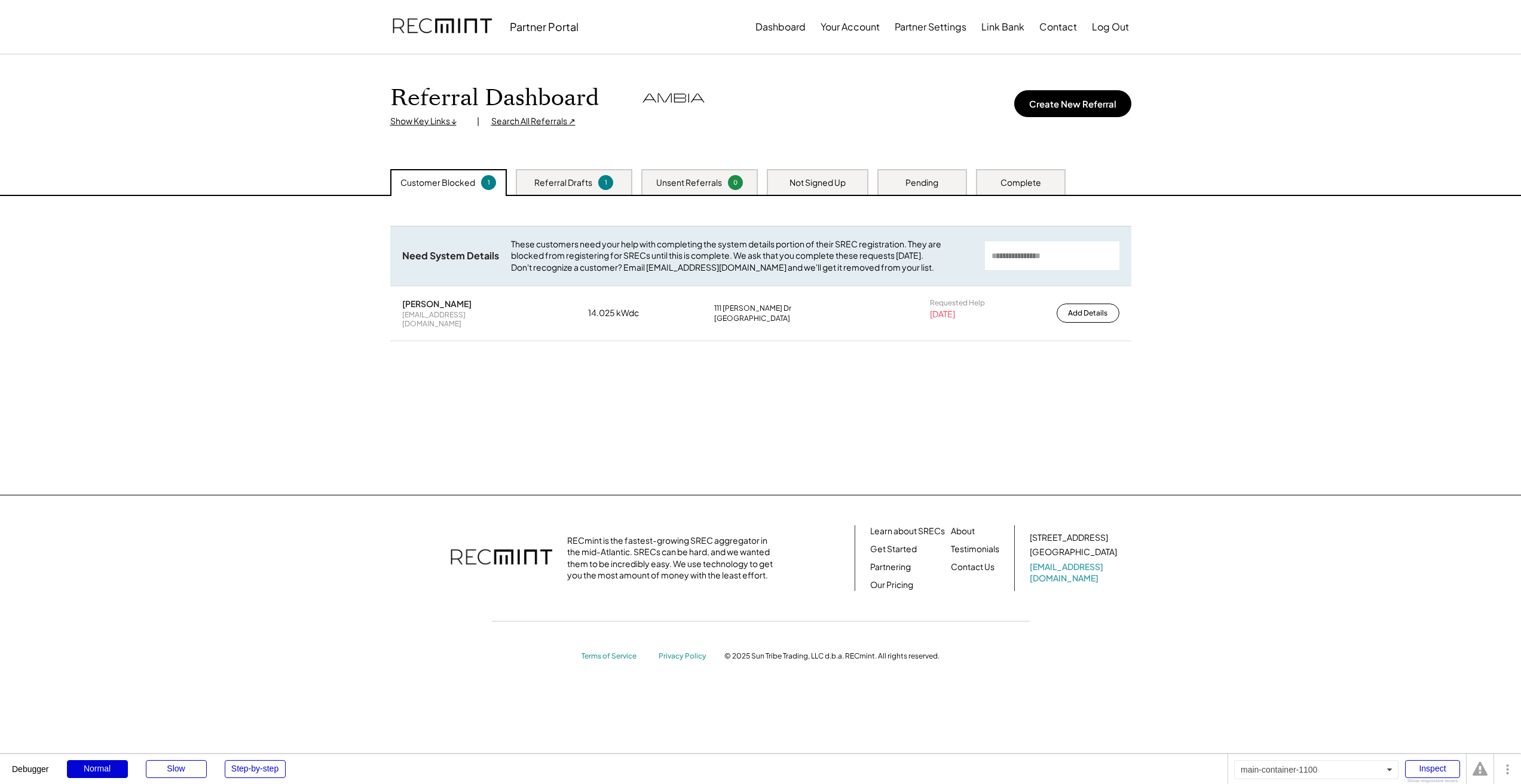
click at [904, 135] on div "Referral Dashboard Show Key Links ↓ | Search All Referrals ↗ Create New Referral" at bounding box center [761, 111] width 765 height 115
click at [947, 23] on button "Partner Settings" at bounding box center [931, 26] width 72 height 24
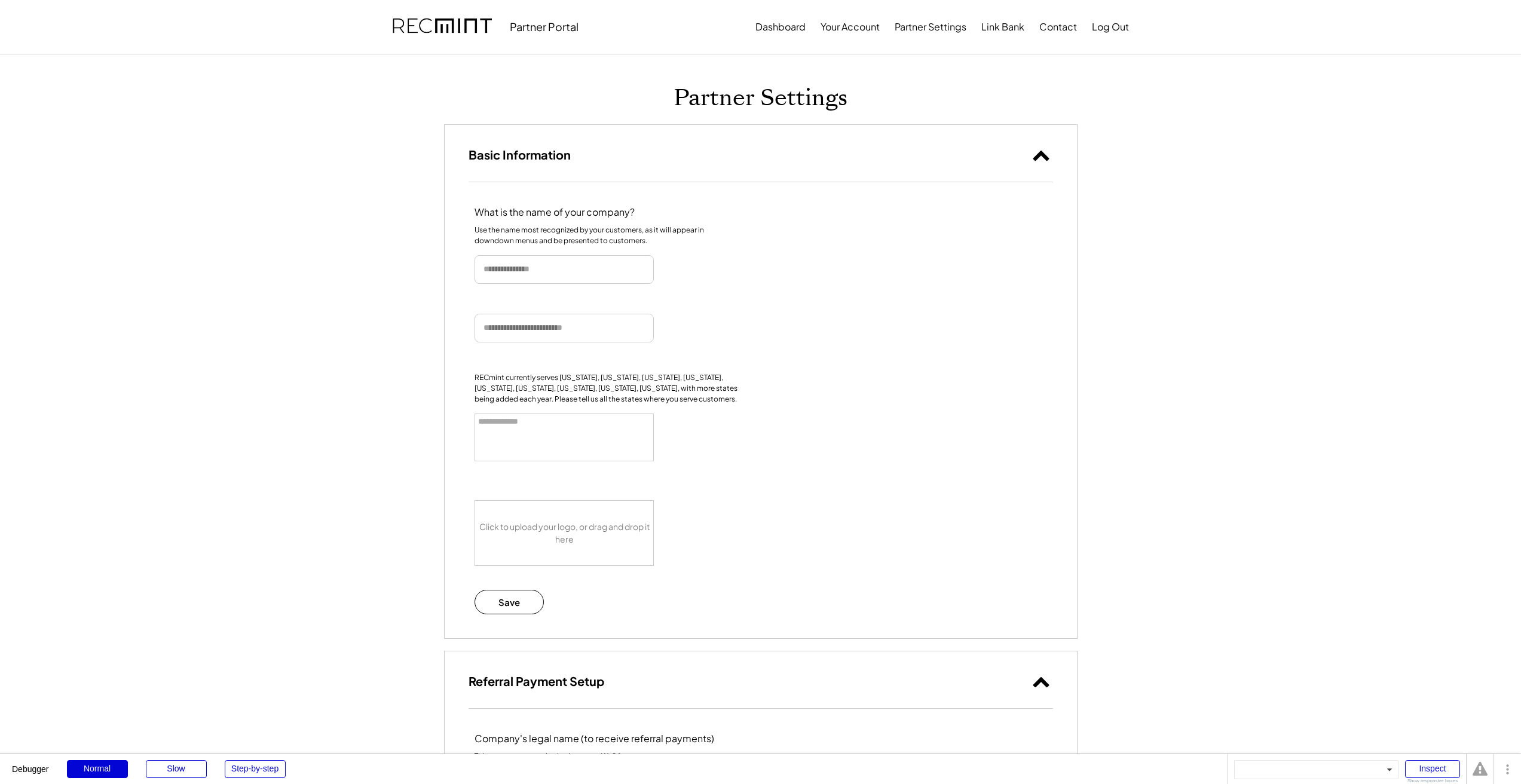
select select
type input "**********"
select select "********"
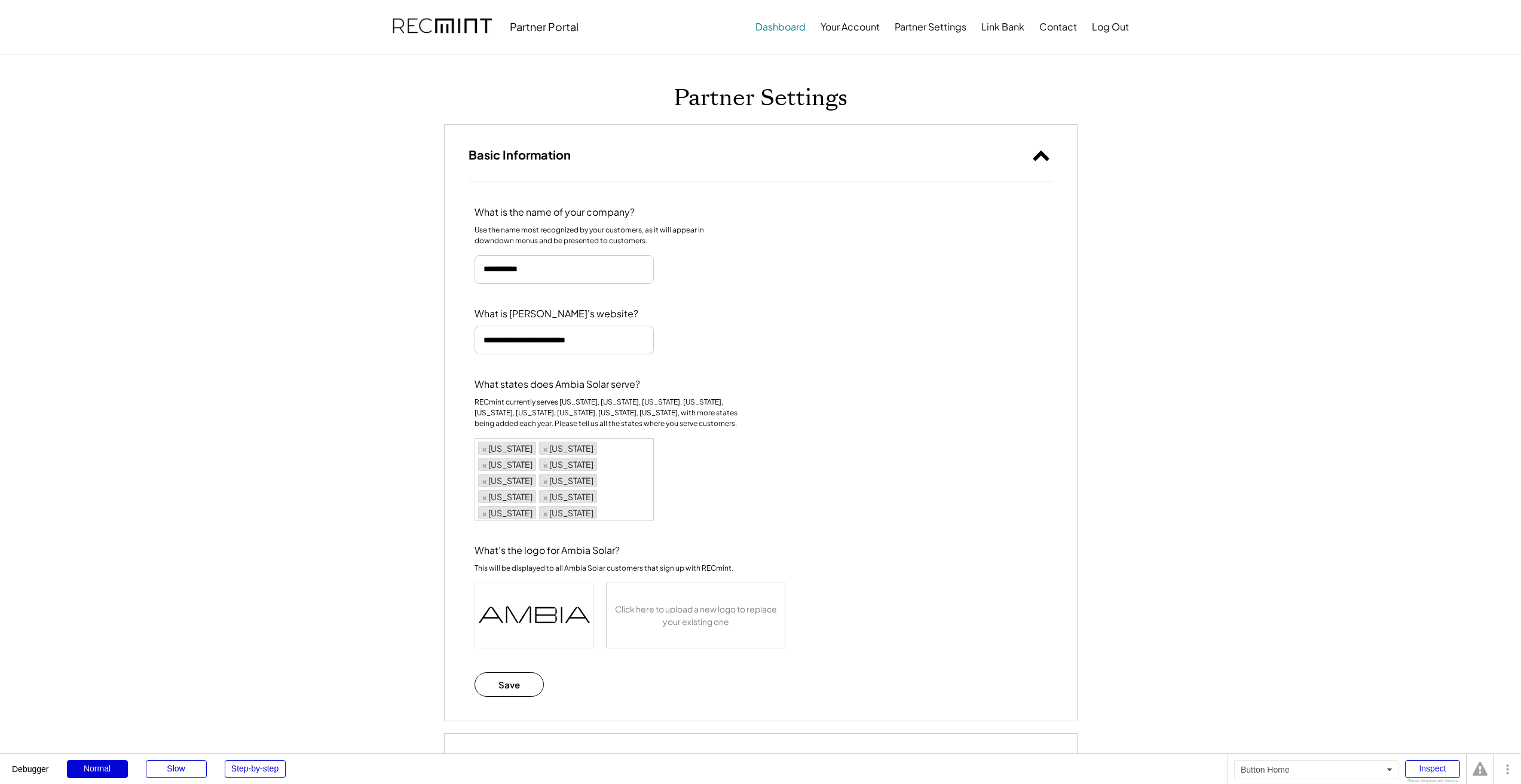
click at [778, 22] on button "Dashboard" at bounding box center [781, 26] width 50 height 24
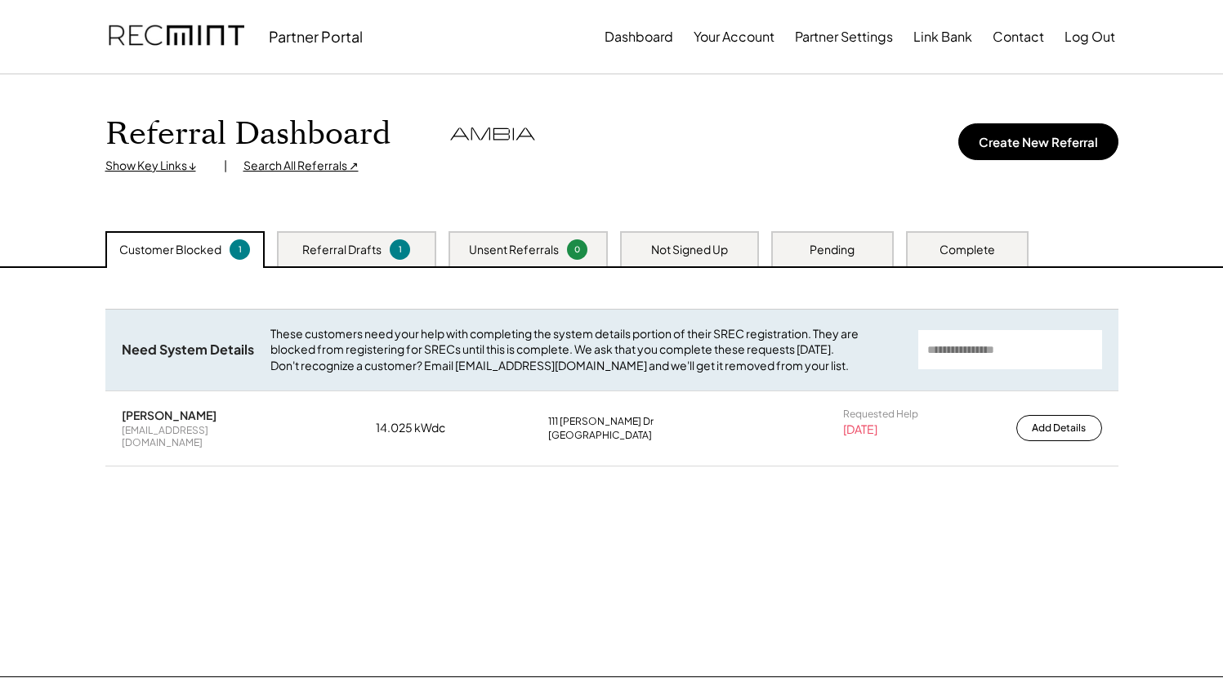
click at [351, 256] on div "Referral Drafts" at bounding box center [341, 250] width 79 height 16
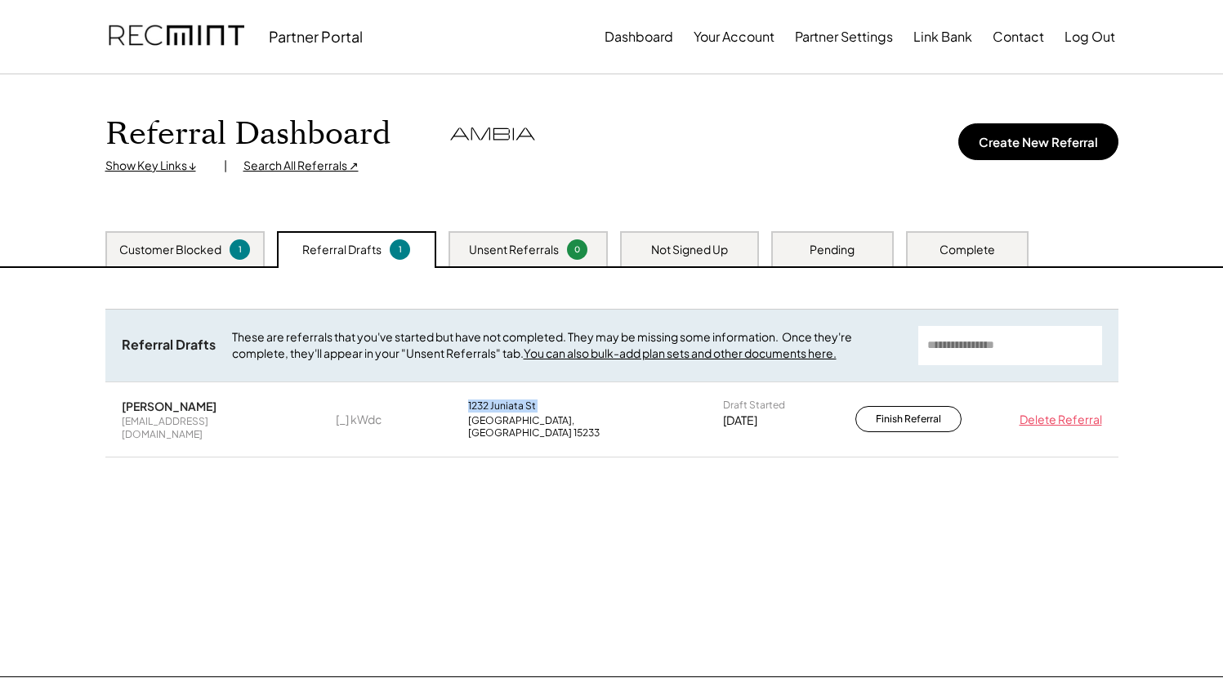
drag, startPoint x: 469, startPoint y: 406, endPoint x: 549, endPoint y: 405, distance: 80.1
click at [549, 405] on div "[STREET_ADDRESS]" at bounding box center [570, 419] width 204 height 40
copy div "1232 Juniata St"
click at [568, 407] on div "[STREET_ADDRESS]" at bounding box center [570, 419] width 204 height 40
click at [185, 251] on div "Customer Blocked" at bounding box center [170, 250] width 102 height 16
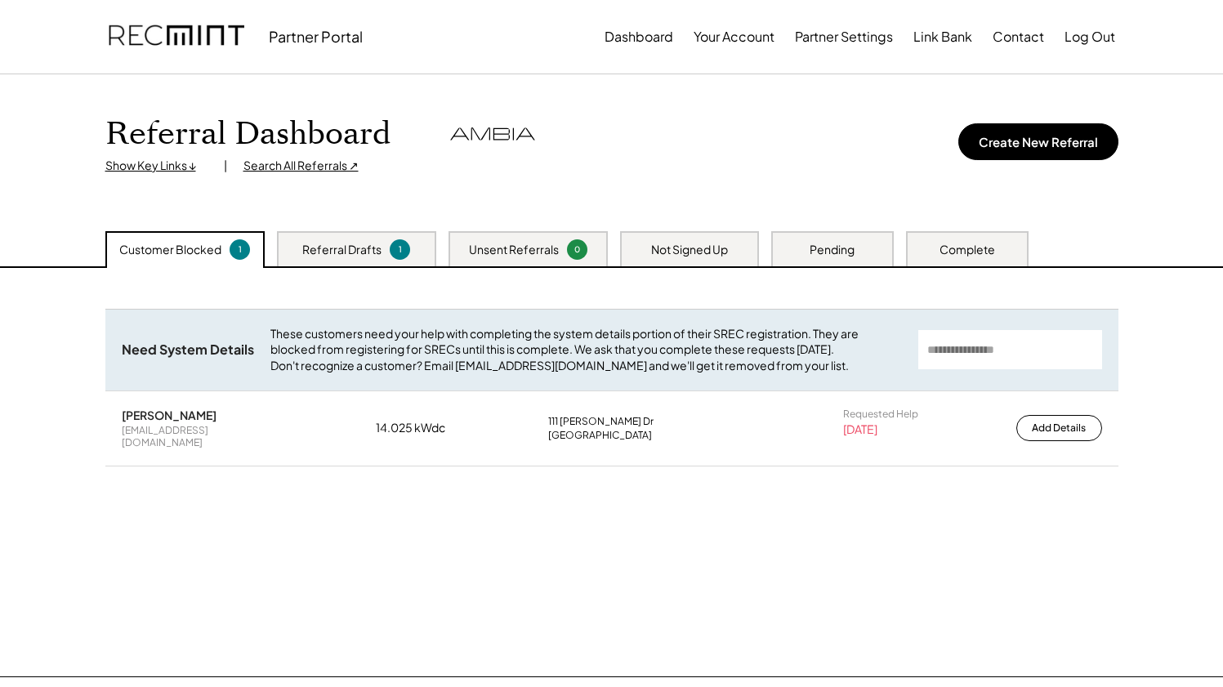
click at [748, 163] on div "Referral Dashboard Show Key Links ↓ | Search All Referrals ↗ Create New Referral" at bounding box center [611, 144] width 1013 height 59
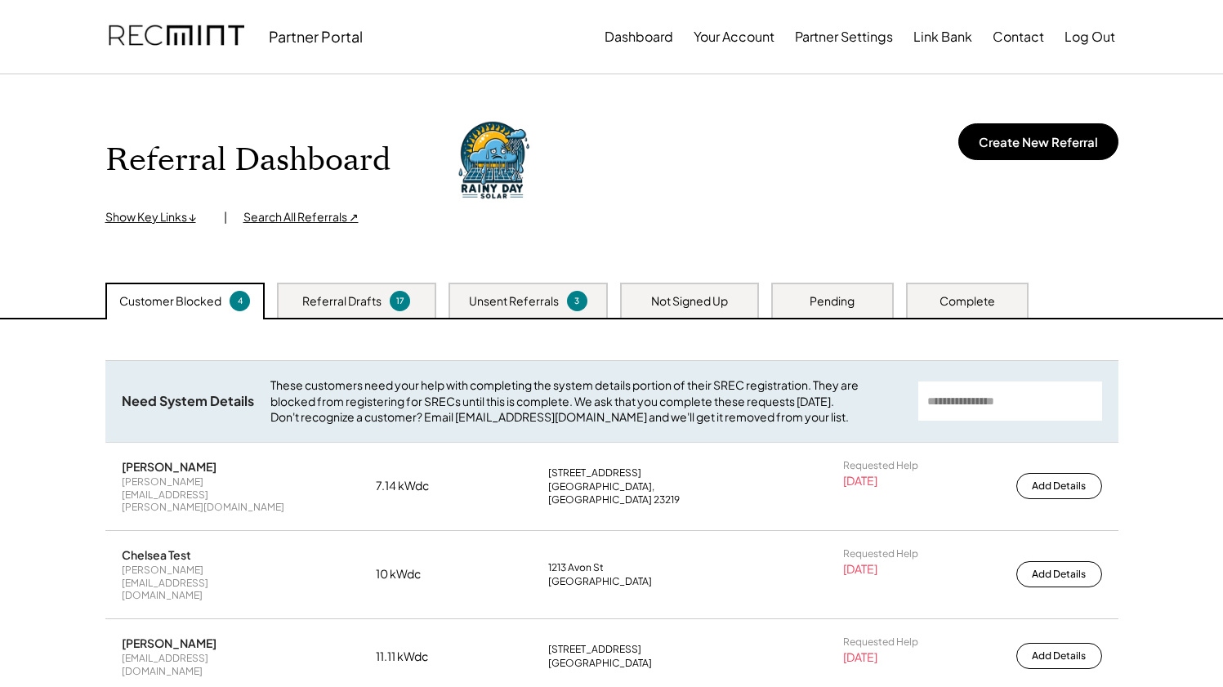
click at [841, 31] on button "Partner Settings" at bounding box center [844, 36] width 98 height 33
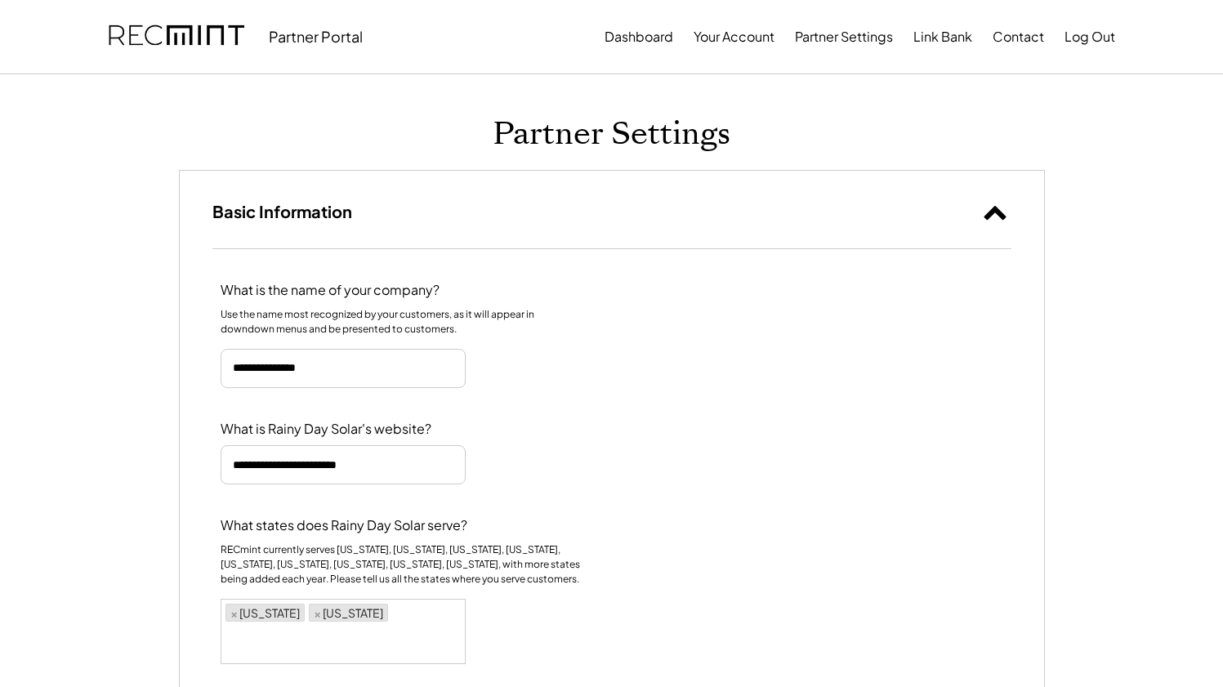
select select "**********"
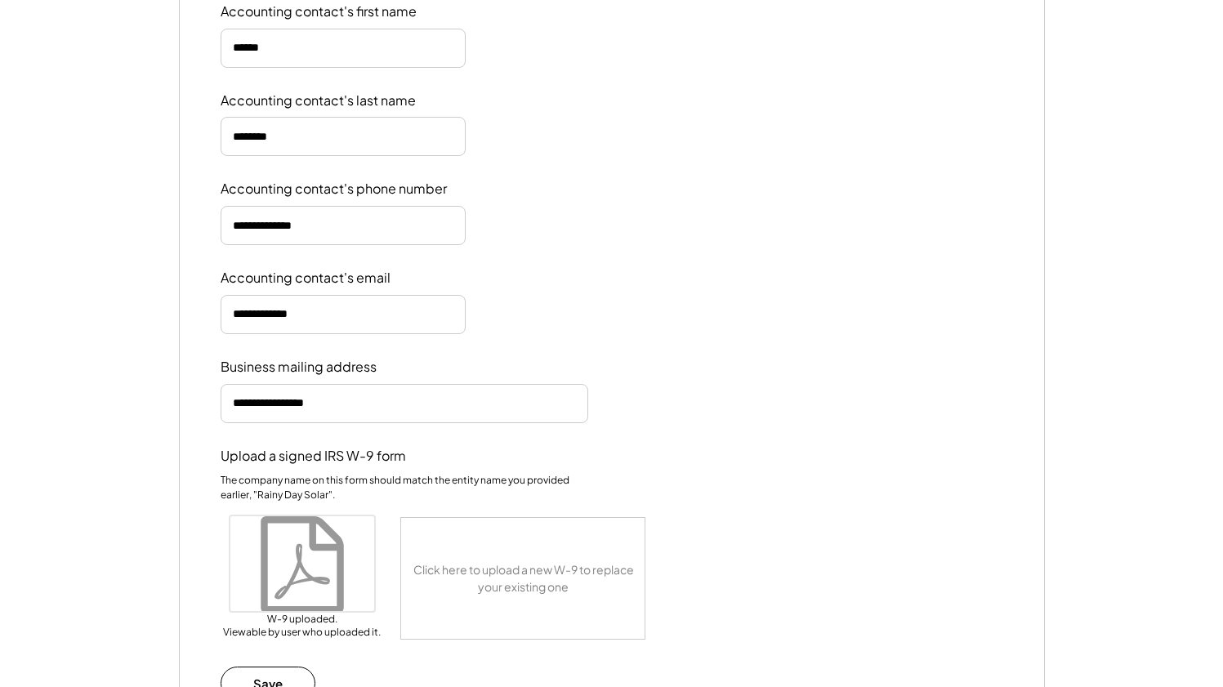
scroll to position [1507, 0]
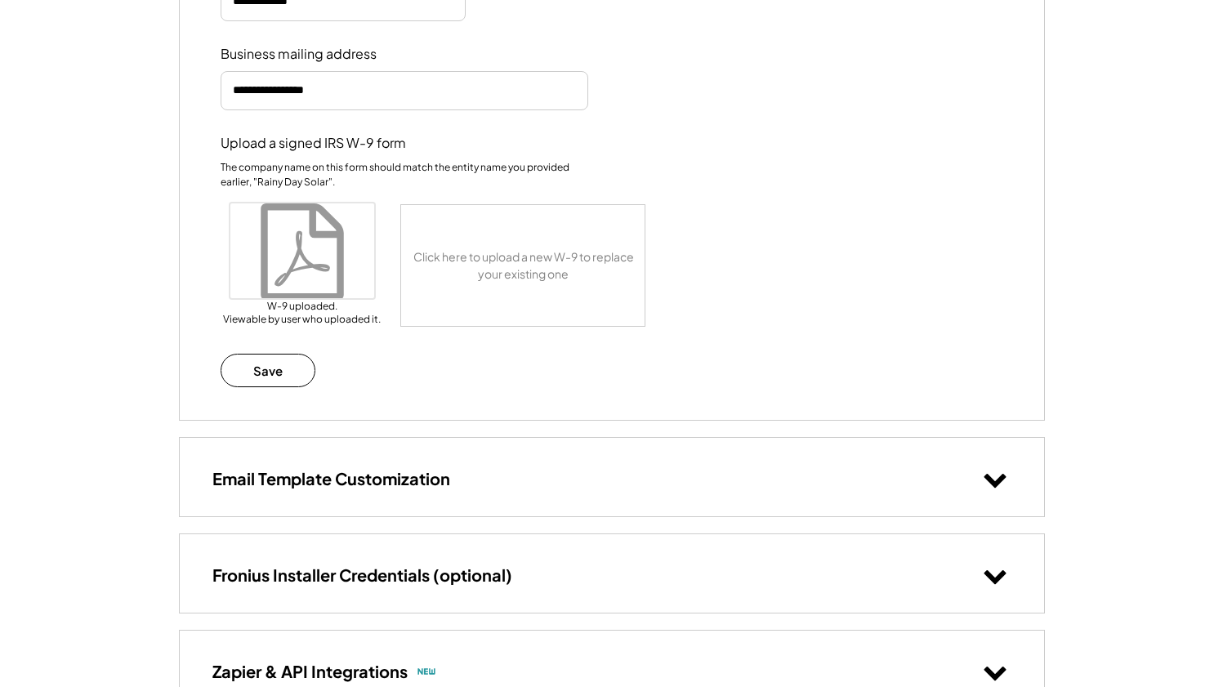
click at [273, 363] on button "Save" at bounding box center [269, 370] width 96 height 33
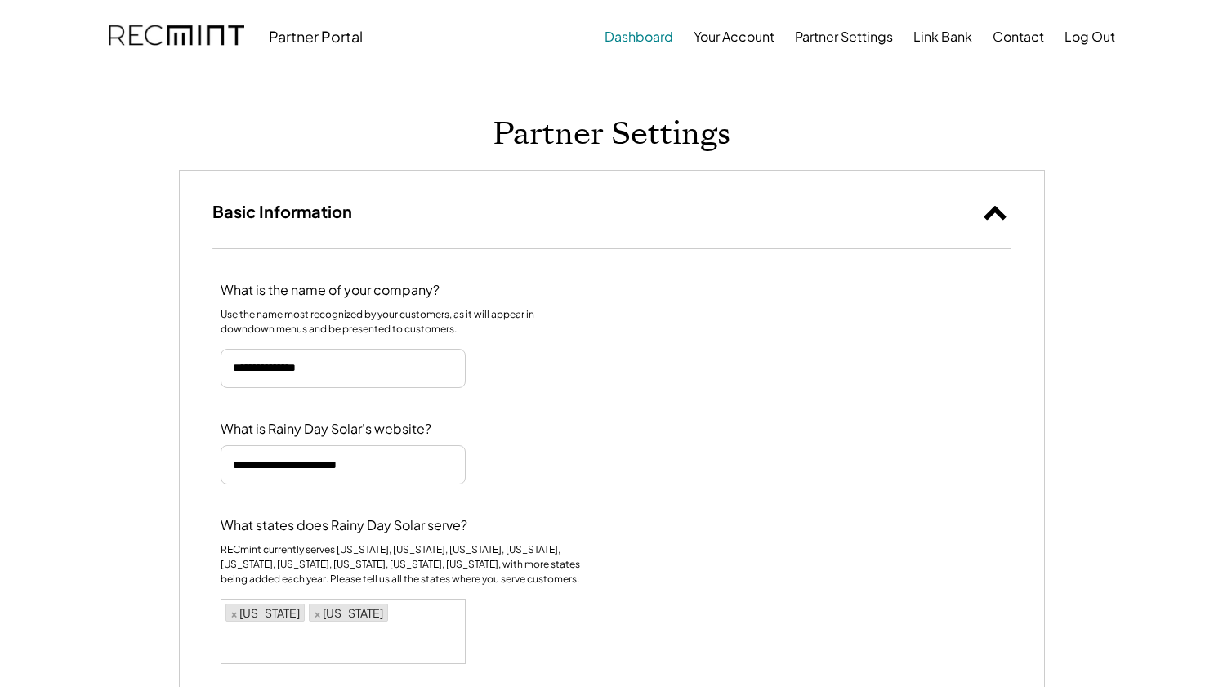
click at [618, 28] on button "Dashboard" at bounding box center [639, 36] width 69 height 33
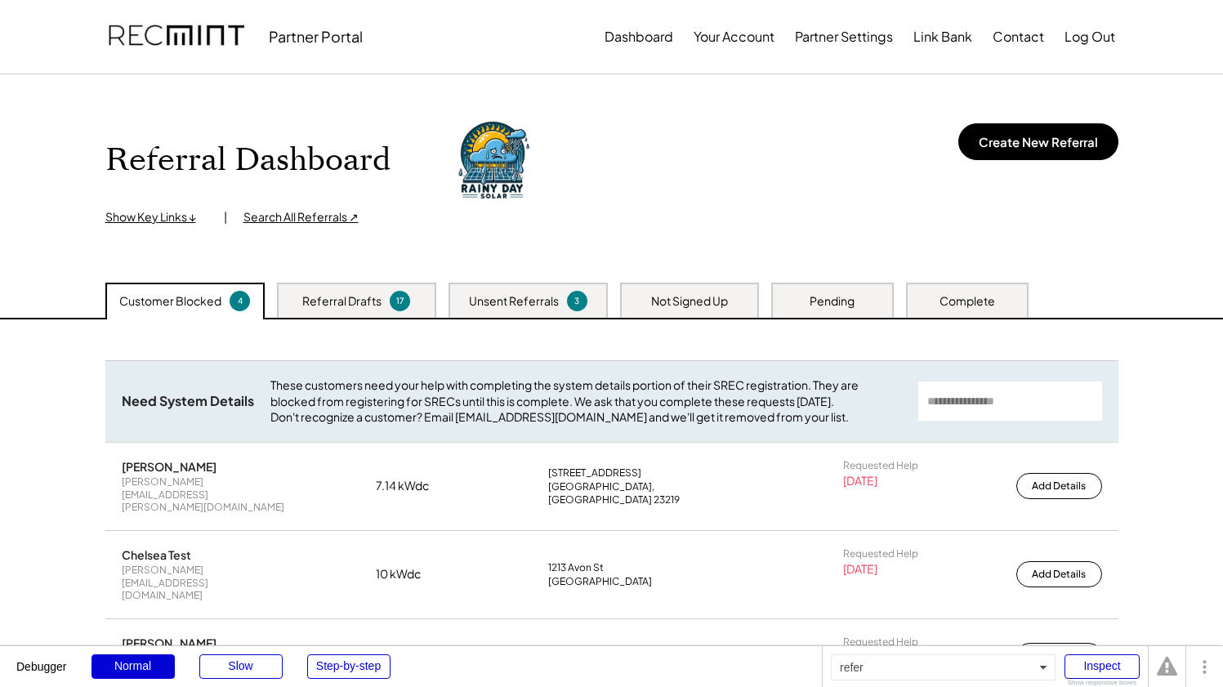
click at [940, 675] on div "refer" at bounding box center [943, 667] width 225 height 26
click at [1104, 666] on div "Inspect" at bounding box center [1101, 666] width 75 height 25
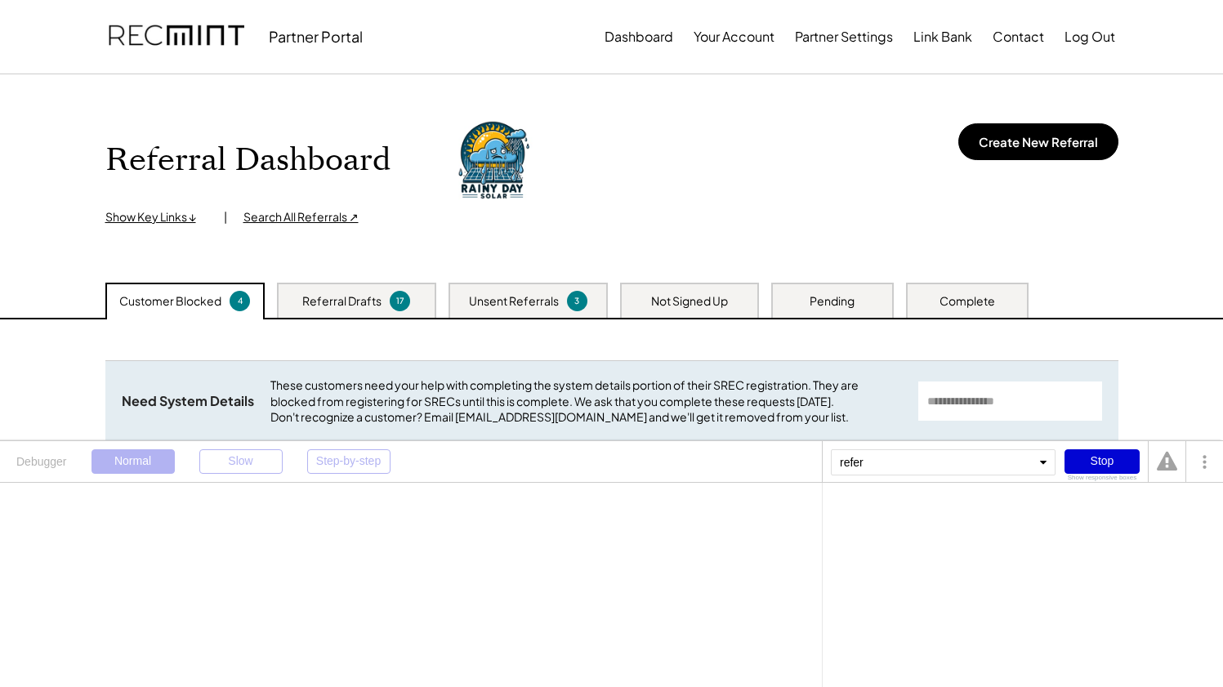
click at [894, 474] on div "refer" at bounding box center [943, 462] width 225 height 26
type input "***"
click at [923, 493] on div "Button Add TRO (invisible)" at bounding box center [948, 490] width 225 height 21
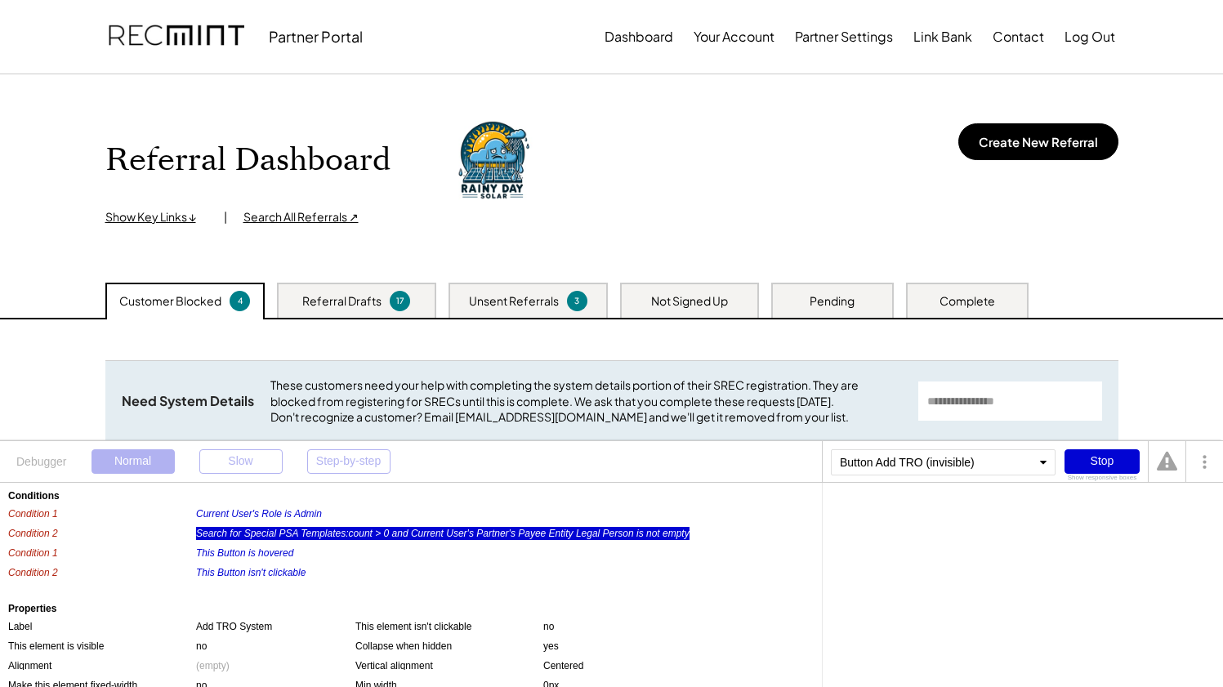
click at [273, 528] on div "Search for Special PSA Templates:count > 0 and Current User's Partner's Payee E…" at bounding box center [442, 533] width 493 height 13
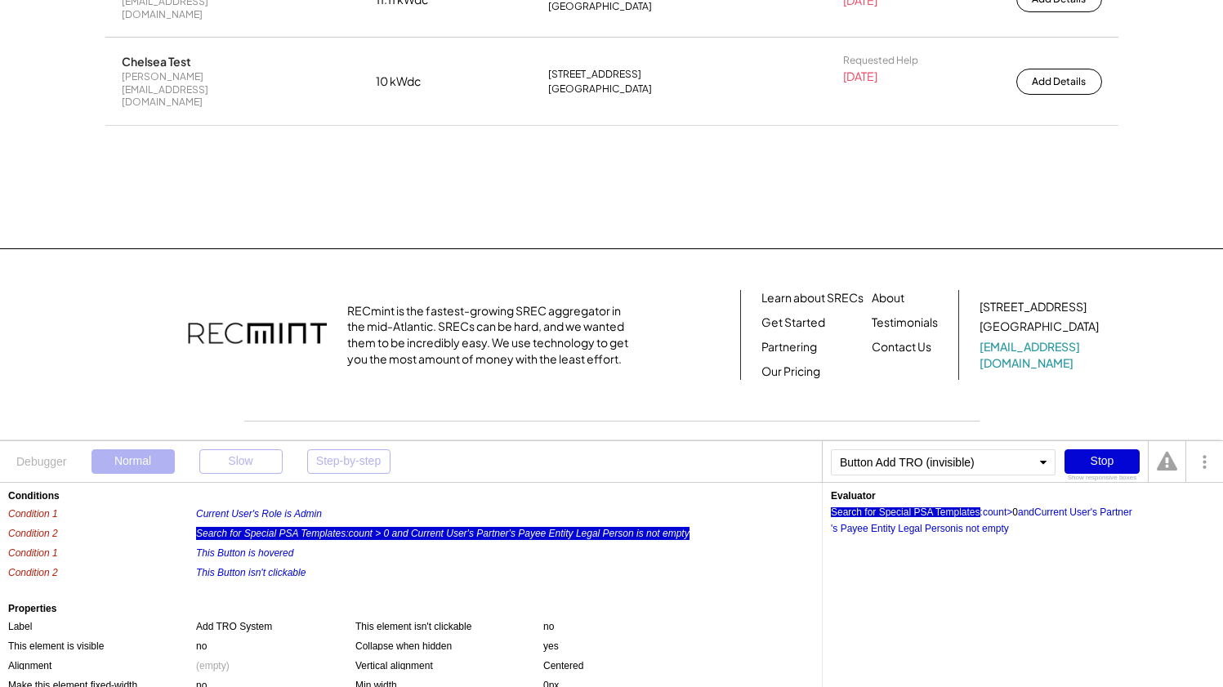
click at [892, 514] on div "Search for Special PSA Templates" at bounding box center [905, 512] width 149 height 10
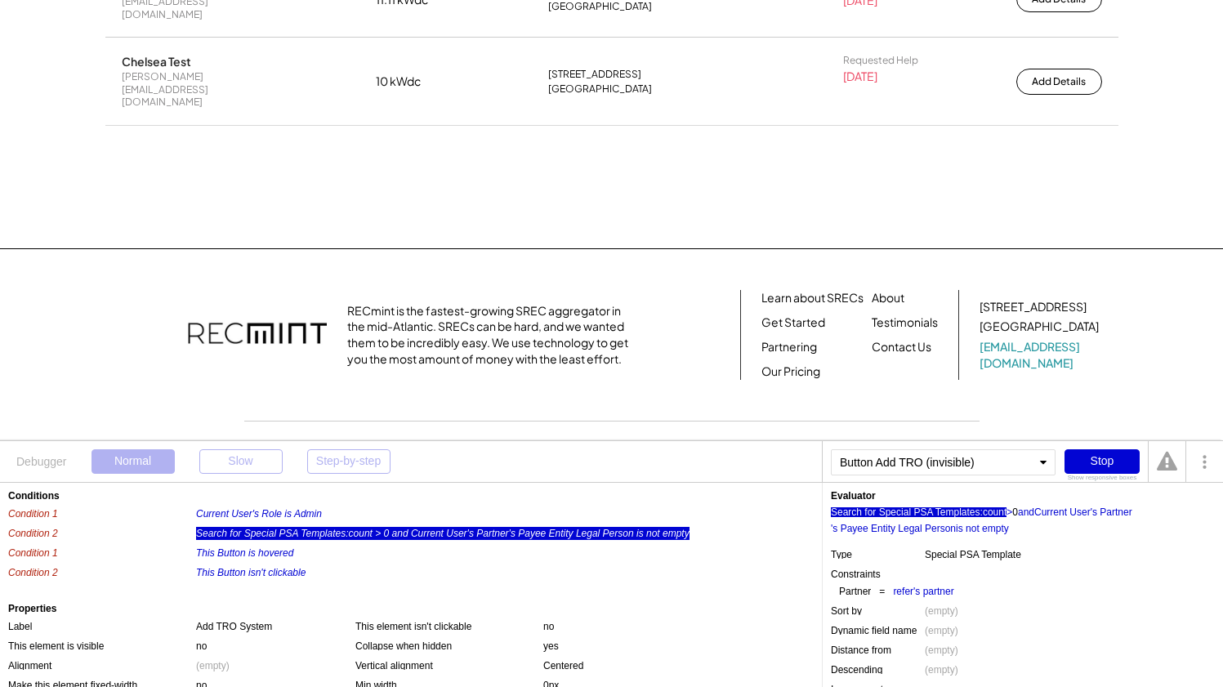
click at [1004, 514] on div ":count" at bounding box center [993, 512] width 27 height 10
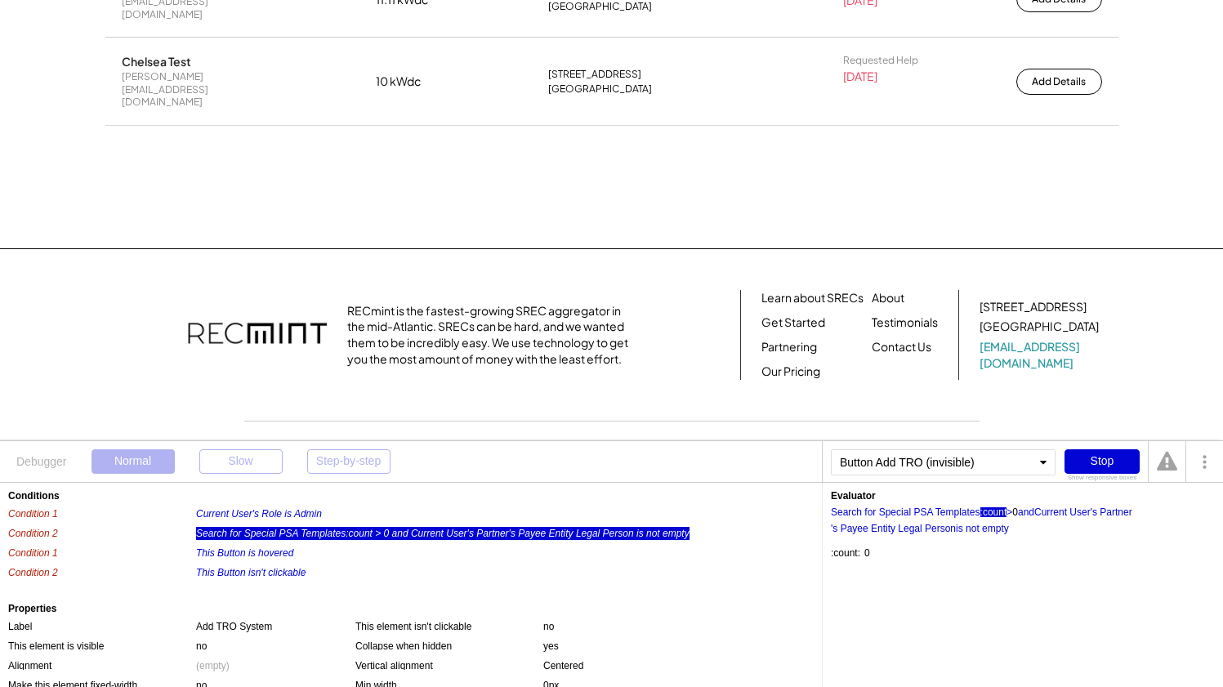
click at [961, 519] on div "Search for Special PSA Templates :count > 0 and Current User 's Partner 's Paye…" at bounding box center [1023, 517] width 384 height 33
click at [961, 517] on div "Search for Special PSA Templates" at bounding box center [905, 512] width 149 height 10
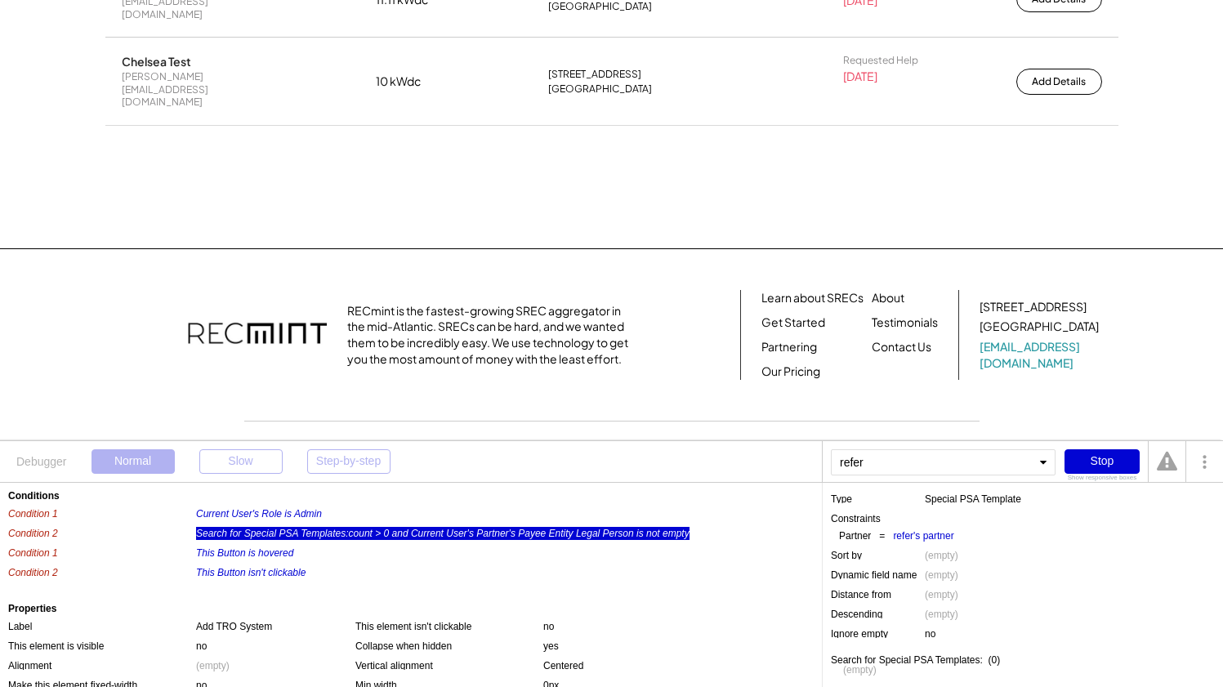
scroll to position [0, 0]
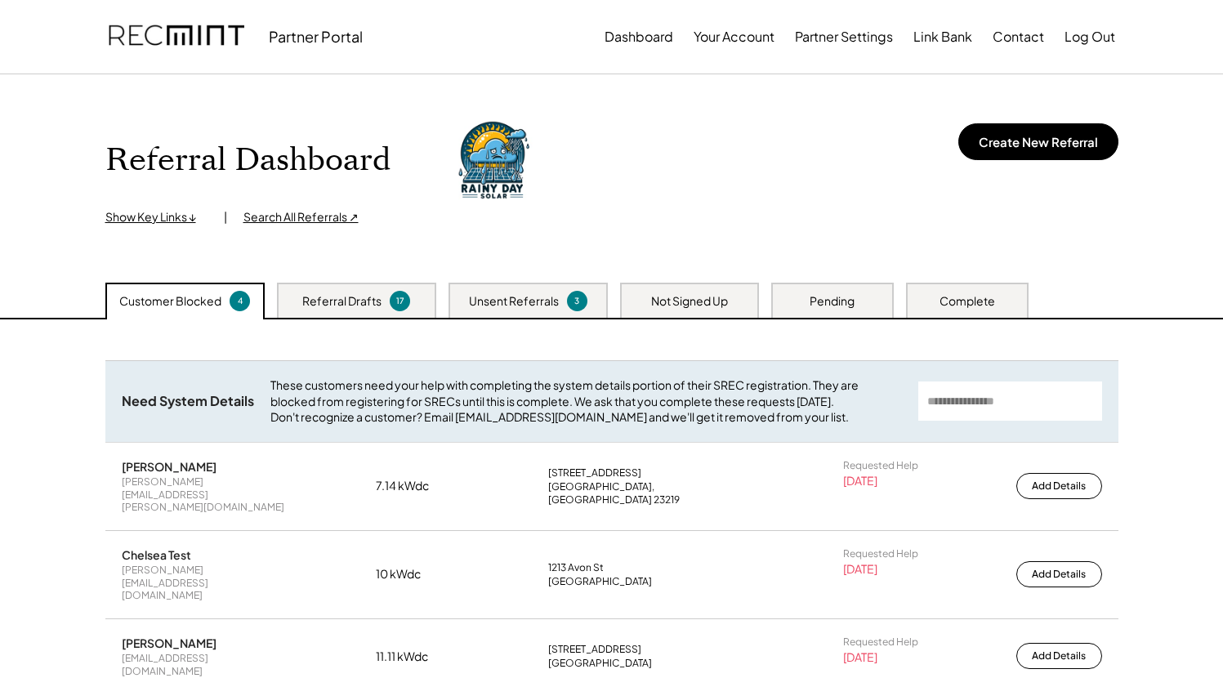
click at [797, 156] on div "Referral Dashboard Show Key Links ↓ | Search All Referrals ↗ Create New Referral" at bounding box center [611, 170] width 1013 height 110
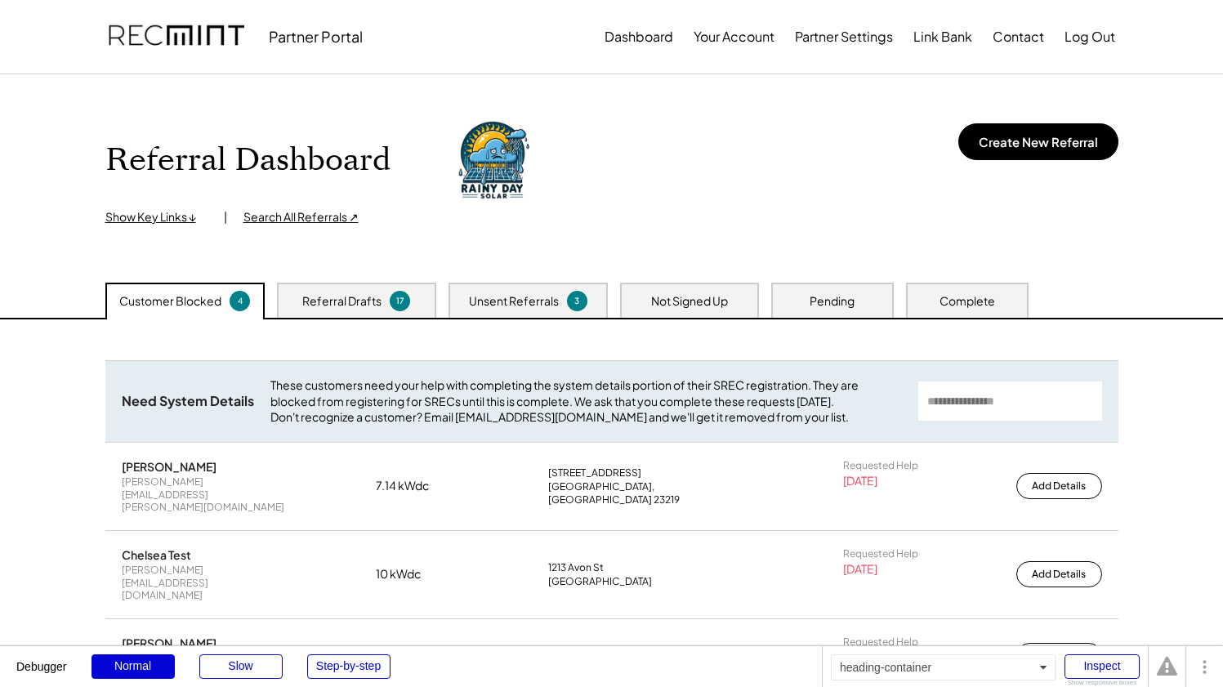
click at [786, 144] on div "Referral Dashboard Show Key Links ↓ | Search All Referrals ↗ Create New Referral" at bounding box center [611, 170] width 1013 height 110
click at [1093, 667] on div "Inspect" at bounding box center [1101, 666] width 75 height 25
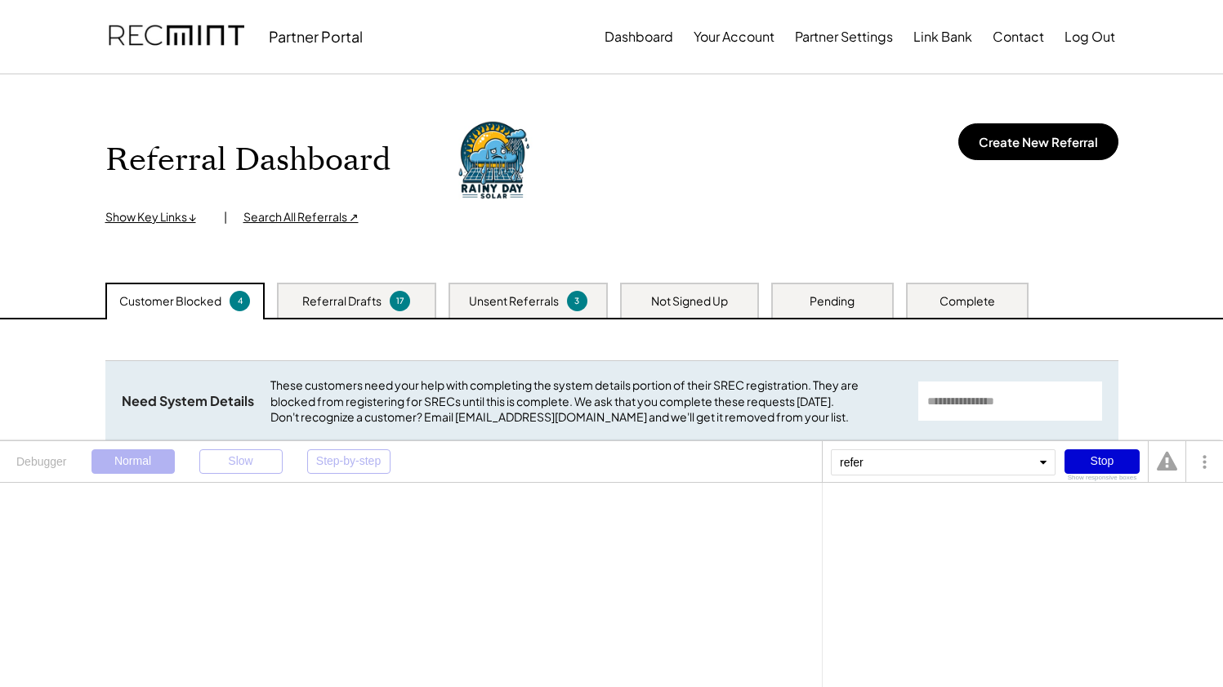
click at [908, 470] on div "refer" at bounding box center [943, 462] width 225 height 26
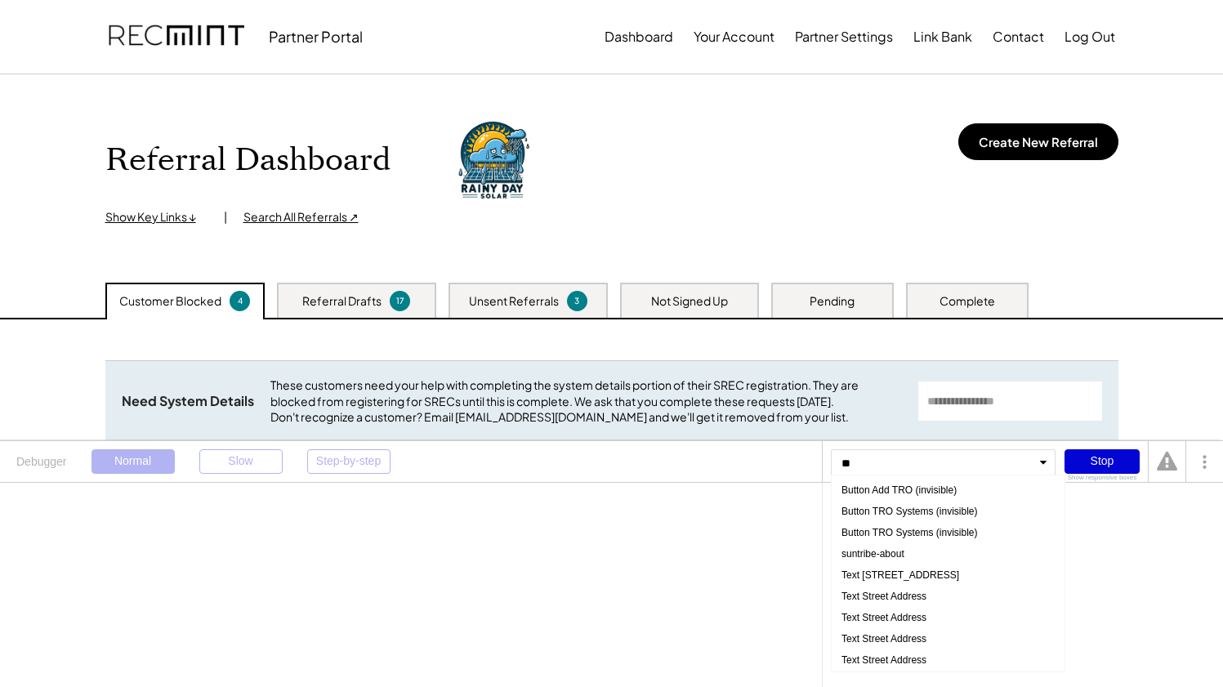
type input "***"
click at [912, 495] on div "Button Add TRO (invisible)" at bounding box center [948, 490] width 225 height 21
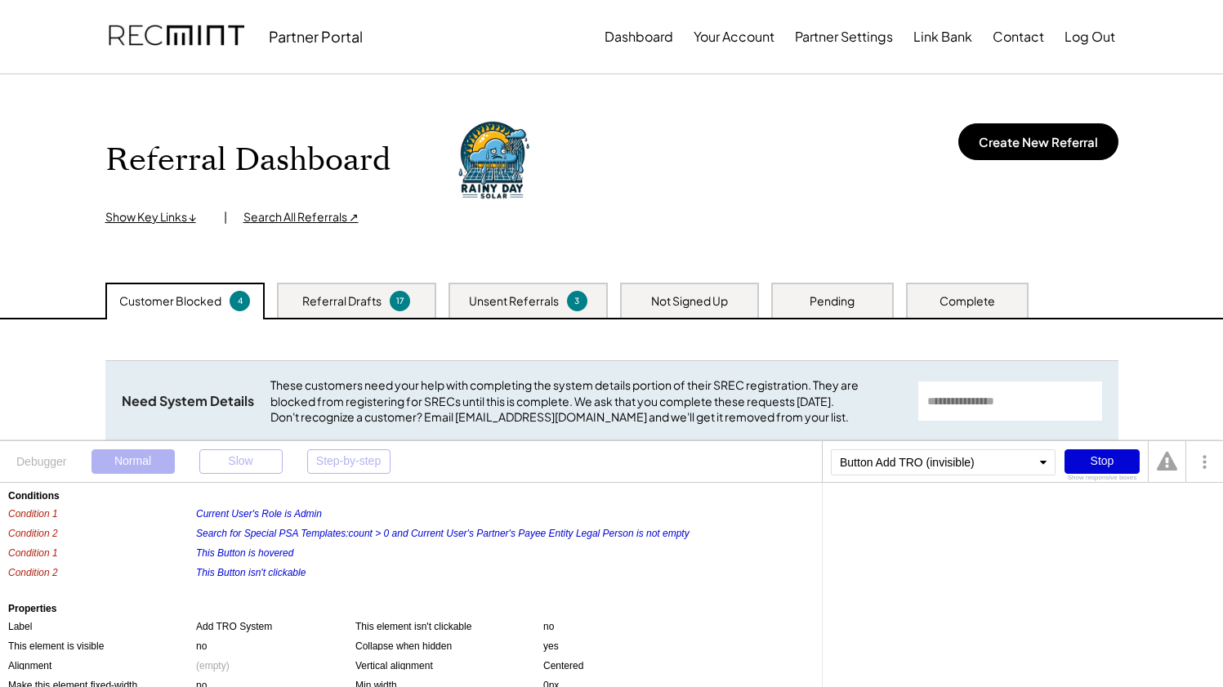
click at [363, 542] on div "Conditions Condition 1 Current User's Role is Admin Condition 2 Search for Spec…" at bounding box center [411, 585] width 822 height 204
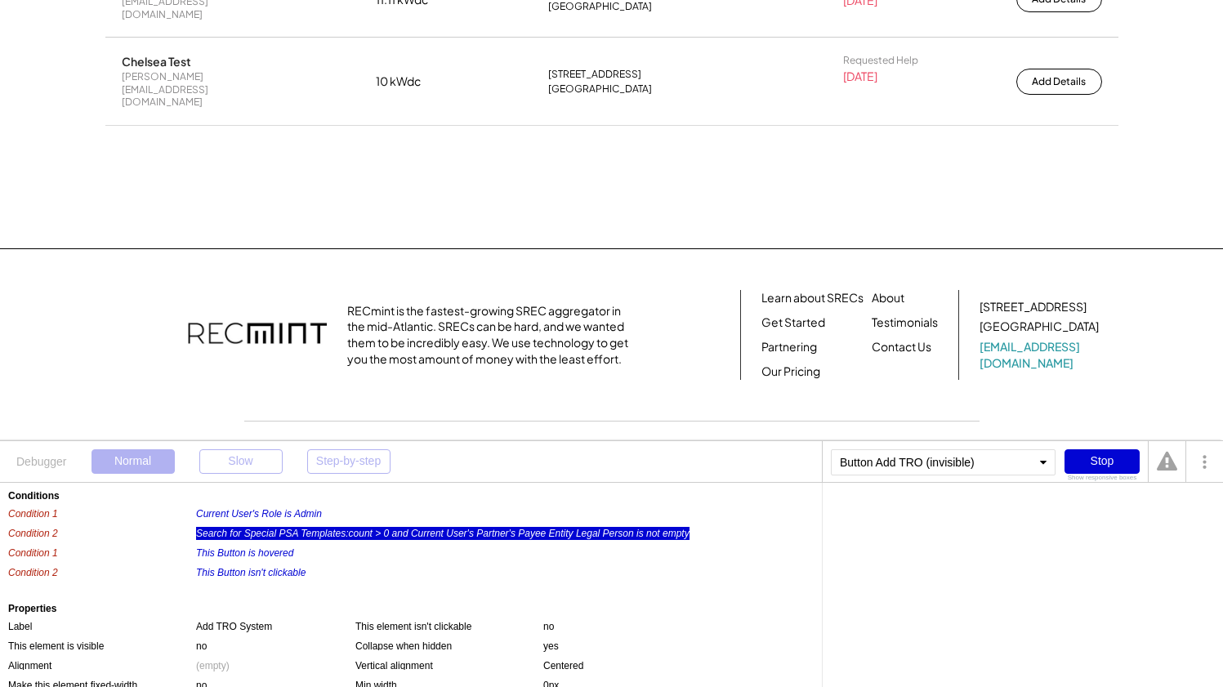
click at [368, 538] on div "Search for Special PSA Templates:count > 0 and Current User's Partner's Payee E…" at bounding box center [442, 533] width 493 height 13
click at [957, 511] on div "Search for Special PSA Templates" at bounding box center [905, 512] width 149 height 10
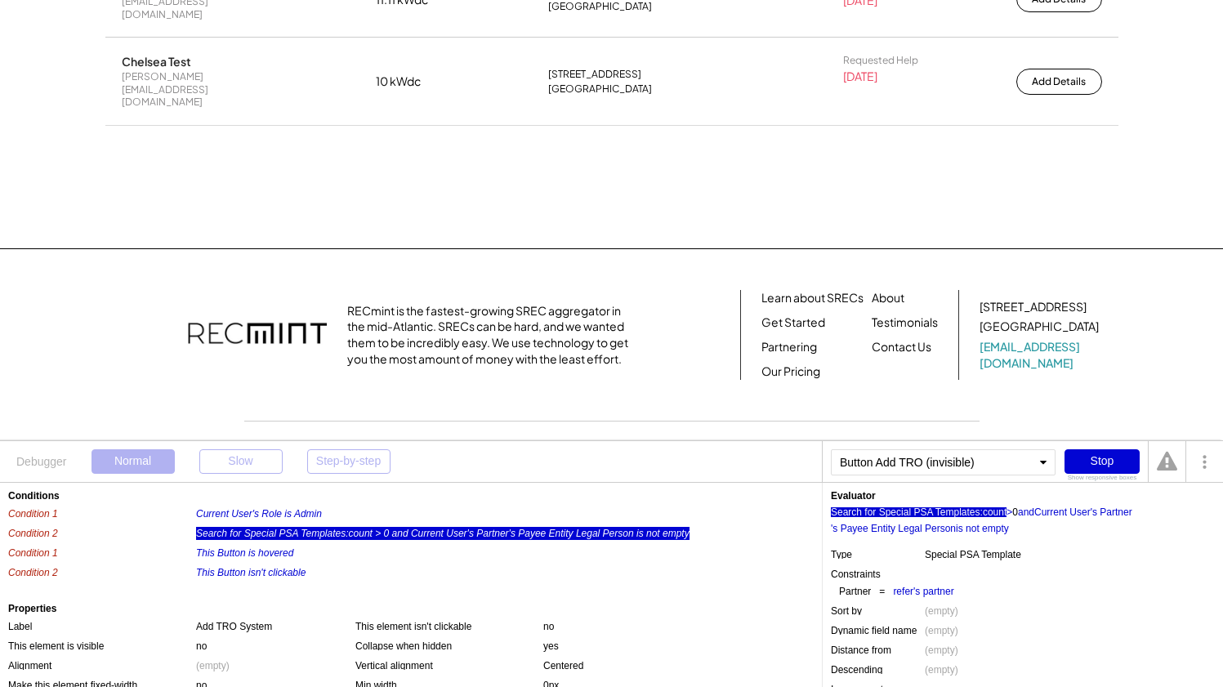
click at [1000, 511] on div ":count" at bounding box center [993, 512] width 27 height 10
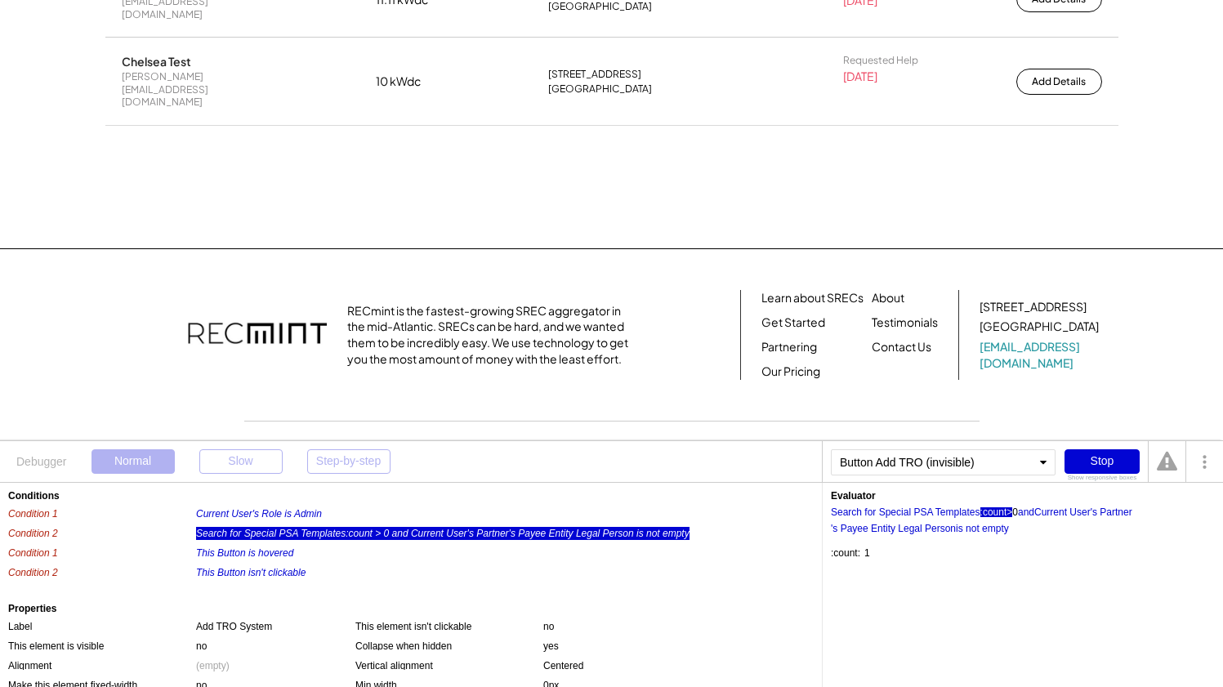
click at [1012, 514] on div ">" at bounding box center [1009, 512] width 6 height 10
click at [1091, 514] on div "Current User" at bounding box center [1062, 512] width 56 height 10
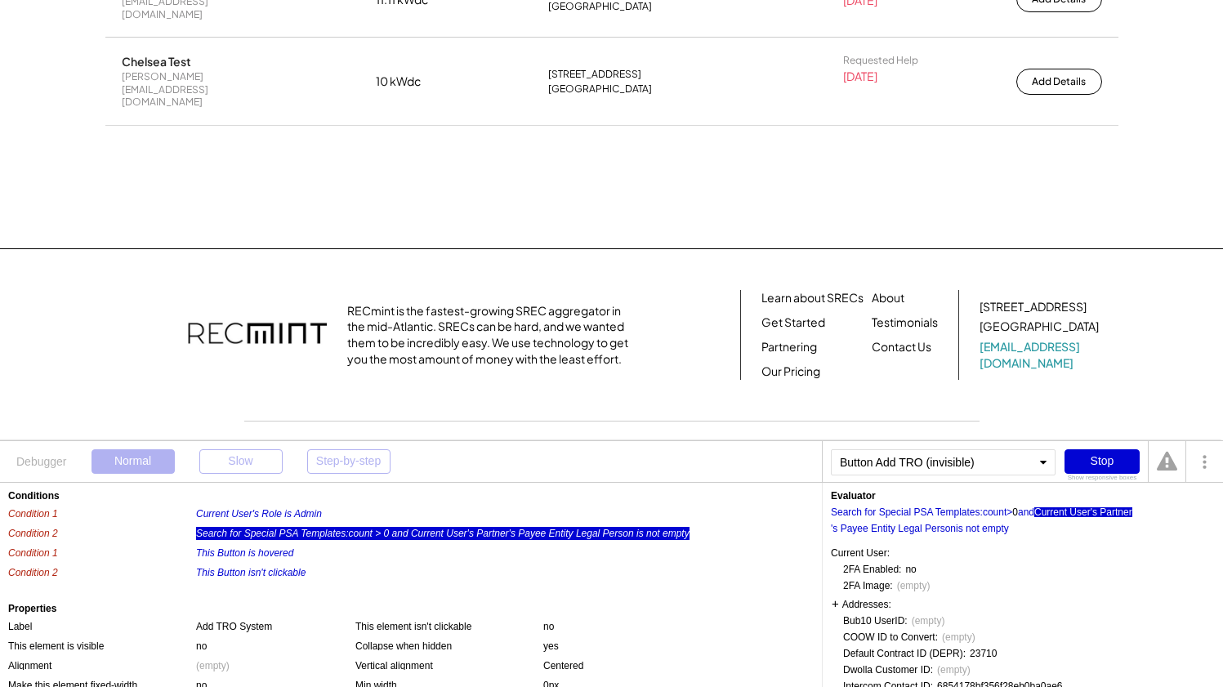
click at [1120, 513] on div "'s Partner" at bounding box center [1112, 512] width 42 height 10
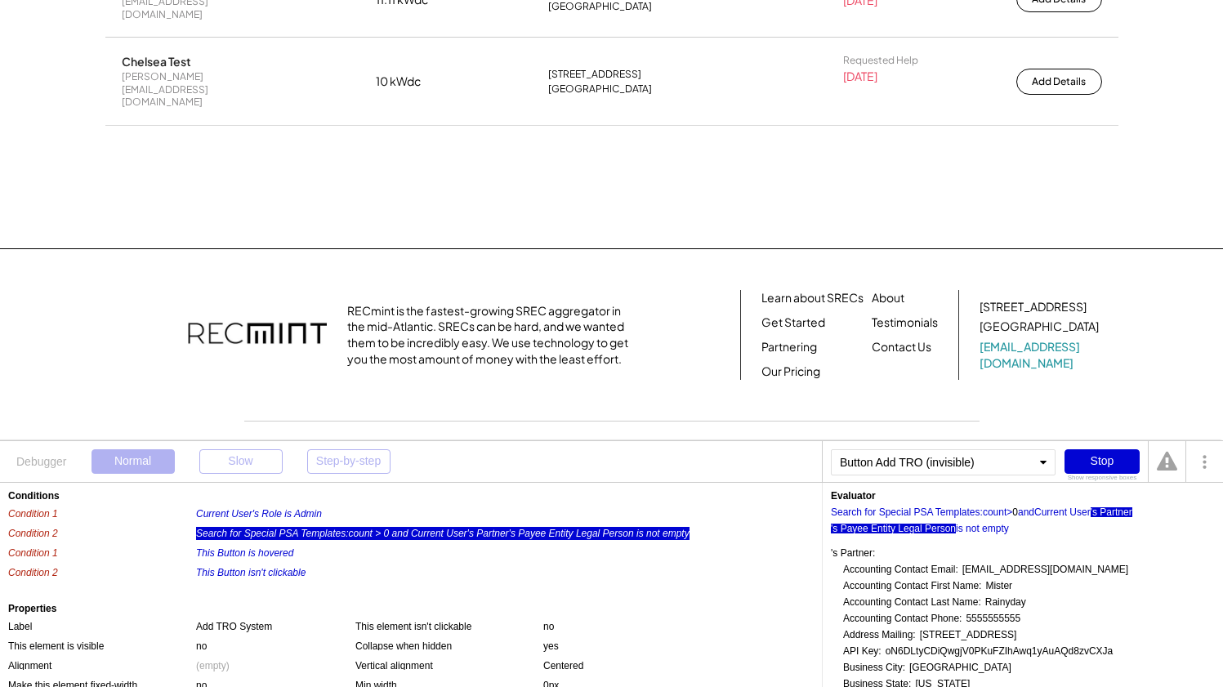
click at [869, 529] on div "'s Payee Entity Legal Person" at bounding box center [893, 529] width 125 height 10
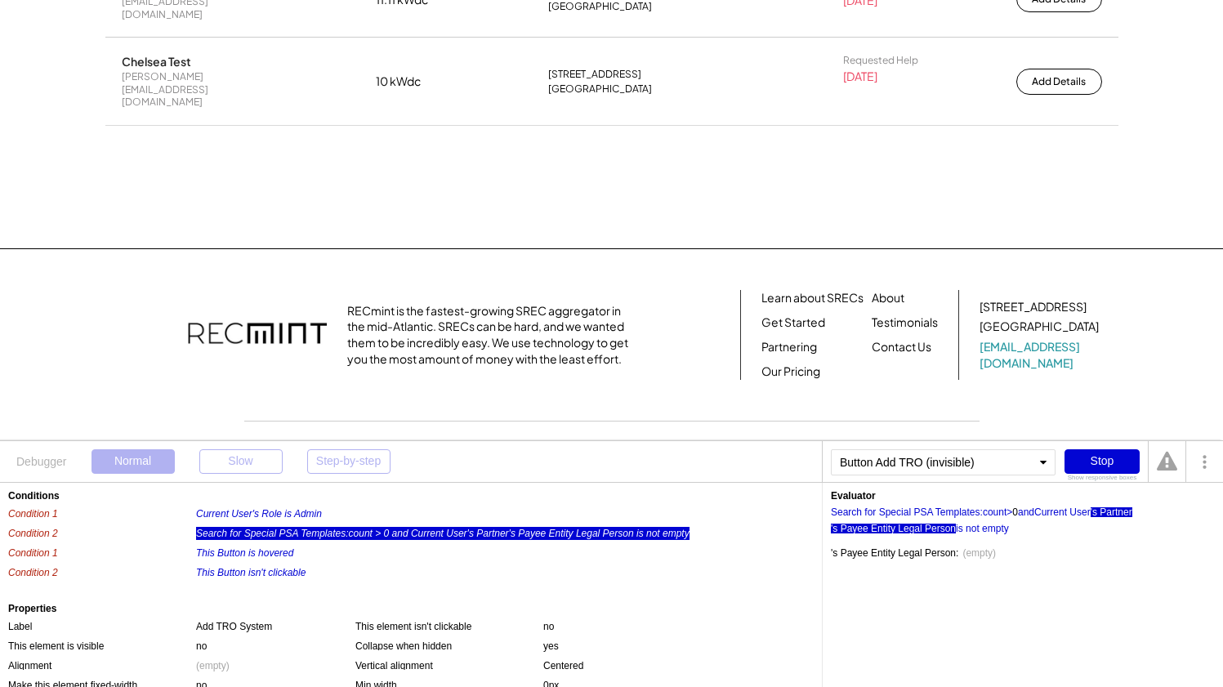
click at [1120, 512] on div "'s Partner" at bounding box center [1112, 512] width 42 height 10
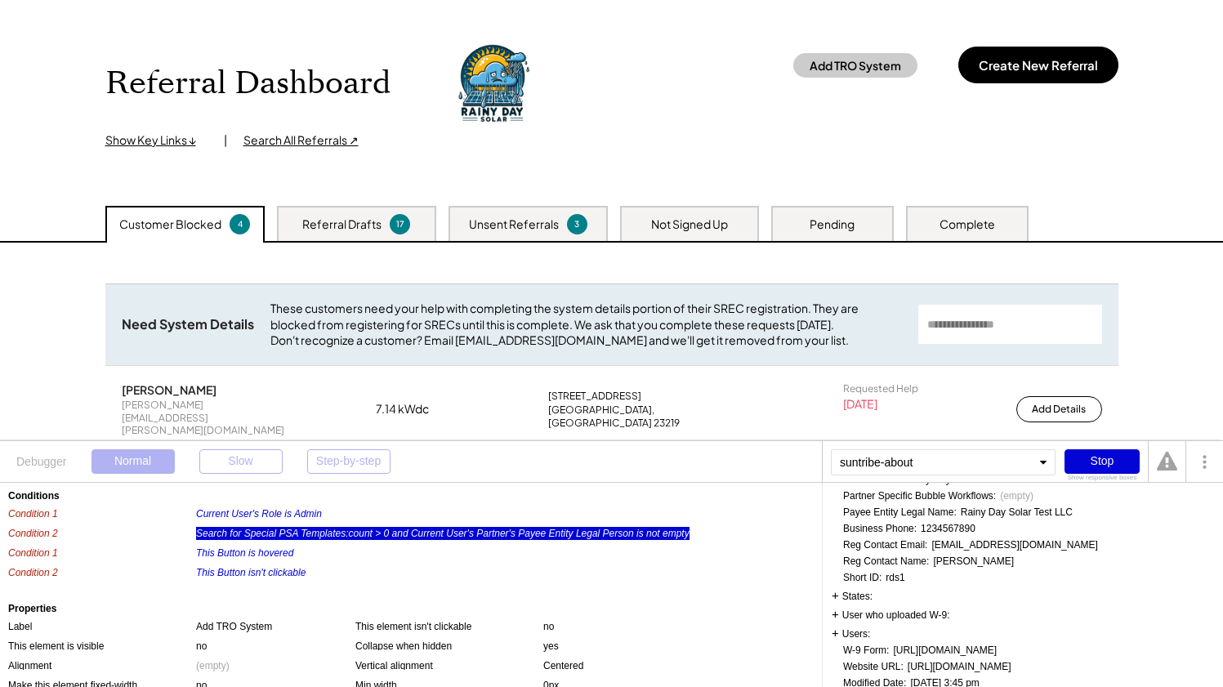
scroll to position [0, 0]
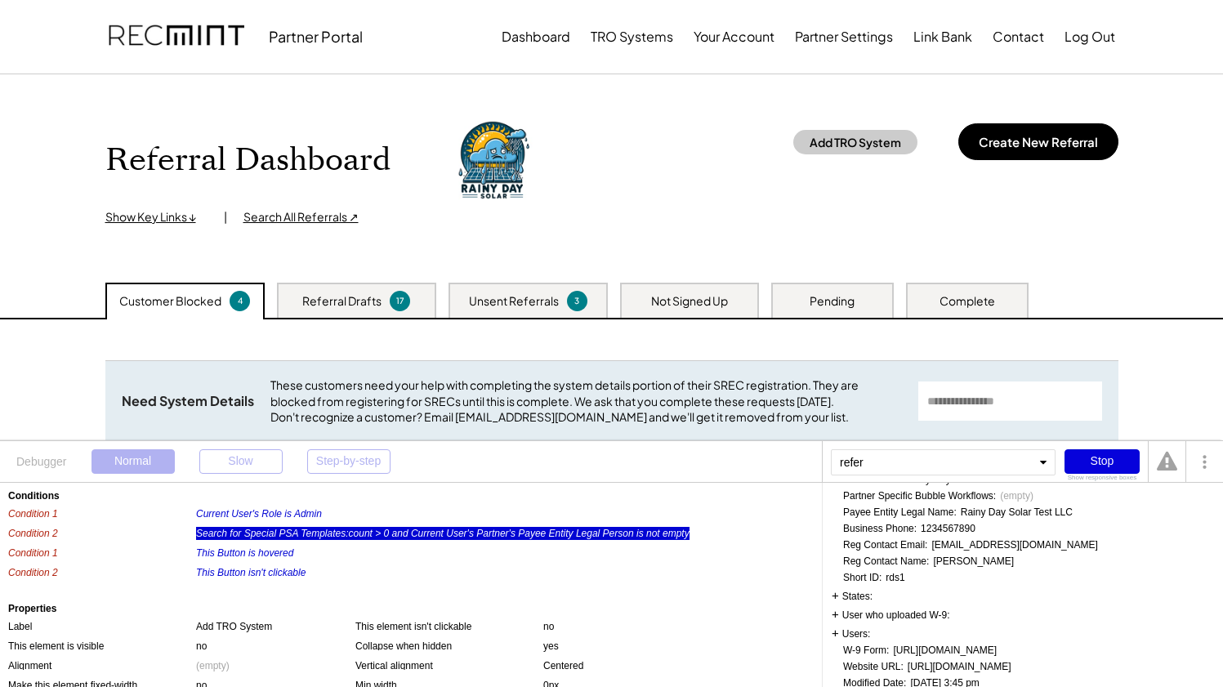
click at [1120, 467] on div "Stop" at bounding box center [1101, 461] width 75 height 25
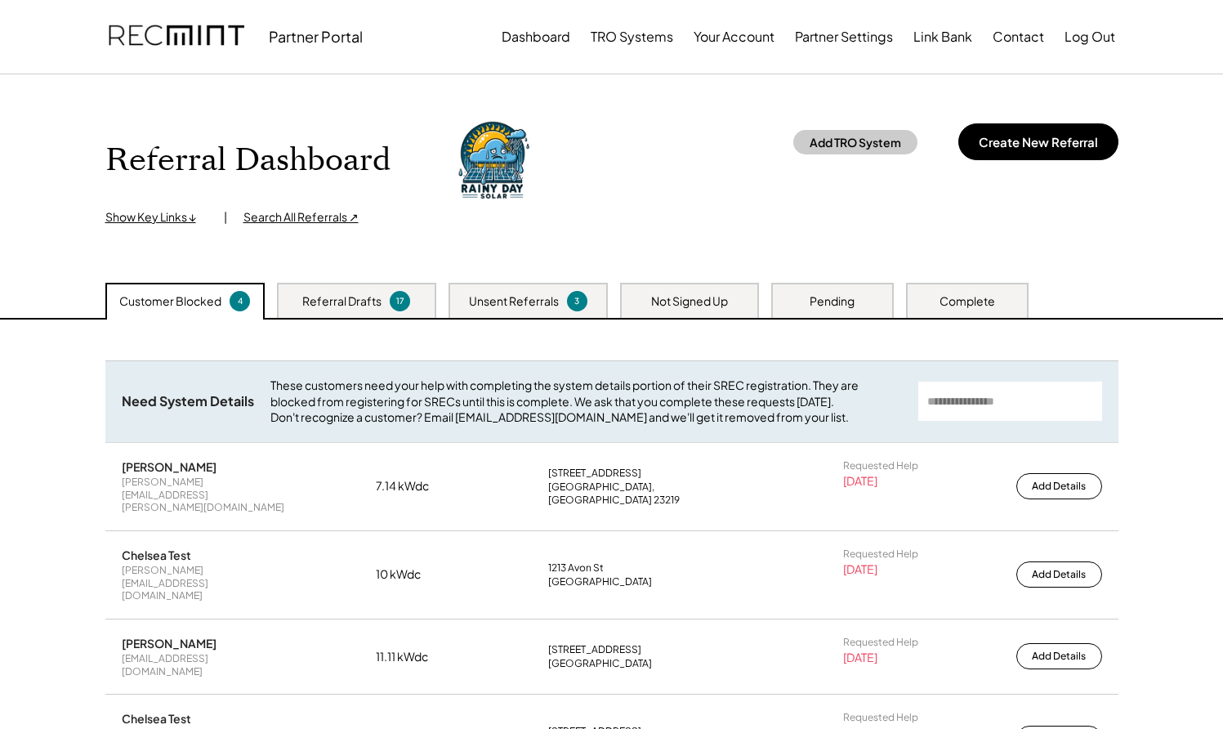
click at [680, 154] on div "Referral Dashboard Show Key Links ↓ | Search All Referrals ↗ Add TRO System Cre…" at bounding box center [611, 170] width 1013 height 110
click at [639, 40] on button "TRO Systems" at bounding box center [632, 36] width 83 height 33
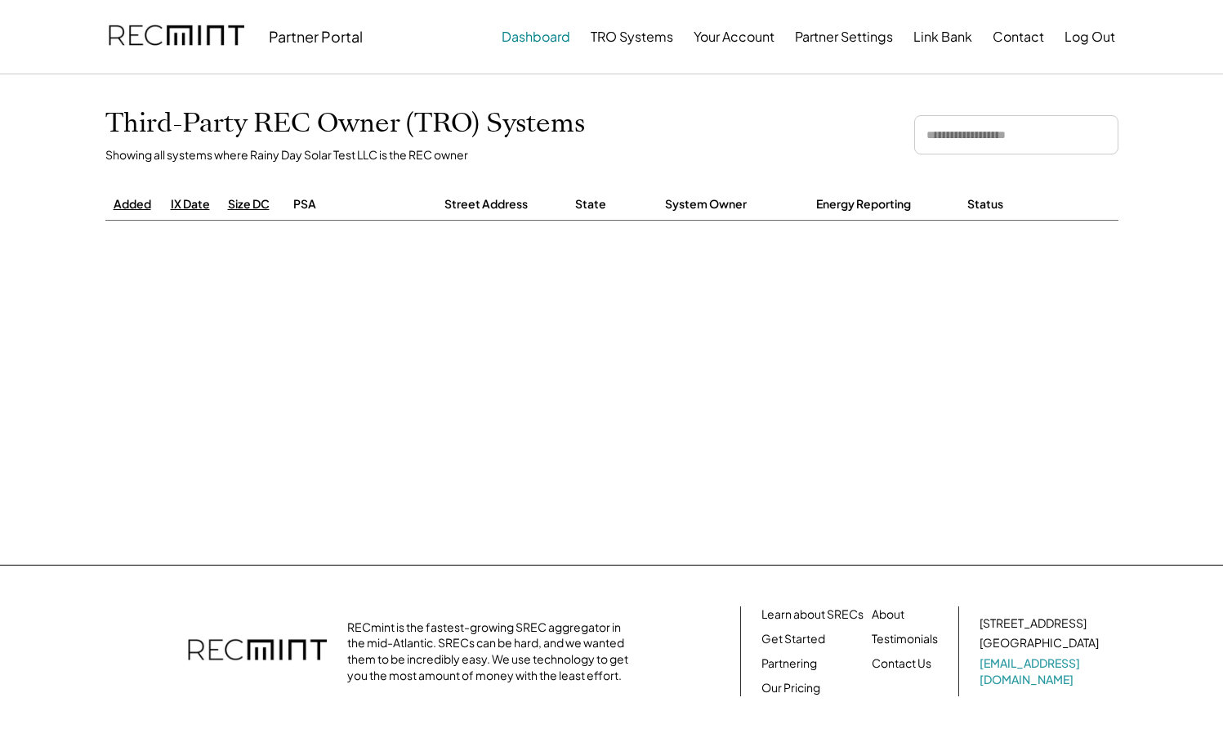
click at [527, 35] on button "Dashboard" at bounding box center [536, 36] width 69 height 33
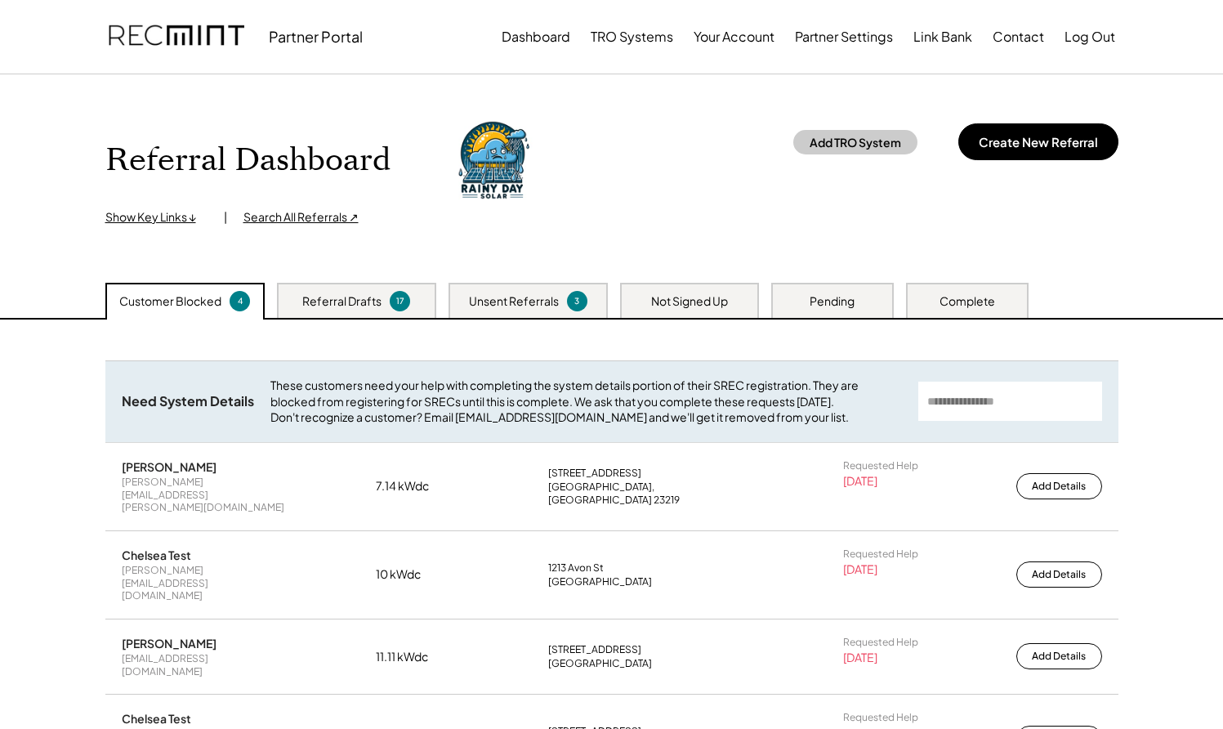
click at [800, 200] on div "Referral Dashboard Show Key Links ↓ | Search All Referrals ↗ Add TRO System Cre…" at bounding box center [611, 170] width 1013 height 110
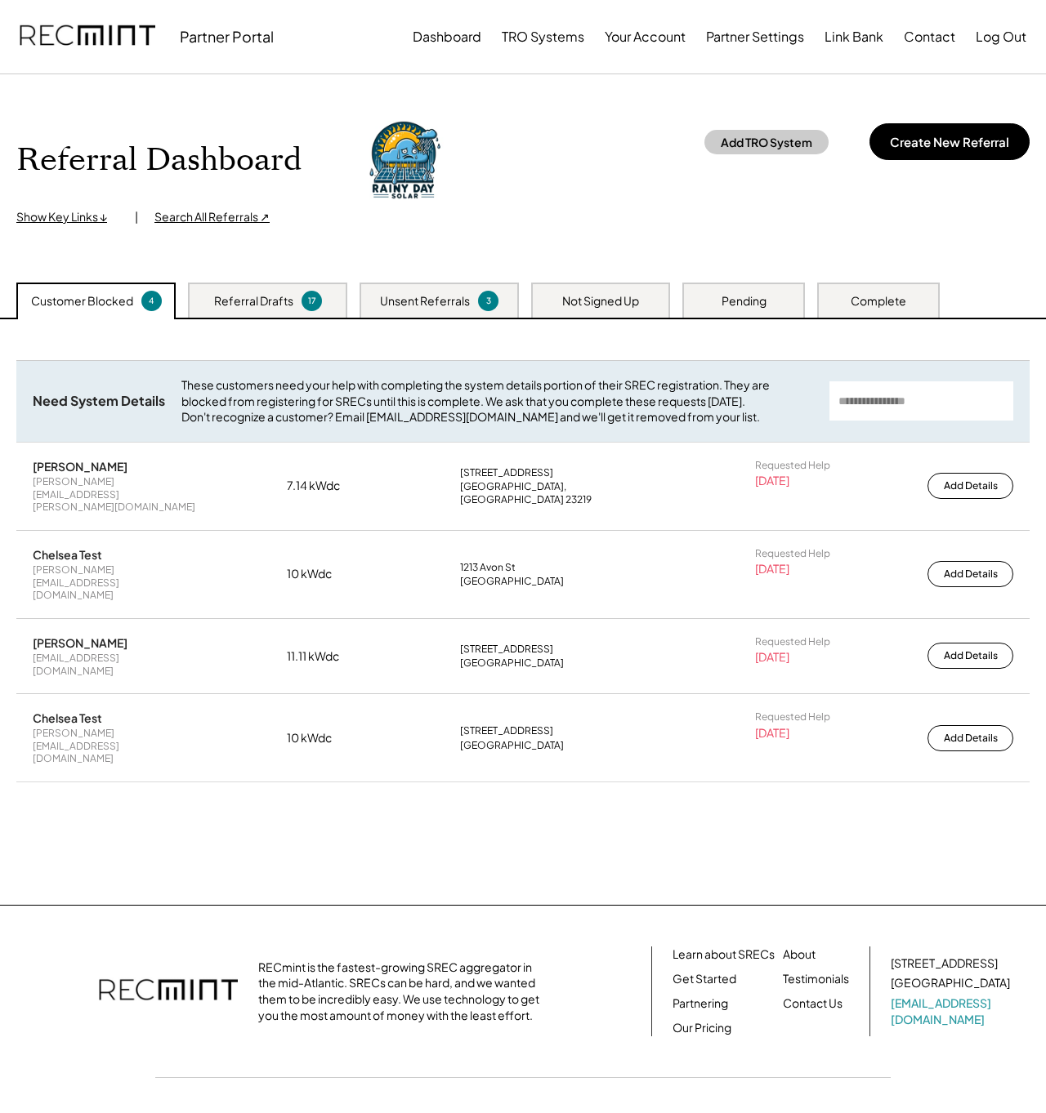
click at [614, 163] on div "Referral Dashboard Show Key Links ↓ | Search All Referrals ↗ Add TRO System Cre…" at bounding box center [522, 170] width 1013 height 110
click at [749, 38] on button "Partner Settings" at bounding box center [755, 36] width 98 height 33
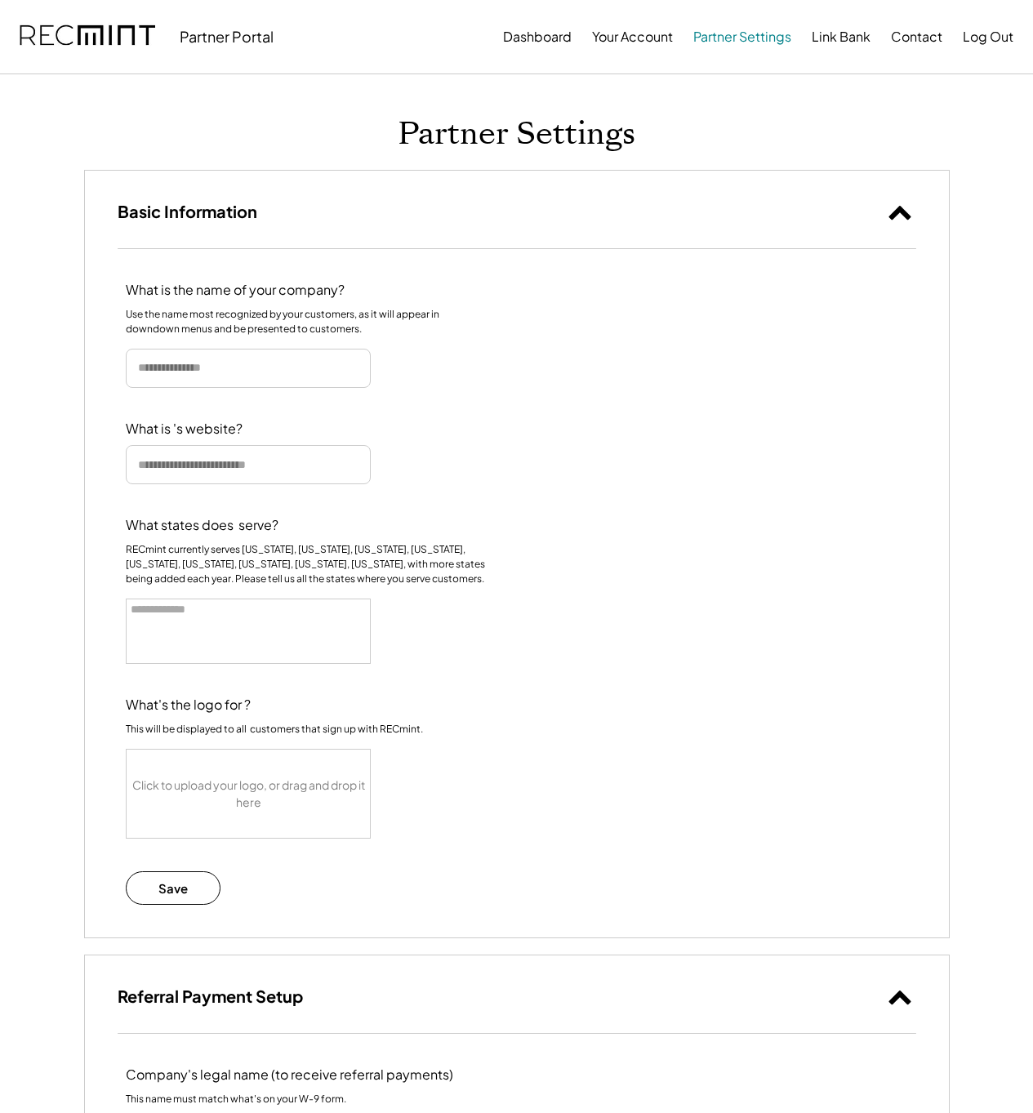
select select
type input "**********"
type input "******"
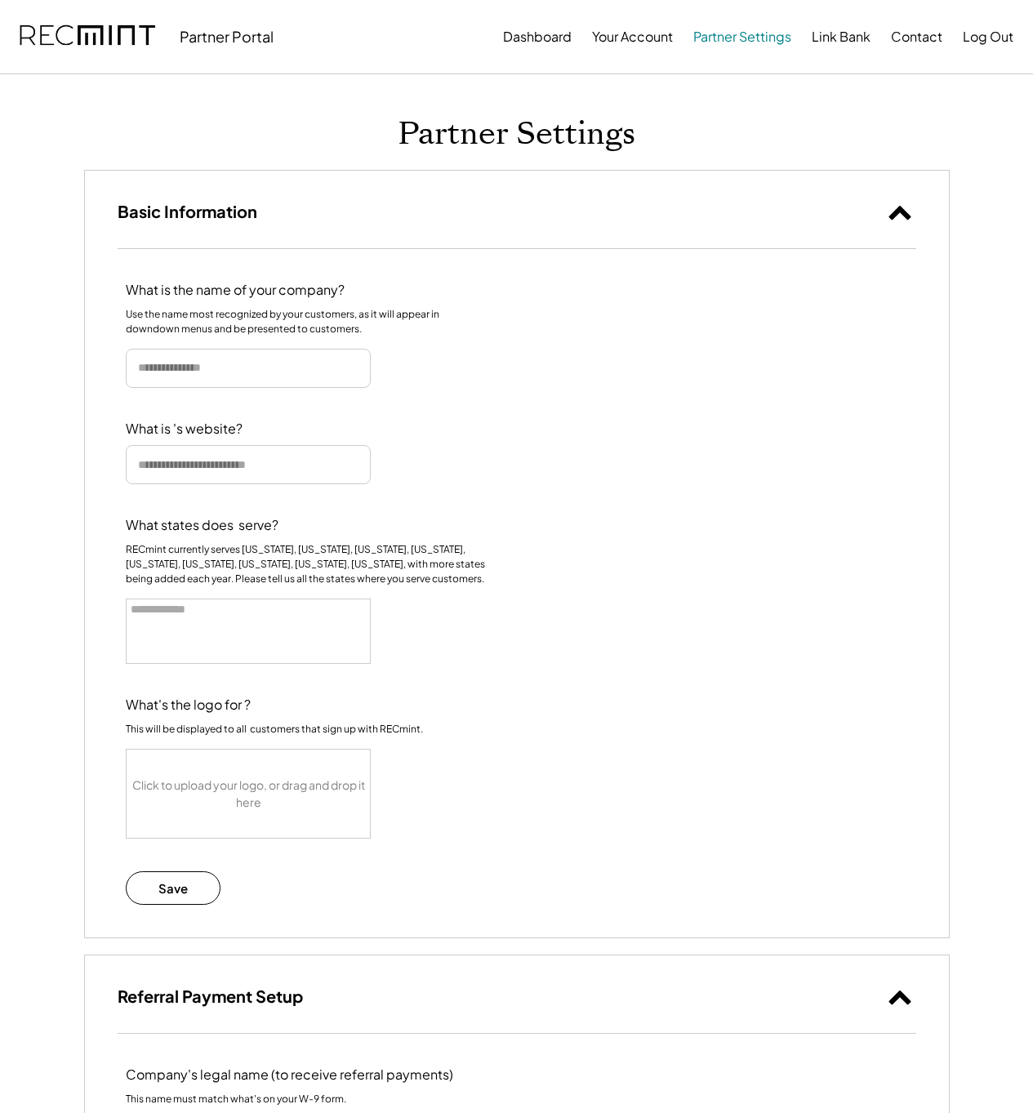
type input "********"
type input "**********"
select select "**********"
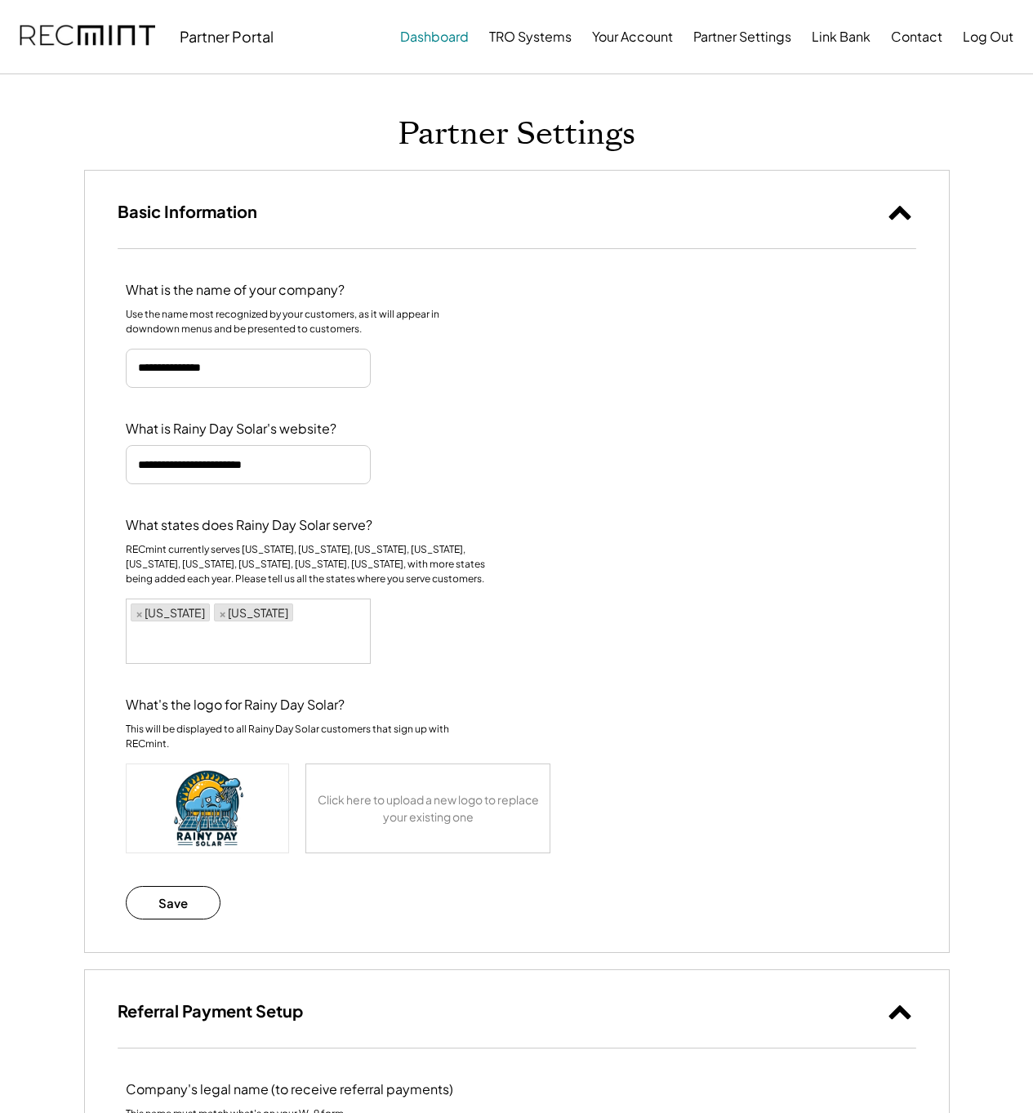
click at [434, 37] on button "Dashboard" at bounding box center [434, 36] width 69 height 33
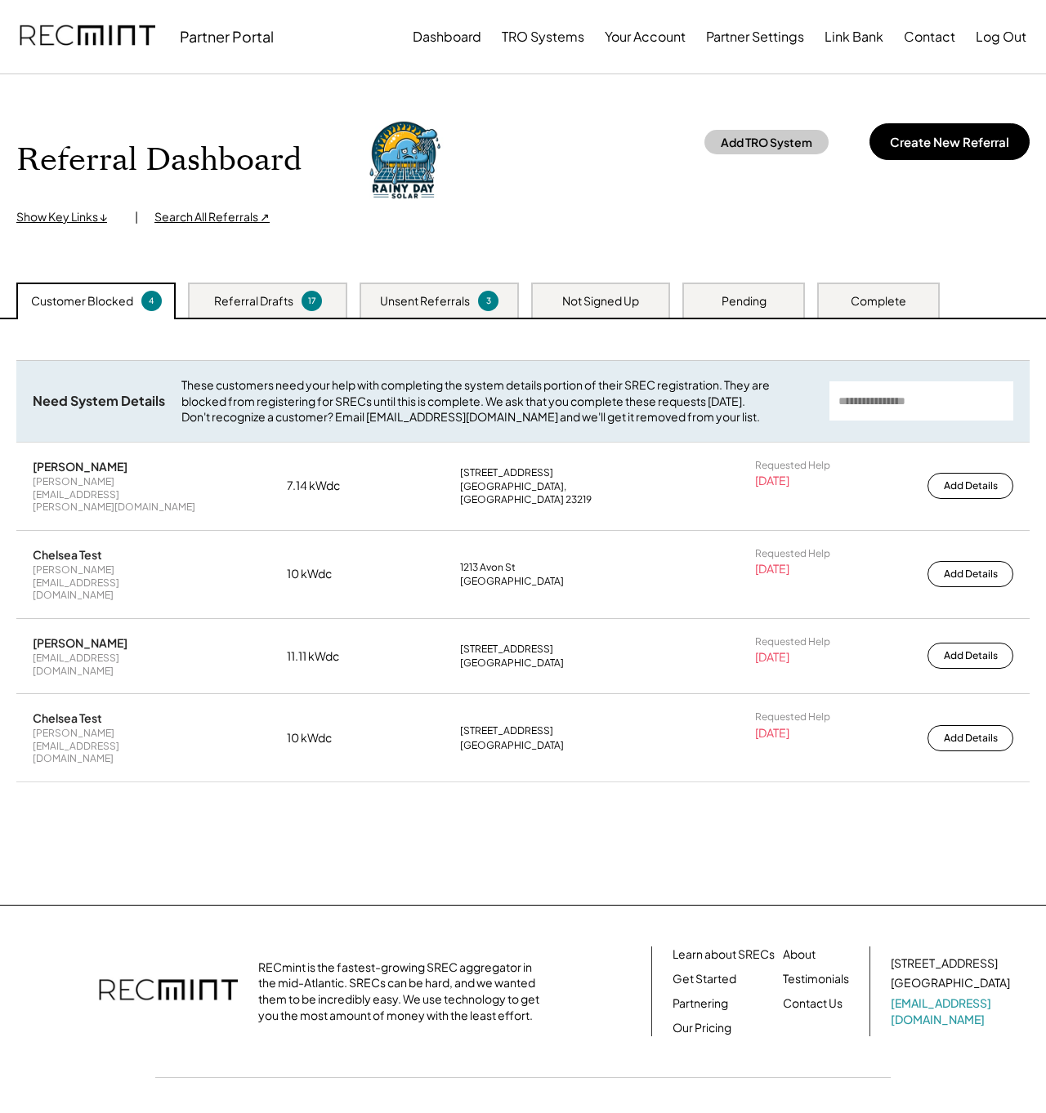
click at [783, 199] on div "Referral Dashboard Show Key Links ↓ | Search All Referrals ↗ Add TRO System Cre…" at bounding box center [522, 170] width 1013 height 110
click at [758, 146] on button "Add TRO System" at bounding box center [766, 142] width 124 height 25
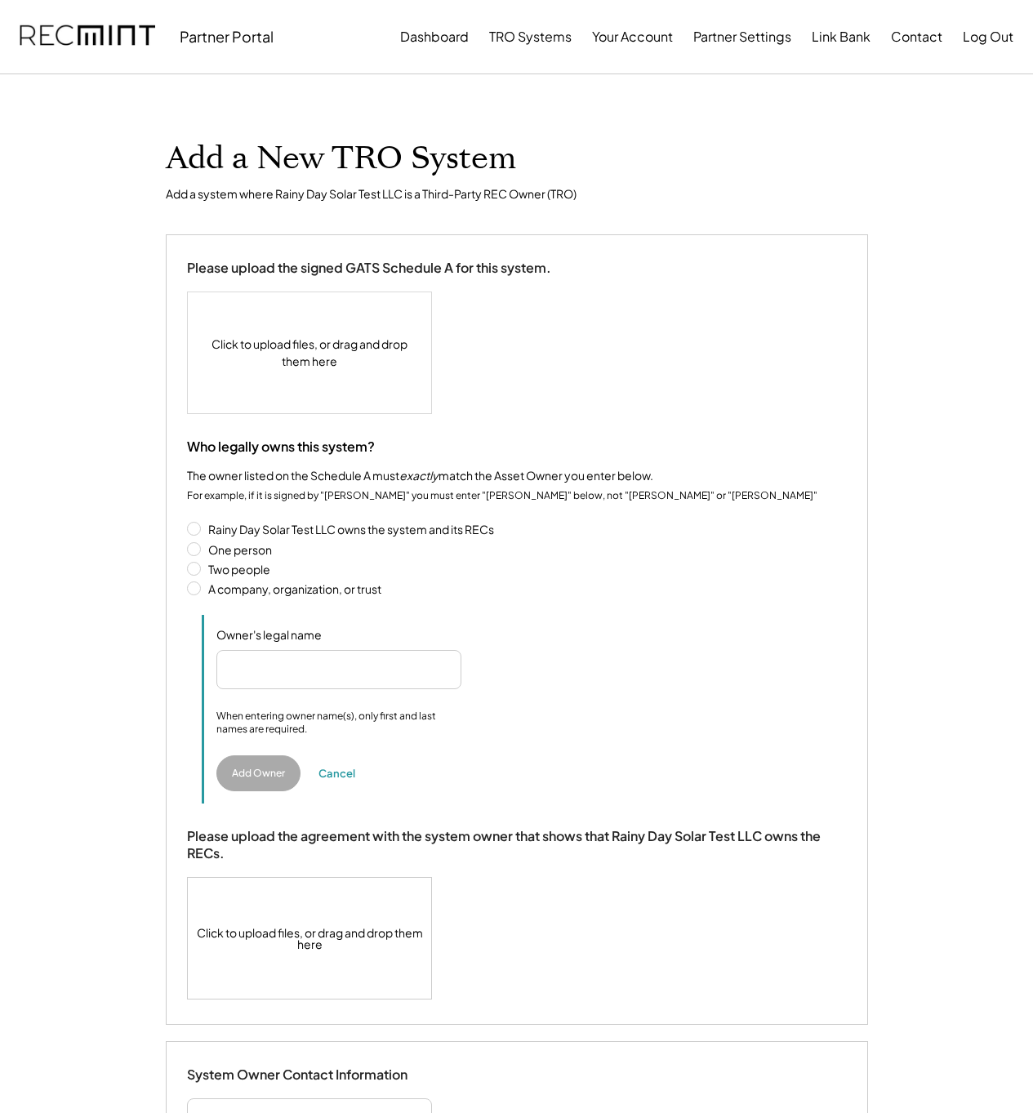
select select "**********"
click at [303, 671] on input "input" at bounding box center [338, 669] width 245 height 39
drag, startPoint x: 277, startPoint y: 669, endPoint x: 239, endPoint y: 663, distance: 38.9
click at [239, 663] on input "input" at bounding box center [338, 669] width 245 height 39
click at [319, 666] on input "input" at bounding box center [338, 669] width 245 height 39
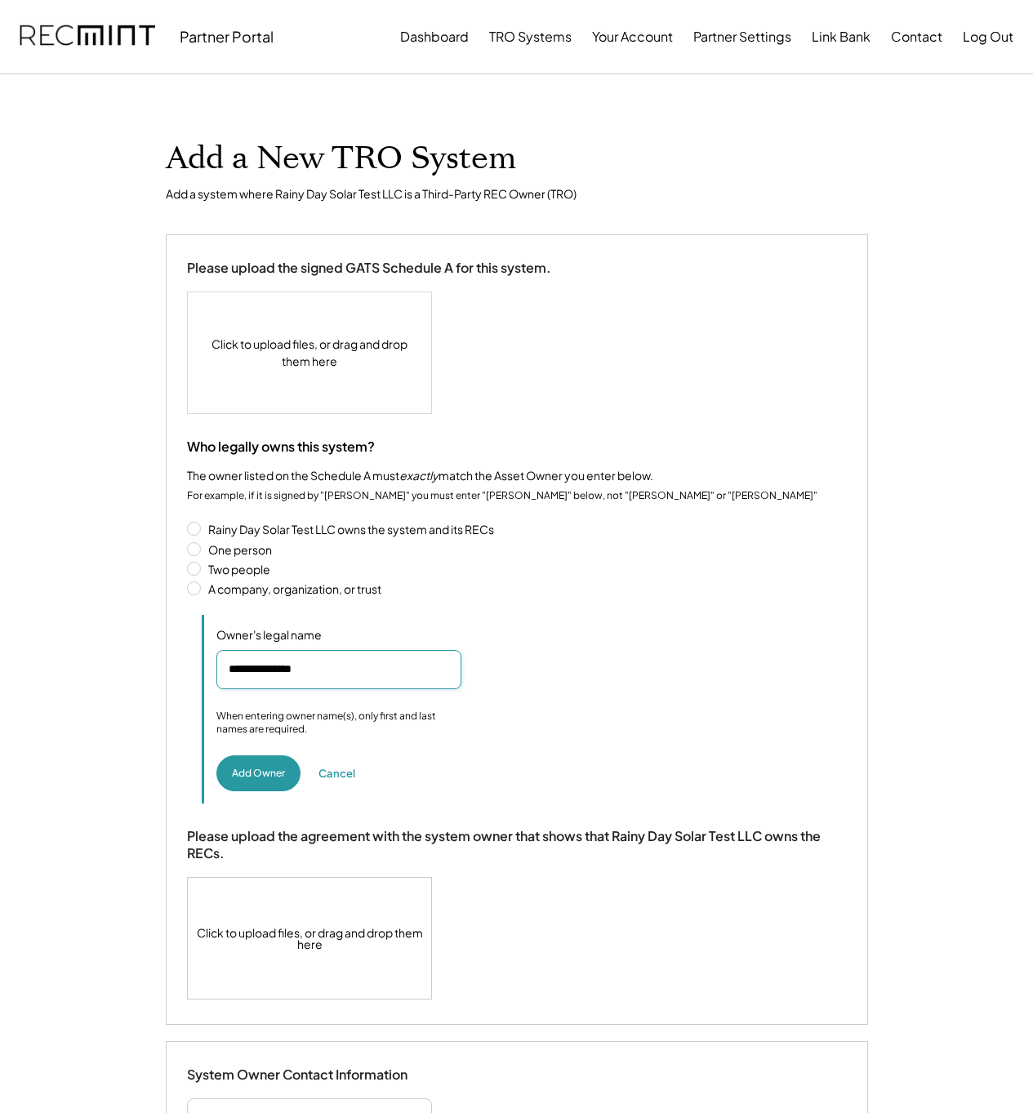
drag, startPoint x: 280, startPoint y: 669, endPoint x: 290, endPoint y: 669, distance: 9.8
click at [290, 669] on input "input" at bounding box center [338, 669] width 245 height 39
type input "**********"
click at [533, 637] on div "Owner's legal name" at bounding box center [531, 658] width 631 height 62
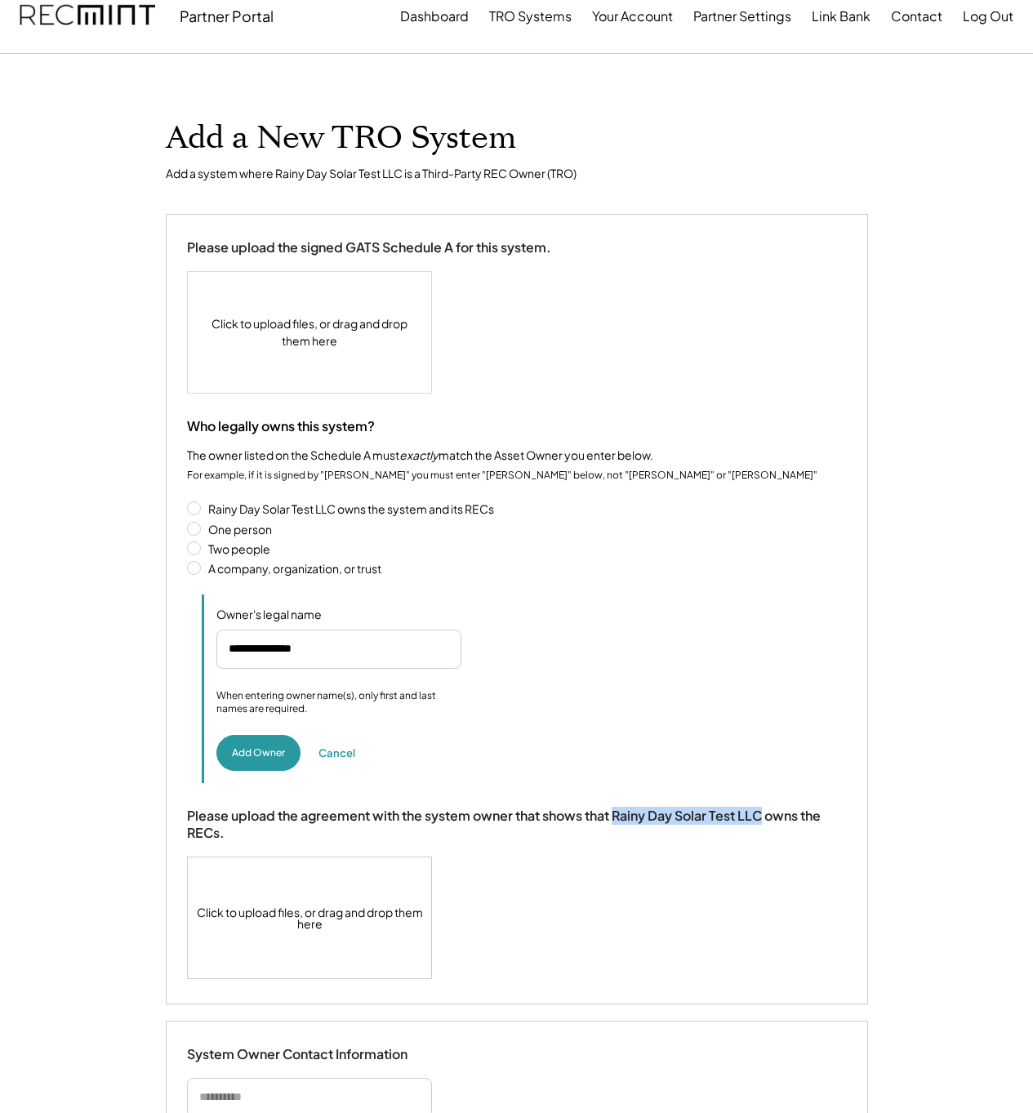
drag, startPoint x: 614, startPoint y: 814, endPoint x: 738, endPoint y: 822, distance: 124.4
click at [759, 815] on div "Please upload the agreement with the system owner that shows that Rainy Day Sol…" at bounding box center [517, 825] width 660 height 34
click at [462, 825] on div "Please upload the agreement with the system owner that shows that Rainy Day Sol…" at bounding box center [517, 825] width 660 height 34
click at [208, 827] on div "Please upload the agreement with the system owner that shows that Rainy Day Sol…" at bounding box center [517, 825] width 660 height 34
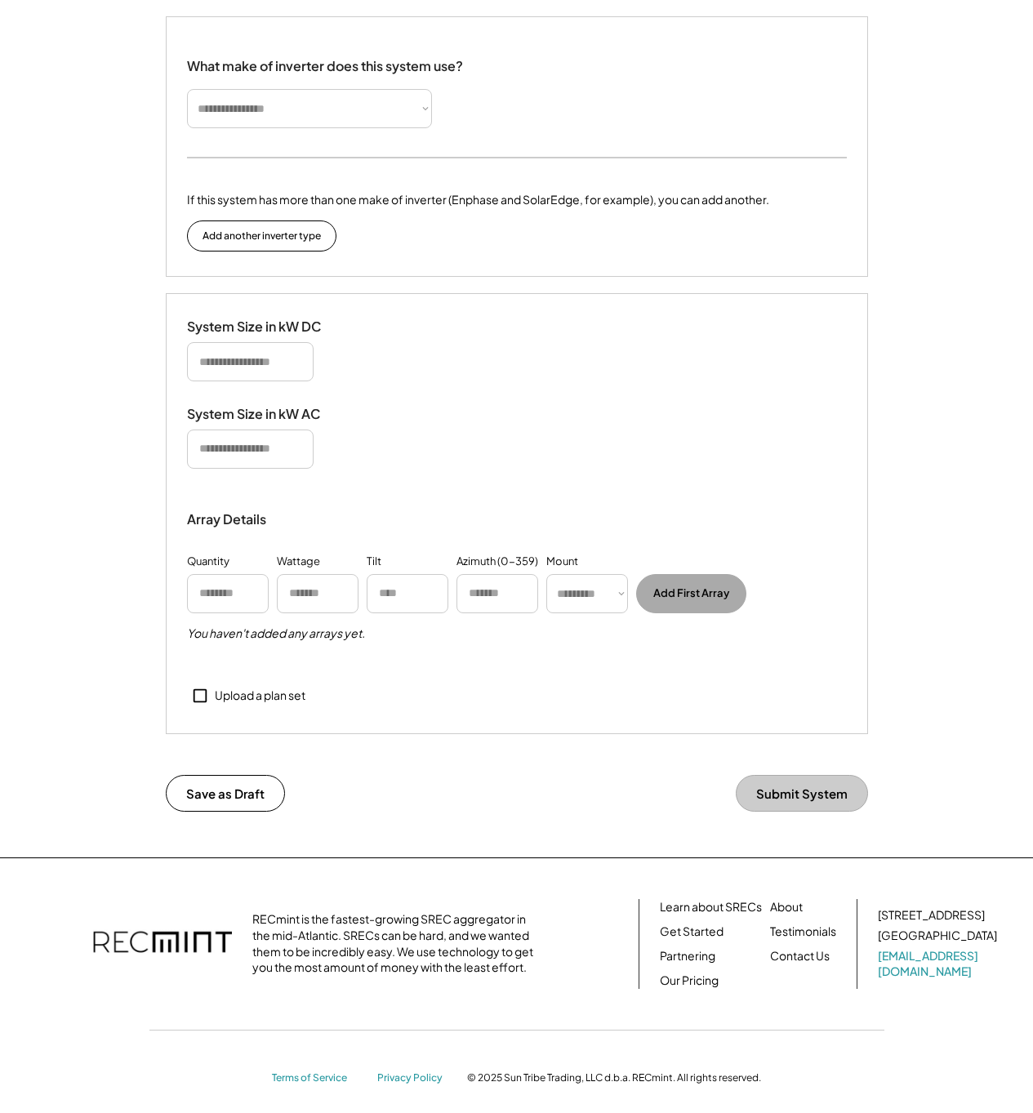
scroll to position [0, 0]
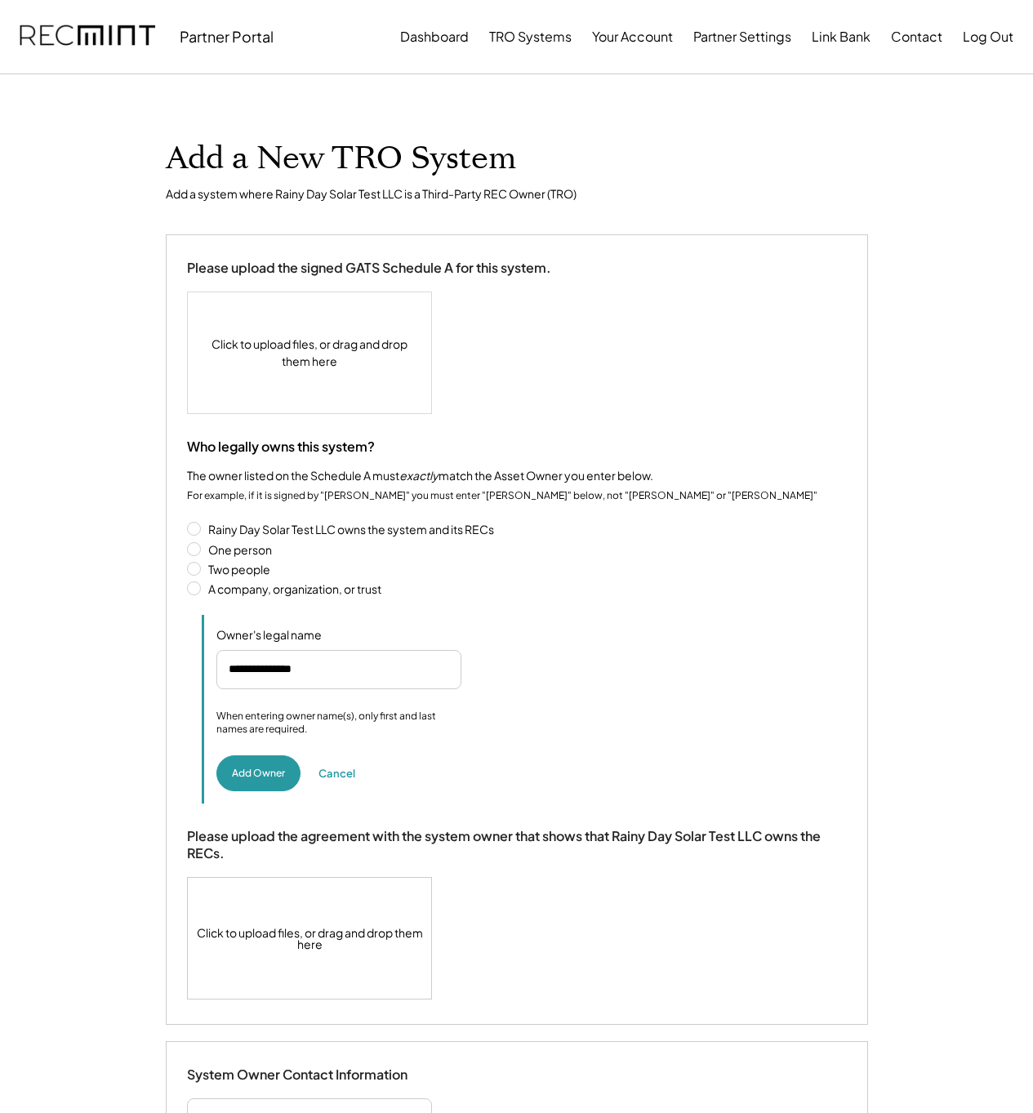
click at [646, 151] on div "Add a New TRO System Add a system where Rainy Day Solar Test LLC is a Third-Par…" at bounding box center [517, 171] width 703 height 62
click at [532, 40] on button "TRO Systems" at bounding box center [530, 36] width 83 height 33
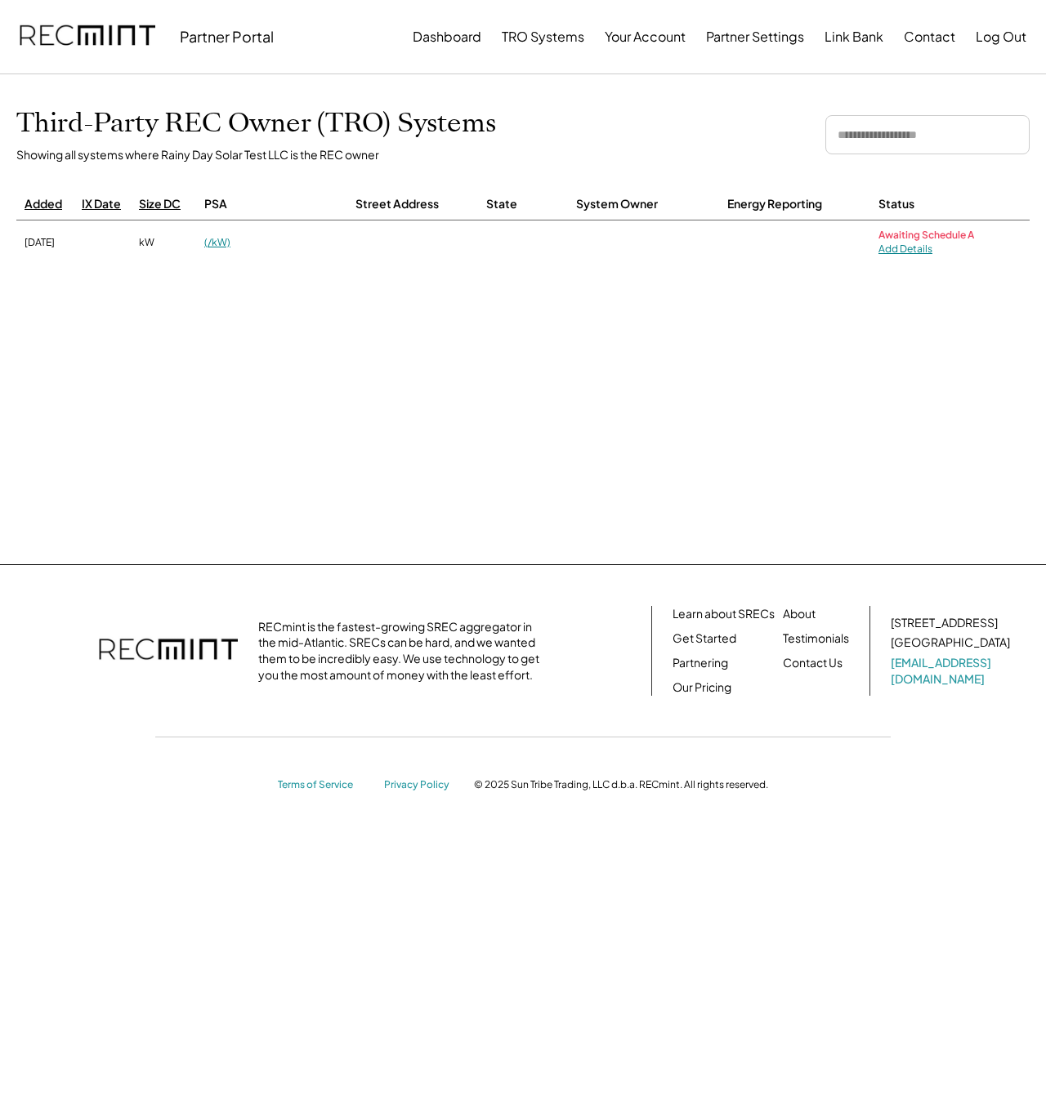
click at [350, 441] on div "Third-Party REC Owner (TRO) Systems Showing all systems where Rainy Day Solar T…" at bounding box center [523, 319] width 1046 height 490
click at [515, 428] on div "Third-Party REC Owner (TRO) Systems Showing all systems where Rainy Day Solar T…" at bounding box center [523, 319] width 1046 height 490
click at [631, 495] on div "Third-Party REC Owner (TRO) Systems Showing all systems where Rainy Day Solar T…" at bounding box center [523, 319] width 1046 height 490
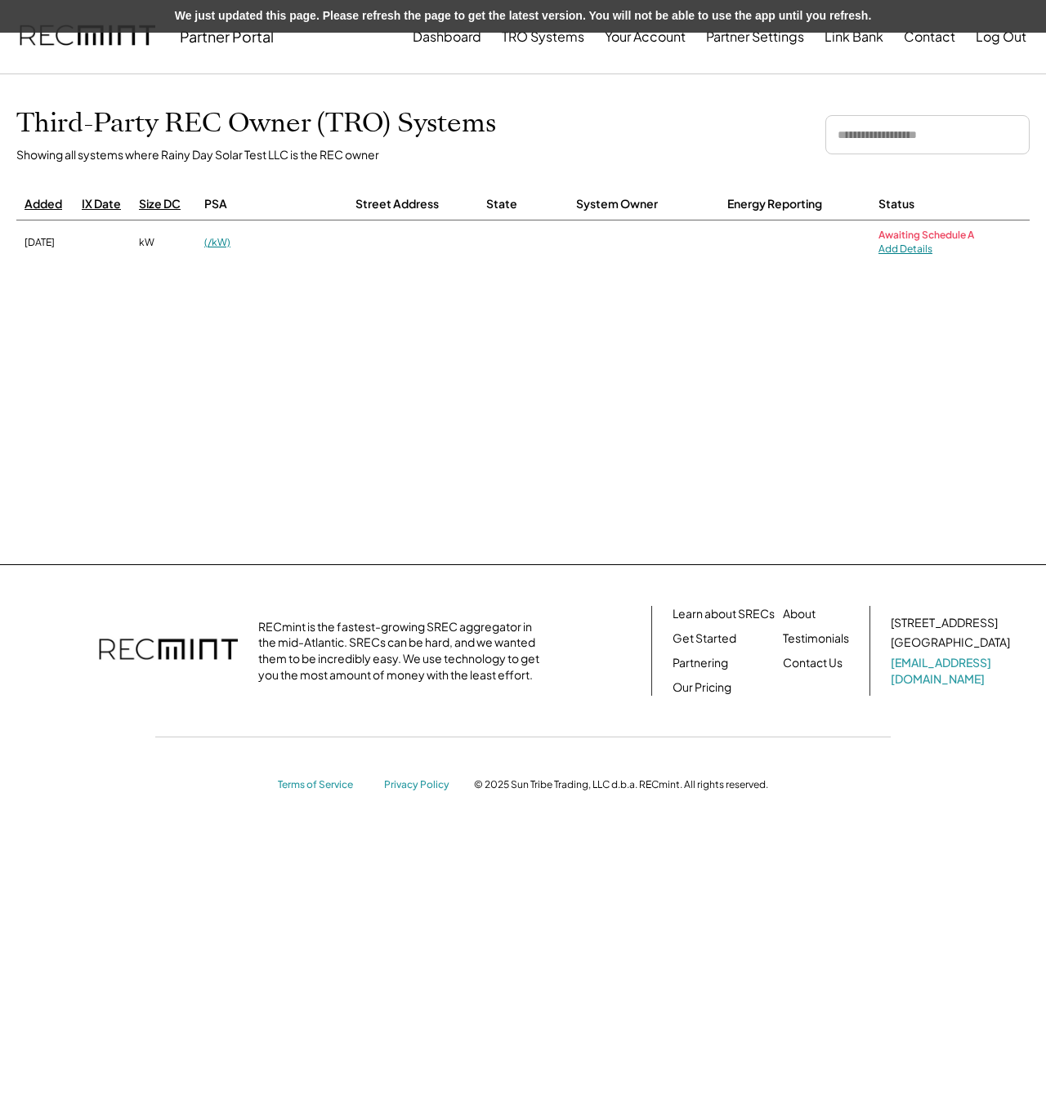
click at [392, 462] on div "Third-Party REC Owner (TRO) Systems Showing all systems where Rainy Day Solar T…" at bounding box center [523, 319] width 1046 height 490
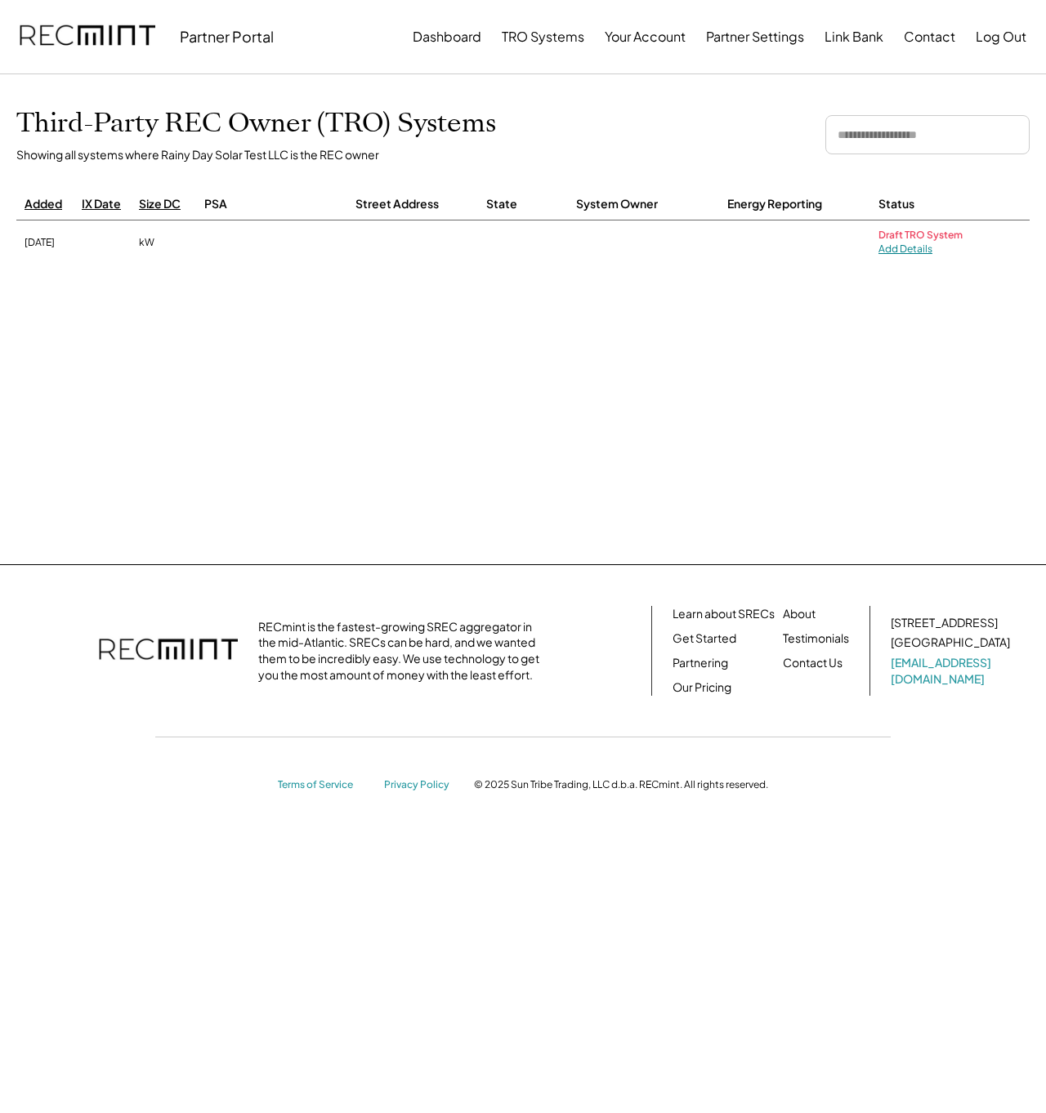
click at [908, 249] on link "Add Details" at bounding box center [905, 249] width 54 height 12
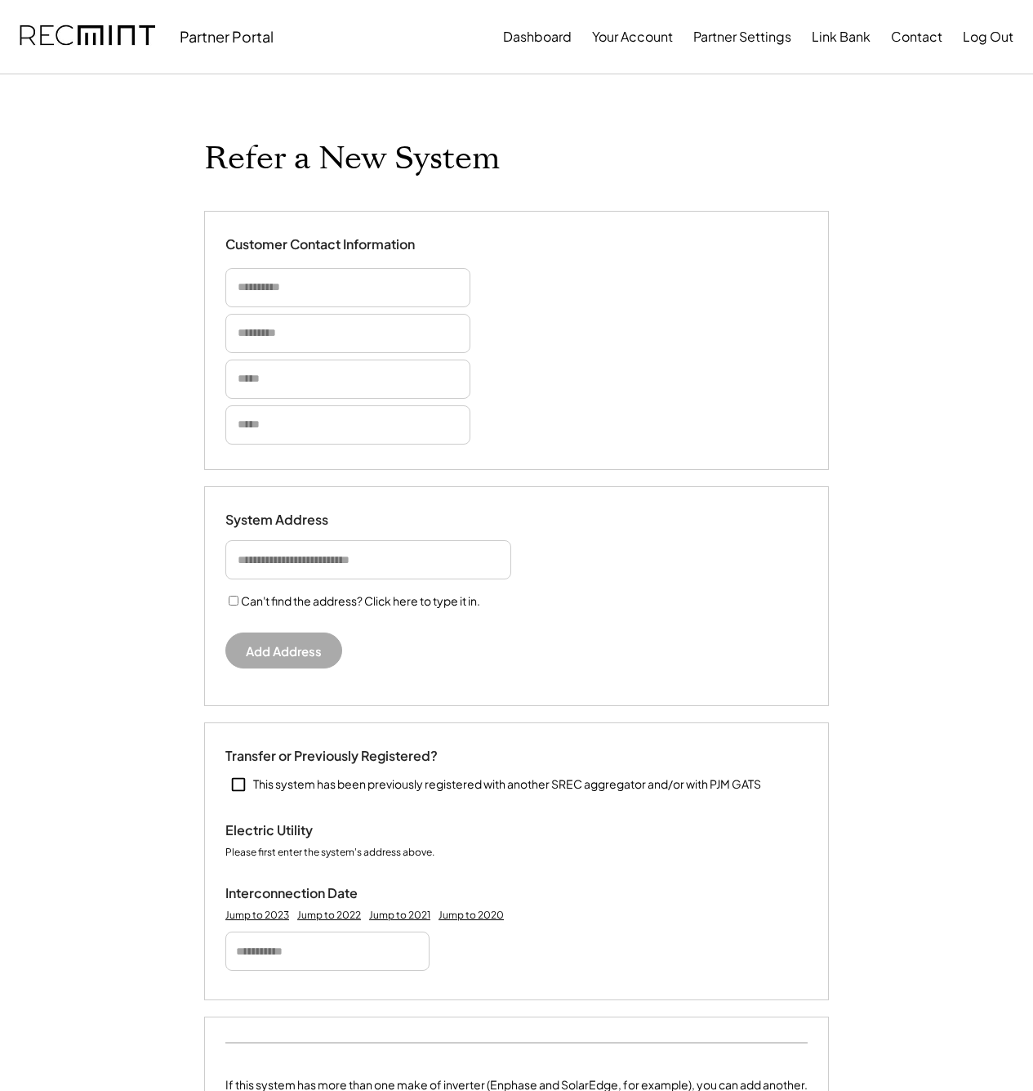
select select "**********"
